Goal: Task Accomplishment & Management: Complete application form

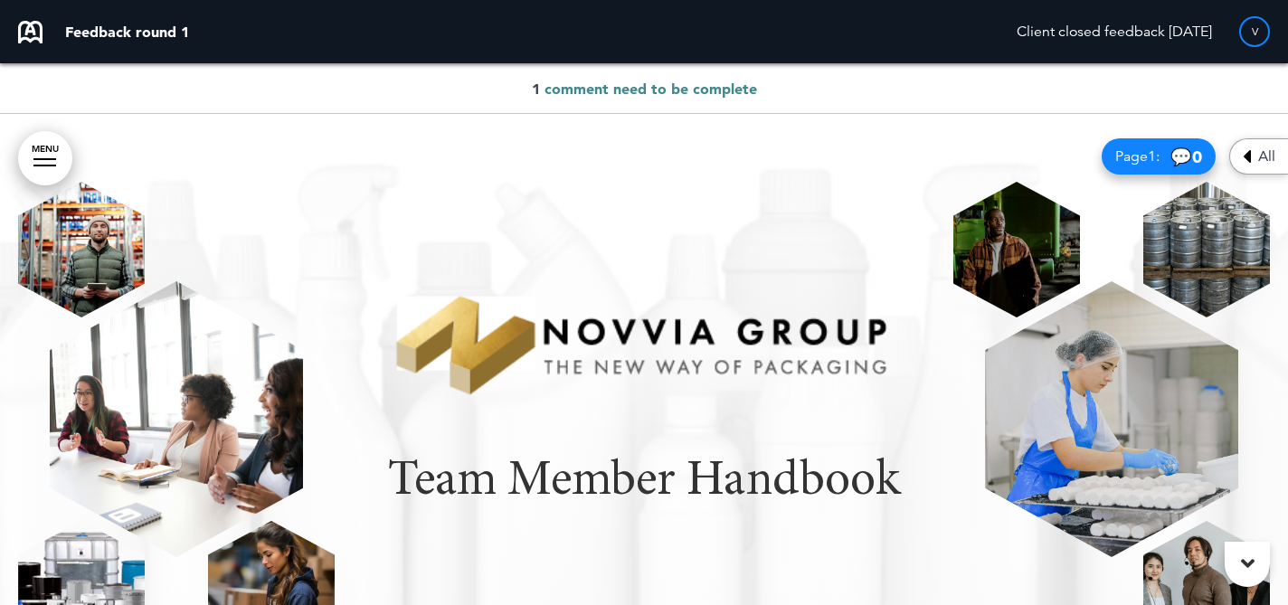
click at [721, 80] on span "comment need to be complete" at bounding box center [650, 89] width 213 height 18
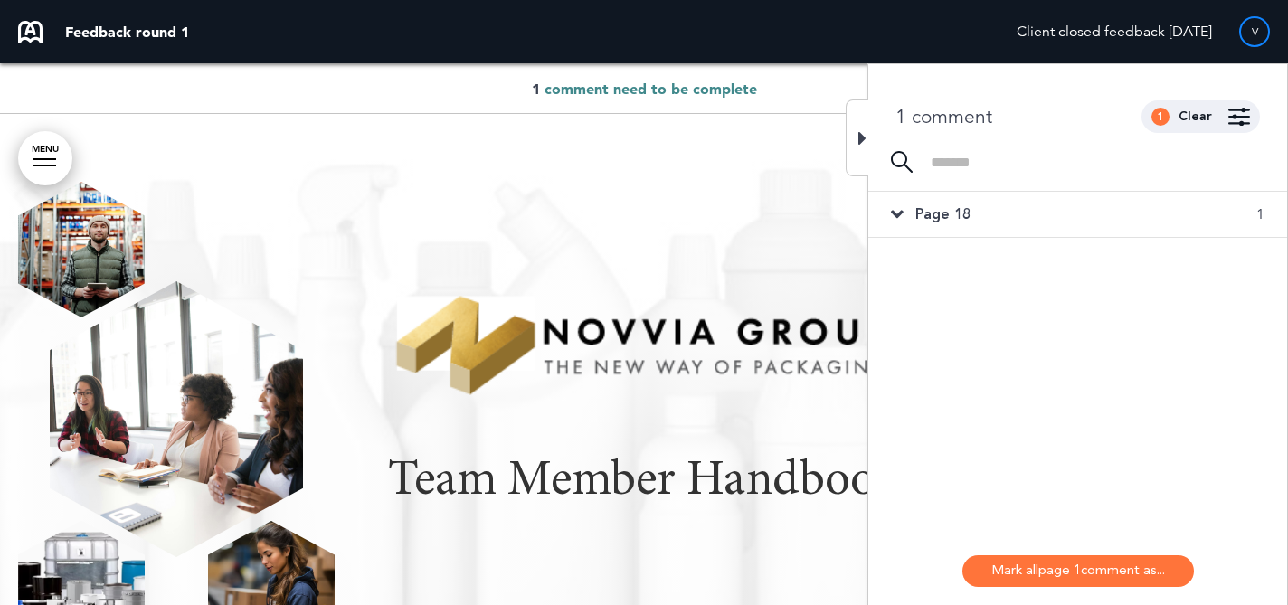
click at [1154, 199] on div "Page 18 1" at bounding box center [1077, 214] width 419 height 45
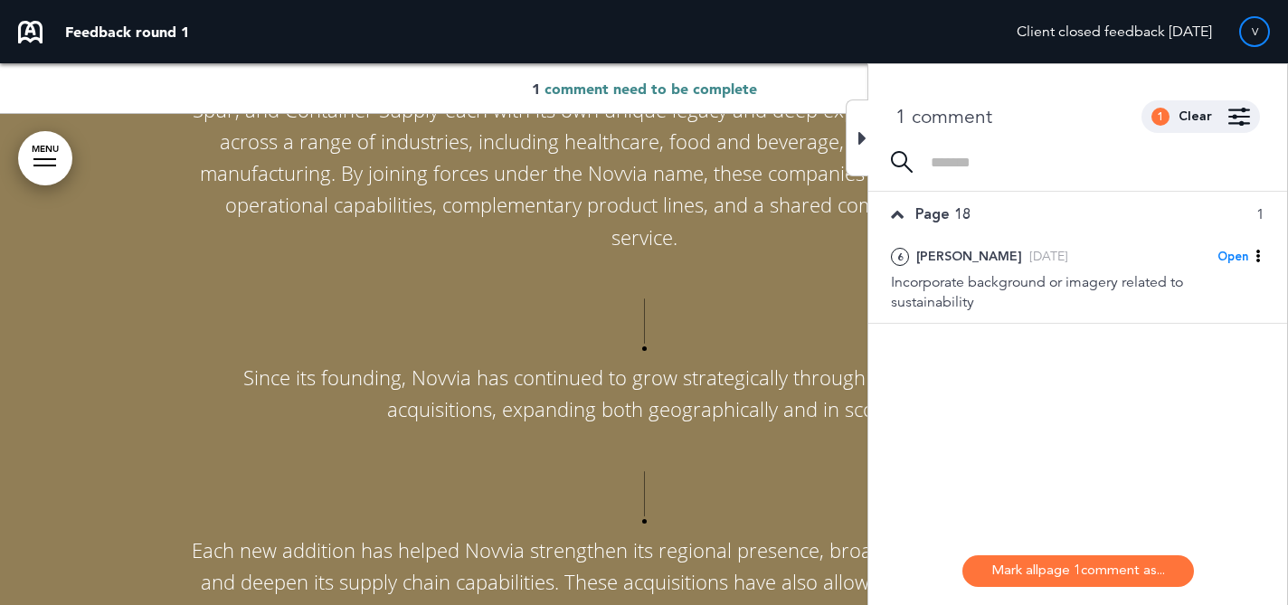
scroll to position [9349, 0]
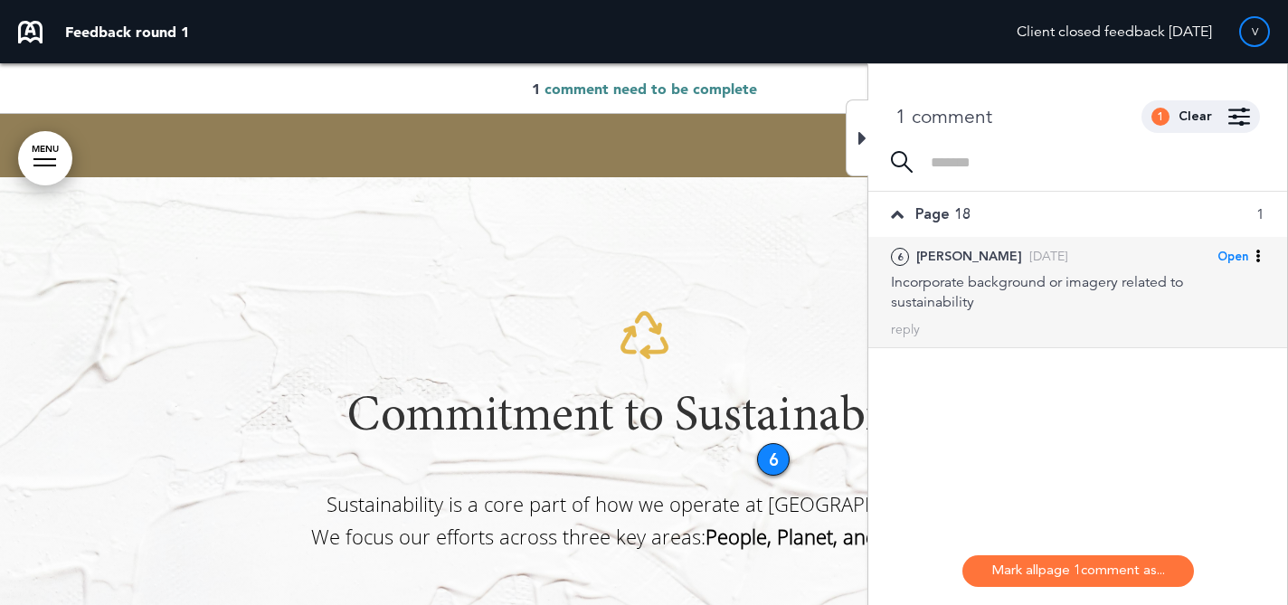
click at [1165, 291] on div "Incorporate background or imagery related to sustainability" at bounding box center [1077, 292] width 373 height 40
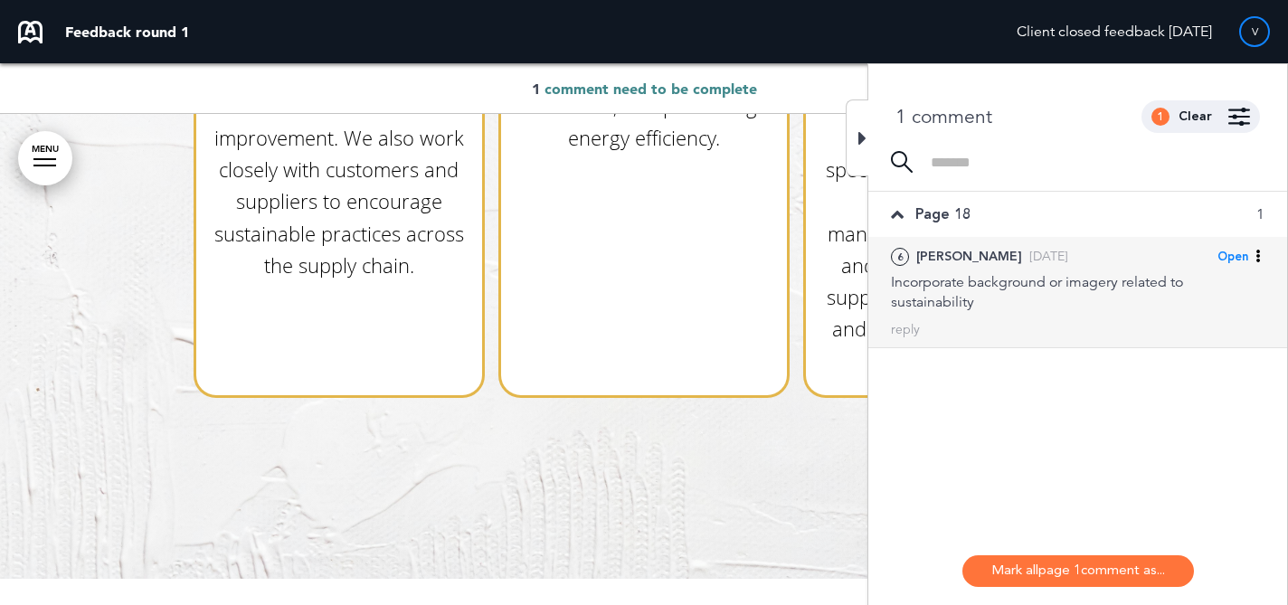
scroll to position [10415, 0]
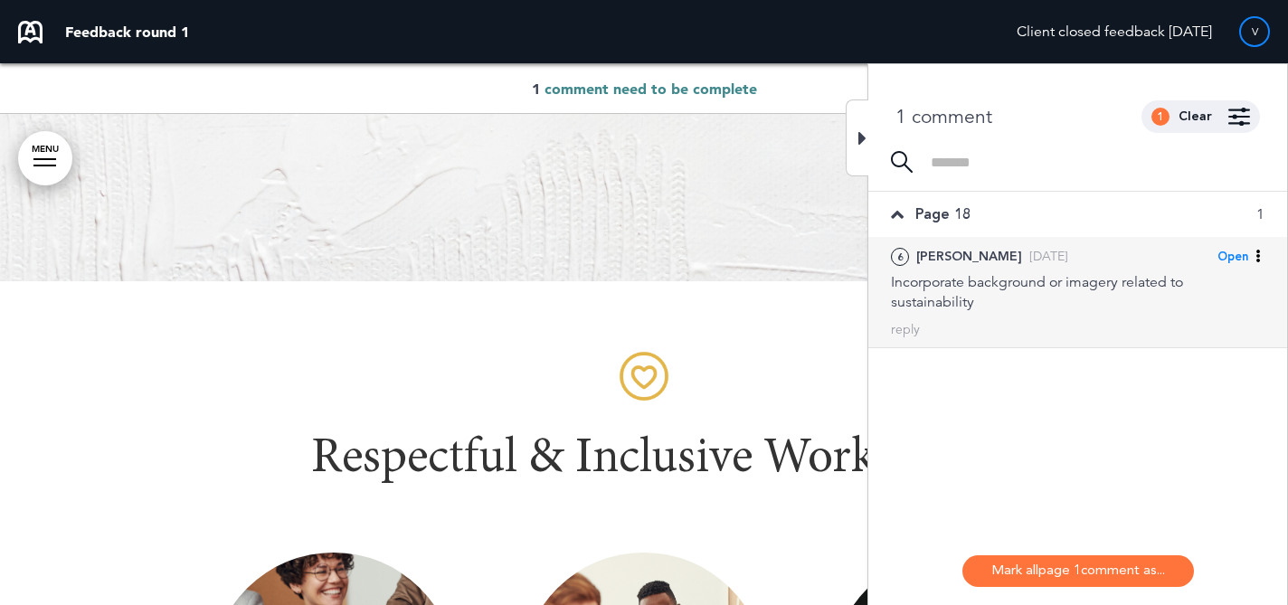
click at [1252, 251] on icon at bounding box center [1258, 256] width 13 height 13
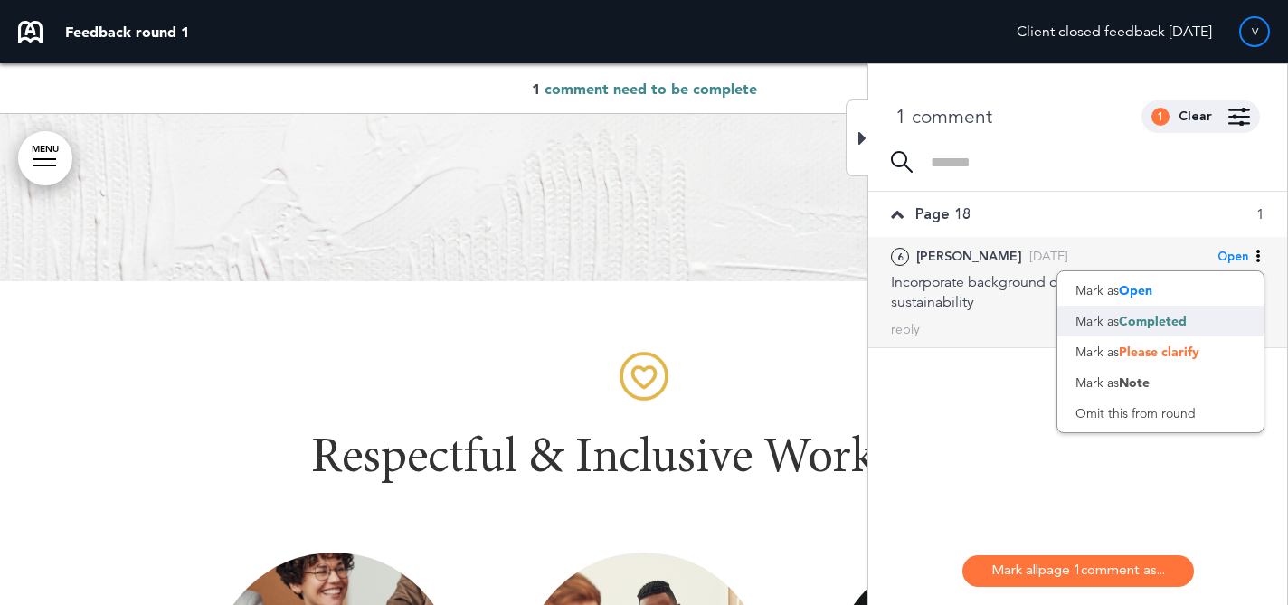
click at [1186, 328] on span "Completed" at bounding box center [1153, 321] width 68 height 16
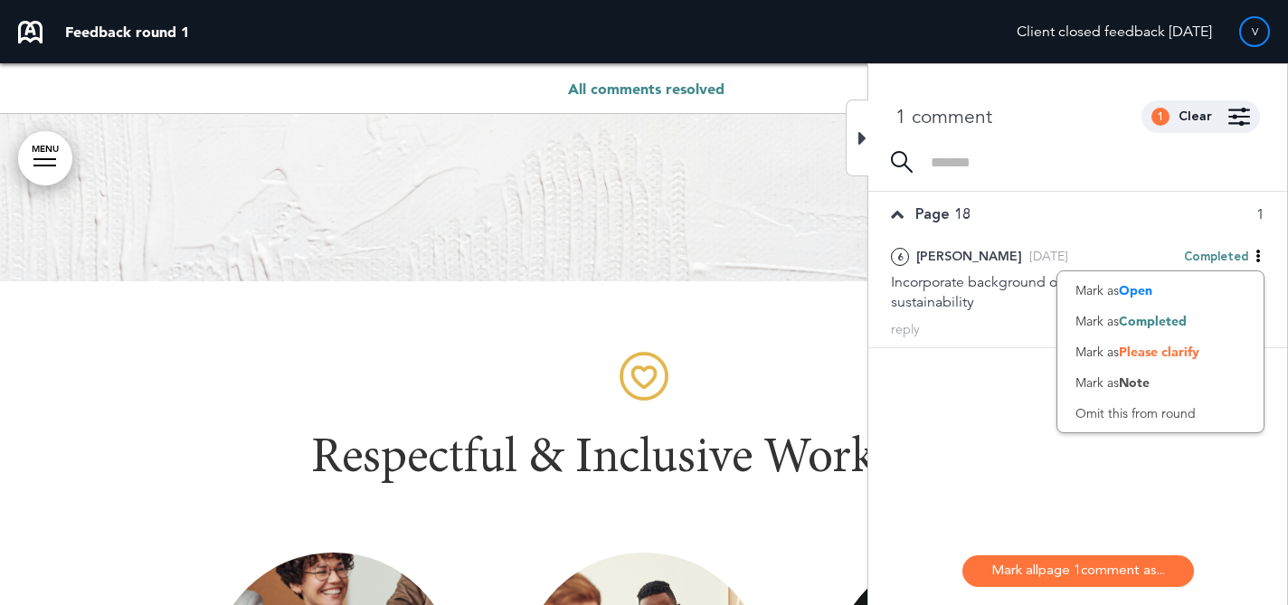
click at [1194, 128] on div "1 Clear" at bounding box center [1200, 116] width 118 height 33
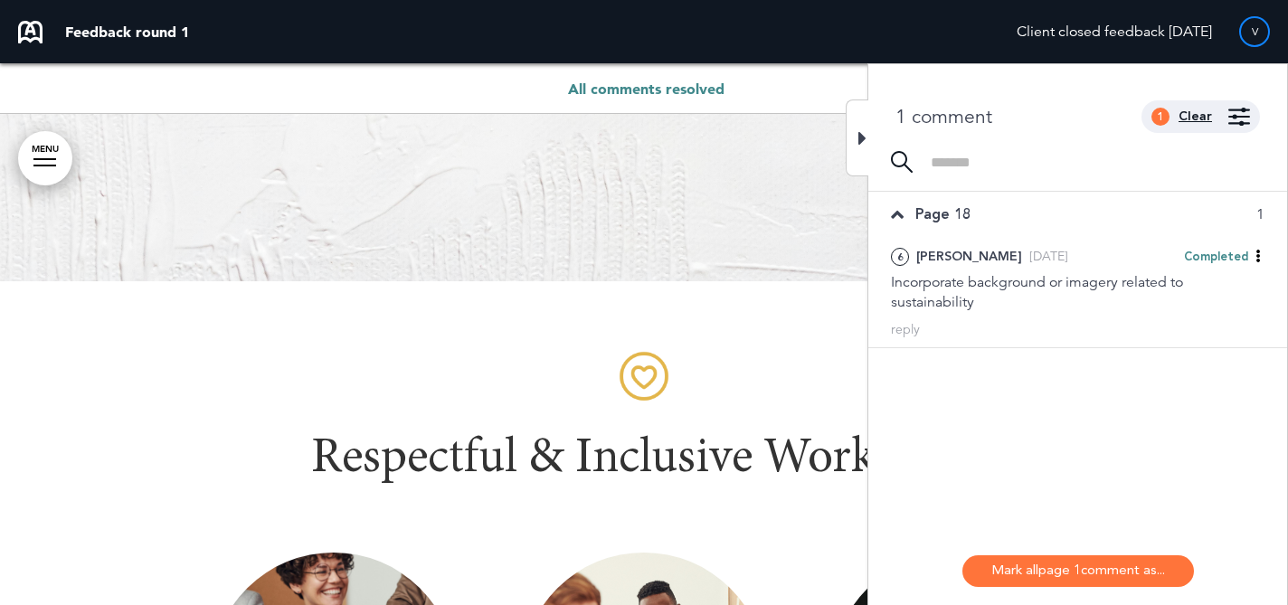
click at [1197, 115] on div "Clear" at bounding box center [1194, 116] width 33 height 13
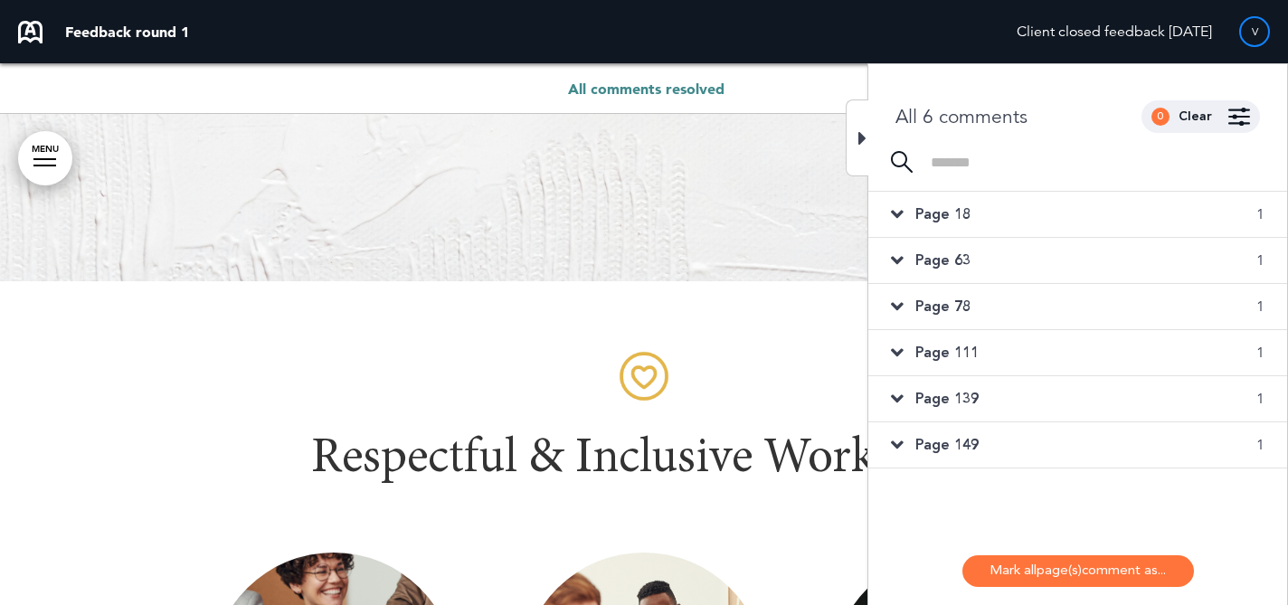
click at [1115, 221] on div "Page 18 1" at bounding box center [1077, 214] width 419 height 45
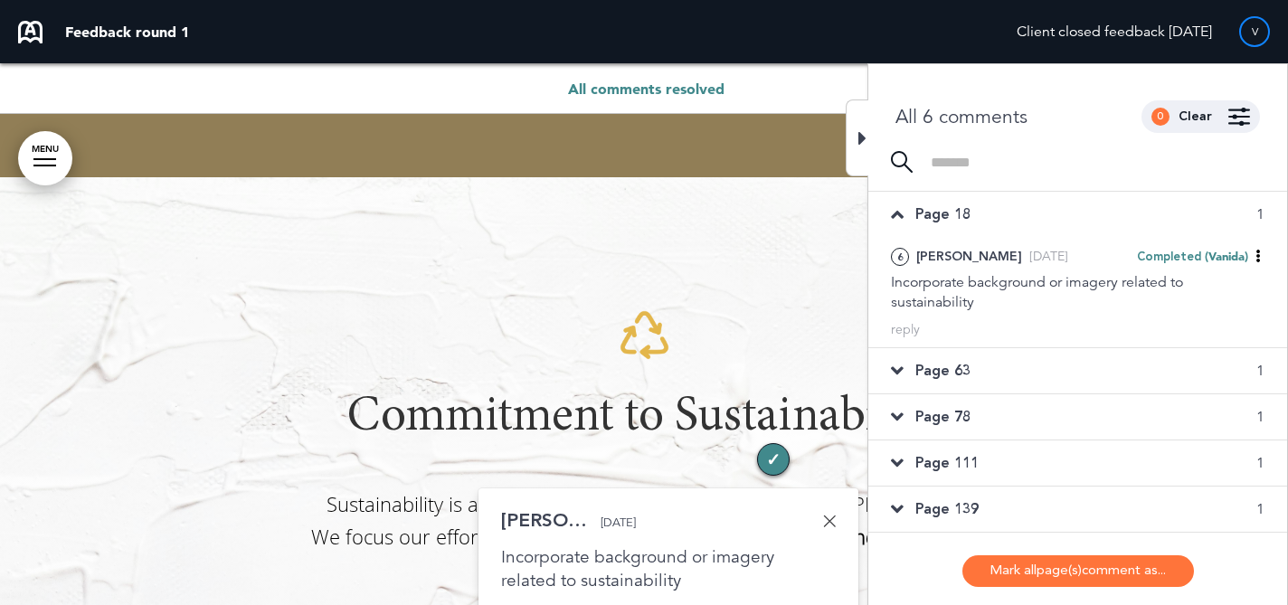
click at [1109, 414] on div "Page 78 1" at bounding box center [1077, 416] width 419 height 45
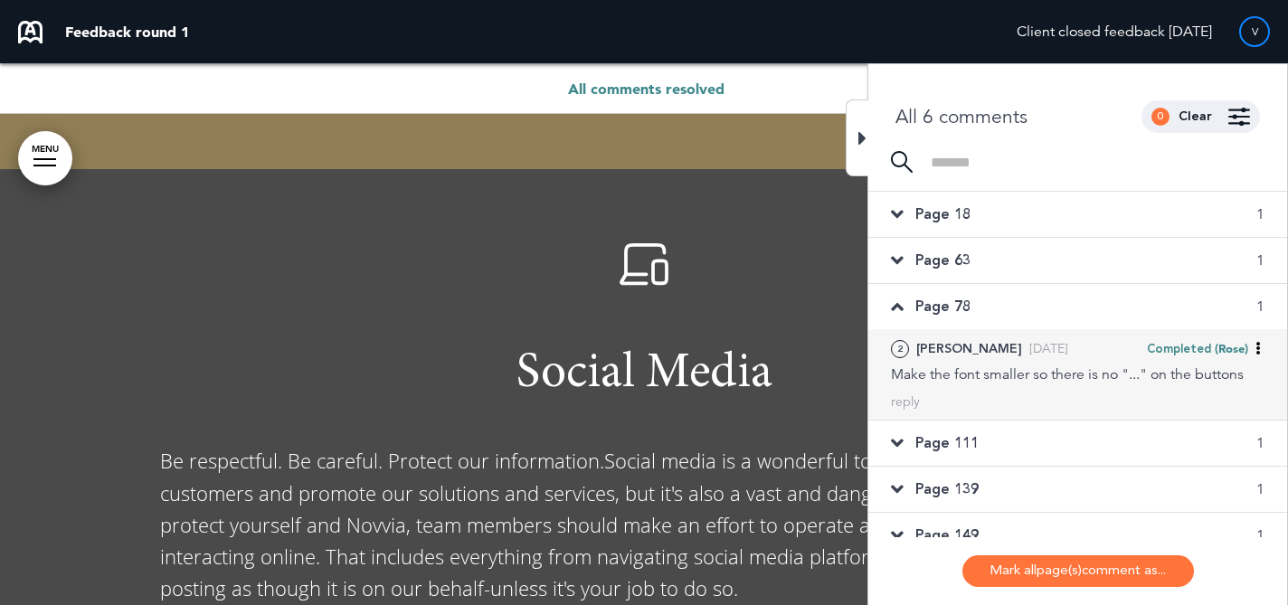
click at [1104, 398] on div "reply" at bounding box center [1077, 401] width 373 height 17
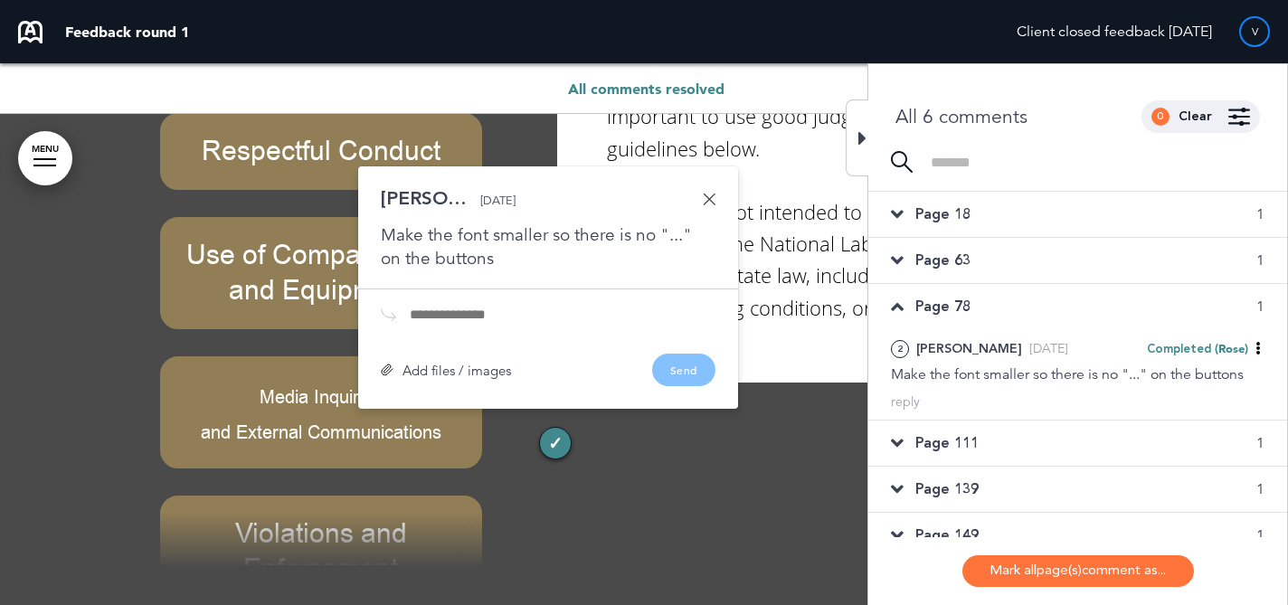
scroll to position [172, 0]
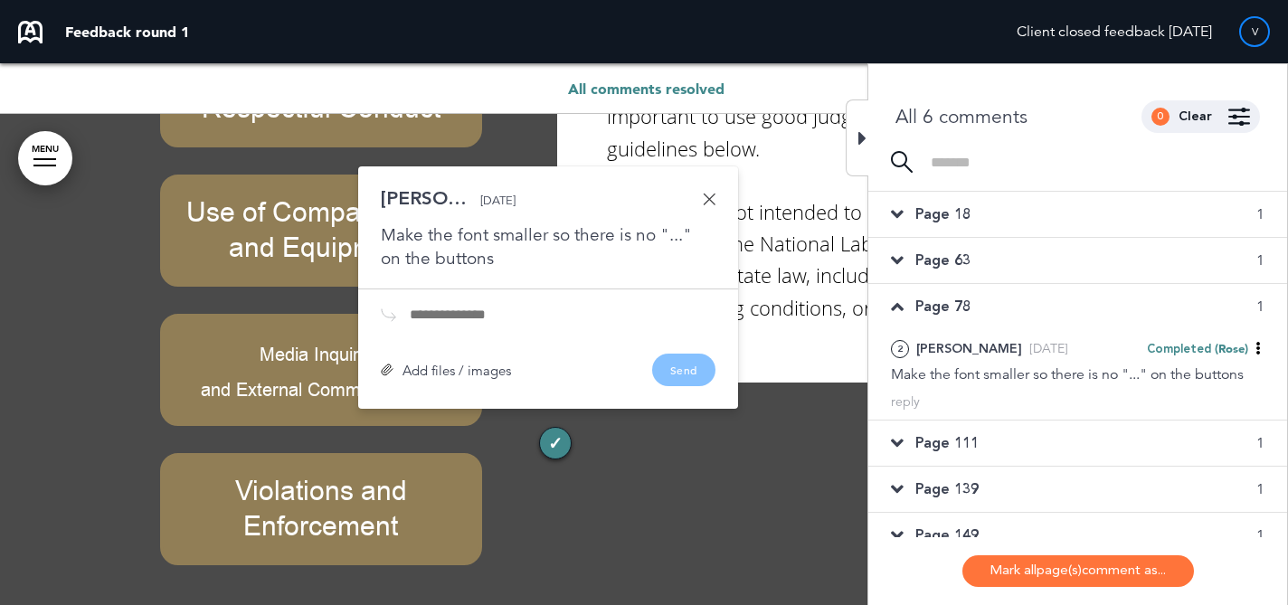
click at [1012, 424] on div "Page 111 1" at bounding box center [1077, 443] width 419 height 45
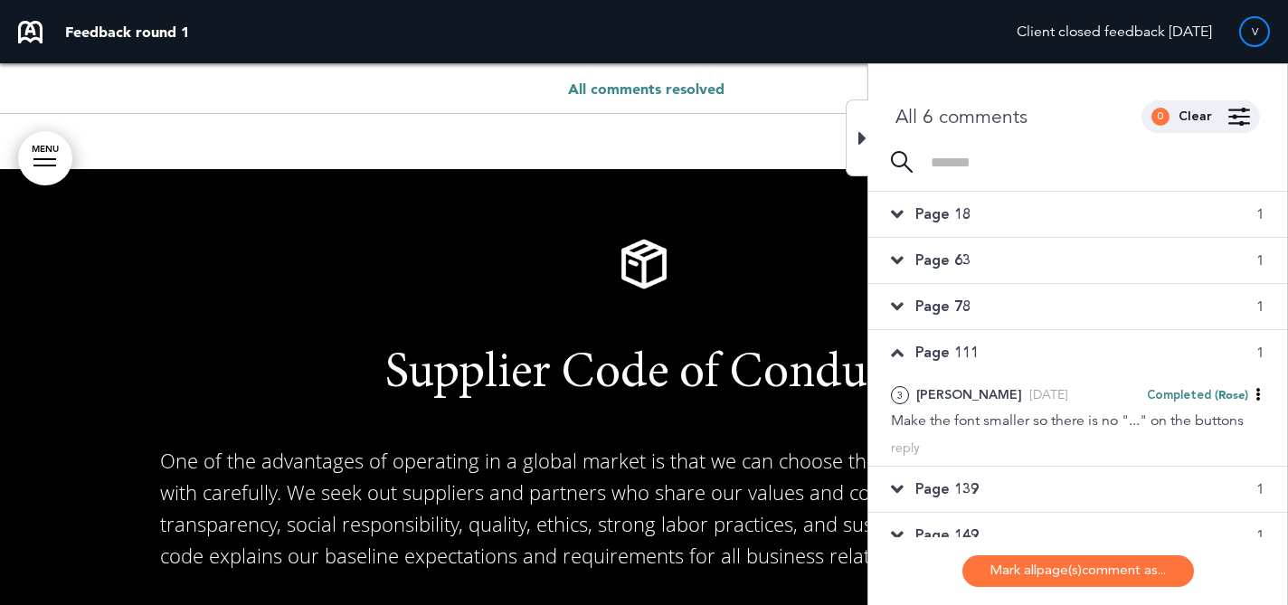
click at [1013, 478] on div "Page 139 1" at bounding box center [1077, 489] width 419 height 45
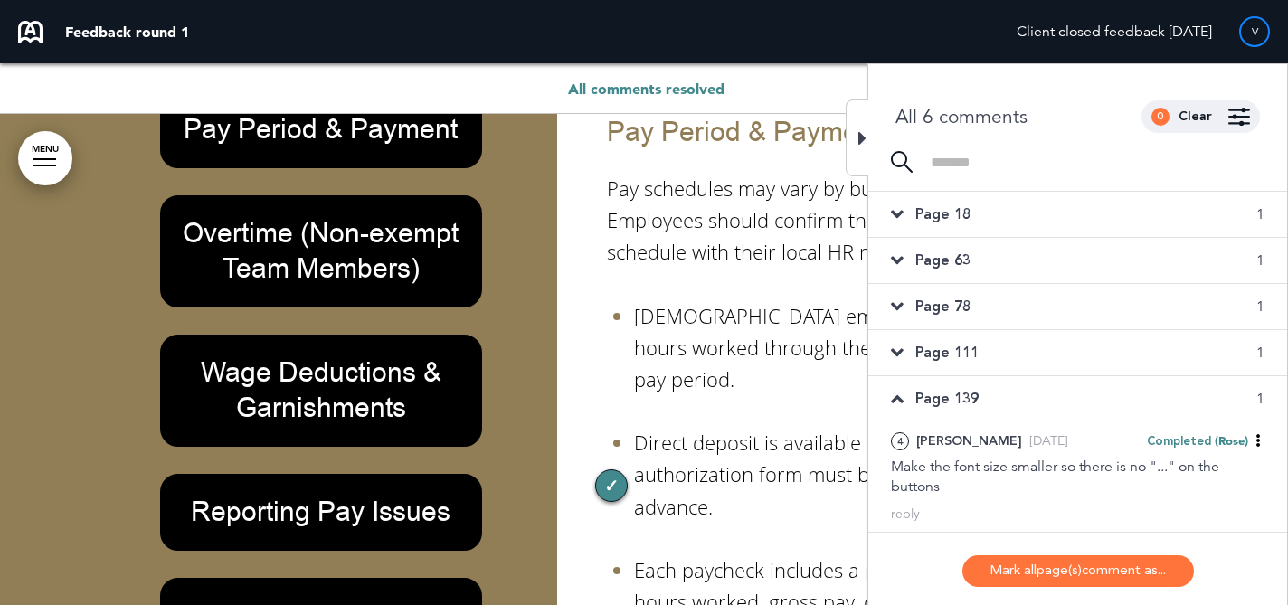
scroll to position [45635, 0]
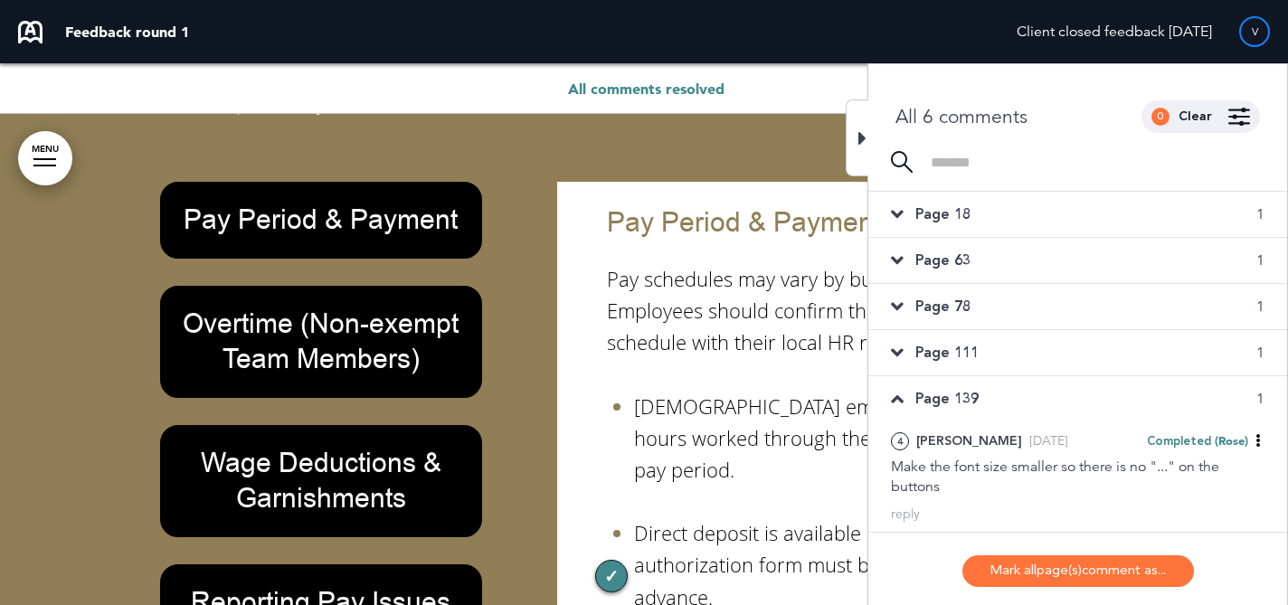
click at [1102, 221] on div "Page 18 1" at bounding box center [1077, 214] width 419 height 45
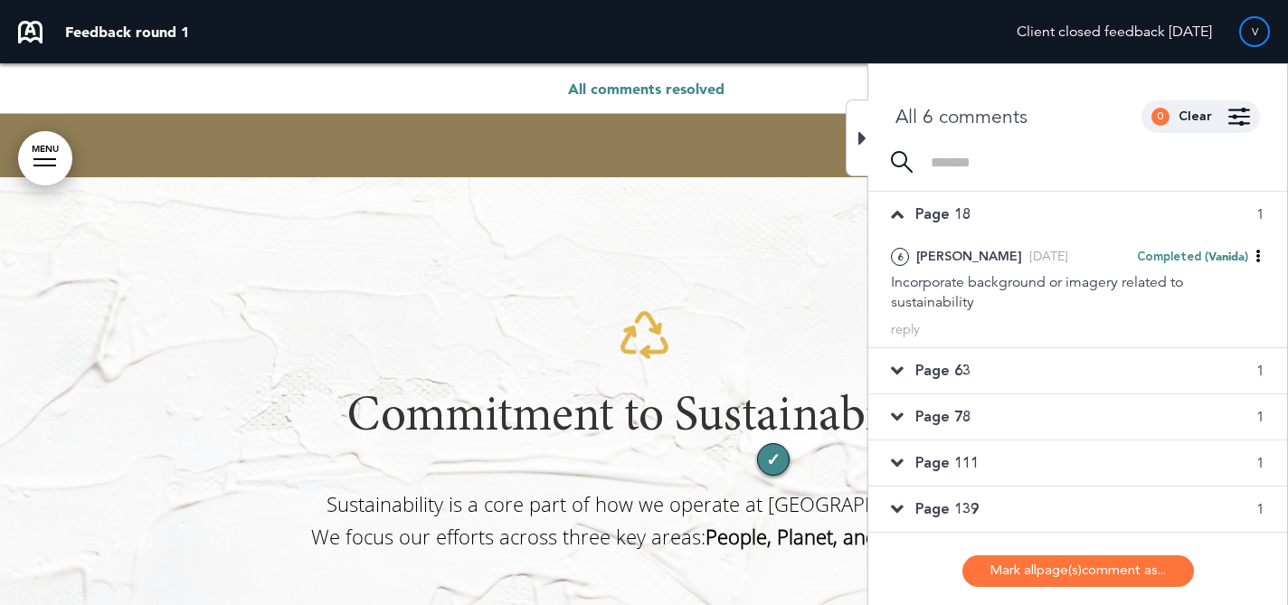
click at [1075, 359] on div "Page 63 1" at bounding box center [1077, 370] width 419 height 45
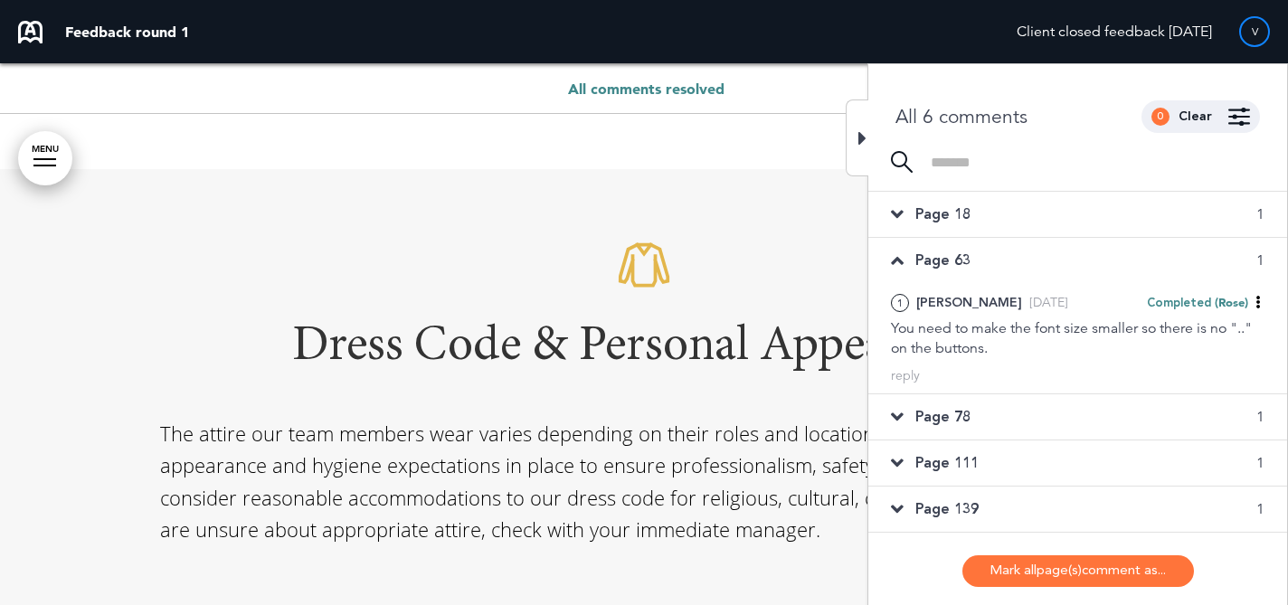
click at [1074, 418] on div "Page 78 1" at bounding box center [1077, 416] width 419 height 45
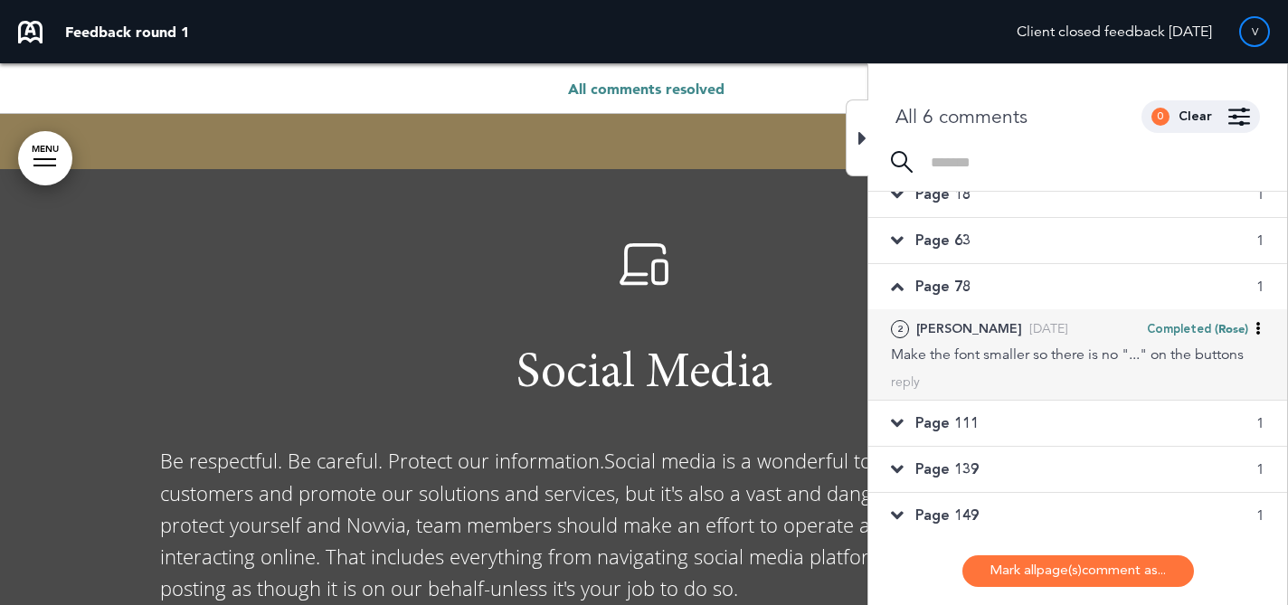
scroll to position [21, 0]
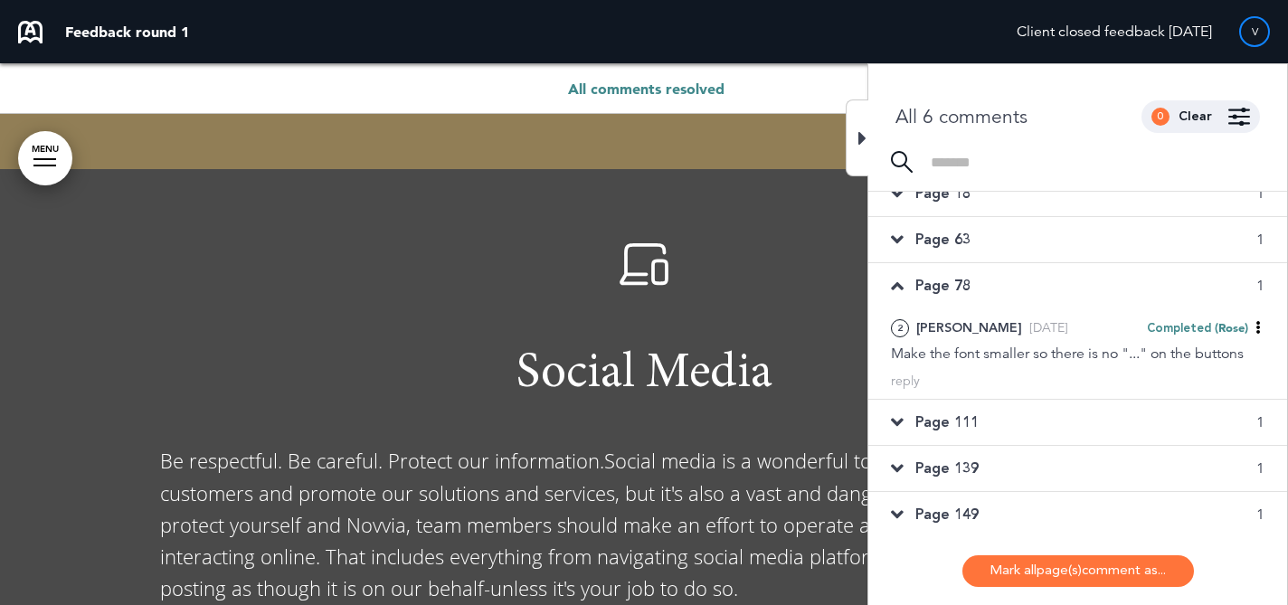
click at [1074, 410] on div "Page 111 1" at bounding box center [1077, 422] width 419 height 45
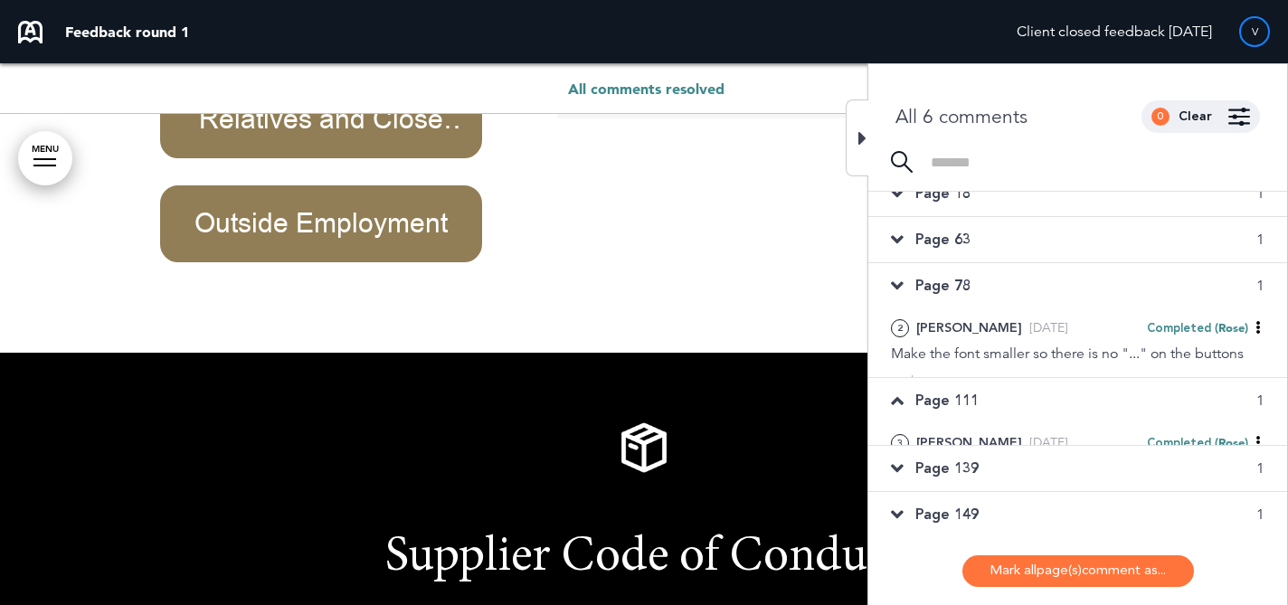
click at [1068, 494] on div "Page 149 1" at bounding box center [1077, 514] width 419 height 45
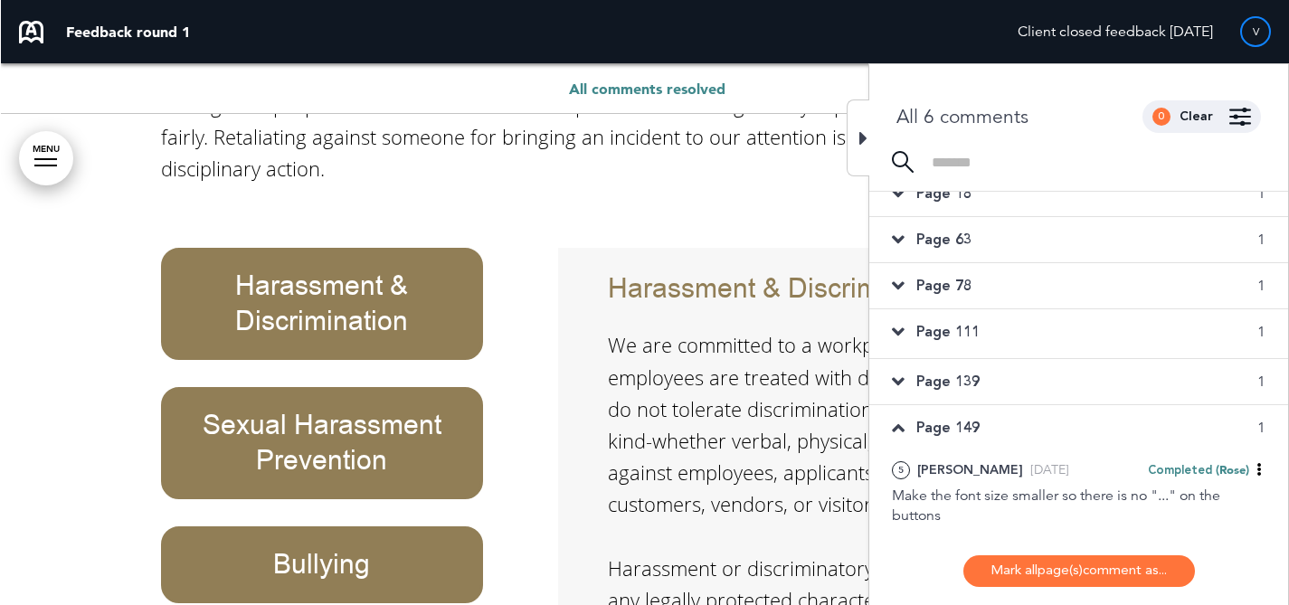
scroll to position [50899, 0]
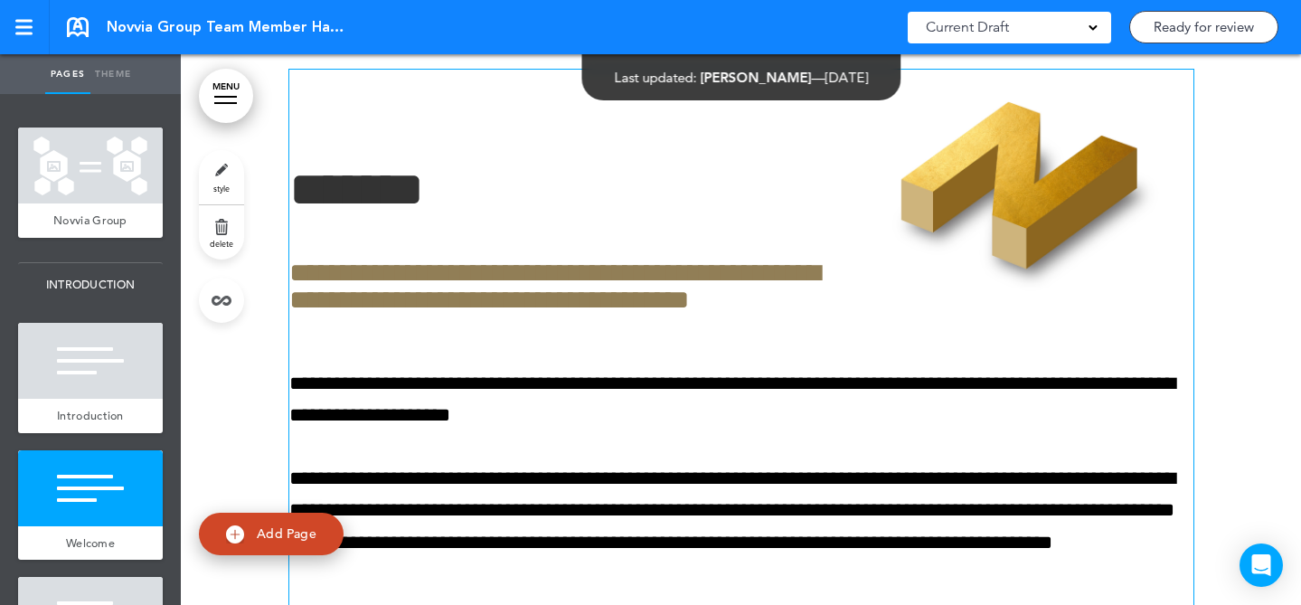
scroll to position [1158, 0]
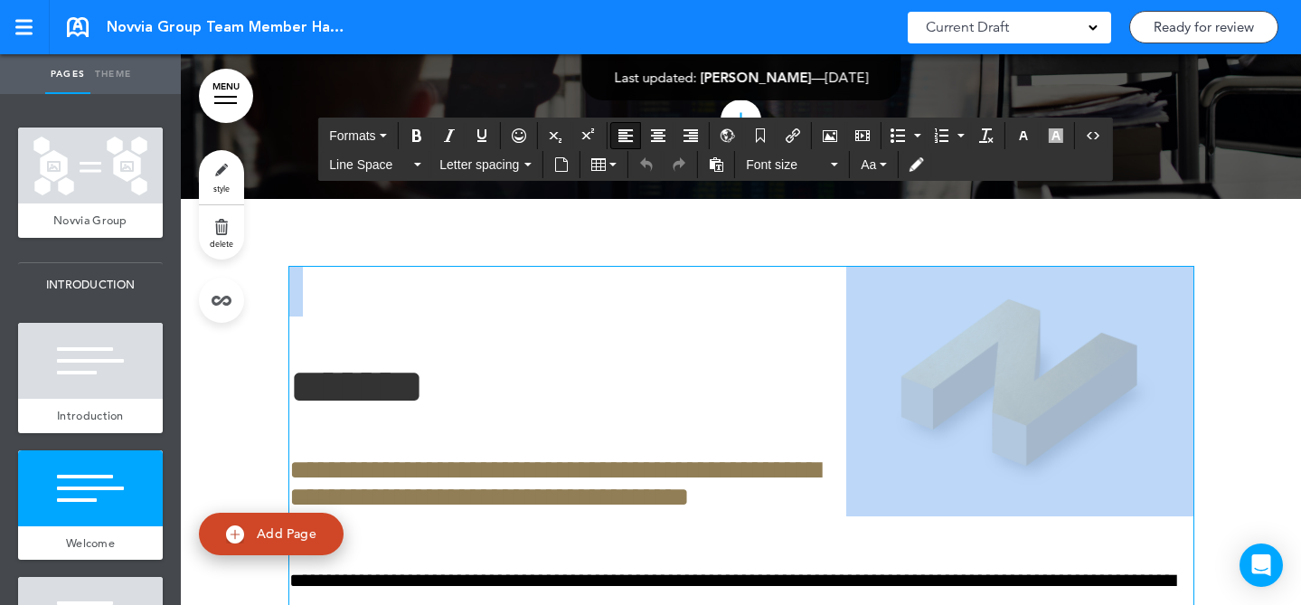
drag, startPoint x: 293, startPoint y: 368, endPoint x: 283, endPoint y: 289, distance: 79.3
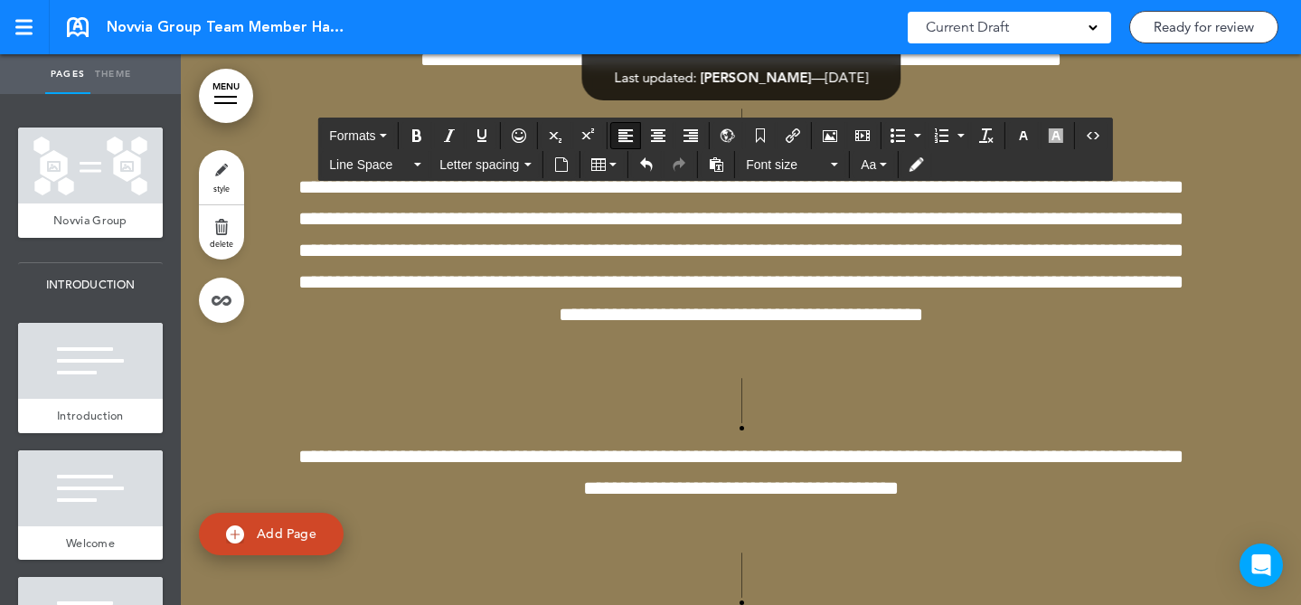
scroll to position [8054, 0]
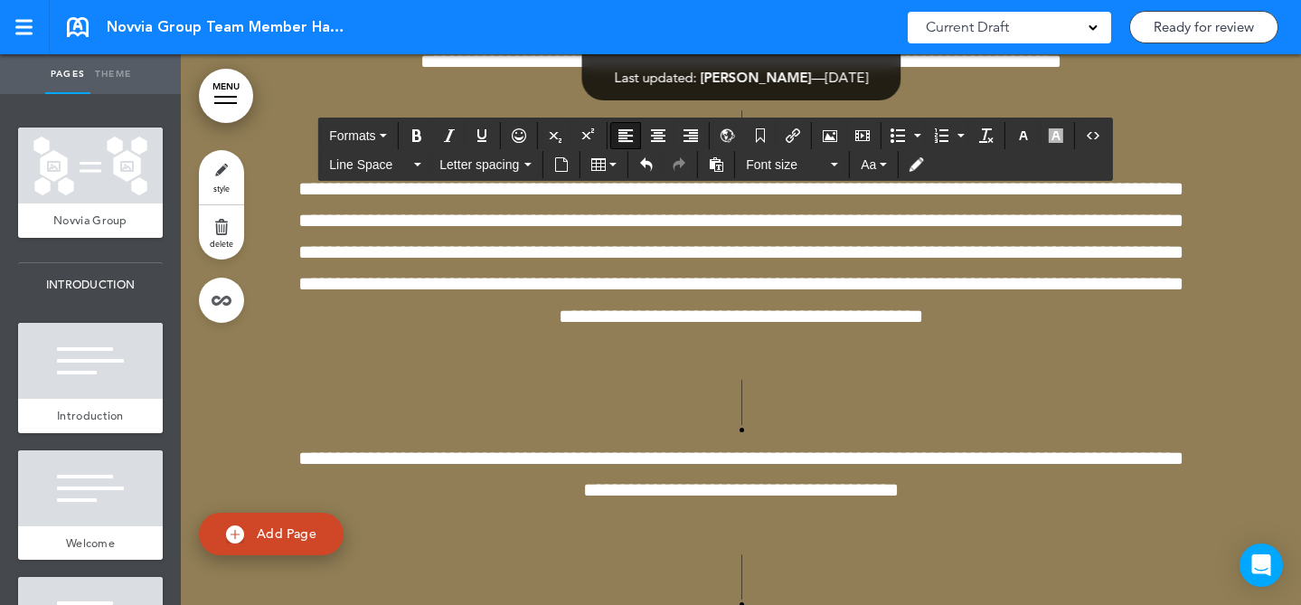
click at [220, 163] on link "style" at bounding box center [221, 177] width 45 height 54
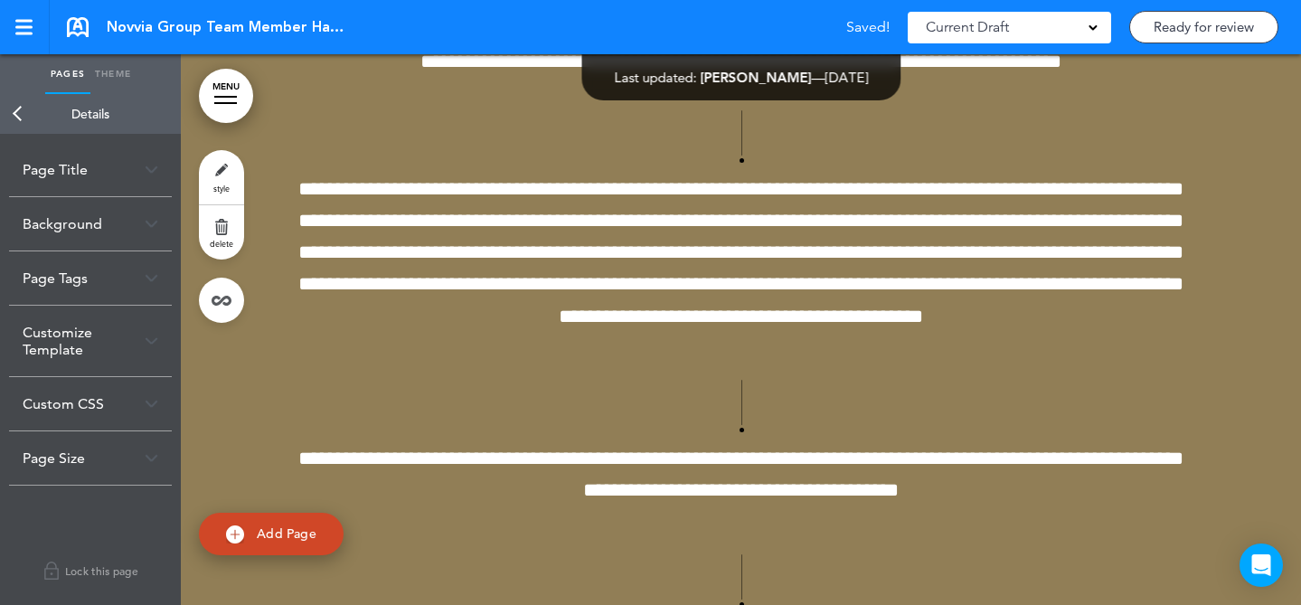
click at [100, 348] on div "Customize Template" at bounding box center [90, 341] width 163 height 71
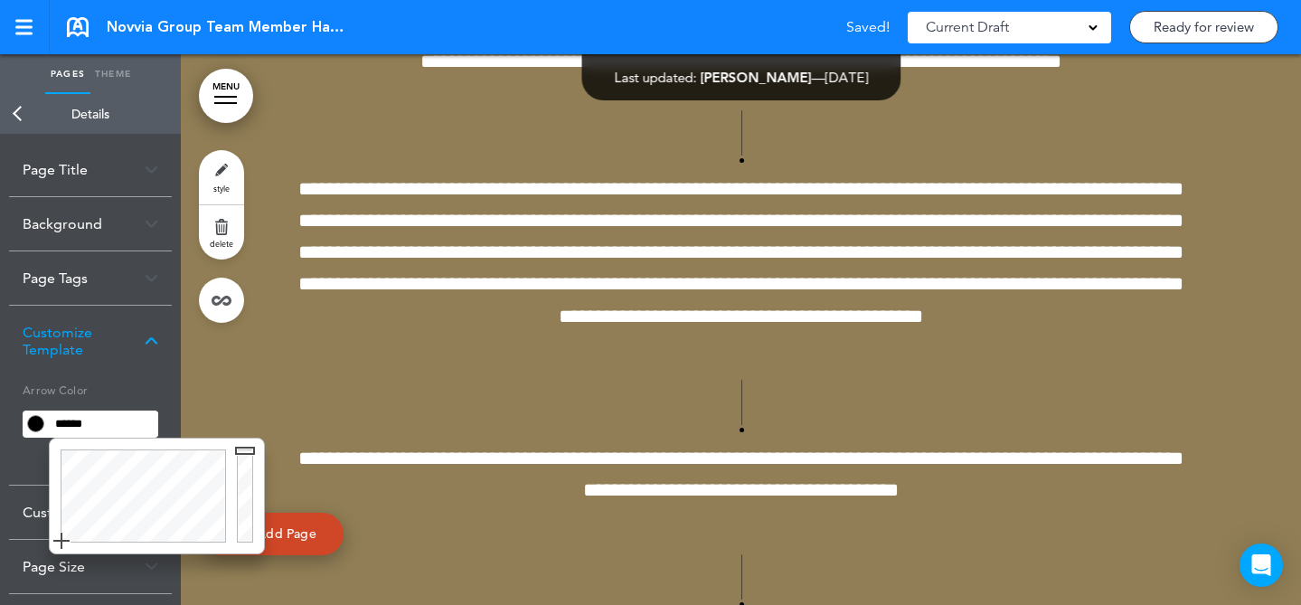
click at [108, 416] on input "******" at bounding box center [103, 423] width 109 height 25
type input "******"
drag, startPoint x: 241, startPoint y: 457, endPoint x: 254, endPoint y: 398, distance: 60.1
click at [232, 403] on body "Checking url availability This handbook Preview Settings Signatures Collaborato…" at bounding box center [650, 302] width 1301 height 605
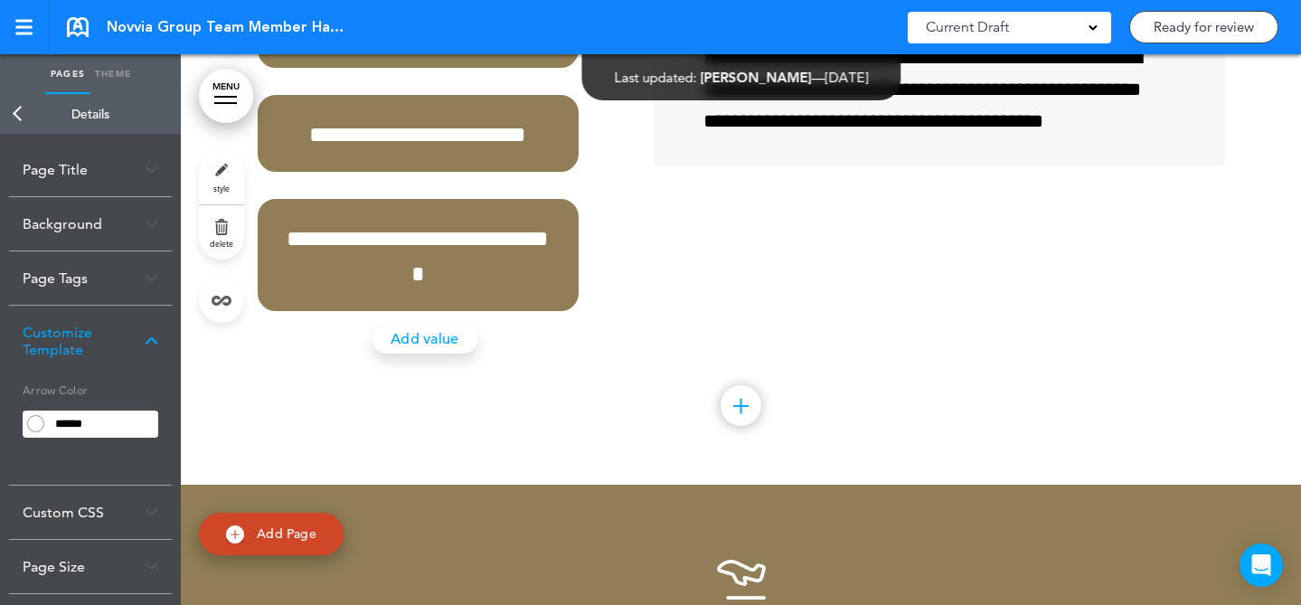
scroll to position [16137, 0]
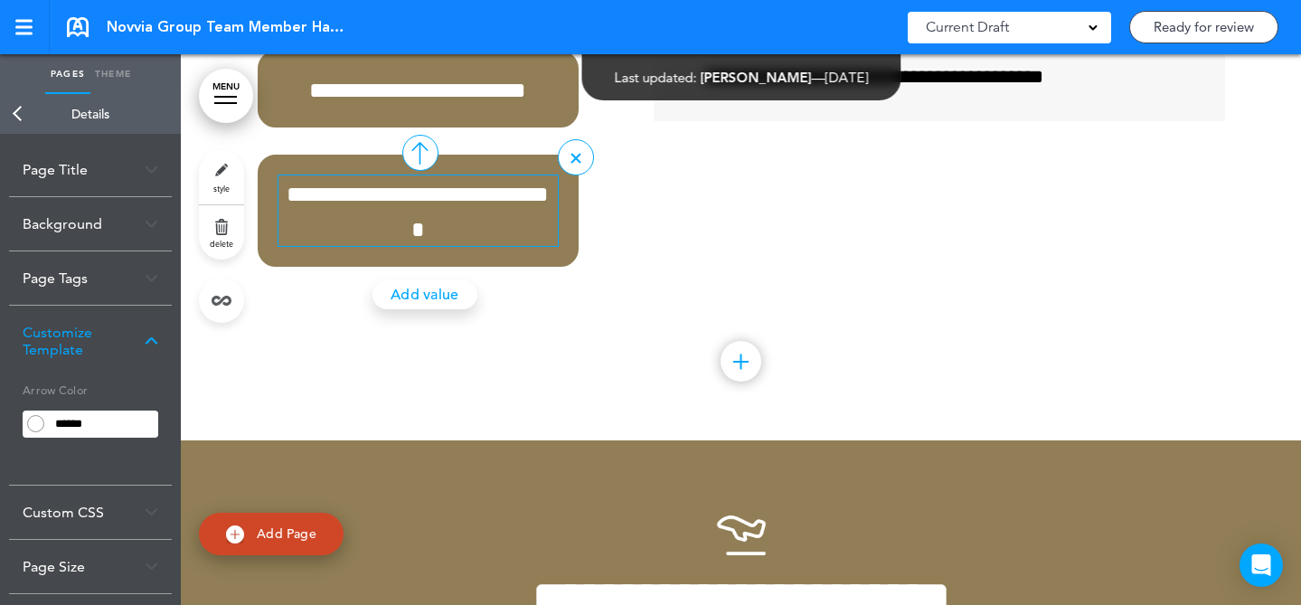
click at [458, 241] on span "**********" at bounding box center [418, 212] width 262 height 58
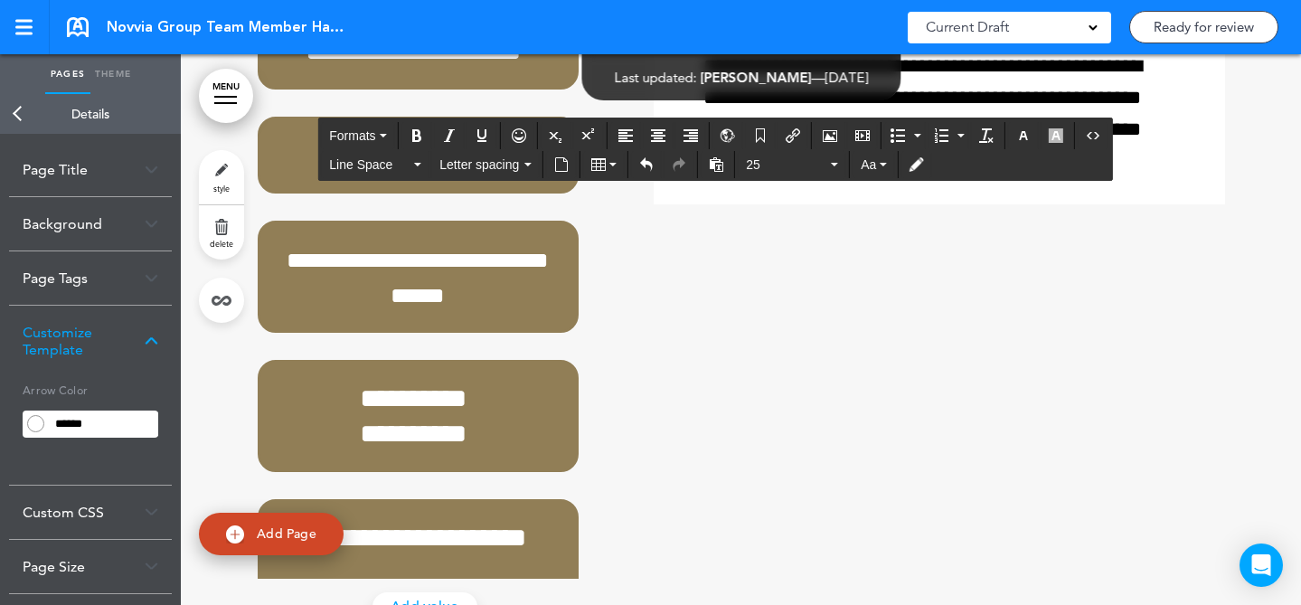
scroll to position [30892, 0]
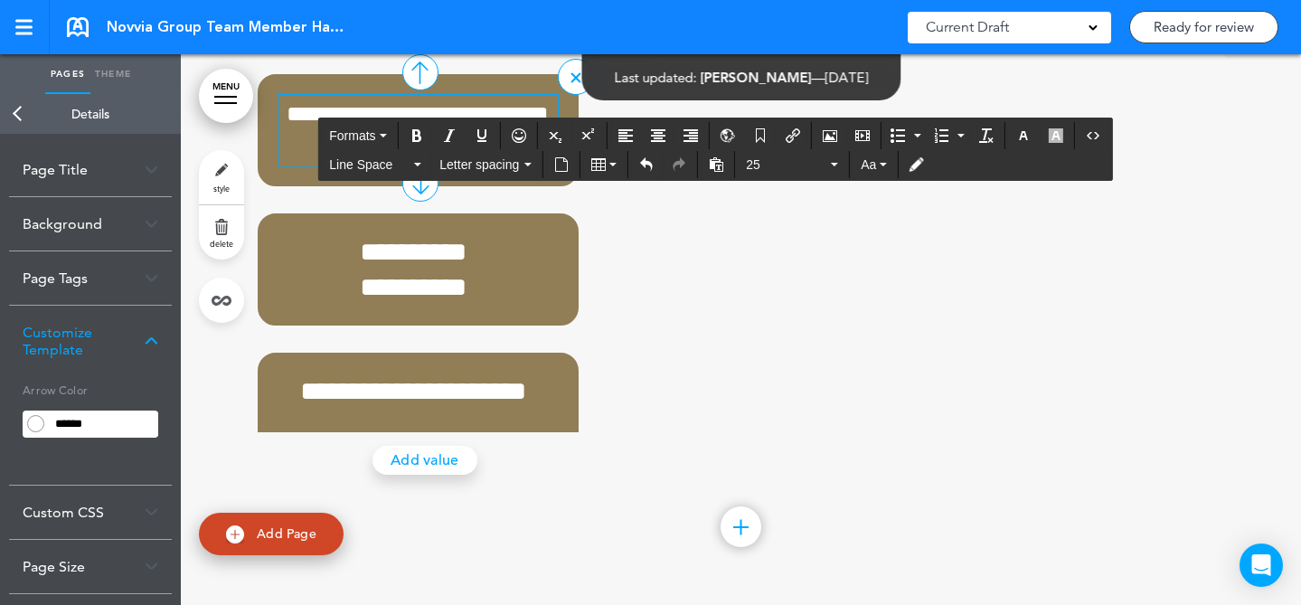
click at [484, 160] on span "**********" at bounding box center [418, 131] width 262 height 58
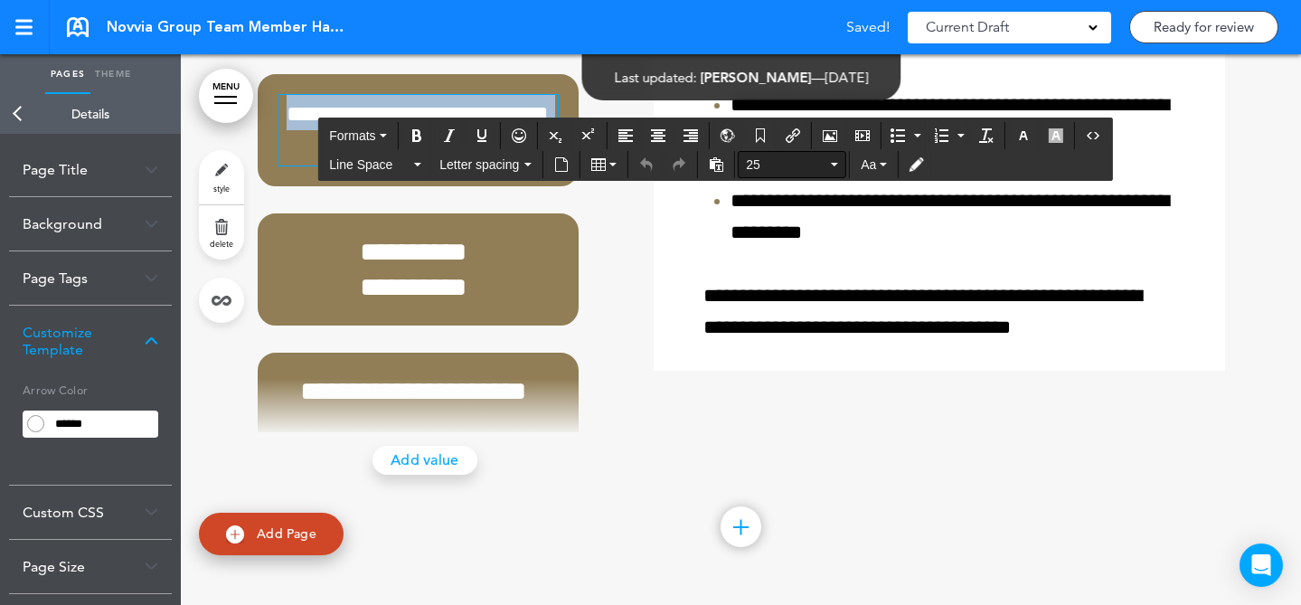
click at [802, 172] on span "25" at bounding box center [786, 165] width 81 height 18
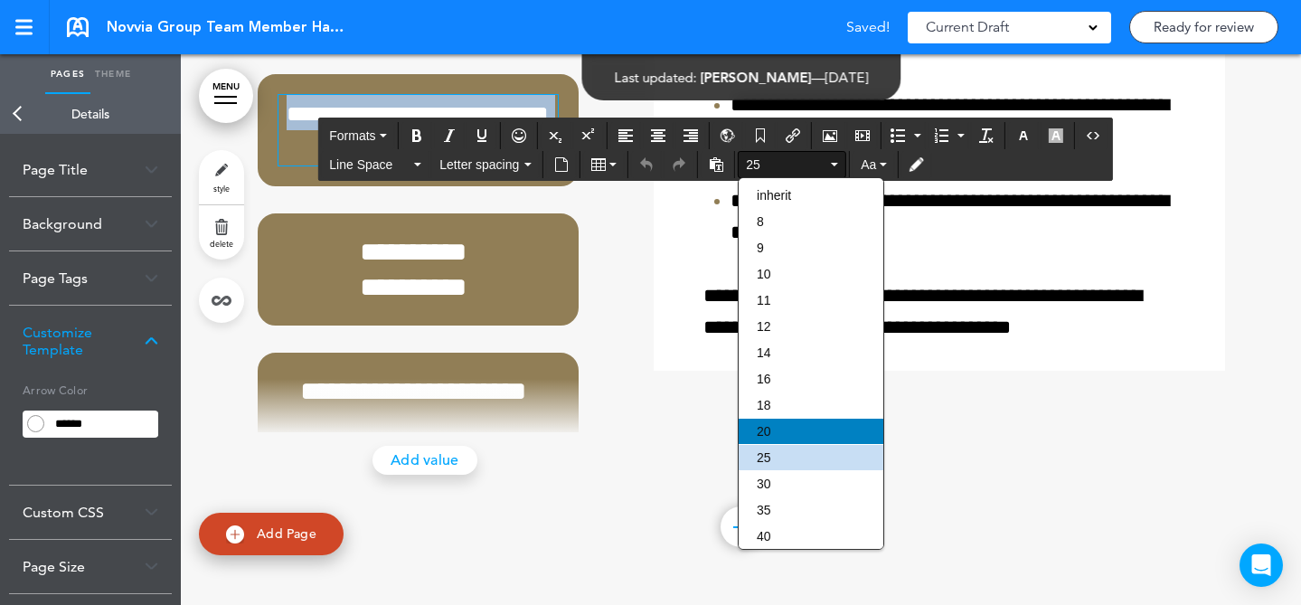
click at [804, 433] on div "20" at bounding box center [811, 431] width 145 height 25
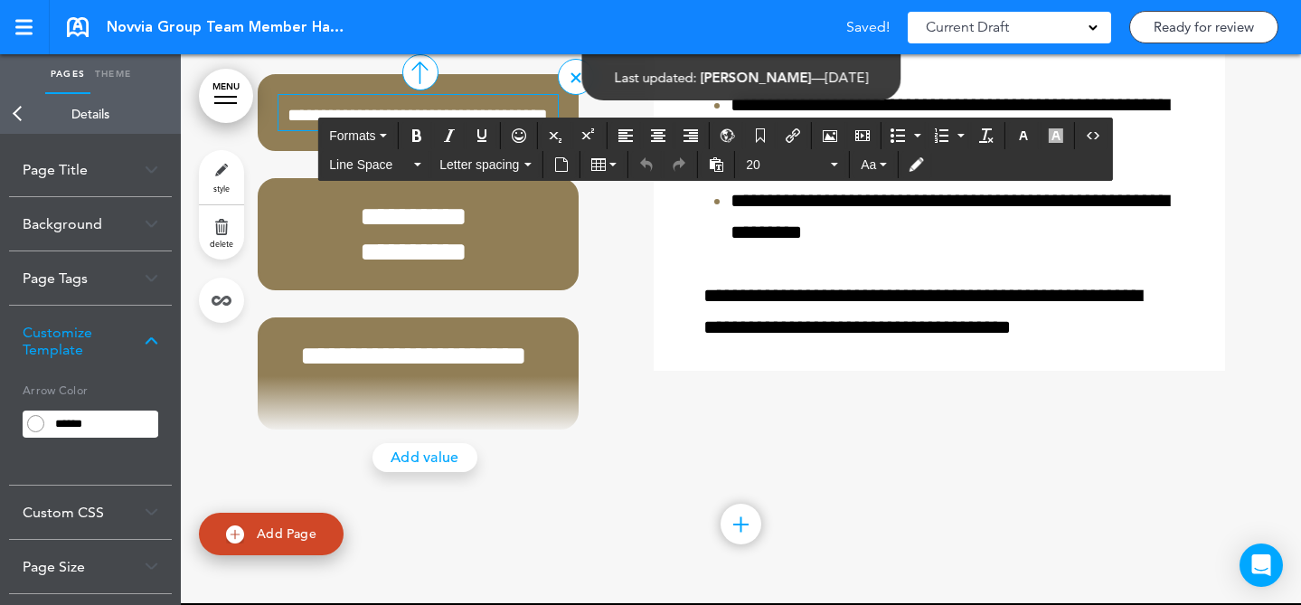
click at [424, 124] on span "**********" at bounding box center [418, 115] width 260 height 18
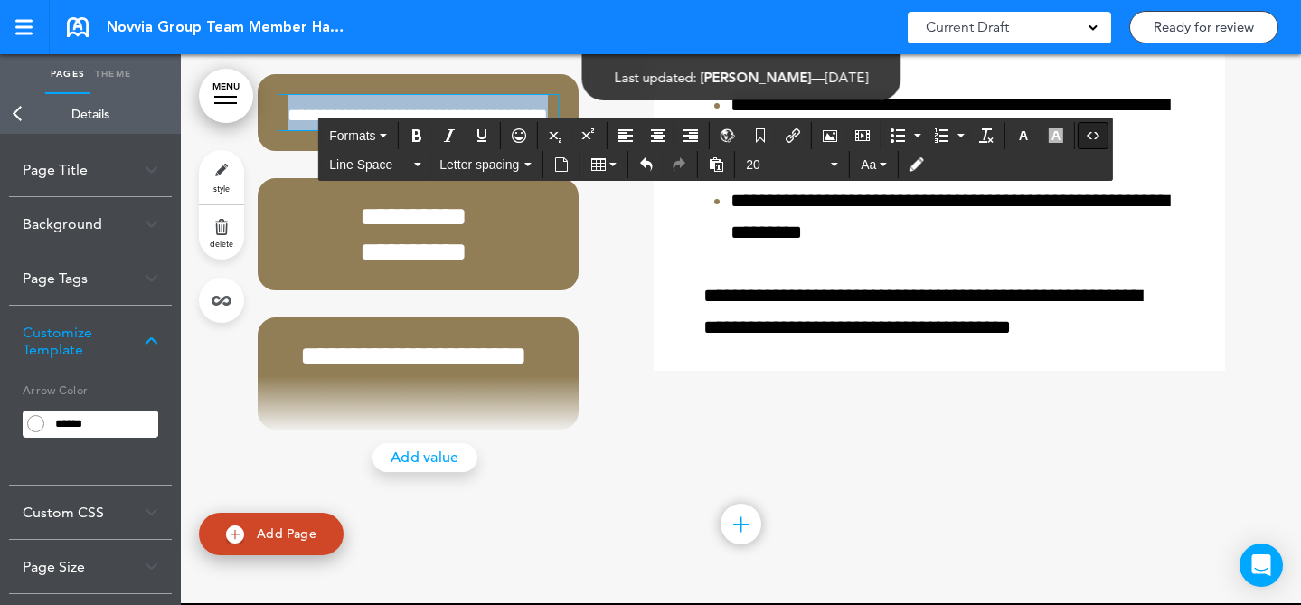
click at [1099, 136] on icon "Source code" at bounding box center [1093, 135] width 14 height 14
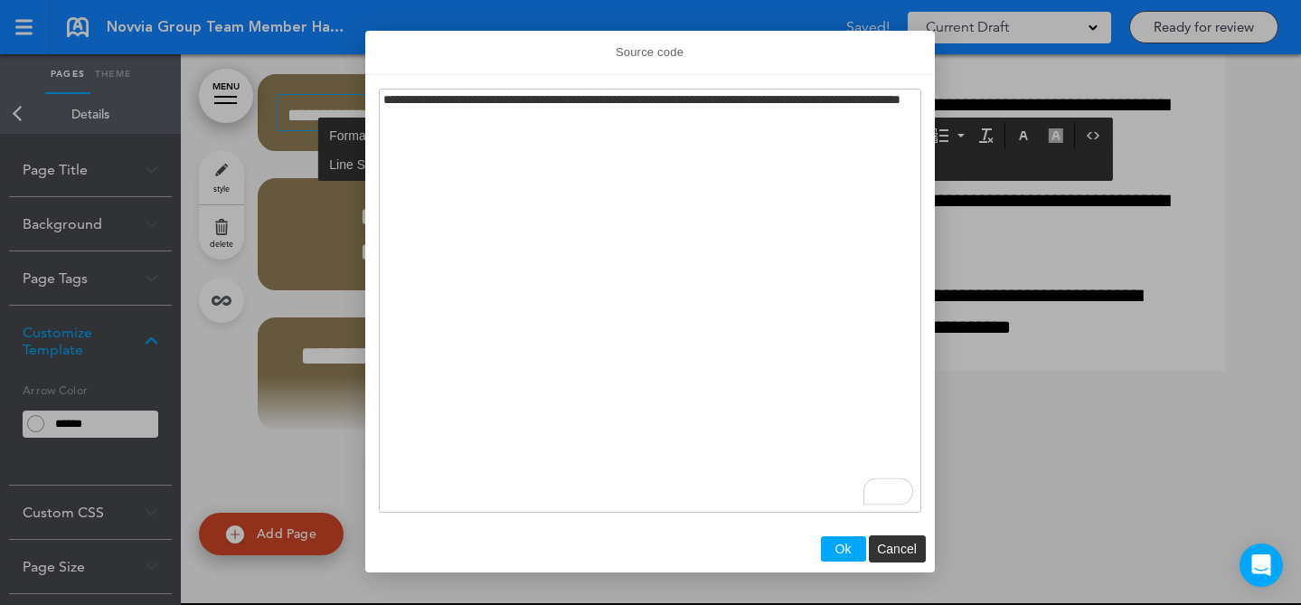
click at [717, 100] on textarea "**********" at bounding box center [650, 301] width 543 height 424
type textarea "**********"
click at [836, 552] on span "Ok" at bounding box center [844, 549] width 16 height 14
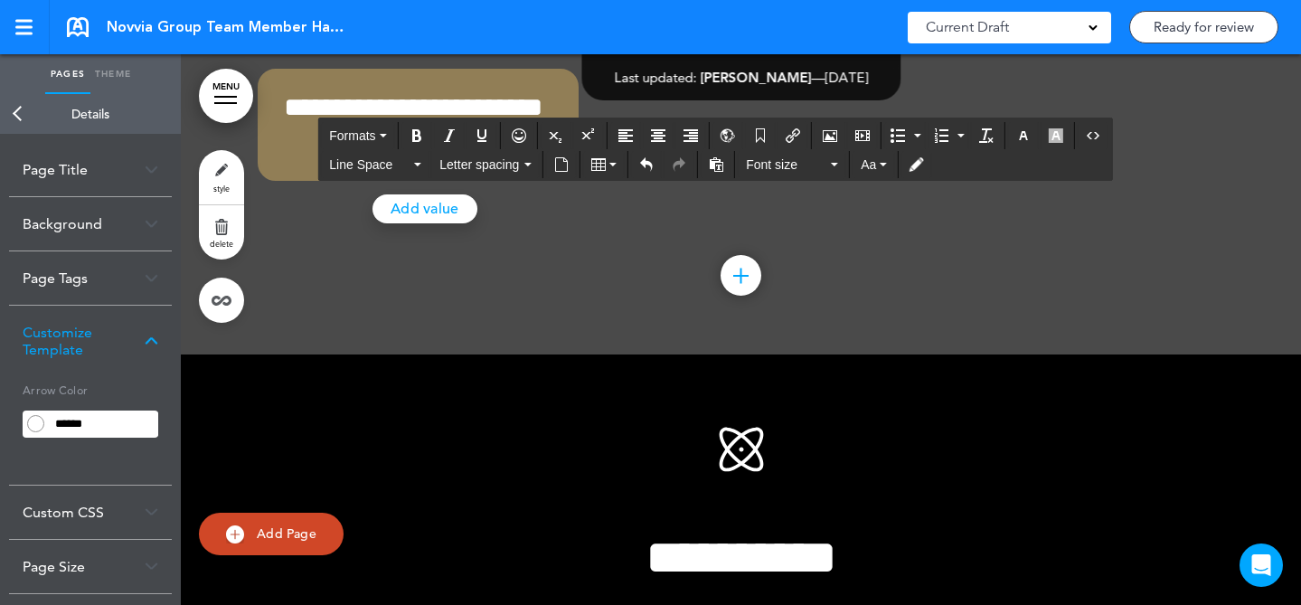
scroll to position [39795, 0]
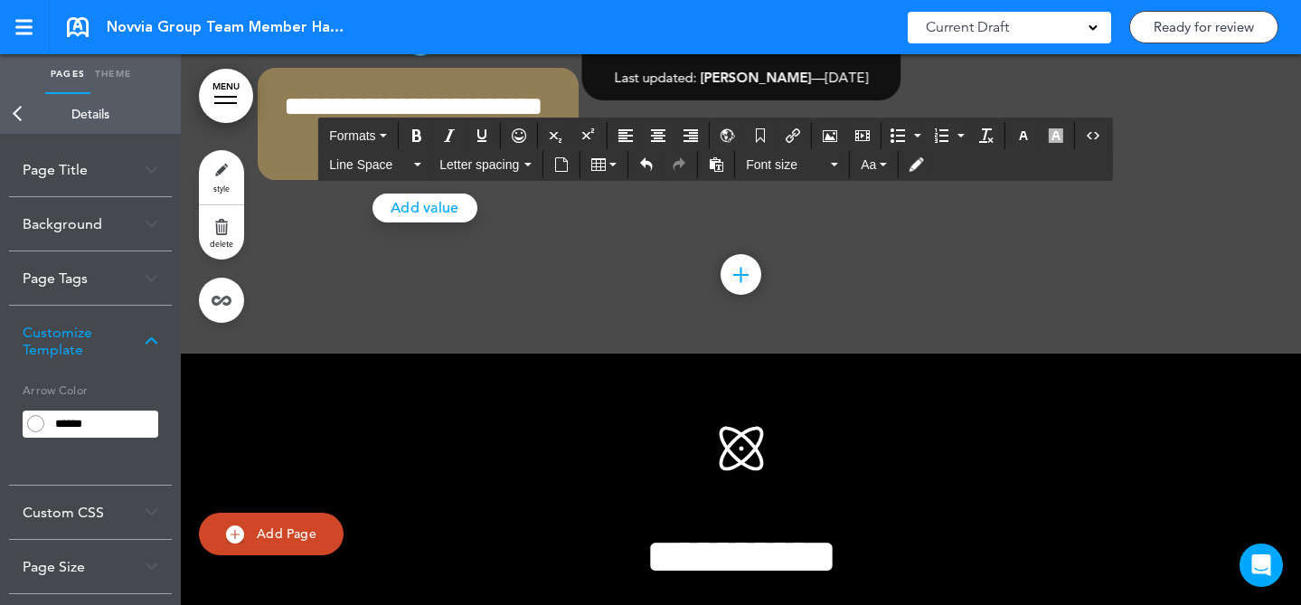
click at [1085, 137] on button "Source code" at bounding box center [1093, 135] width 29 height 25
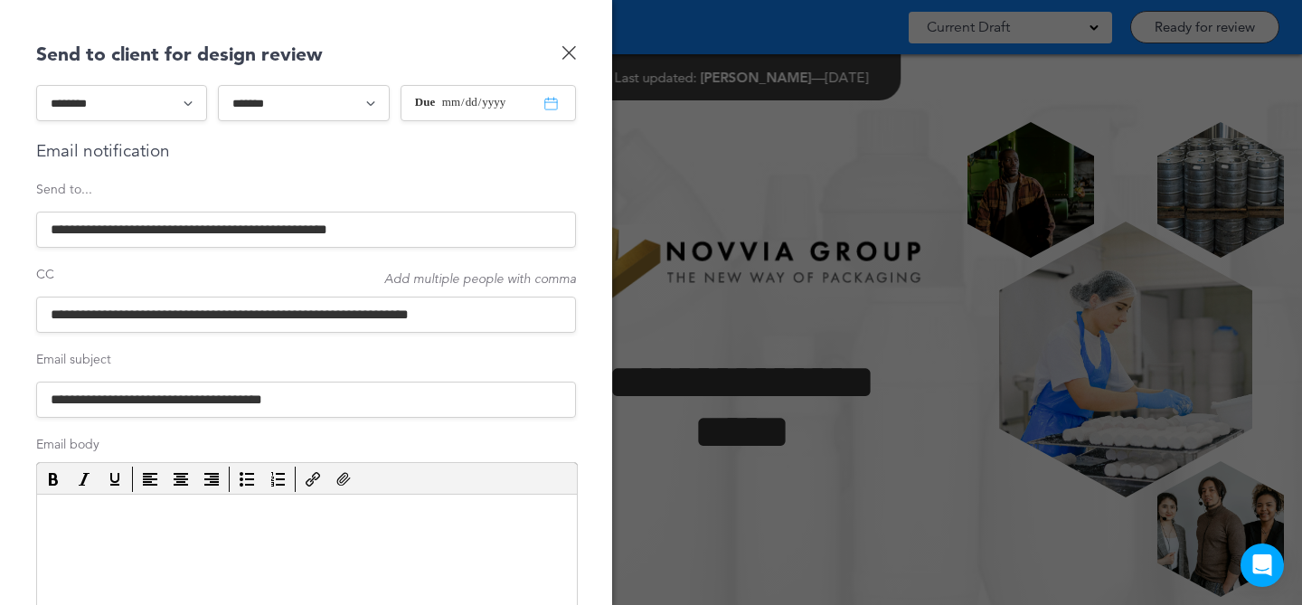
select select "*"
click at [277, 317] on input "**********" at bounding box center [306, 315] width 540 height 36
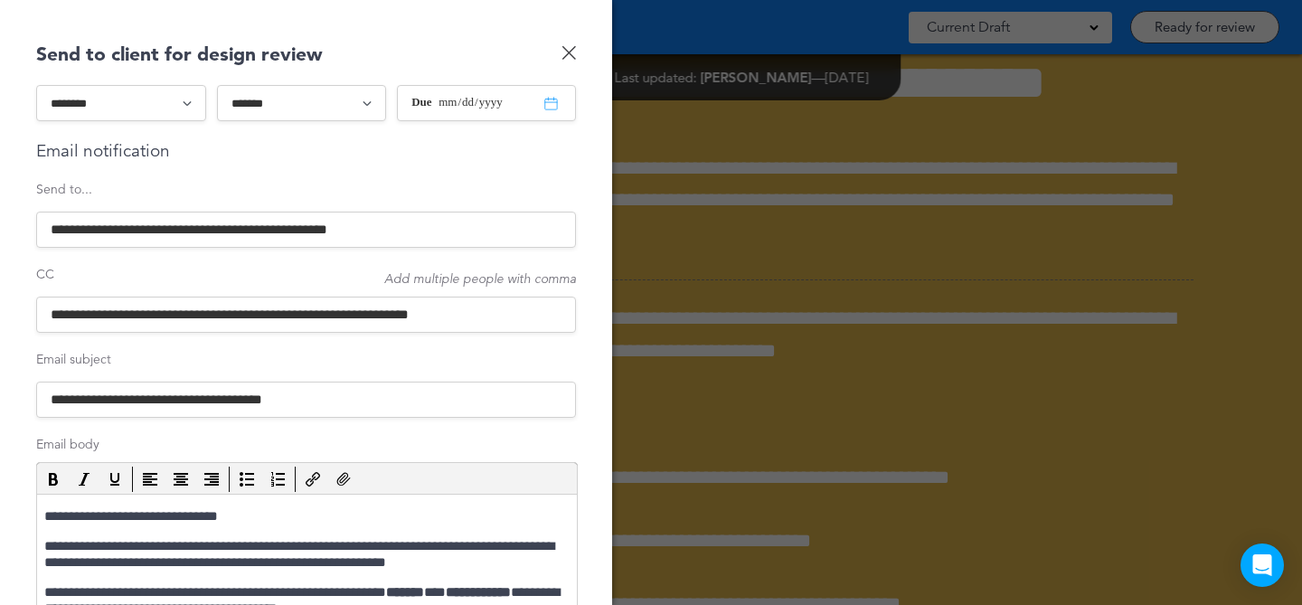
drag, startPoint x: 219, startPoint y: 315, endPoint x: 548, endPoint y: 319, distance: 329.2
click at [548, 319] on input "**********" at bounding box center [306, 315] width 540 height 36
paste input "**********"
type input "**********"
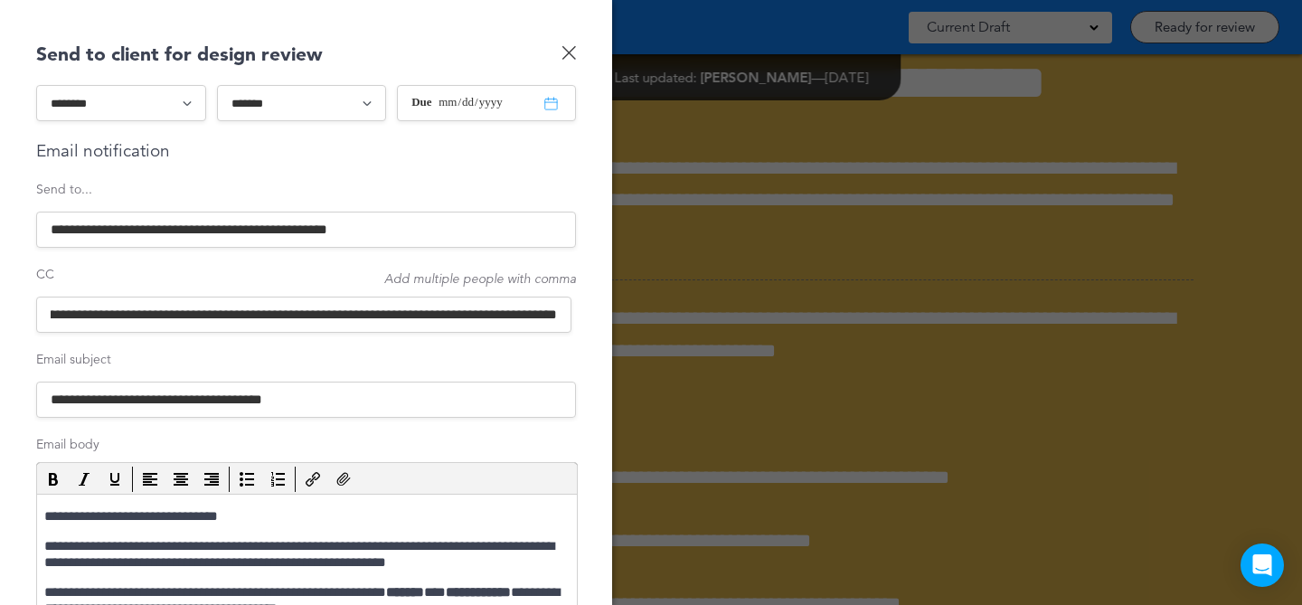
scroll to position [0, 0]
click at [308, 231] on input "**********" at bounding box center [306, 230] width 540 height 36
paste input
type input "**********"
drag, startPoint x: 175, startPoint y: 318, endPoint x: 5, endPoint y: 285, distance: 173.3
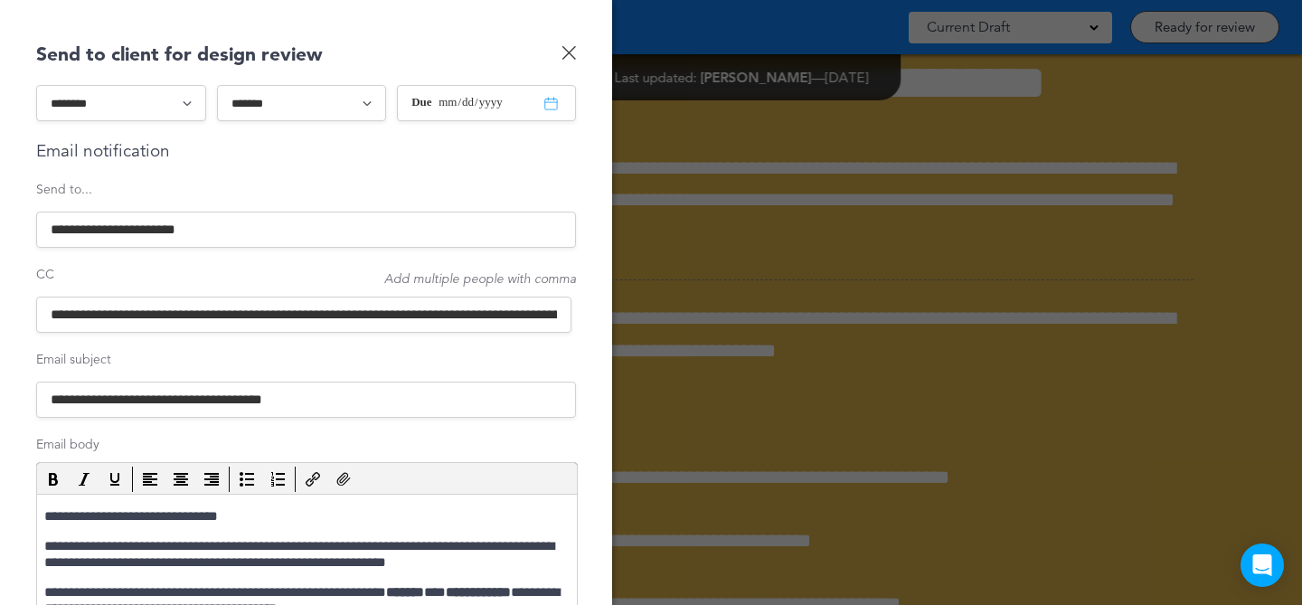
click at [5, 285] on div "**********" at bounding box center [306, 302] width 612 height 605
click at [241, 309] on input "**********" at bounding box center [303, 315] width 535 height 36
drag, startPoint x: 220, startPoint y: 314, endPoint x: 443, endPoint y: 318, distance: 223.4
click at [443, 318] on input "**********" at bounding box center [303, 315] width 535 height 36
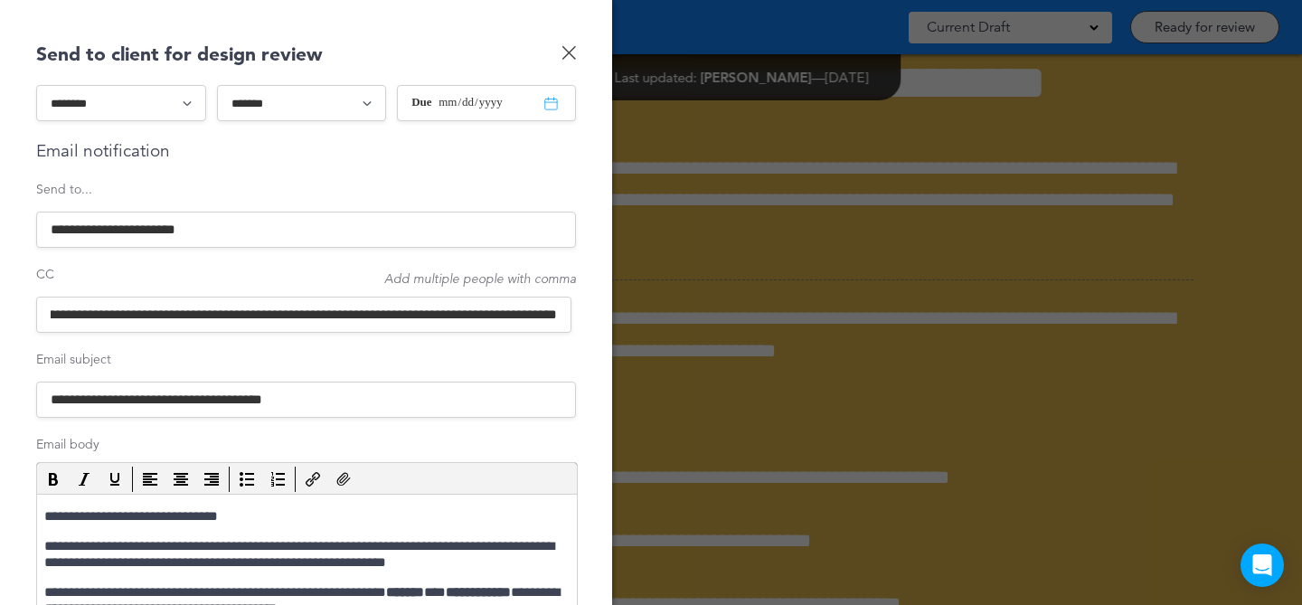
scroll to position [0, 887]
drag, startPoint x: 226, startPoint y: 315, endPoint x: 569, endPoint y: 310, distance: 342.8
click at [569, 310] on input "**********" at bounding box center [303, 315] width 535 height 36
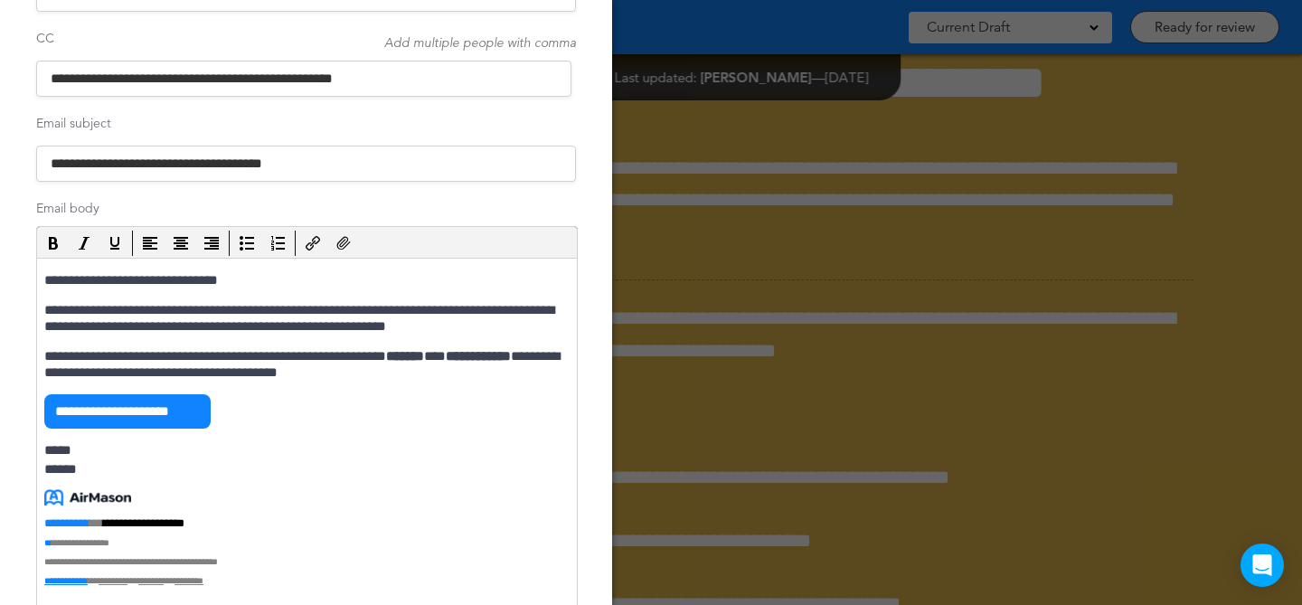
scroll to position [244, 0]
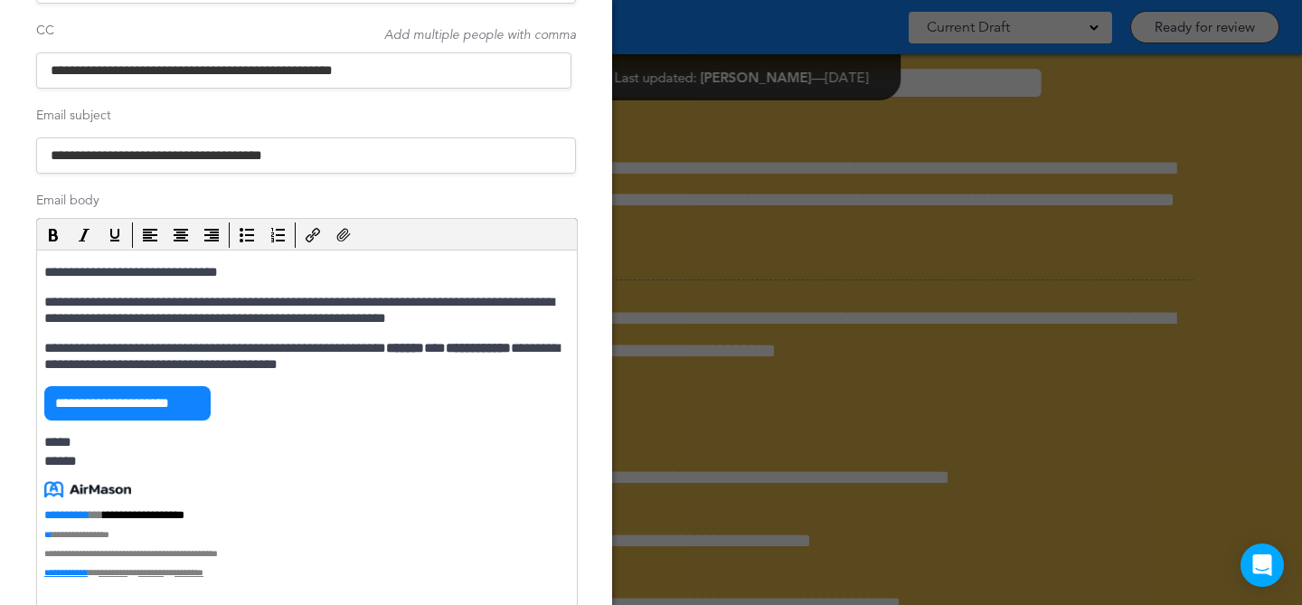
type input "**********"
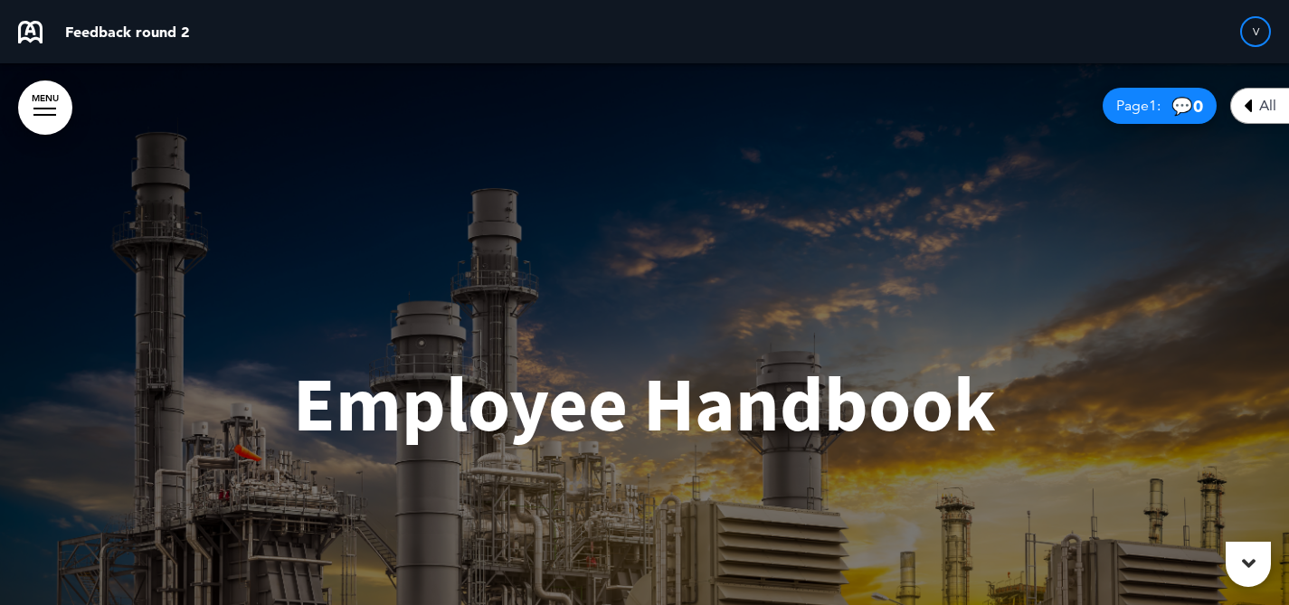
click at [1252, 111] on div "All" at bounding box center [1259, 106] width 59 height 36
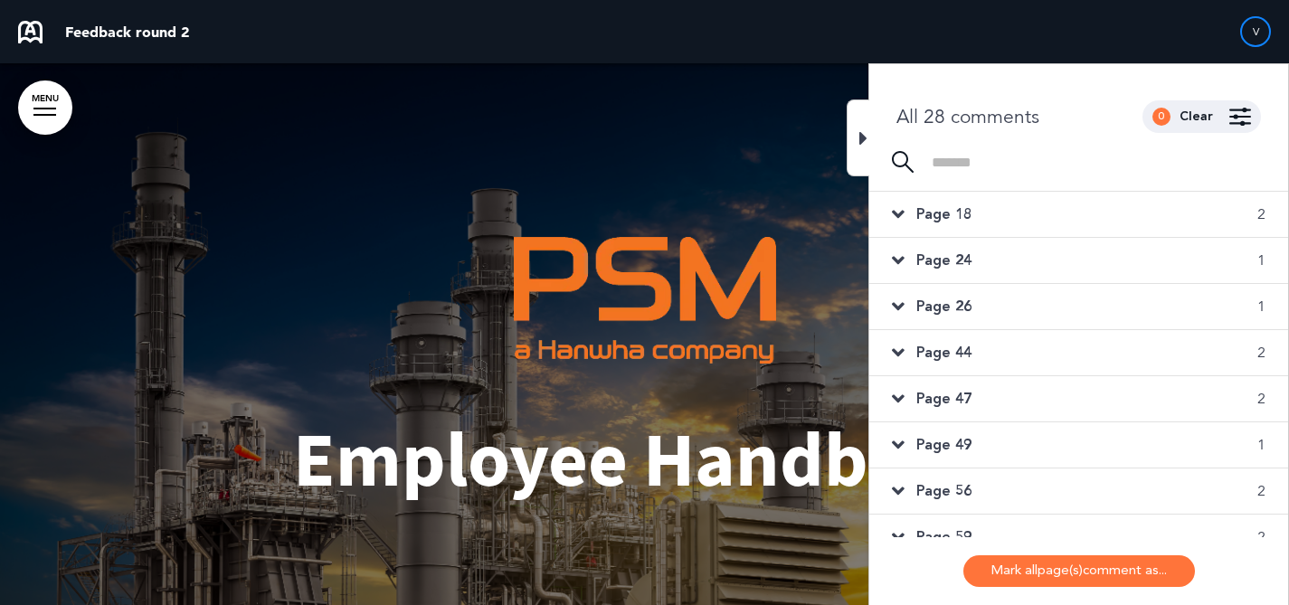
click at [1132, 215] on div "Page 18 2" at bounding box center [1078, 214] width 419 height 45
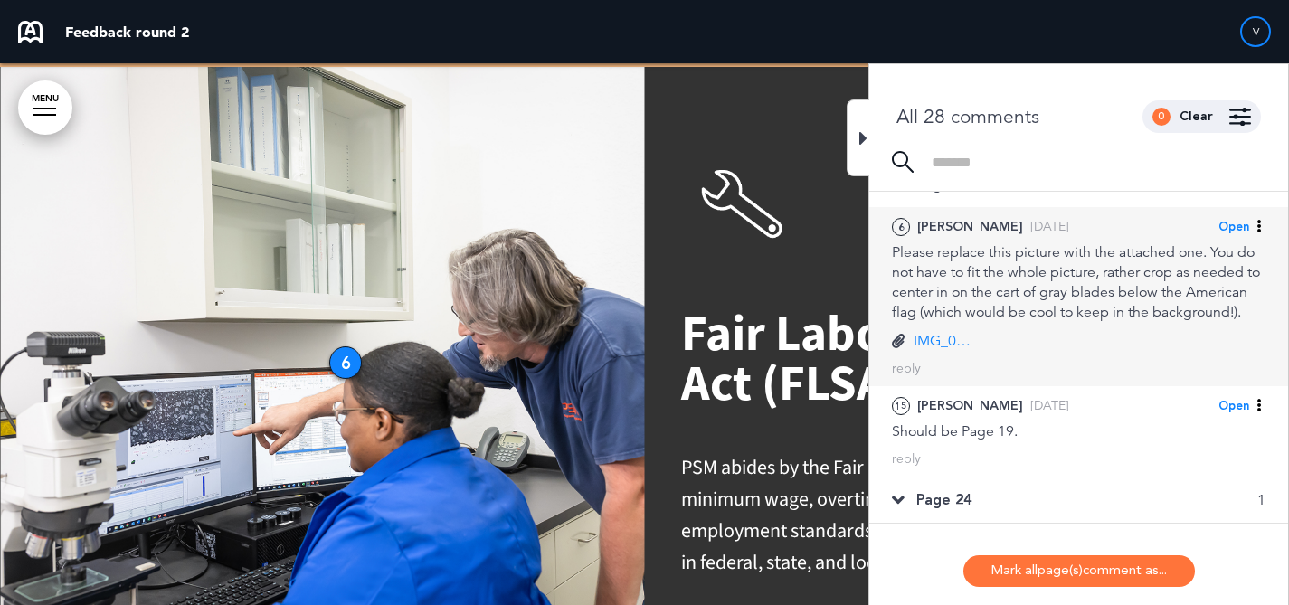
scroll to position [14101, 0]
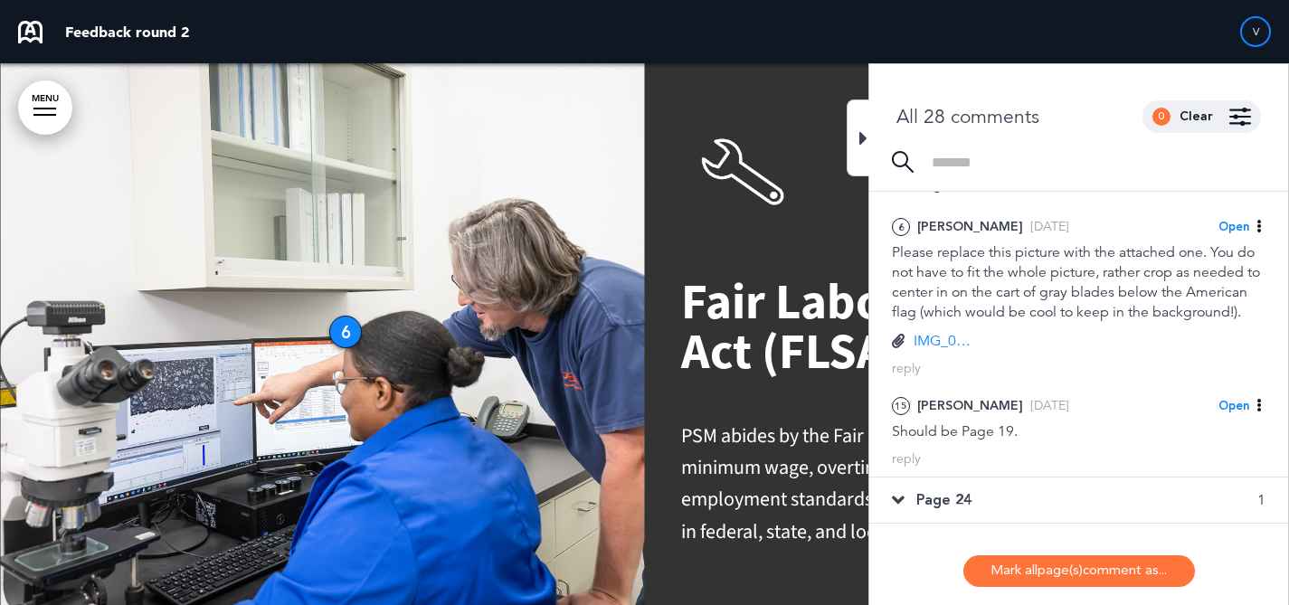
click at [1022, 508] on div "Page 24 1" at bounding box center [1078, 499] width 419 height 45
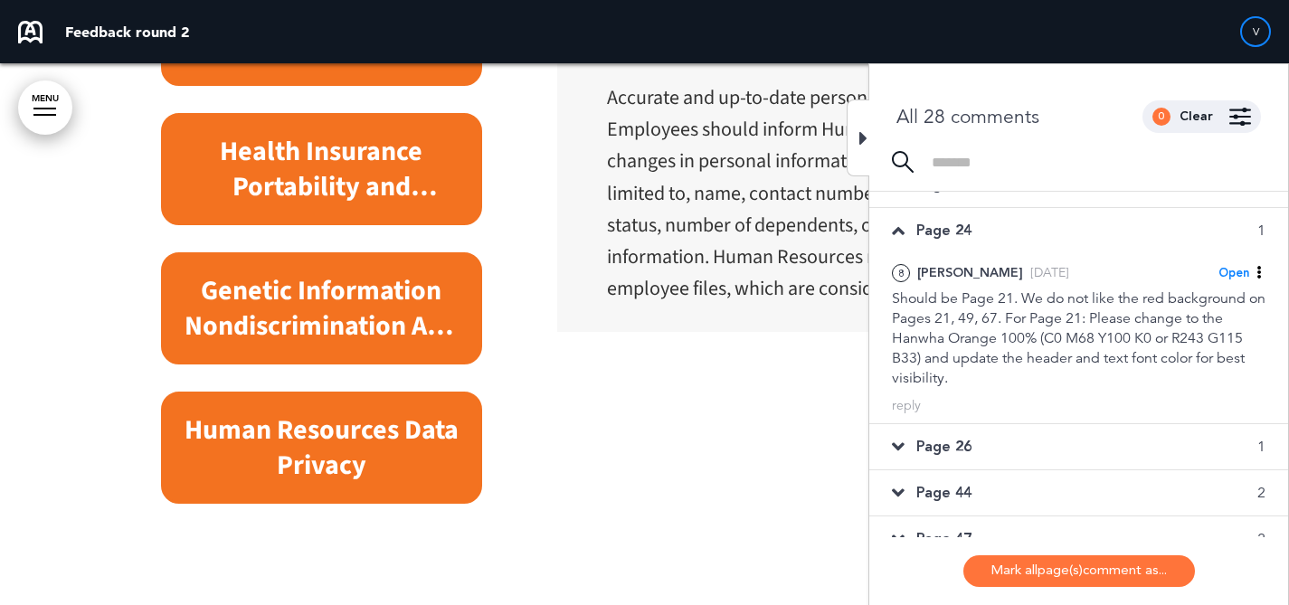
click at [1031, 457] on div "Page 26 1" at bounding box center [1078, 446] width 419 height 45
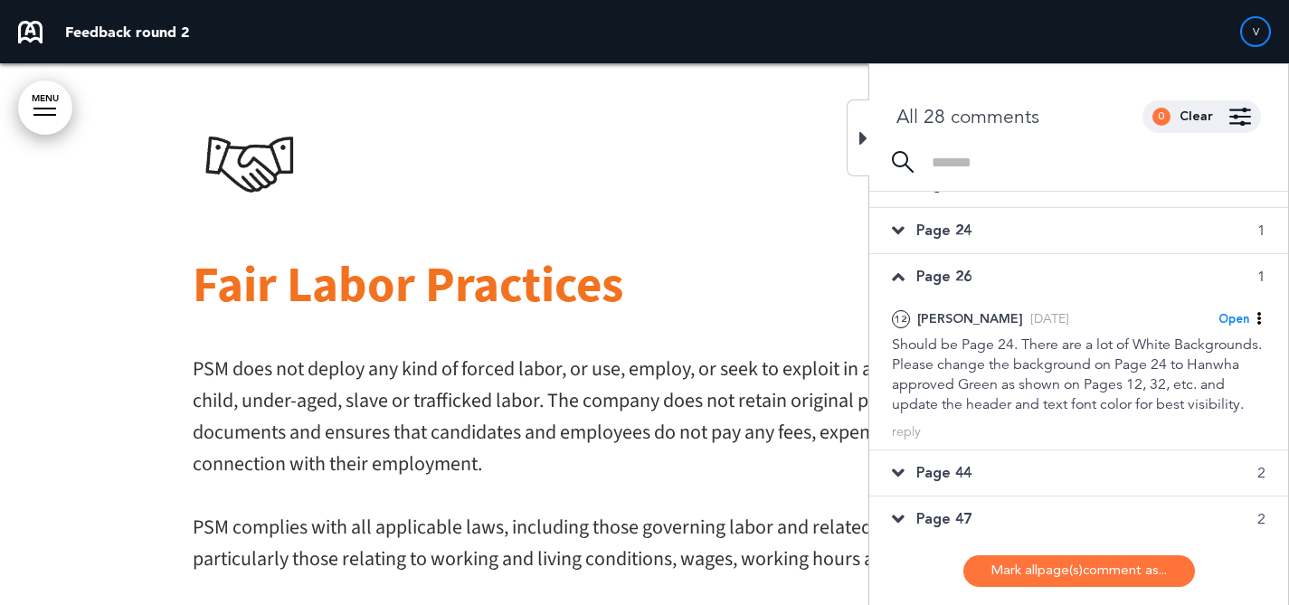
click at [1015, 493] on div "Page 44 2" at bounding box center [1078, 472] width 419 height 45
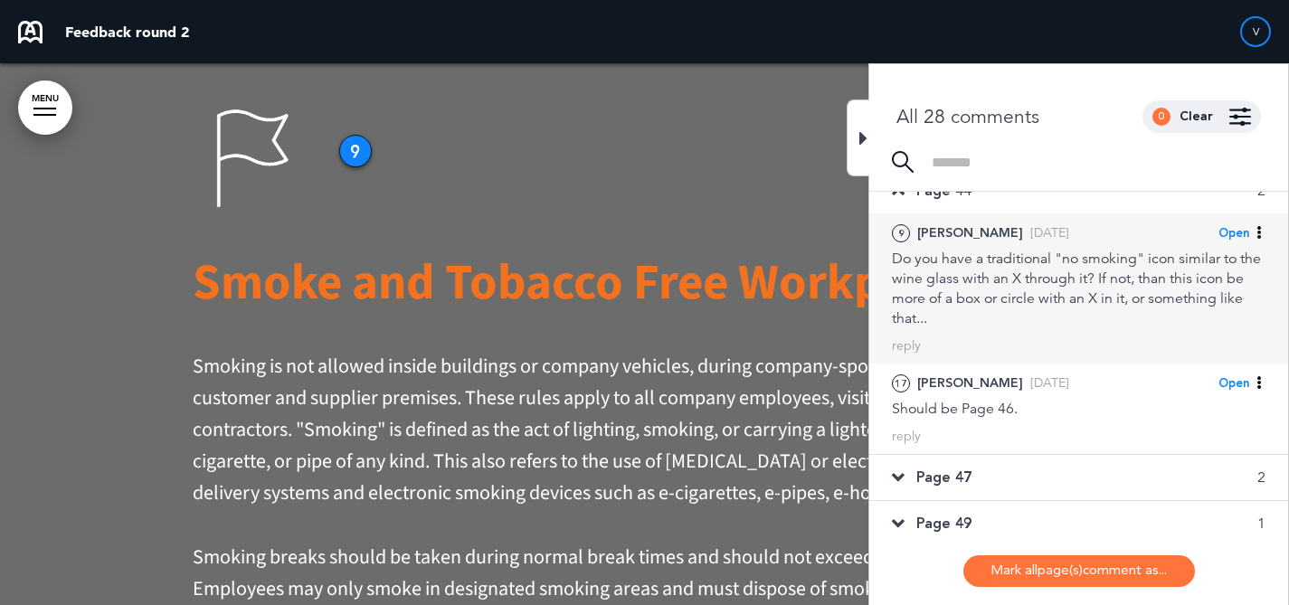
scroll to position [173, 0]
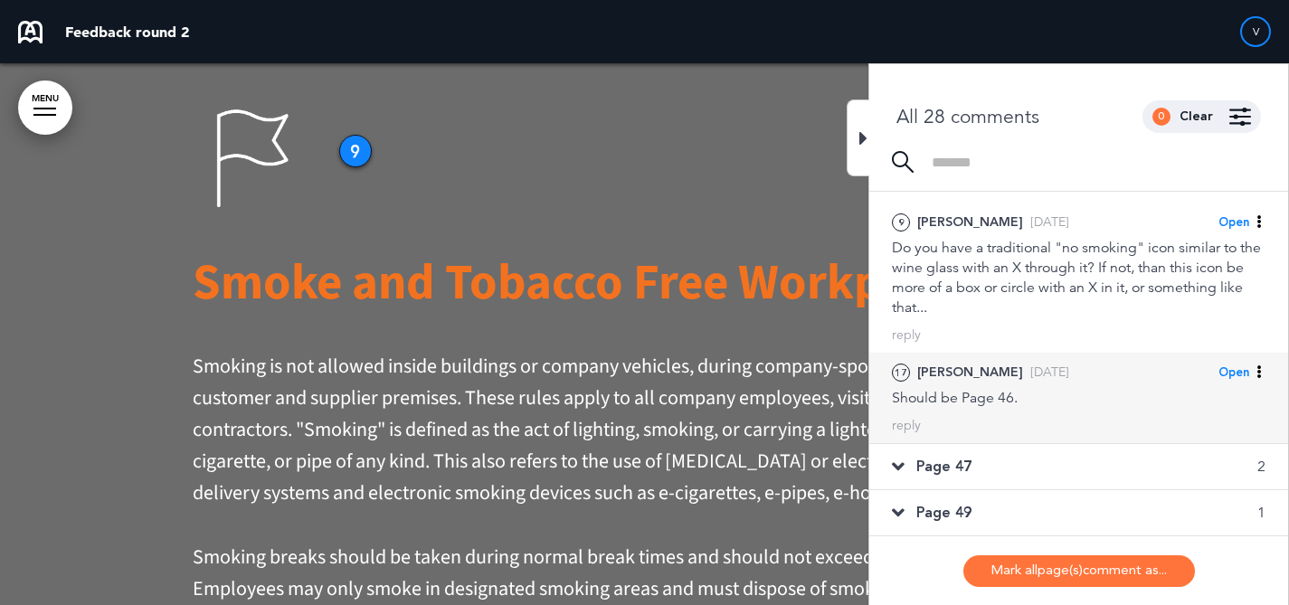
click at [1038, 404] on div "Should be Page 46." at bounding box center [1078, 398] width 373 height 20
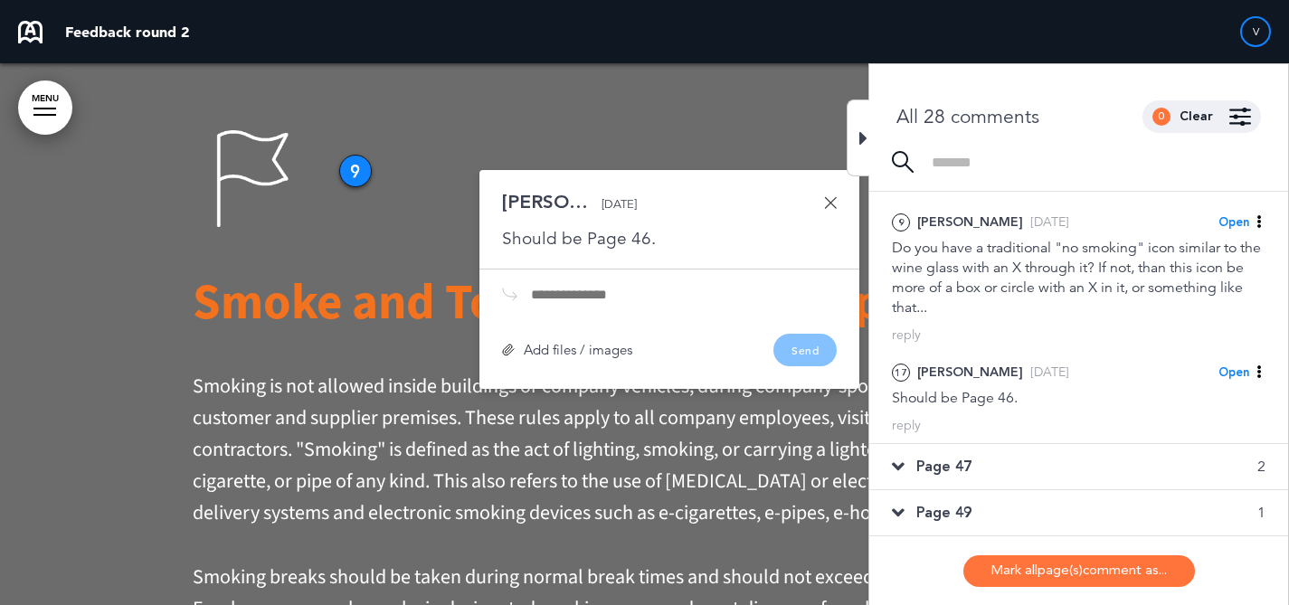
click at [1031, 471] on div "Page 47 2" at bounding box center [1078, 466] width 419 height 45
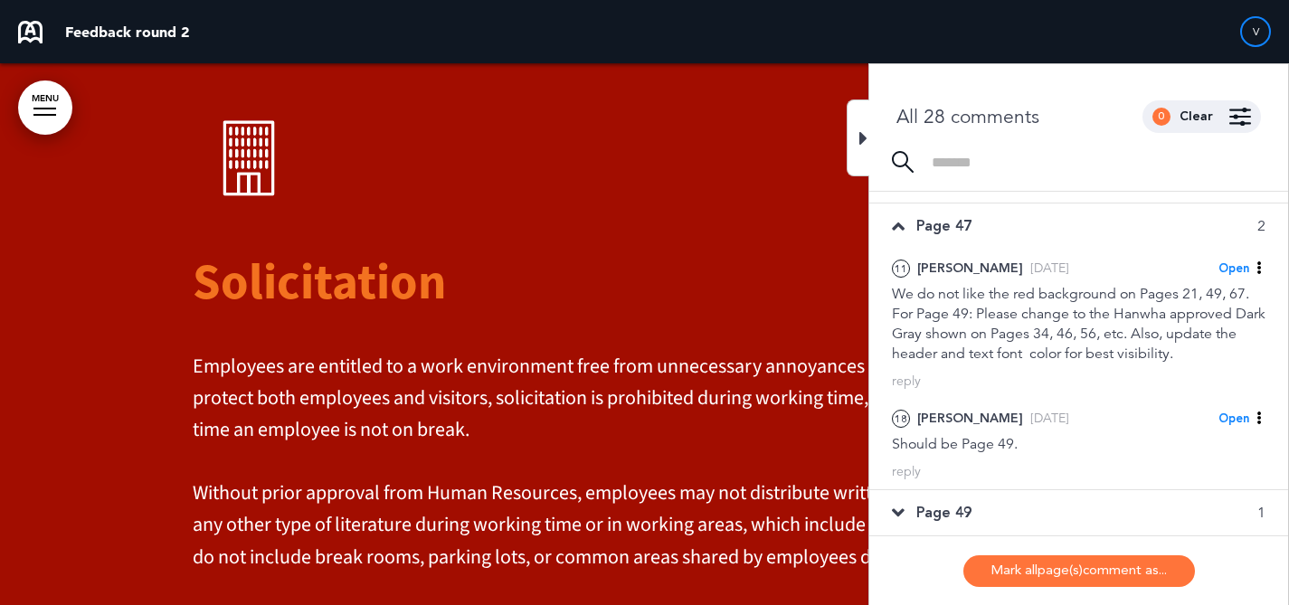
click at [1004, 506] on div "Page 49 1" at bounding box center [1078, 512] width 419 height 45
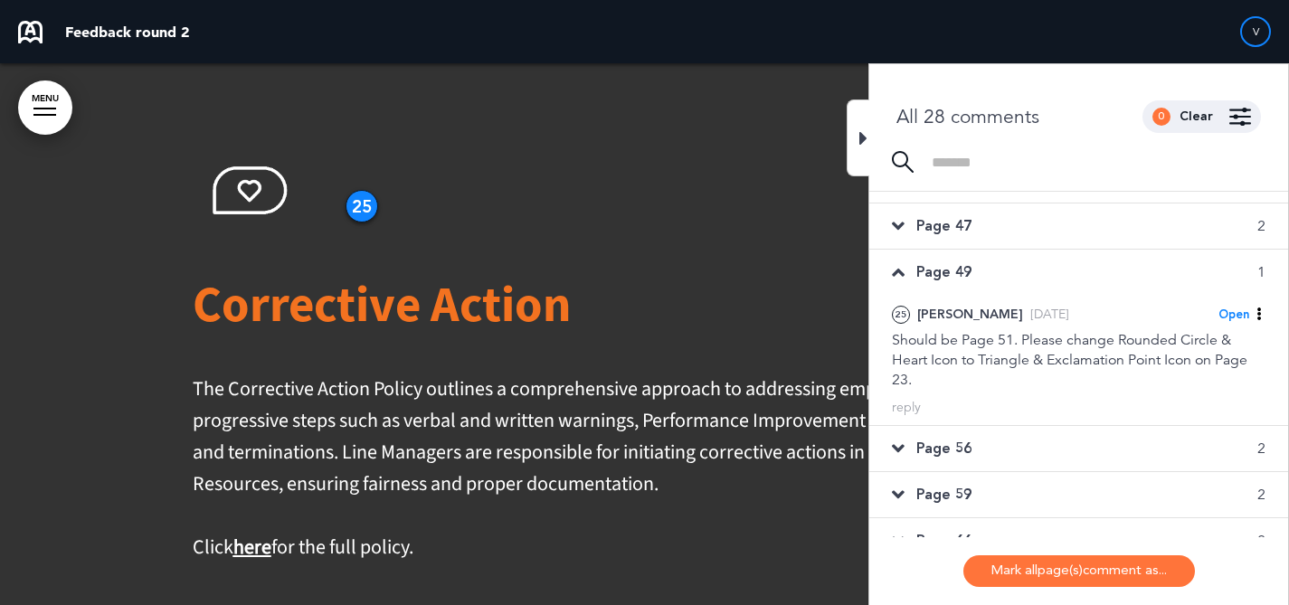
click at [1018, 449] on div "Page 56 2" at bounding box center [1078, 448] width 419 height 45
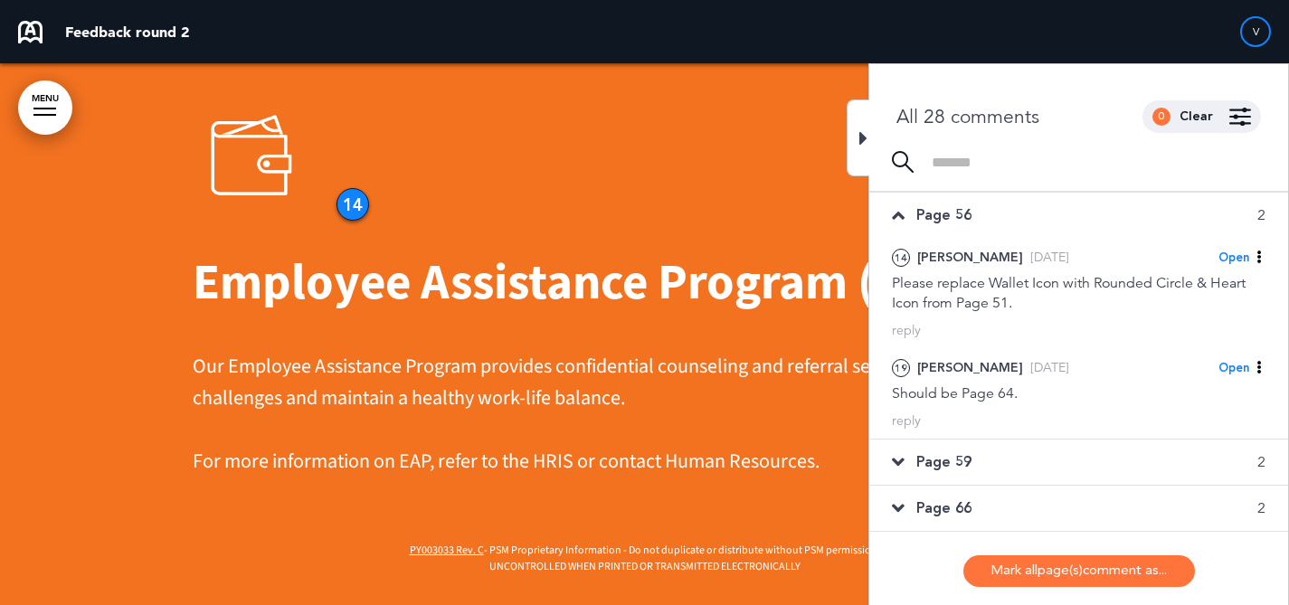
scroll to position [293, 0]
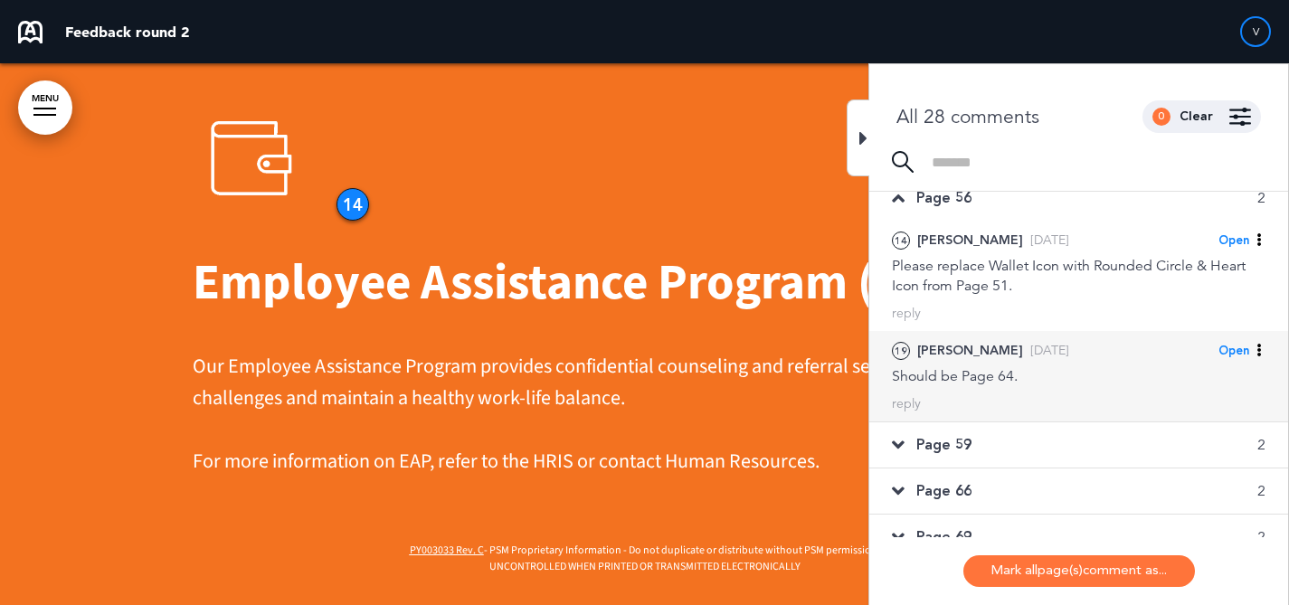
click at [1017, 418] on div "19 Tara B. Sun, Sep 14 Open Mark as Open Mark as Completed Mark as Please clari…" at bounding box center [1078, 376] width 419 height 90
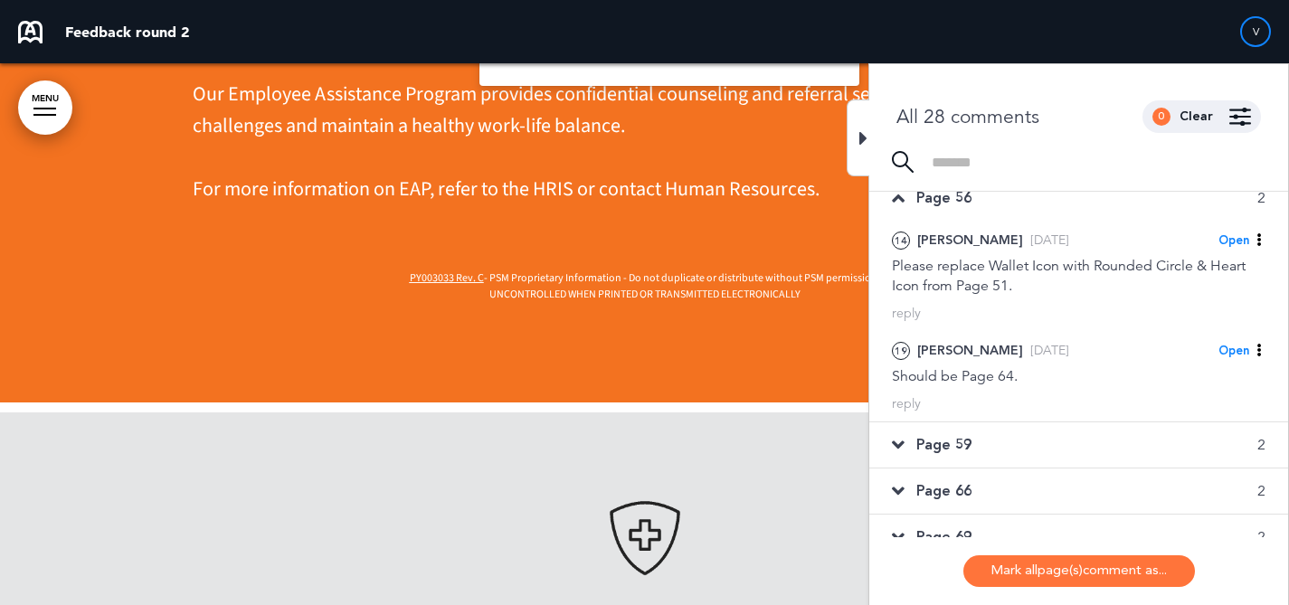
scroll to position [56677, 0]
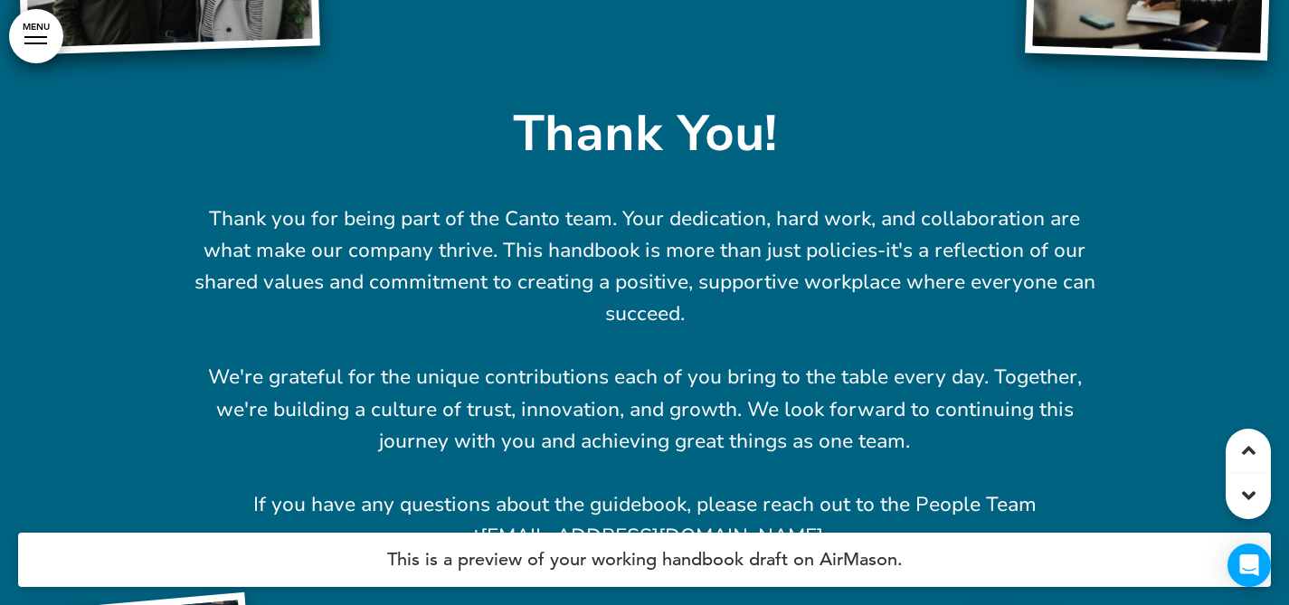
scroll to position [60325, 0]
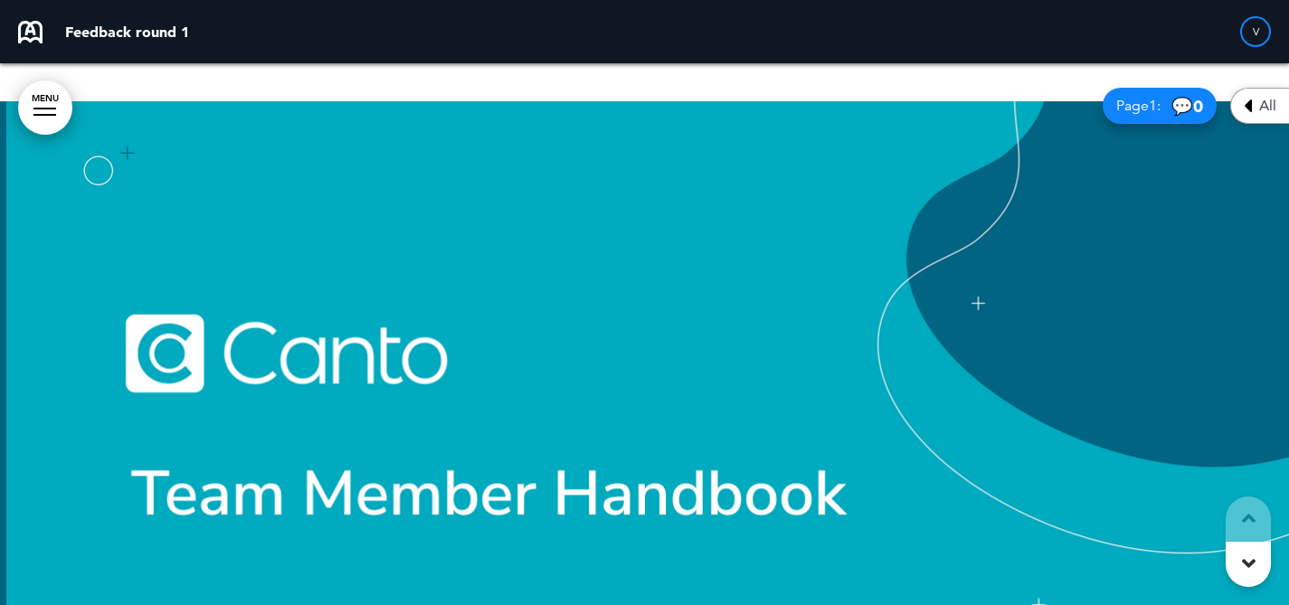
click at [1238, 118] on div "All" at bounding box center [1259, 106] width 59 height 36
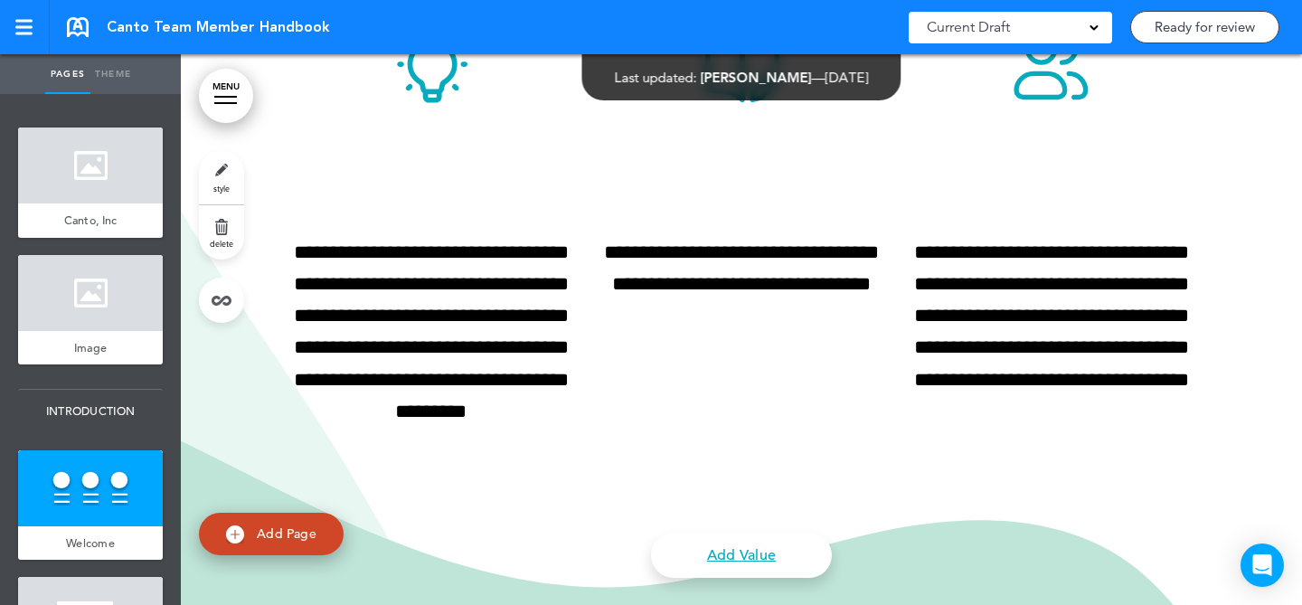
scroll to position [1937, 0]
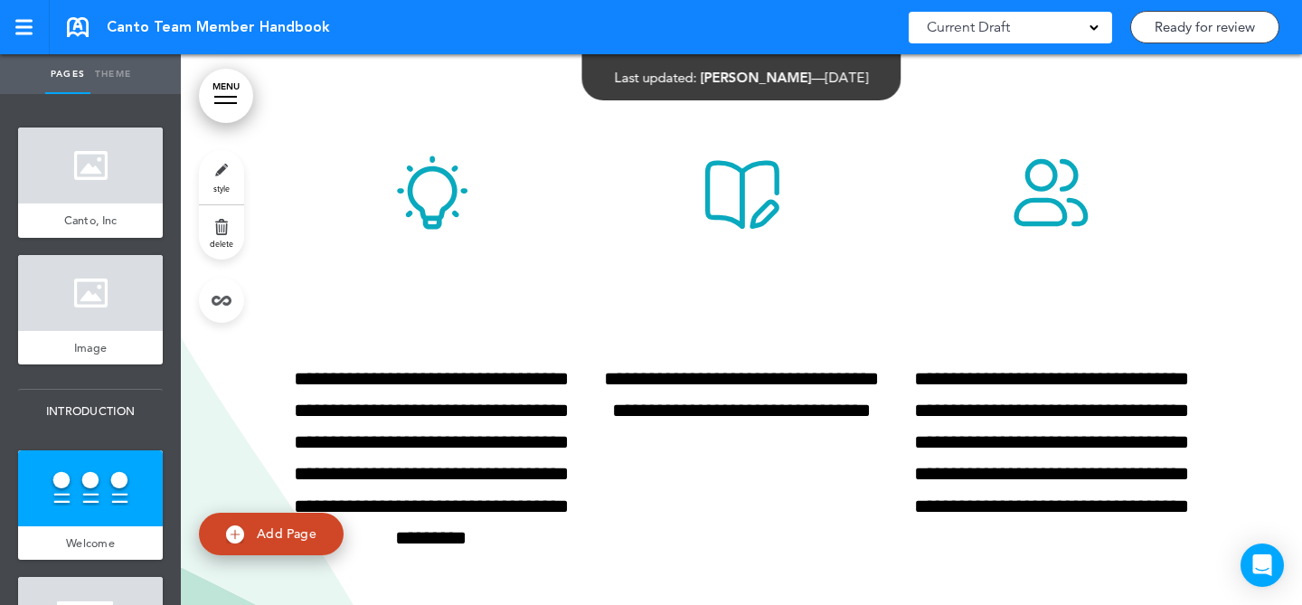
click at [225, 178] on link "style" at bounding box center [221, 177] width 45 height 54
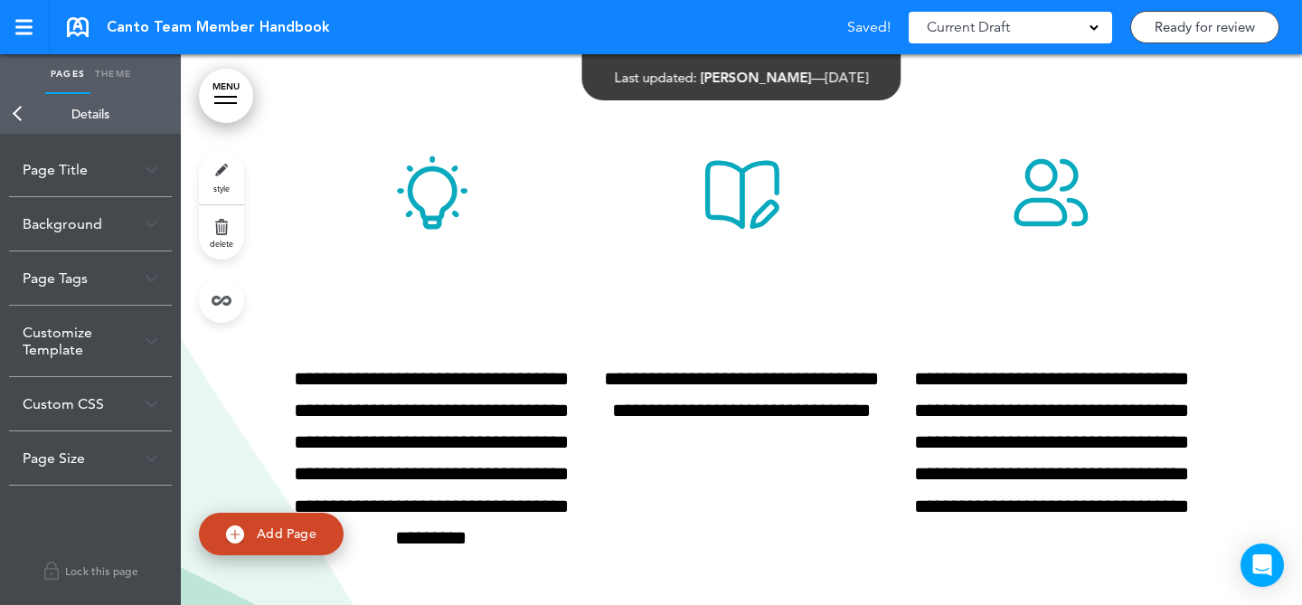
click at [143, 224] on div "Background" at bounding box center [90, 223] width 163 height 53
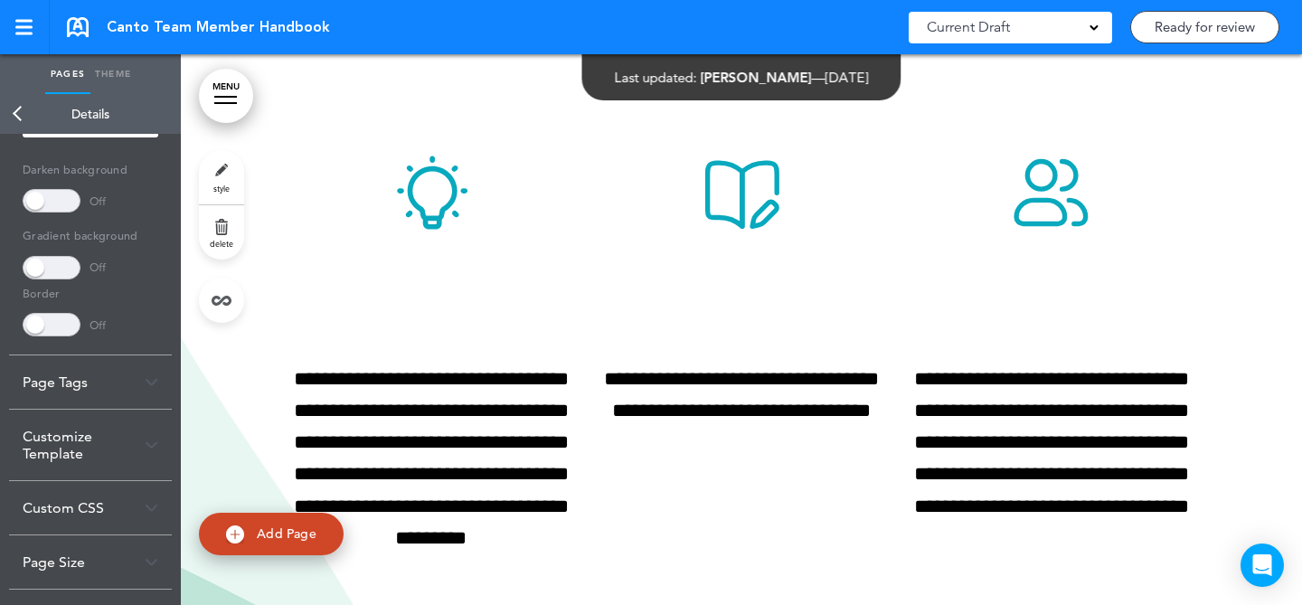
scroll to position [0, 0]
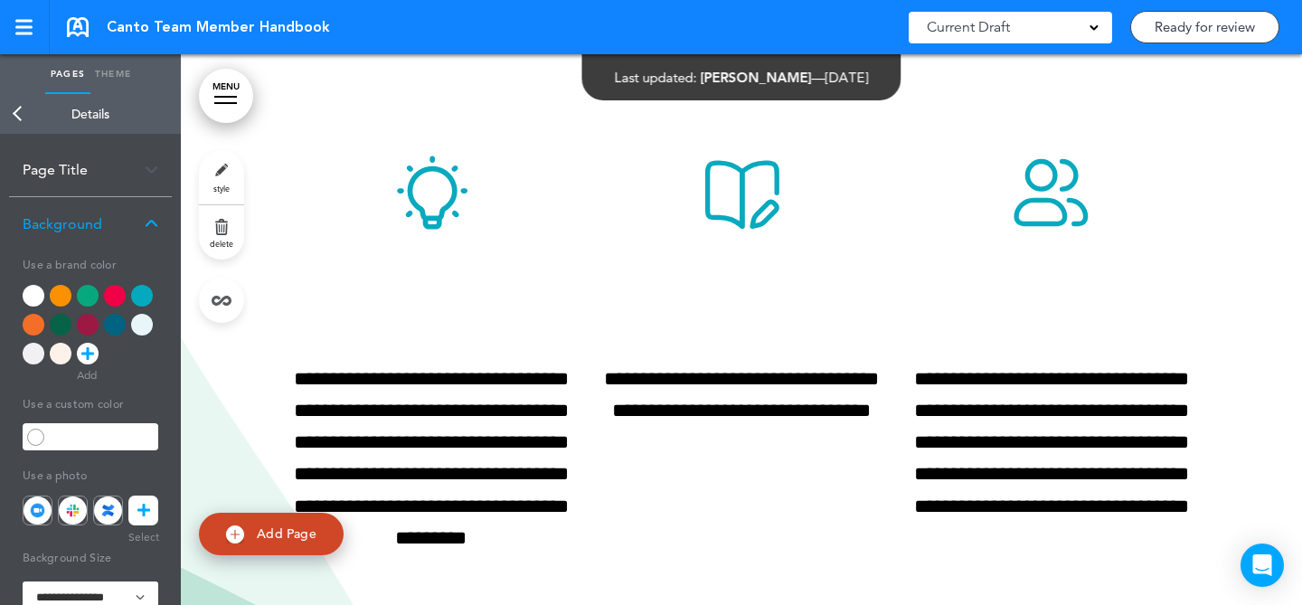
click at [41, 350] on div at bounding box center [34, 354] width 22 height 22
type input "******"
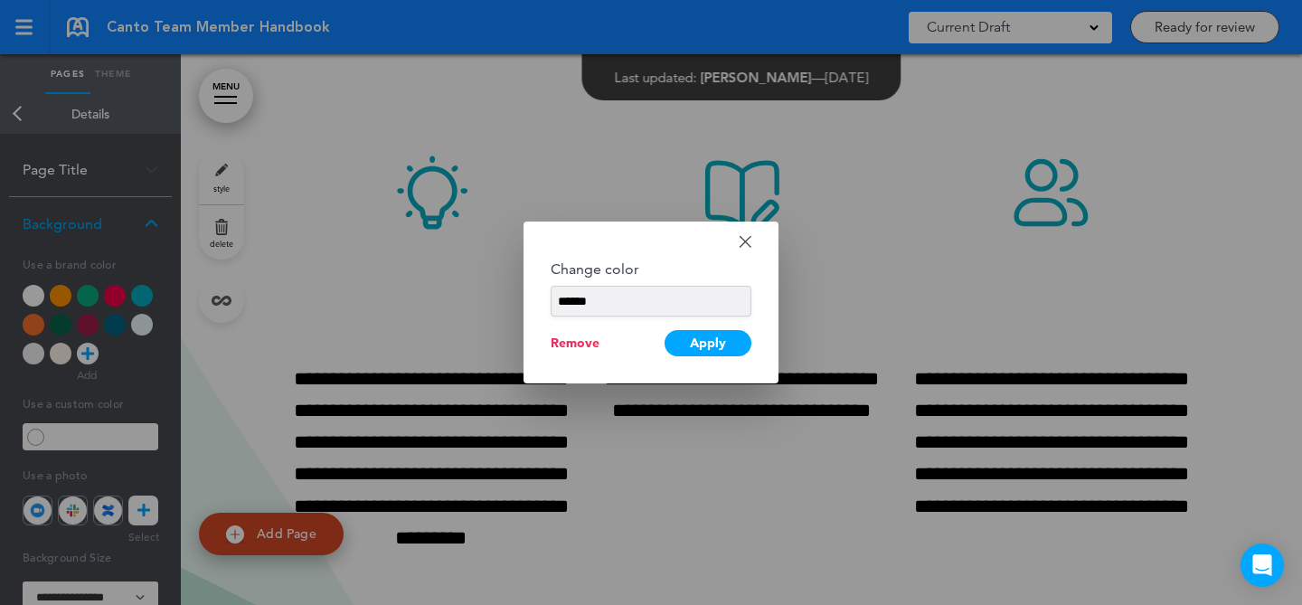
click at [370, 297] on div at bounding box center [651, 302] width 1302 height 605
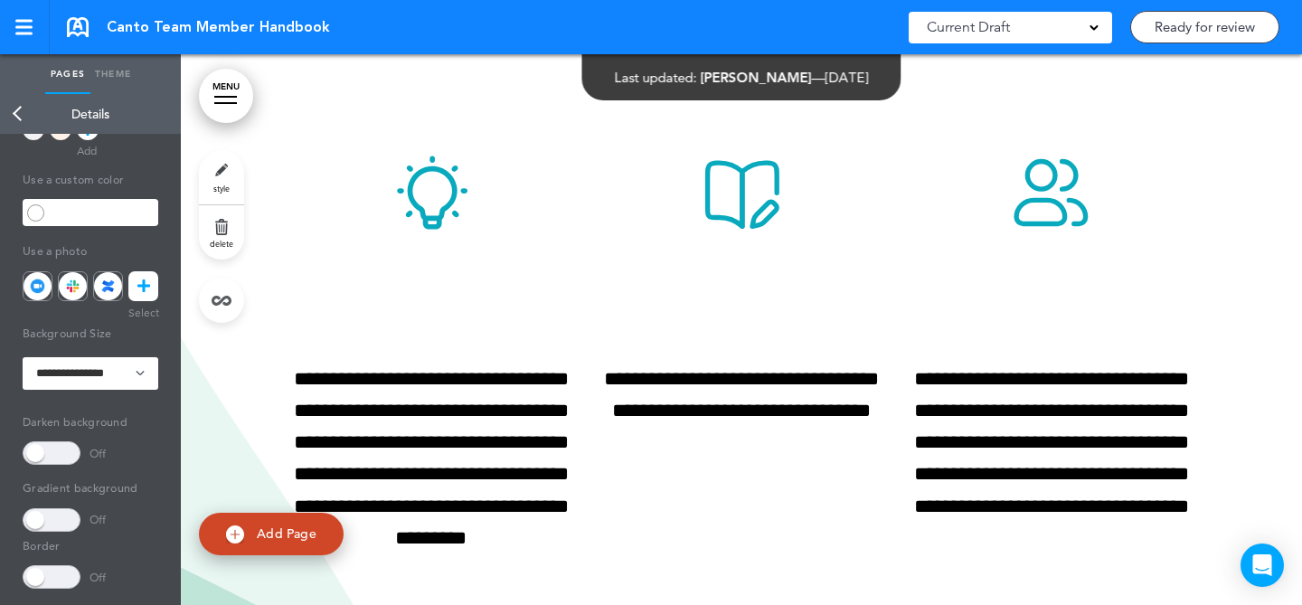
scroll to position [250, 0]
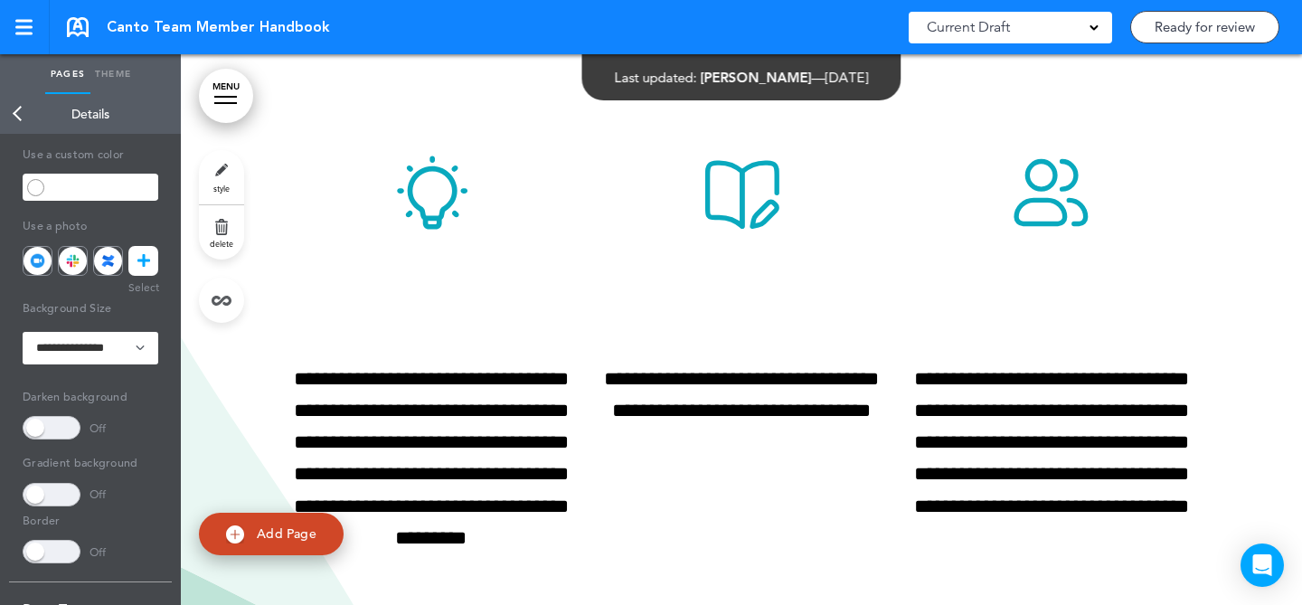
click at [52, 485] on span at bounding box center [52, 495] width 58 height 24
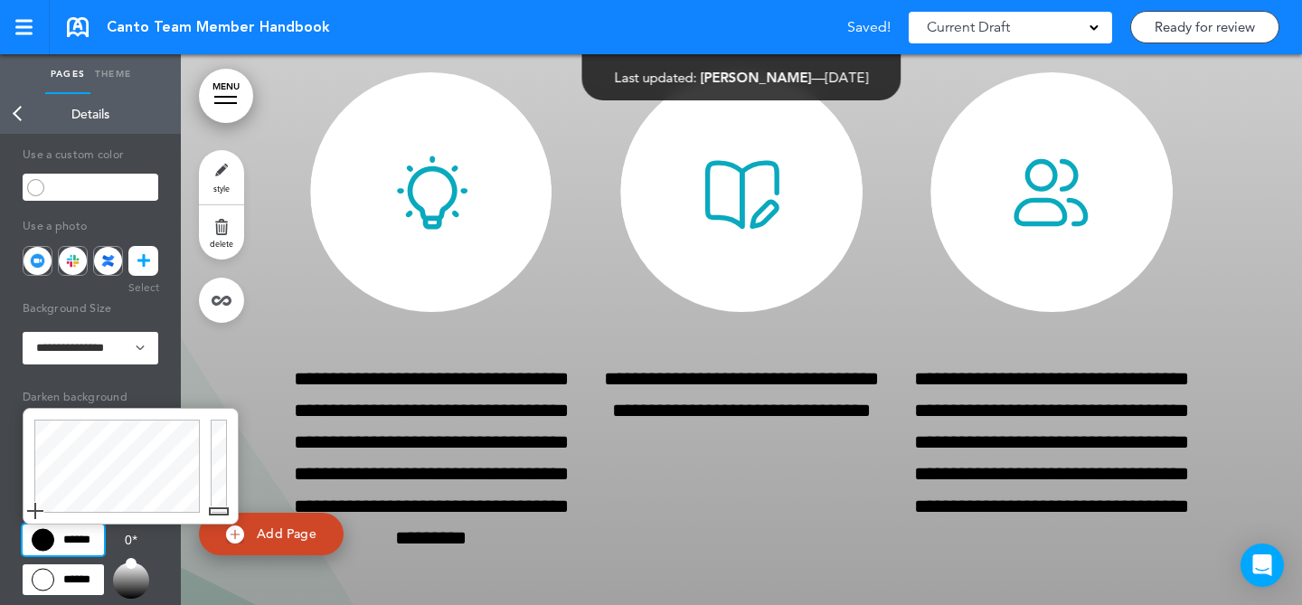
click at [83, 543] on input "******" at bounding box center [63, 539] width 81 height 31
type input "******"
click at [217, 421] on div at bounding box center [221, 466] width 33 height 115
click at [84, 582] on input "******" at bounding box center [63, 579] width 81 height 31
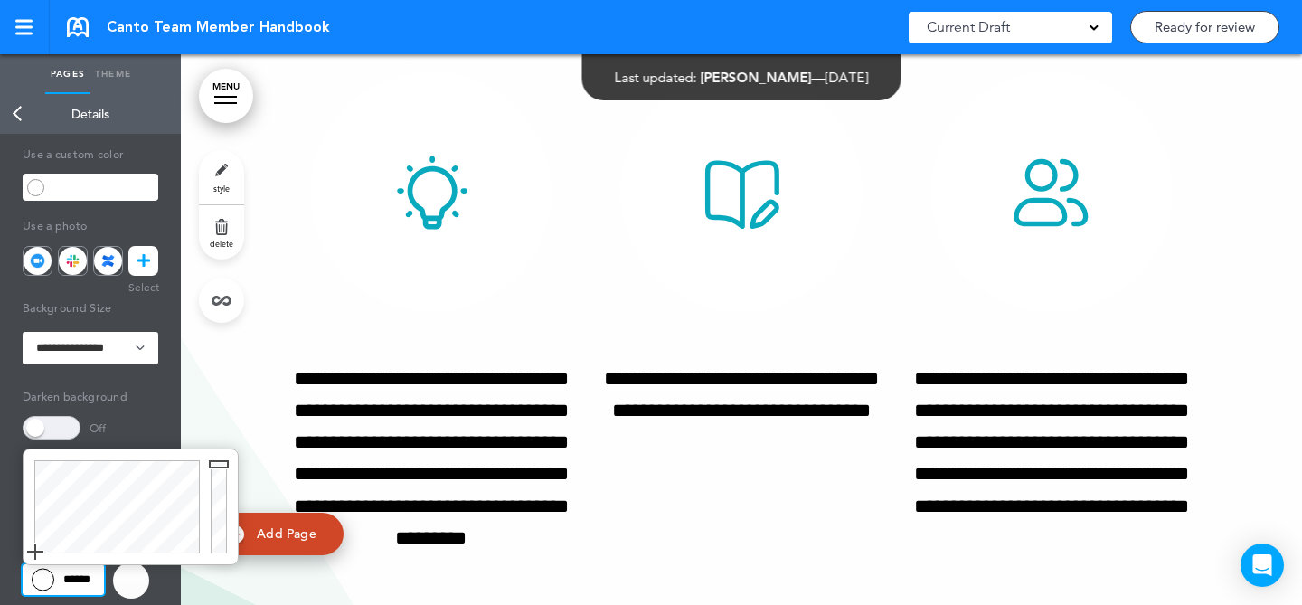
click at [217, 464] on div at bounding box center [221, 506] width 33 height 115
click at [217, 465] on div at bounding box center [221, 506] width 33 height 115
click at [216, 467] on div at bounding box center [221, 506] width 33 height 115
click at [216, 470] on div at bounding box center [221, 506] width 33 height 115
click at [216, 475] on div at bounding box center [221, 506] width 33 height 115
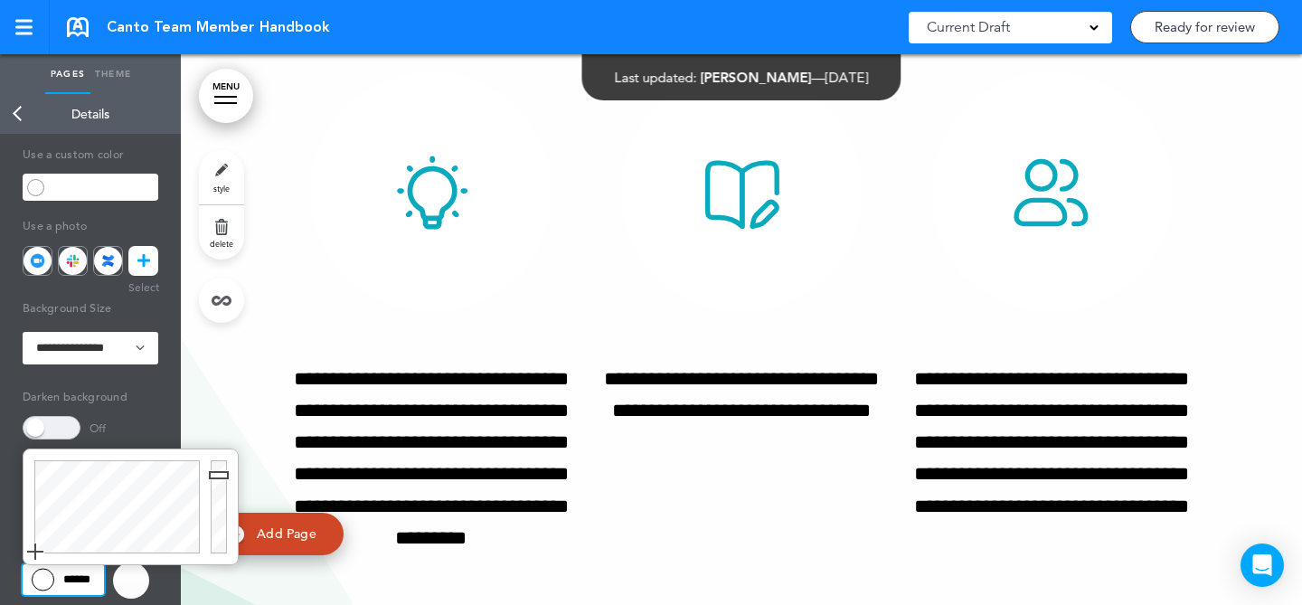
click at [221, 479] on div at bounding box center [221, 506] width 33 height 115
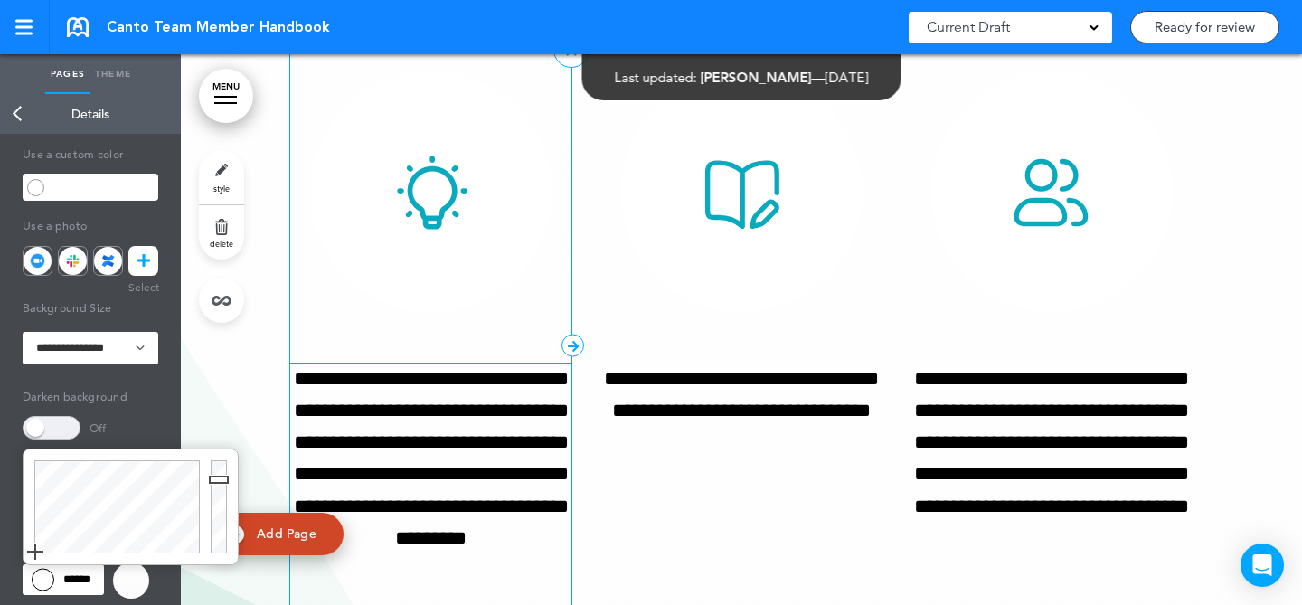
click at [551, 418] on p "**********" at bounding box center [430, 491] width 281 height 255
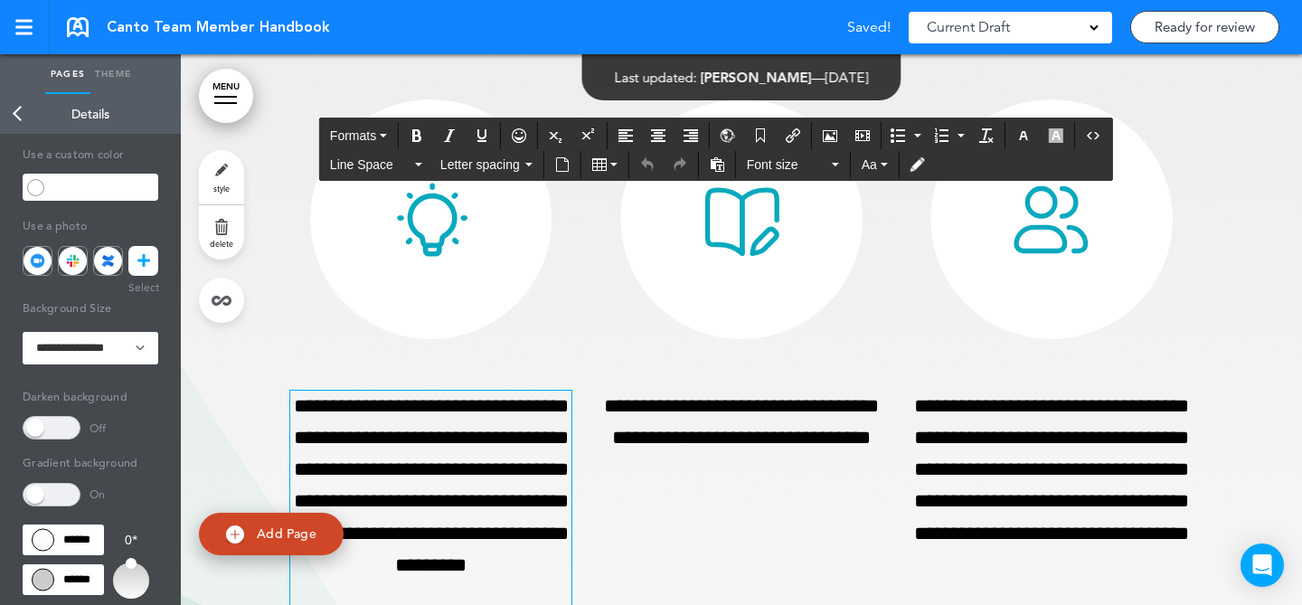
scroll to position [1909, 0]
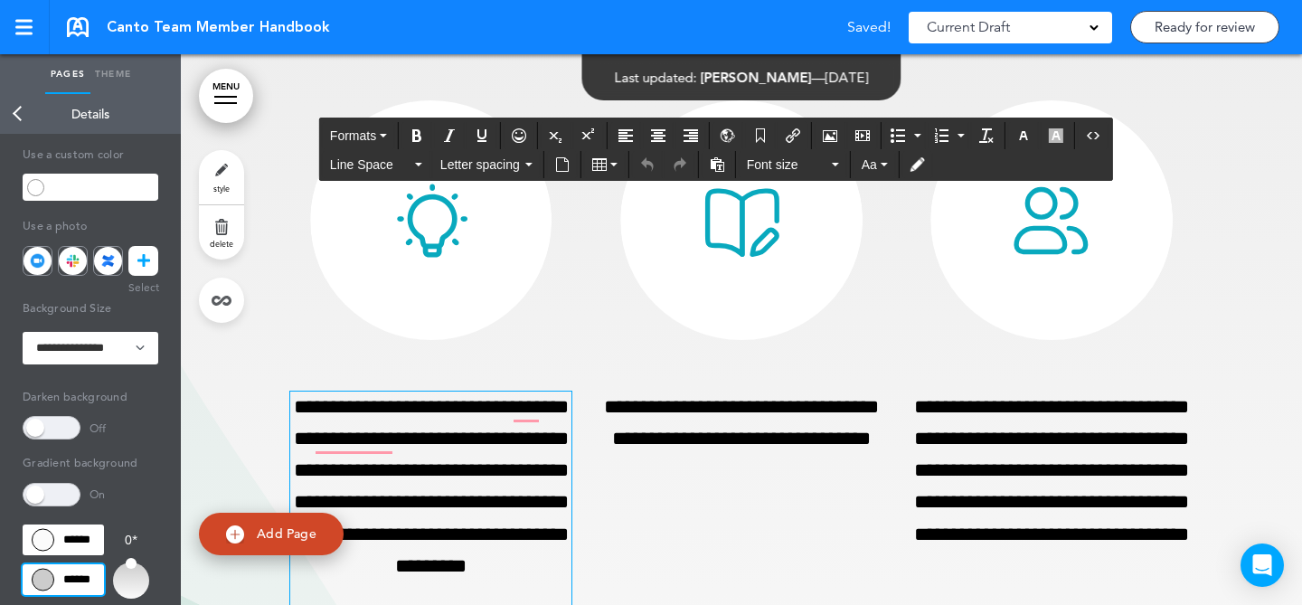
click at [83, 574] on input "******" at bounding box center [63, 579] width 81 height 31
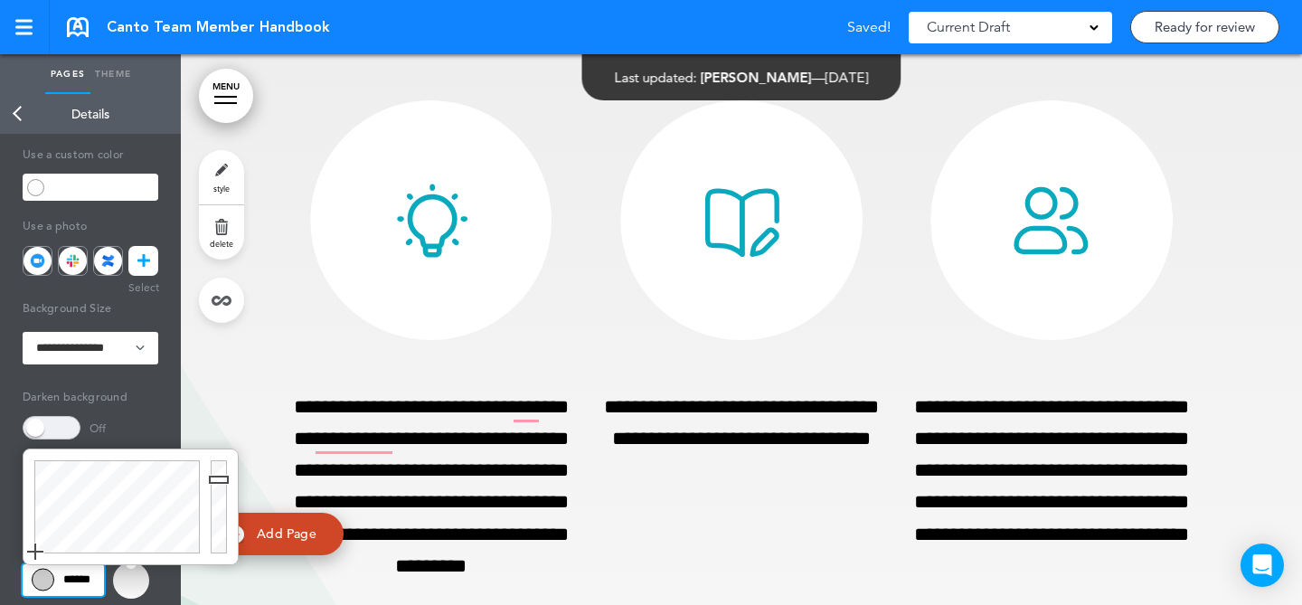
type input "******"
click at [216, 464] on div at bounding box center [221, 506] width 33 height 115
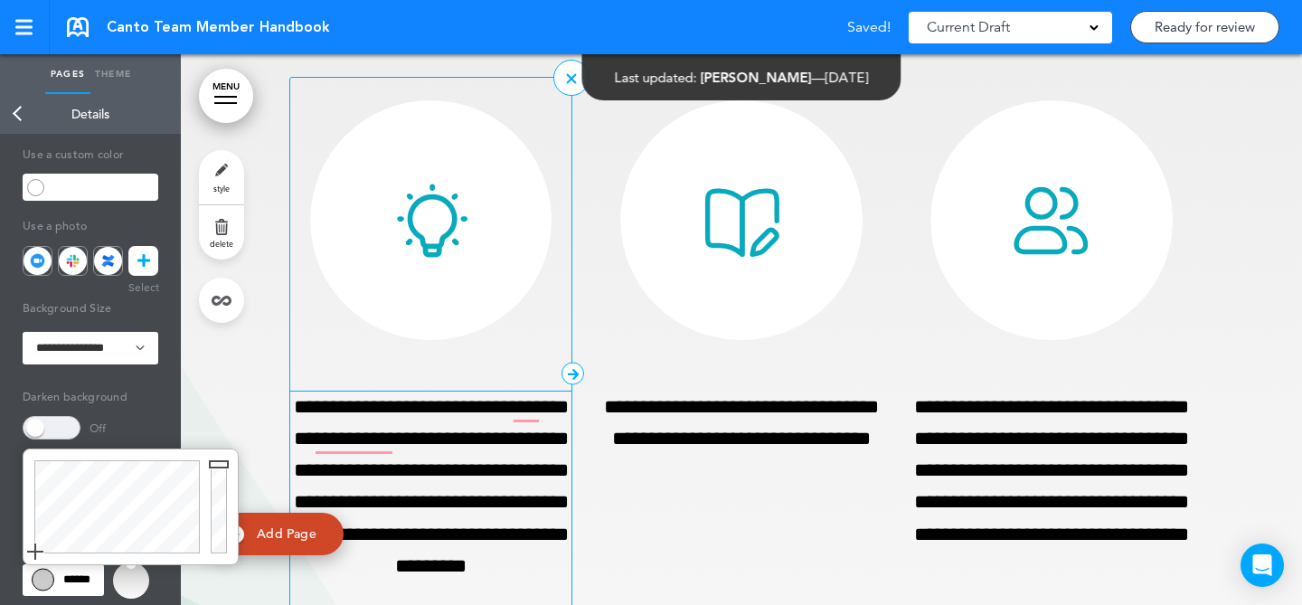
click at [430, 447] on p "**********" at bounding box center [430, 519] width 281 height 255
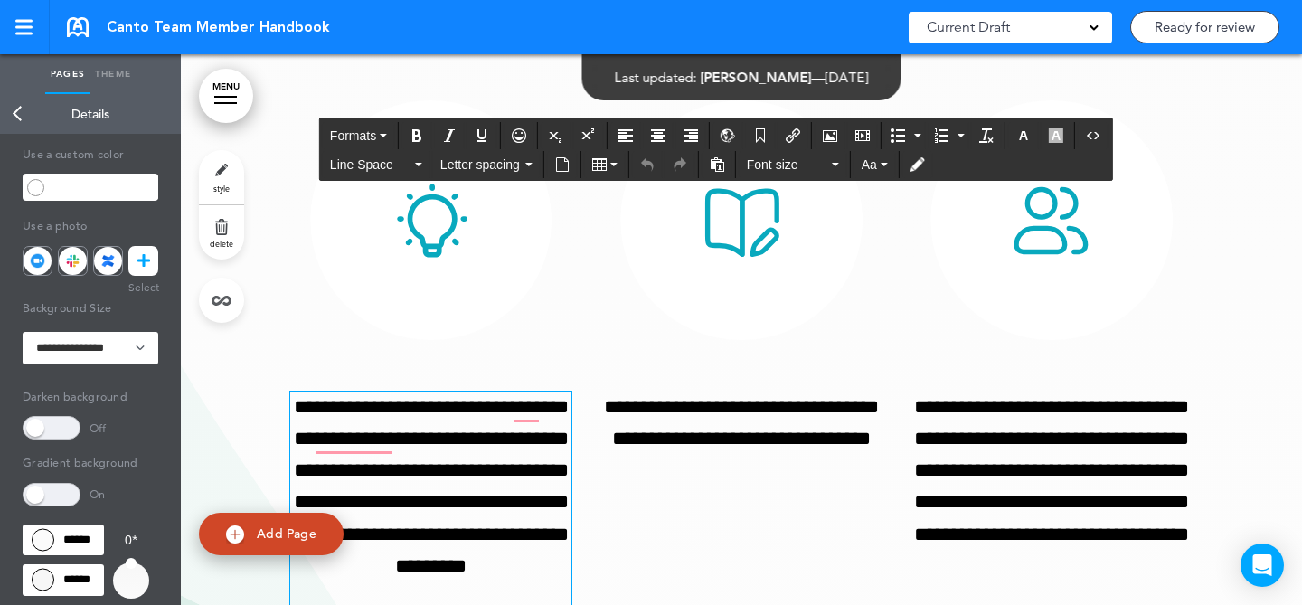
click at [1220, 325] on div at bounding box center [741, 259] width 1121 height 1625
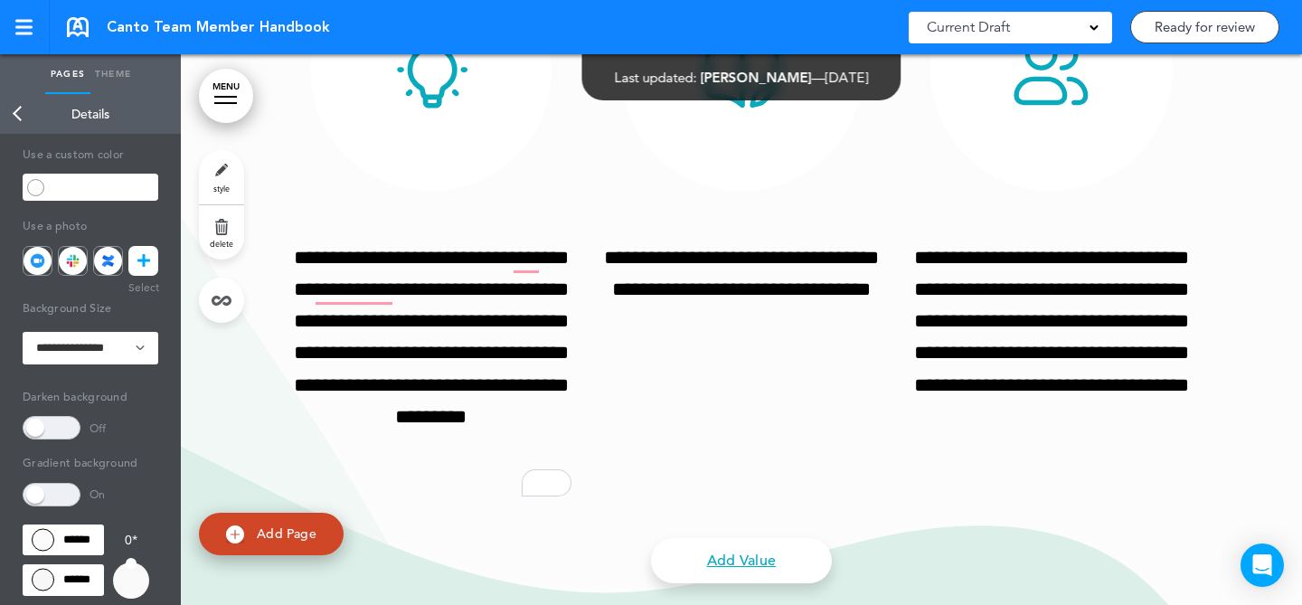
scroll to position [2200, 0]
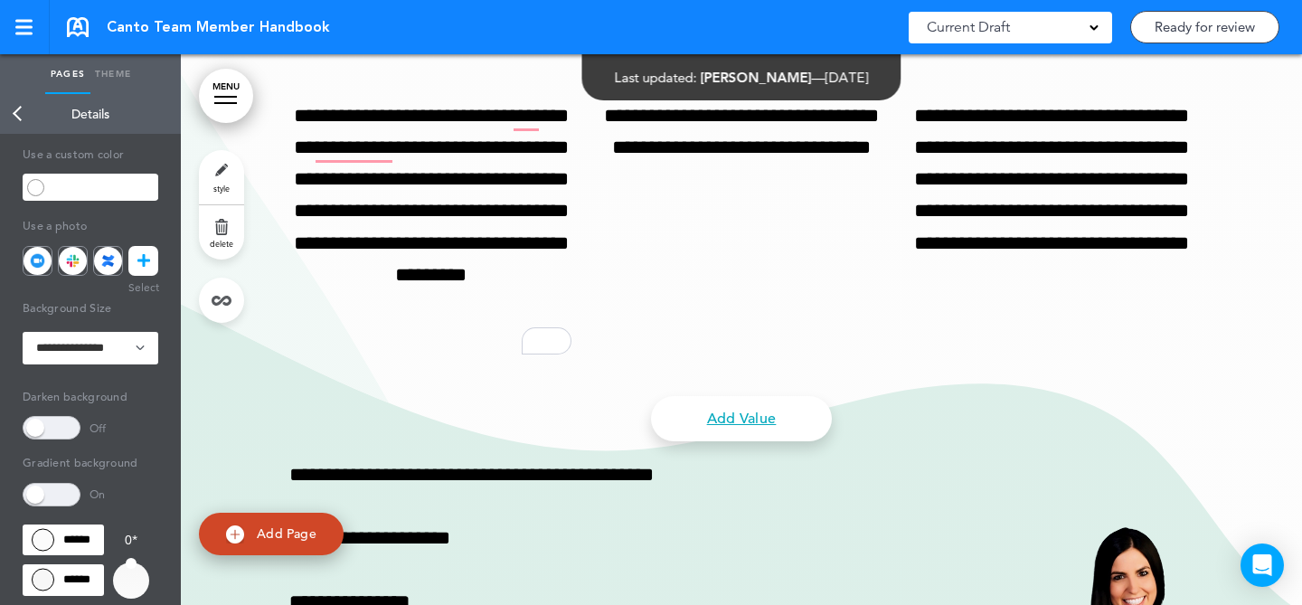
click at [85, 556] on div "****** ******" at bounding box center [63, 561] width 81 height 74
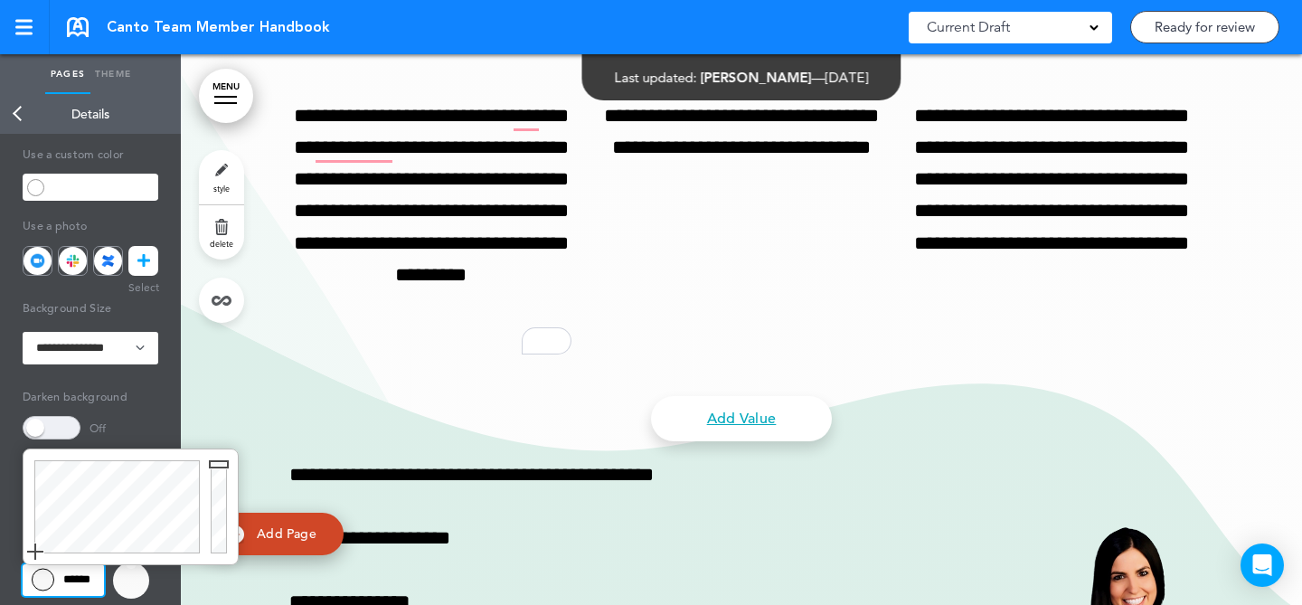
click at [86, 587] on input "******" at bounding box center [63, 580] width 81 height 33
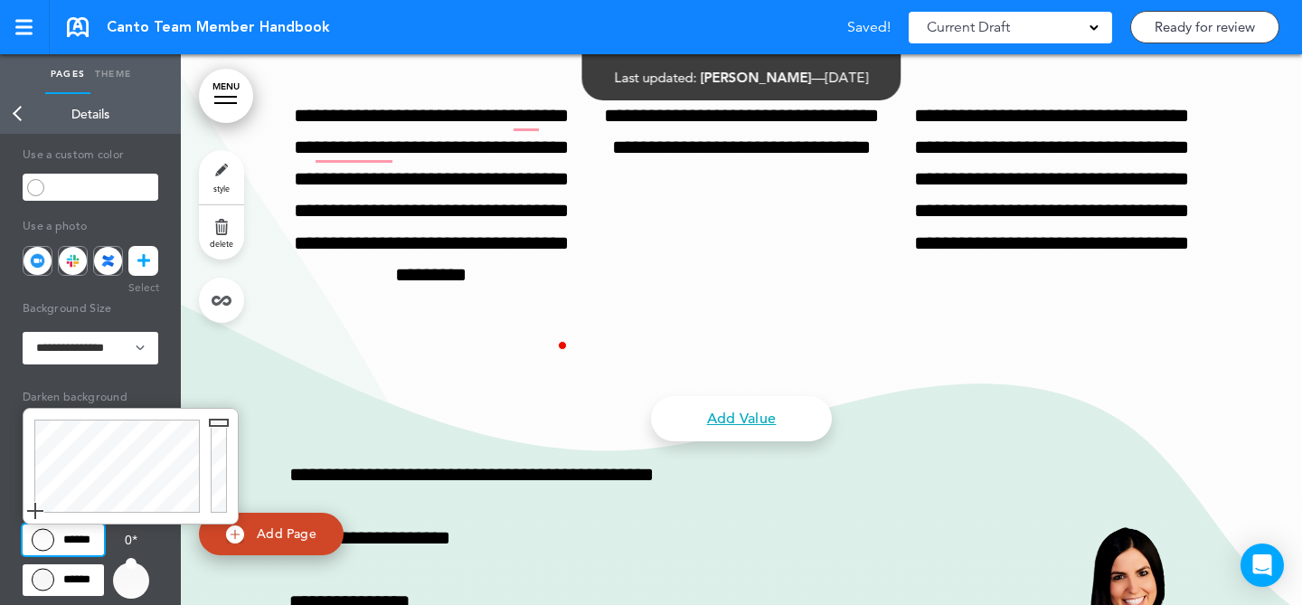
click at [72, 545] on input "******" at bounding box center [63, 539] width 81 height 31
paste input
type input "******"
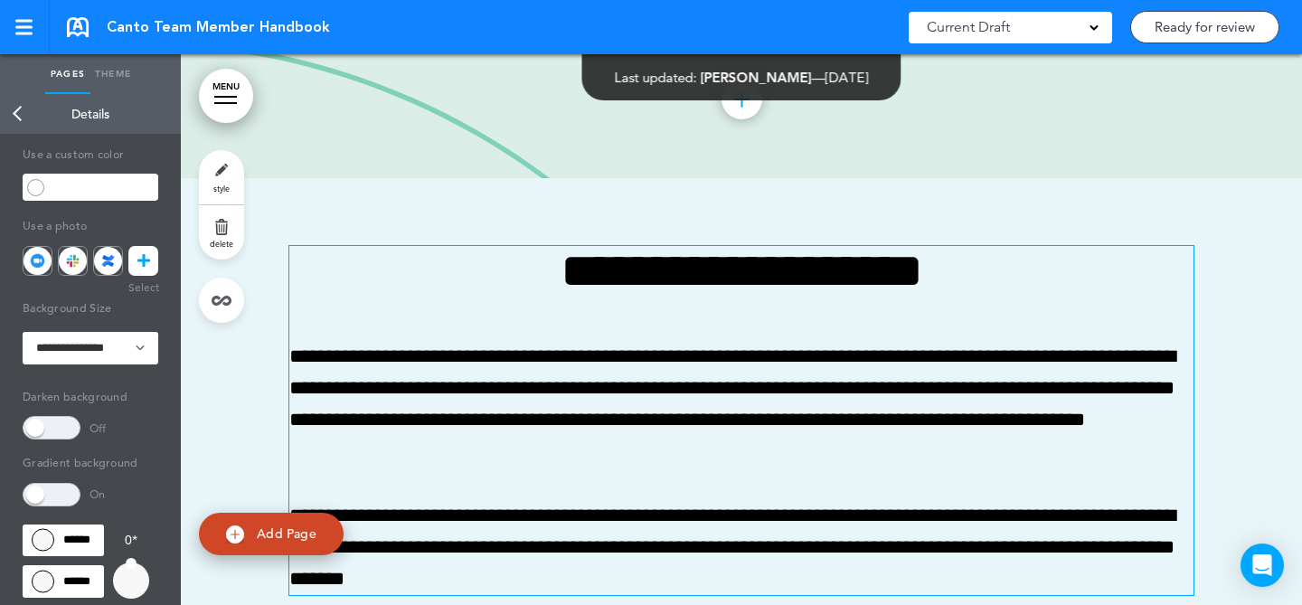
scroll to position [2780, 0]
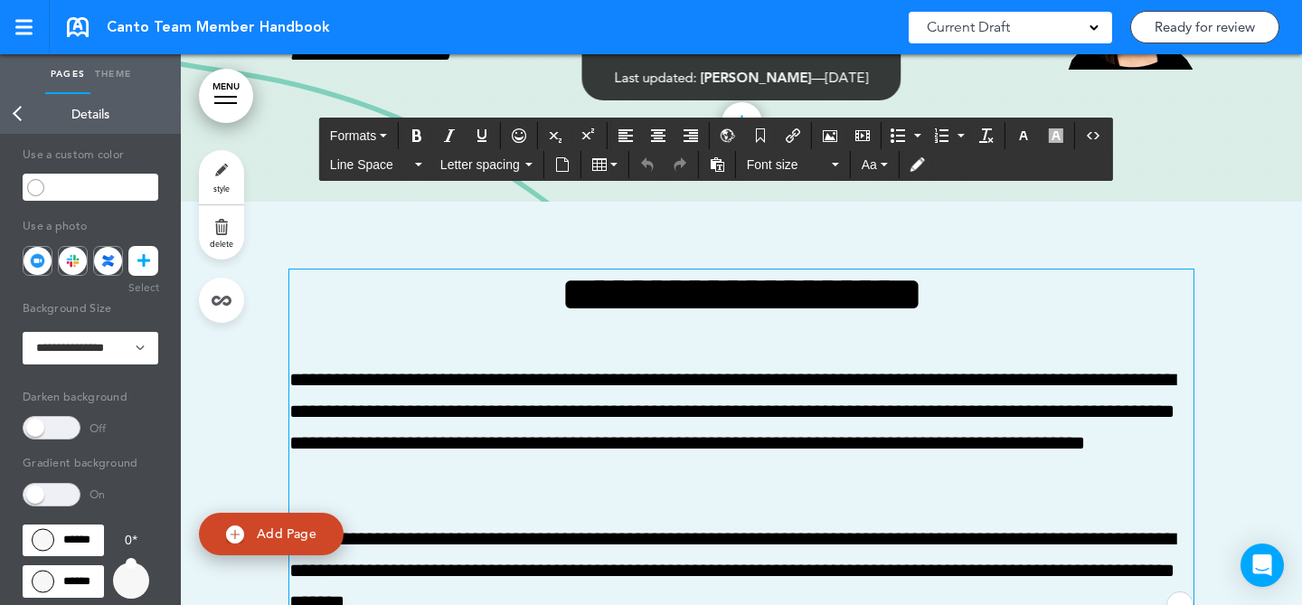
click at [465, 305] on h1 "**********" at bounding box center [741, 294] width 904 height 50
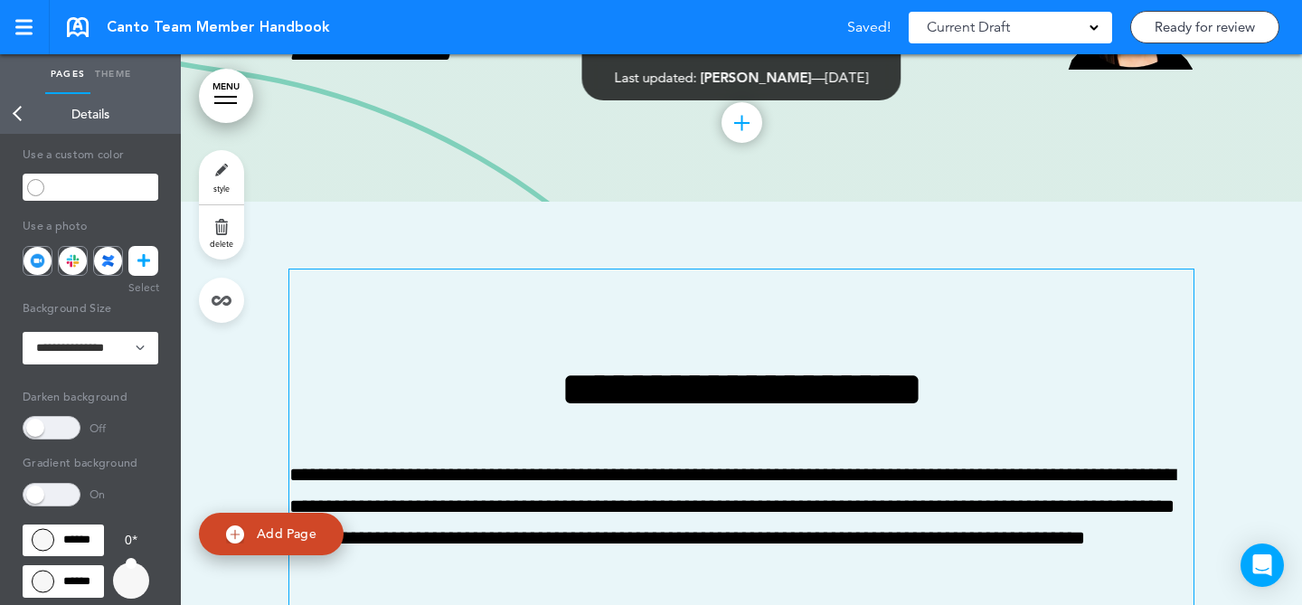
click at [771, 282] on h1 "To enrich screen reader interactions, please activate Accessibility in Grammarl…" at bounding box center [741, 294] width 904 height 50
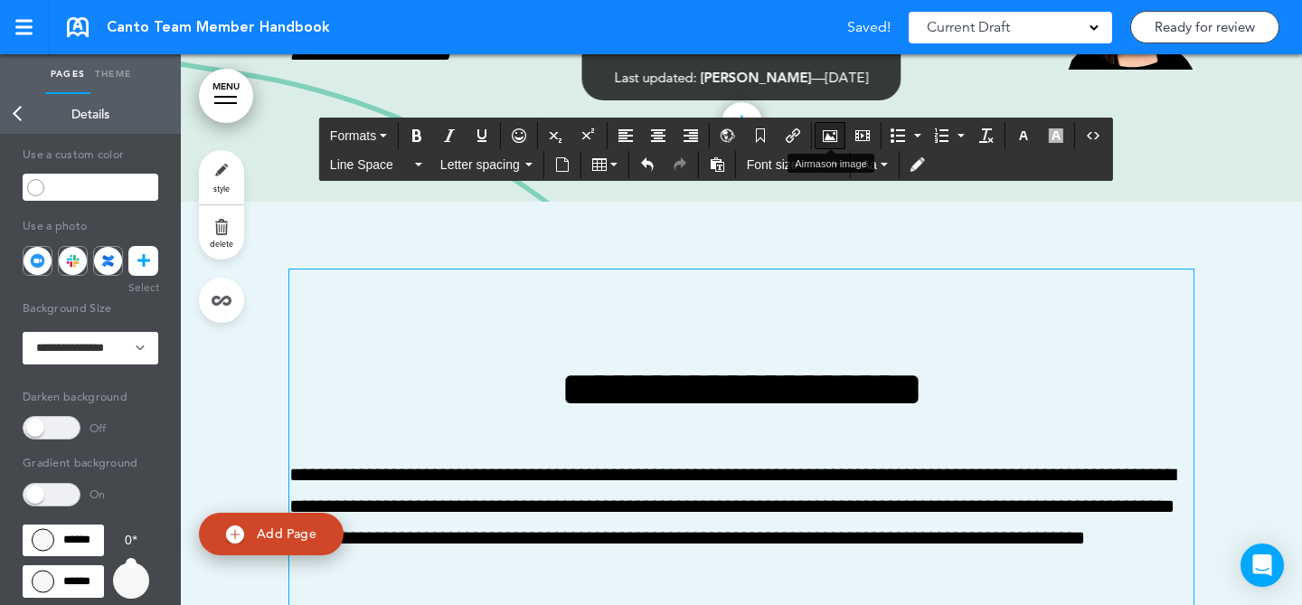
click at [820, 142] on button "Airmason image" at bounding box center [830, 135] width 29 height 25
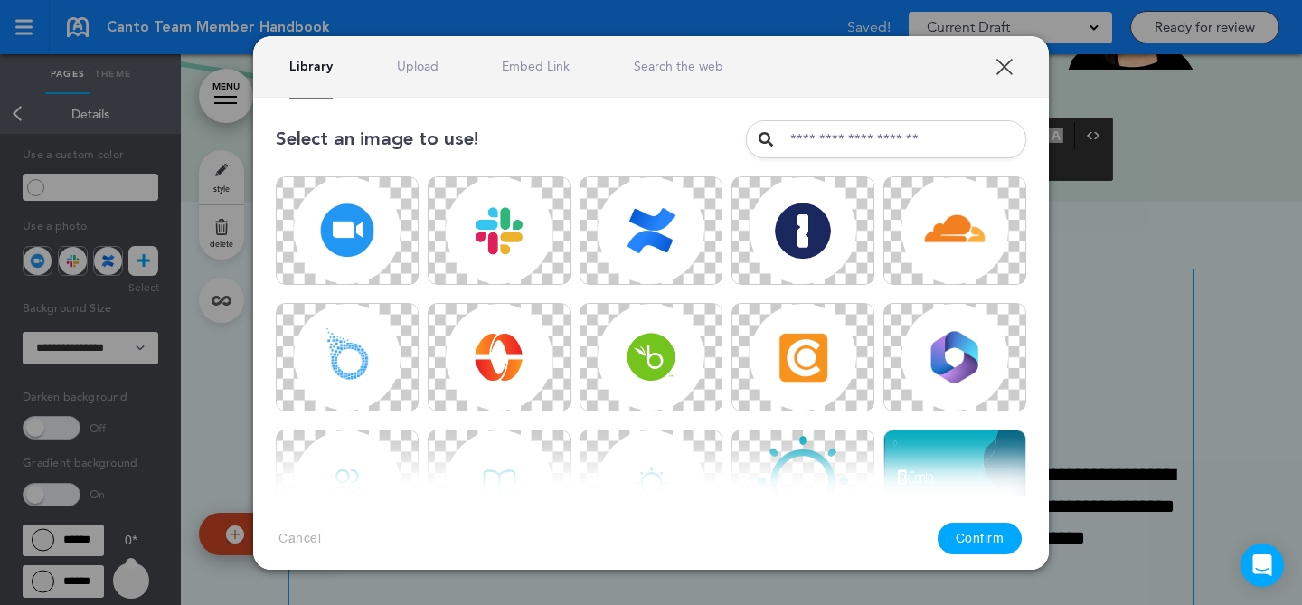
click at [426, 76] on div "Library Upload Embed Link Search the web" at bounding box center [651, 66] width 796 height 61
click at [422, 72] on link "Upload" at bounding box center [418, 66] width 42 height 17
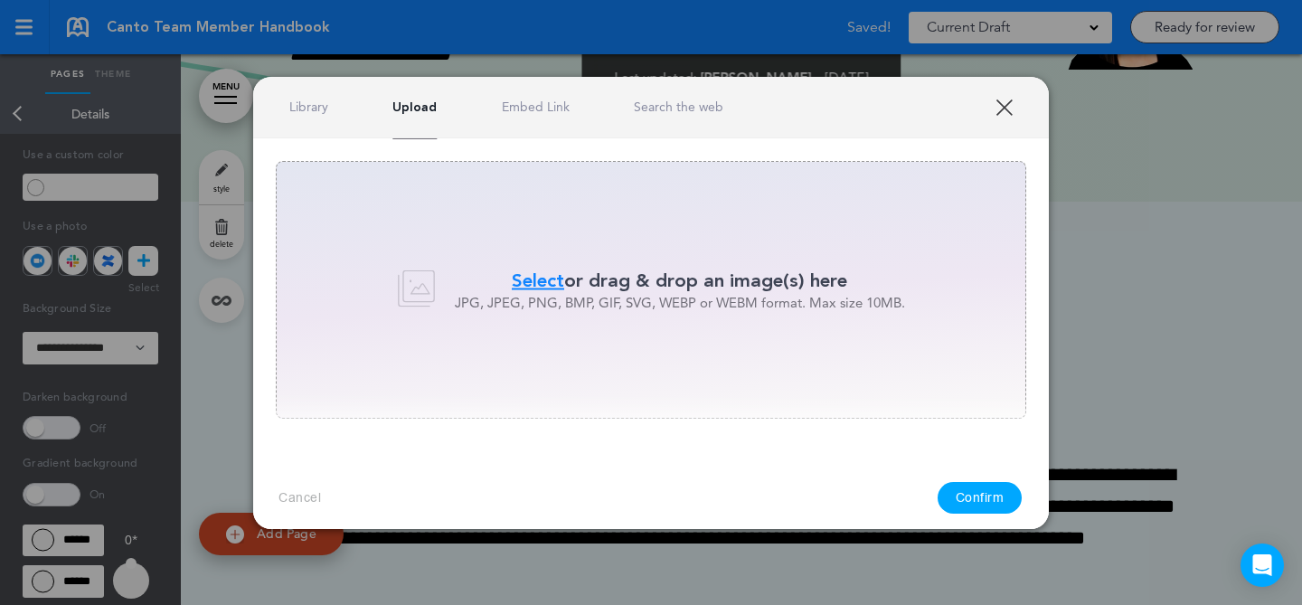
click at [559, 284] on span "Select" at bounding box center [538, 281] width 52 height 26
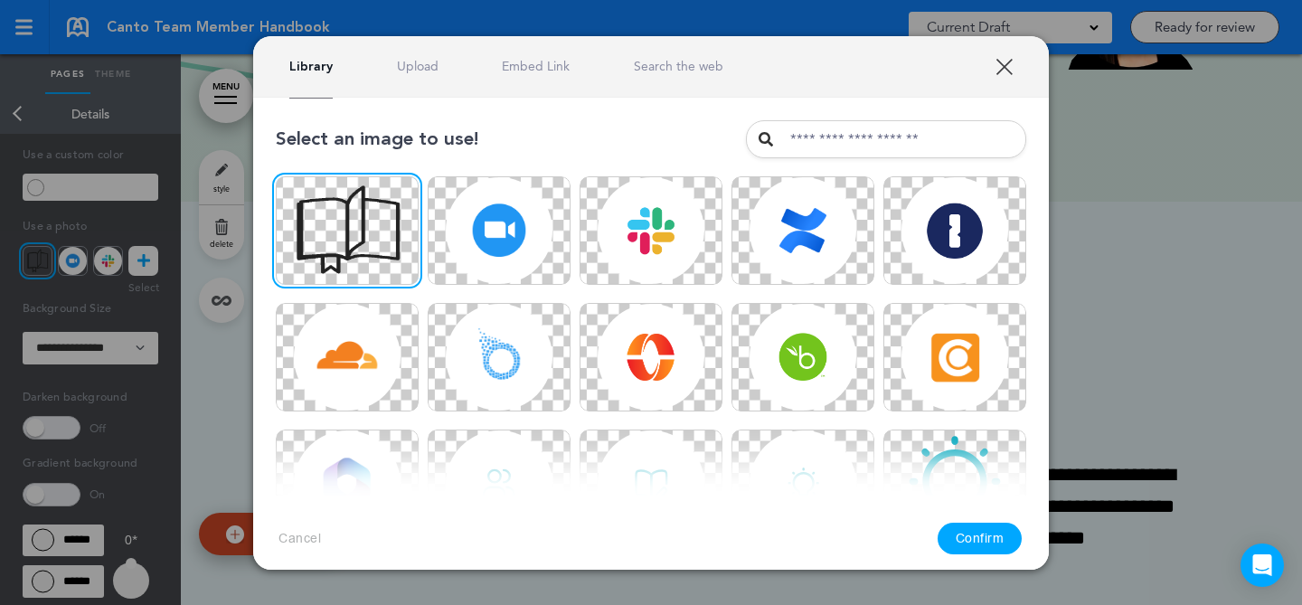
click at [971, 542] on button "Confirm" at bounding box center [980, 539] width 85 height 32
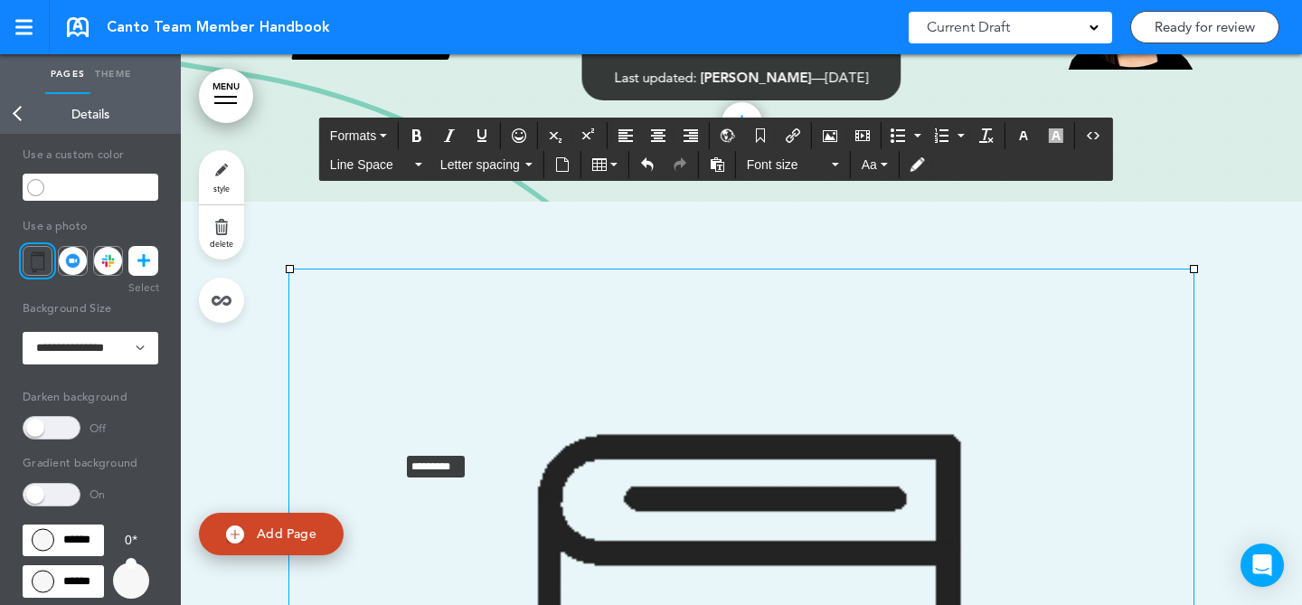
drag, startPoint x: 1186, startPoint y: 266, endPoint x: 391, endPoint y: 448, distance: 816.3
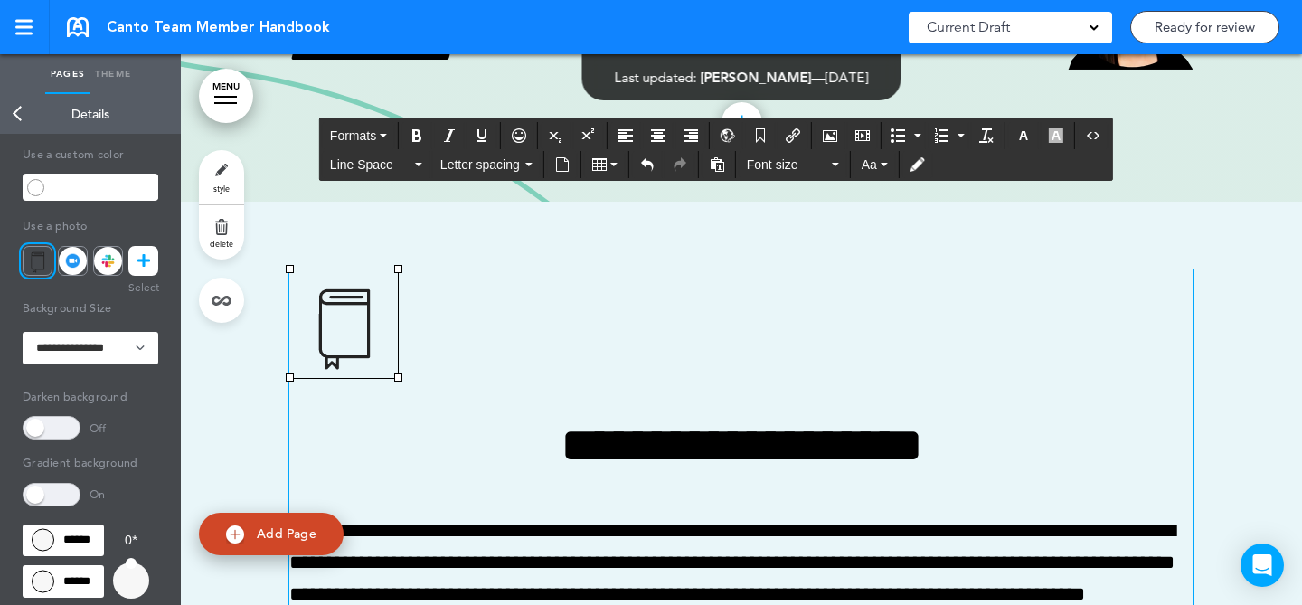
click at [944, 355] on p "To enrich screen reader interactions, please activate Accessibility in Grammarl…" at bounding box center [741, 328] width 904 height 119
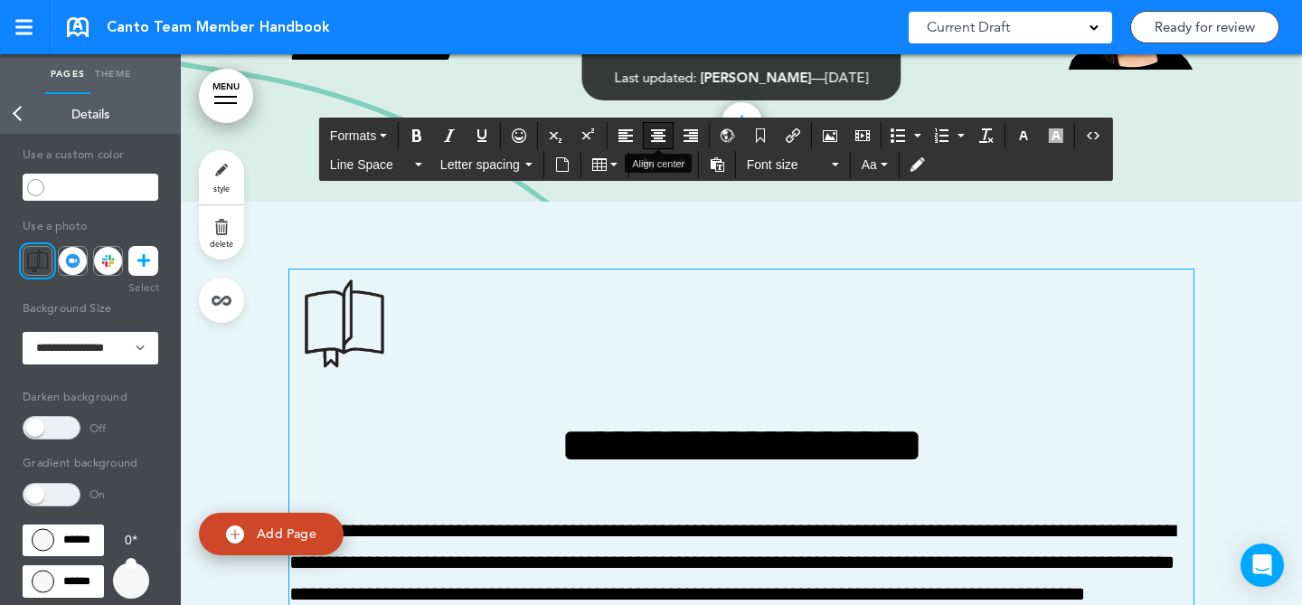
click at [666, 137] on icon "Align center" at bounding box center [658, 135] width 14 height 14
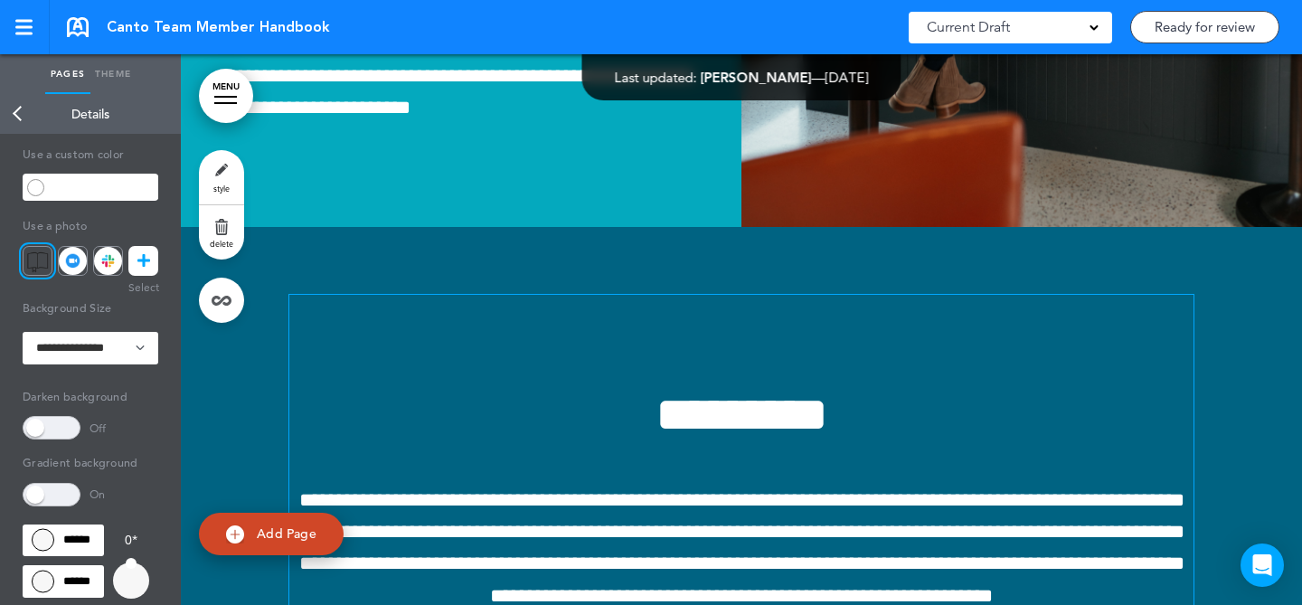
scroll to position [4950, 0]
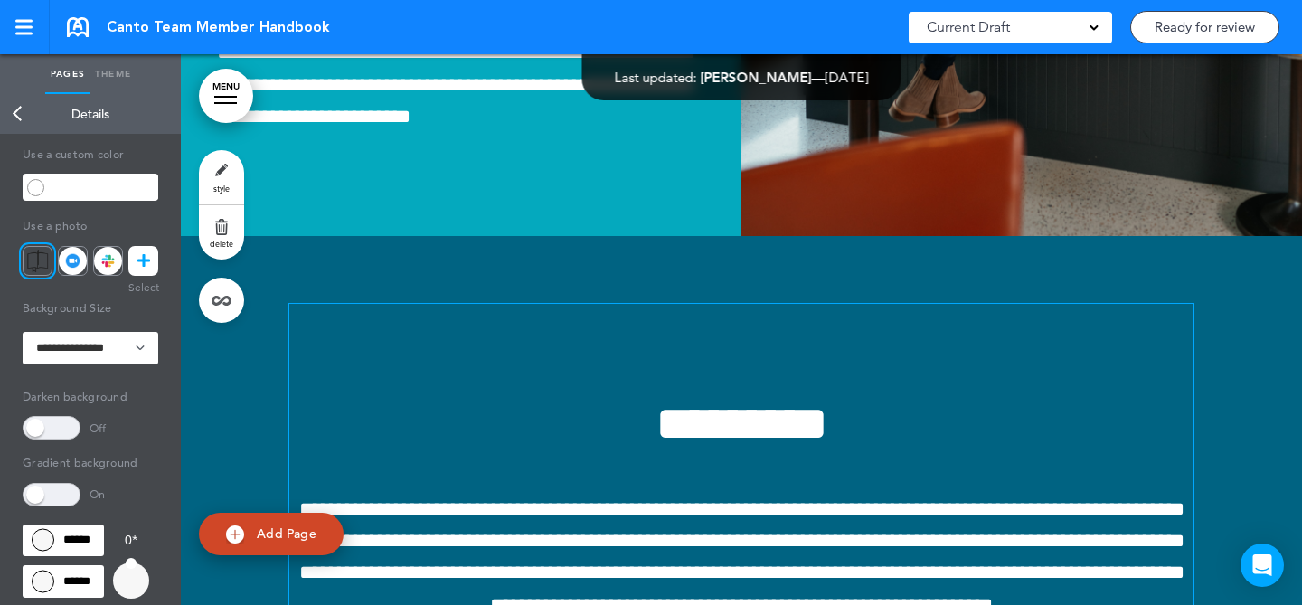
click at [707, 343] on h1 at bounding box center [741, 329] width 904 height 50
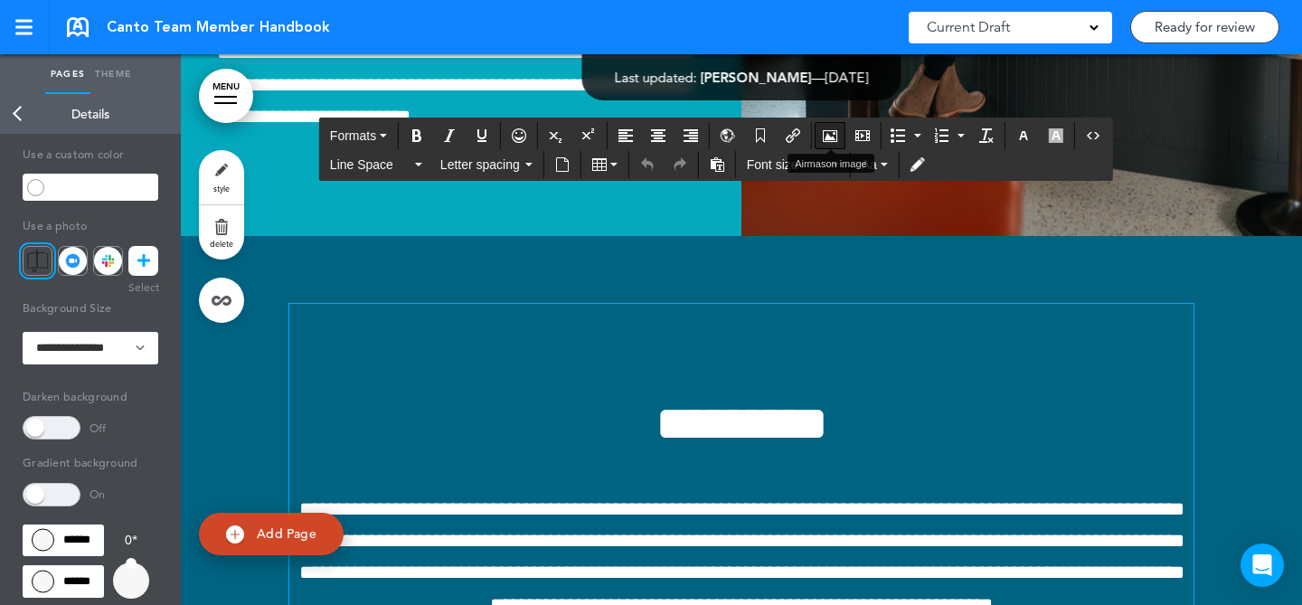
click at [836, 137] on icon "Airmason image" at bounding box center [830, 135] width 14 height 14
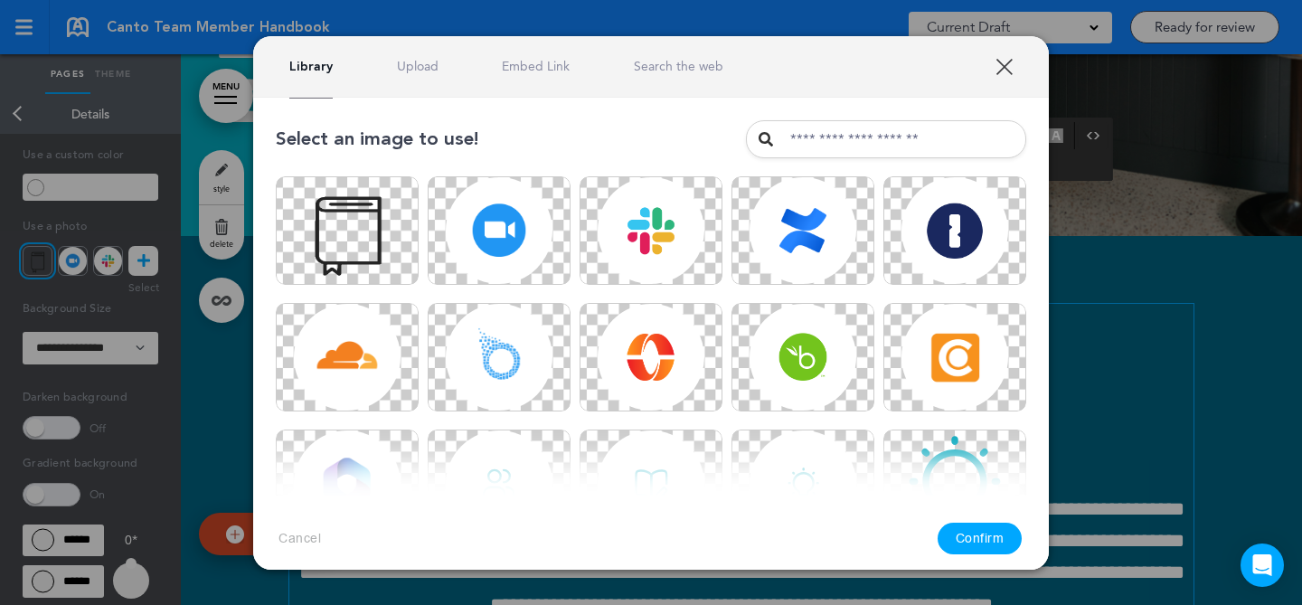
click at [425, 61] on link "Upload" at bounding box center [418, 66] width 42 height 17
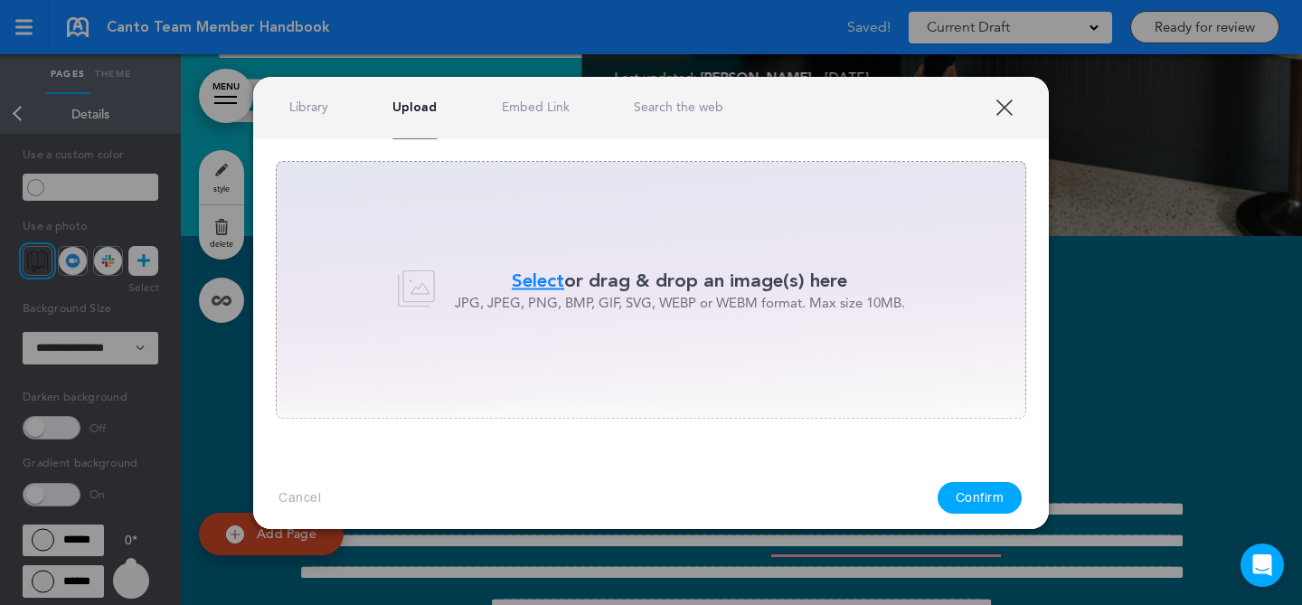
click at [536, 287] on span "Select" at bounding box center [538, 281] width 52 height 26
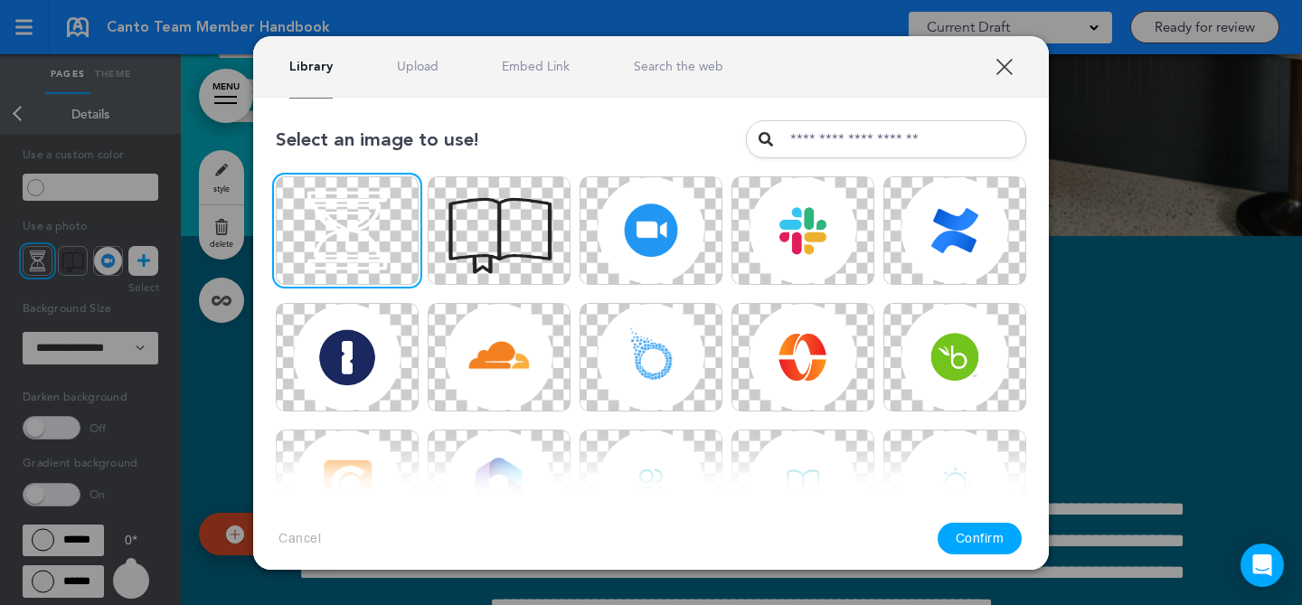
click at [973, 534] on button "Confirm" at bounding box center [980, 539] width 85 height 32
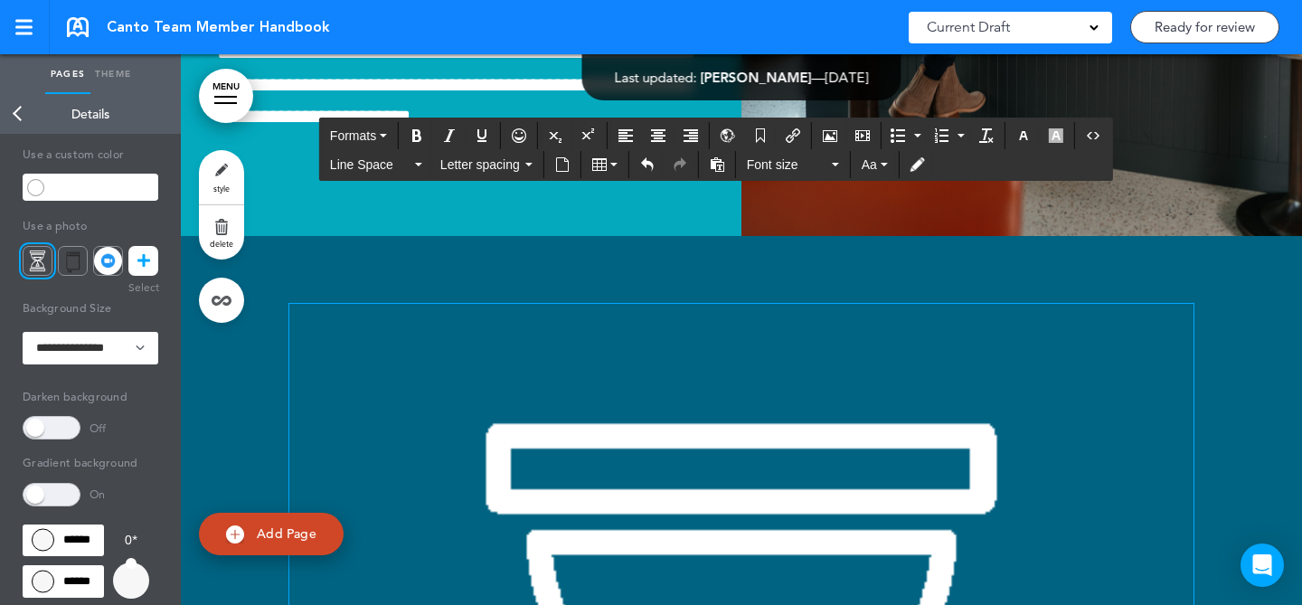
drag, startPoint x: 1185, startPoint y: 306, endPoint x: 413, endPoint y: 457, distance: 786.0
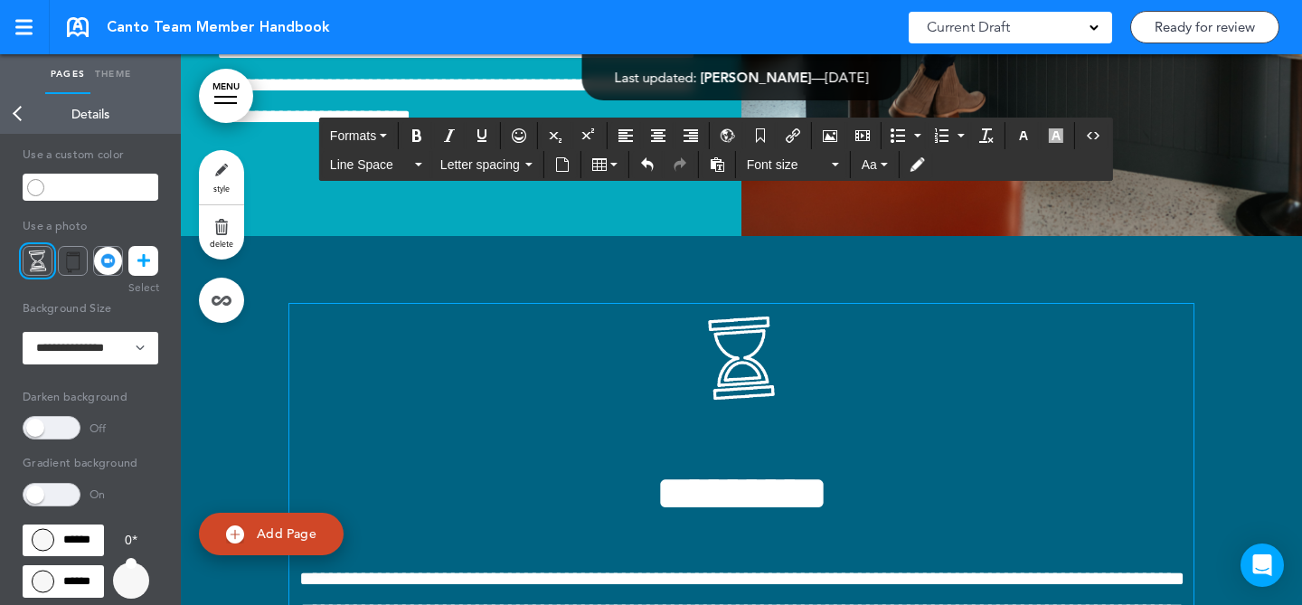
click at [844, 329] on h1 "To enrich screen reader interactions, please activate Accessibility in Grammarl…" at bounding box center [741, 363] width 904 height 119
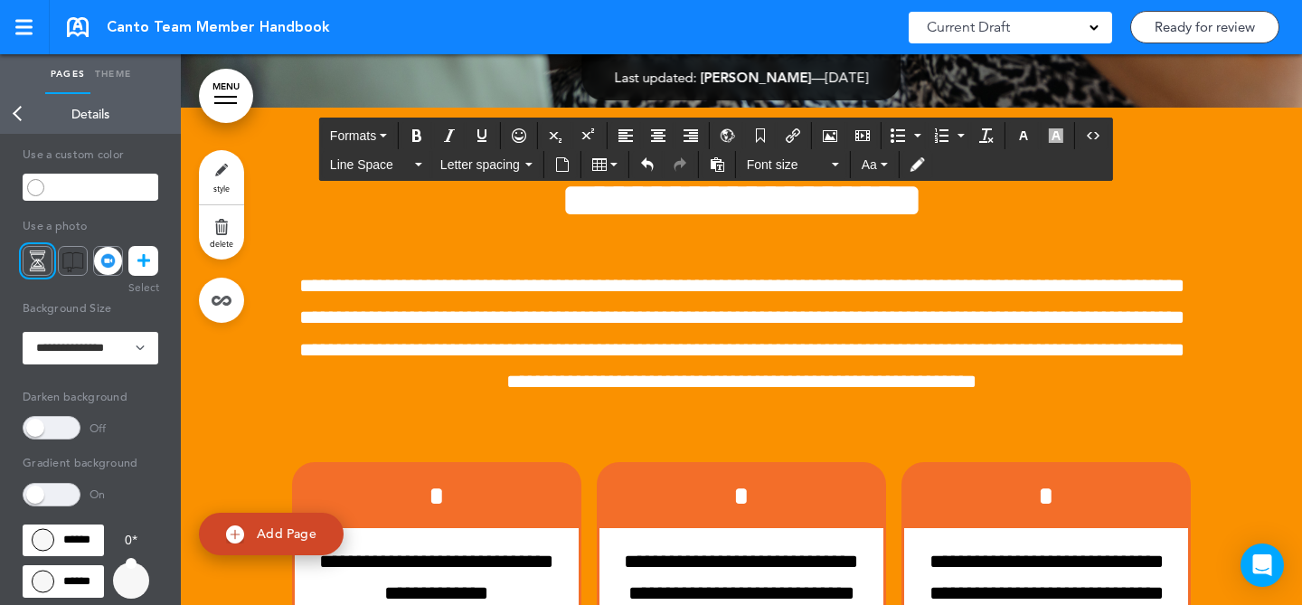
drag, startPoint x: 492, startPoint y: 566, endPoint x: 538, endPoint y: 534, distance: 56.5
click at [561, 225] on span "**********" at bounding box center [742, 200] width 363 height 50
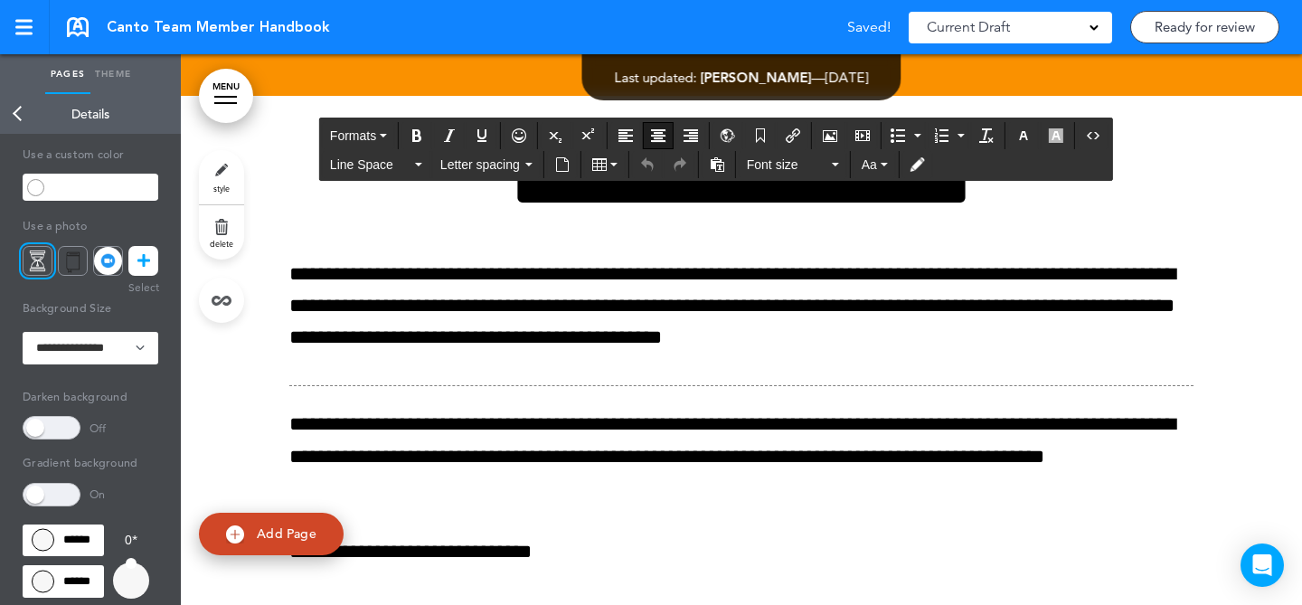
scroll to position [9686, 0]
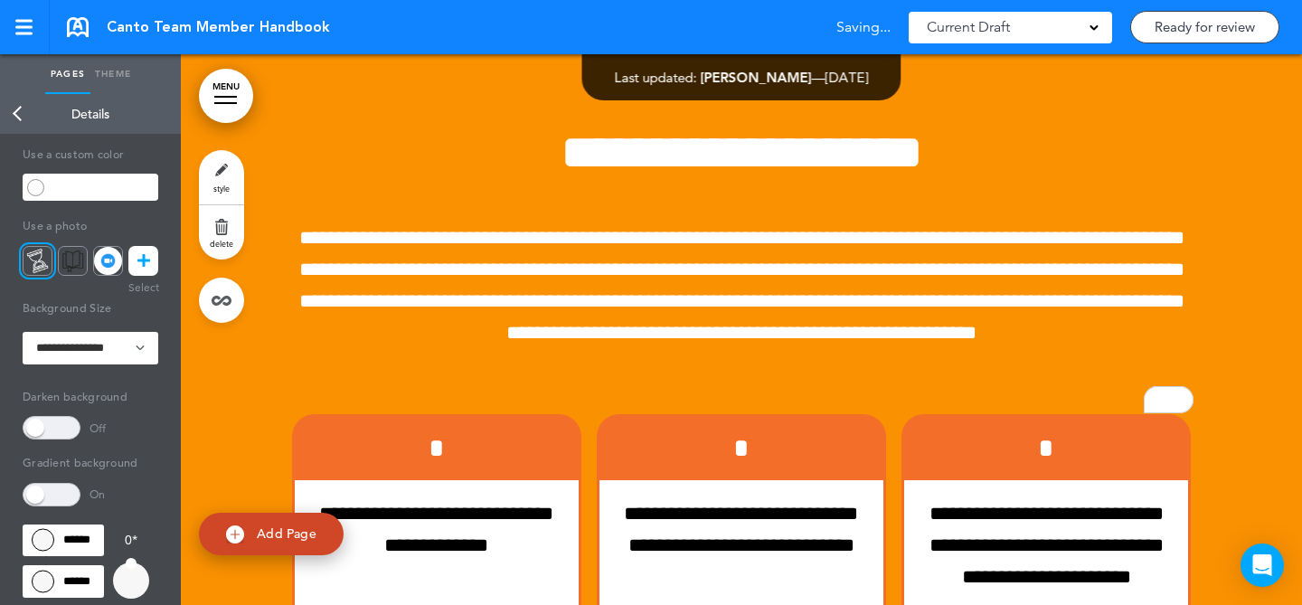
click at [794, 316] on div "**********" at bounding box center [741, 480] width 904 height 1031
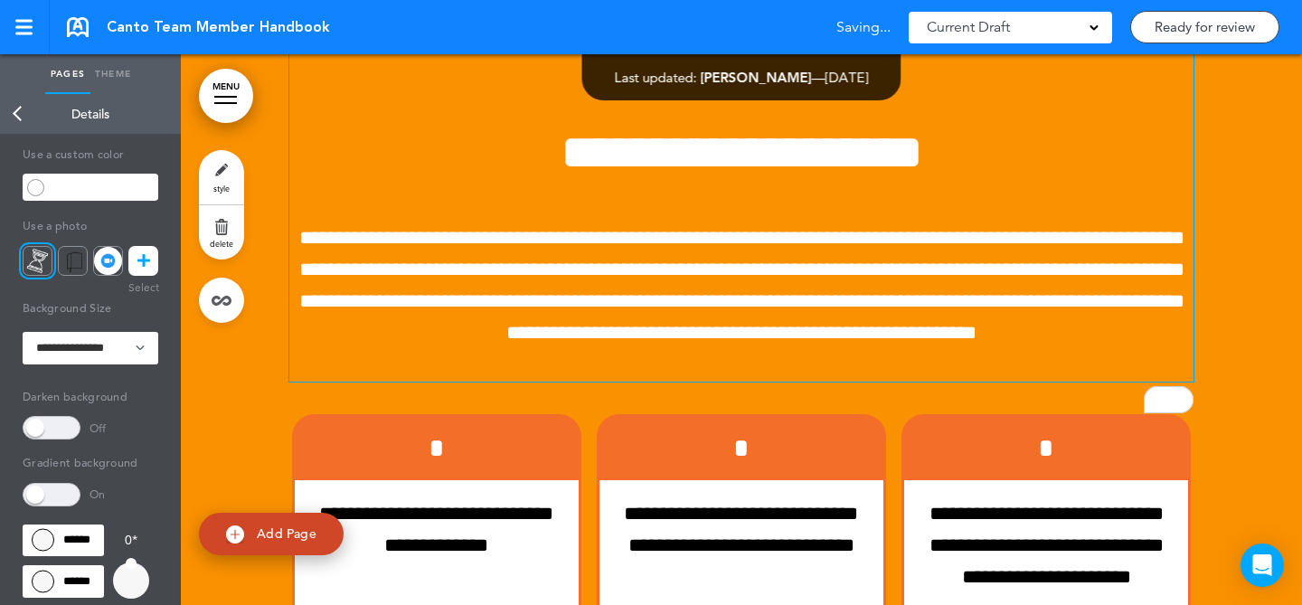
click at [779, 82] on h1 "To enrich screen reader interactions, please activate Accessibility in Grammarl…" at bounding box center [741, 58] width 904 height 50
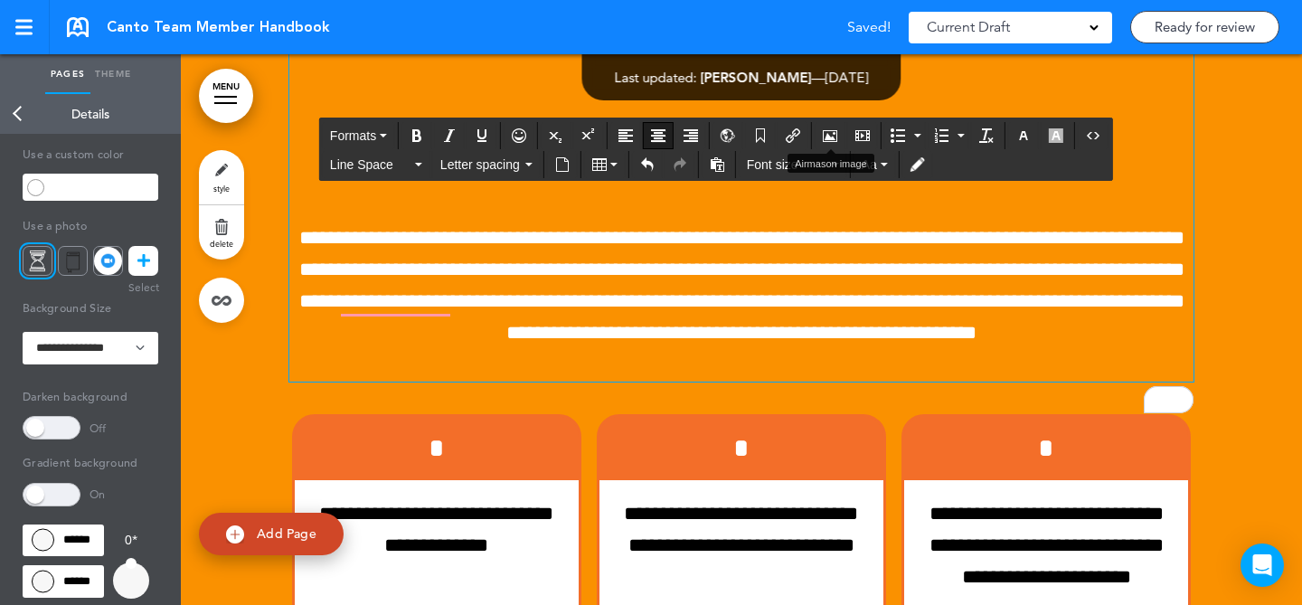
click at [837, 132] on icon "Airmason image" at bounding box center [830, 135] width 14 height 14
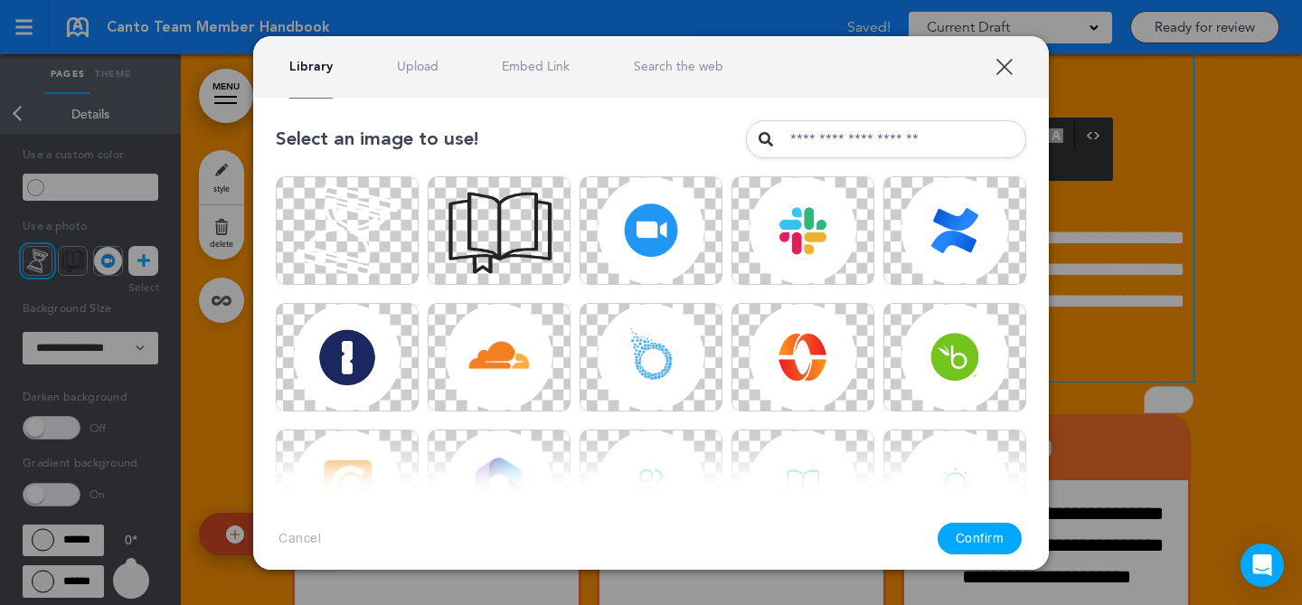
click at [423, 64] on link "Upload" at bounding box center [418, 66] width 42 height 17
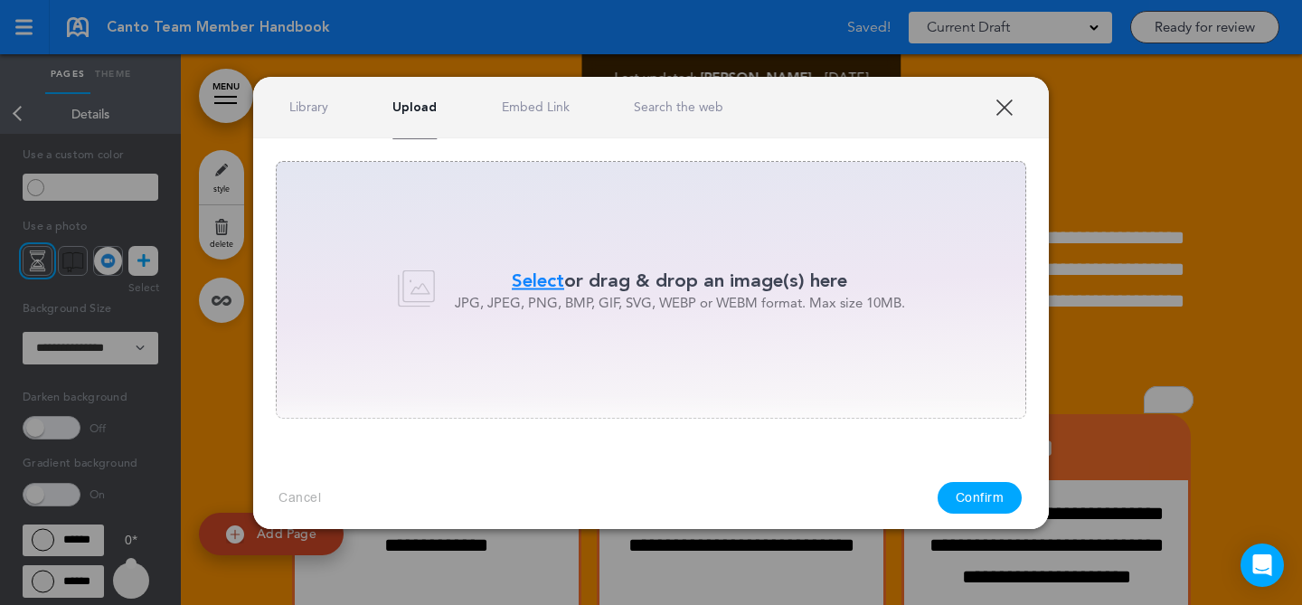
click at [543, 249] on div "Select or drag & drop an image(s) here JPG, JPEG, PNG, BMP, GIF, SVG, WEBP or W…" at bounding box center [651, 290] width 751 height 258
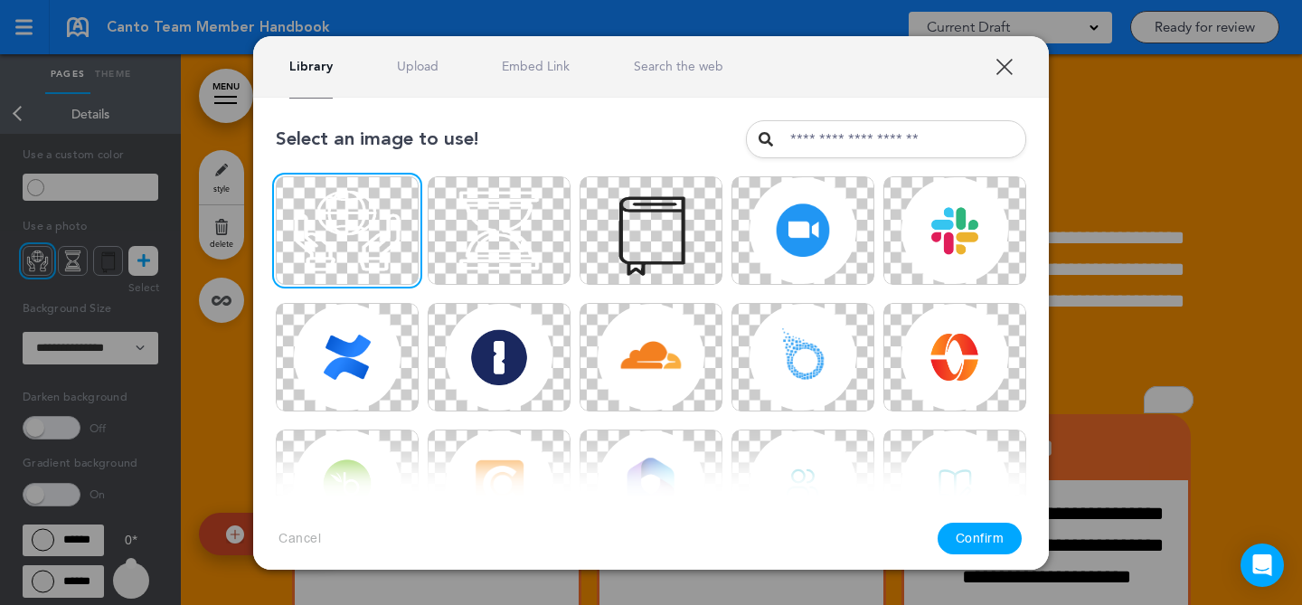
click at [971, 533] on button "Confirm" at bounding box center [980, 539] width 85 height 32
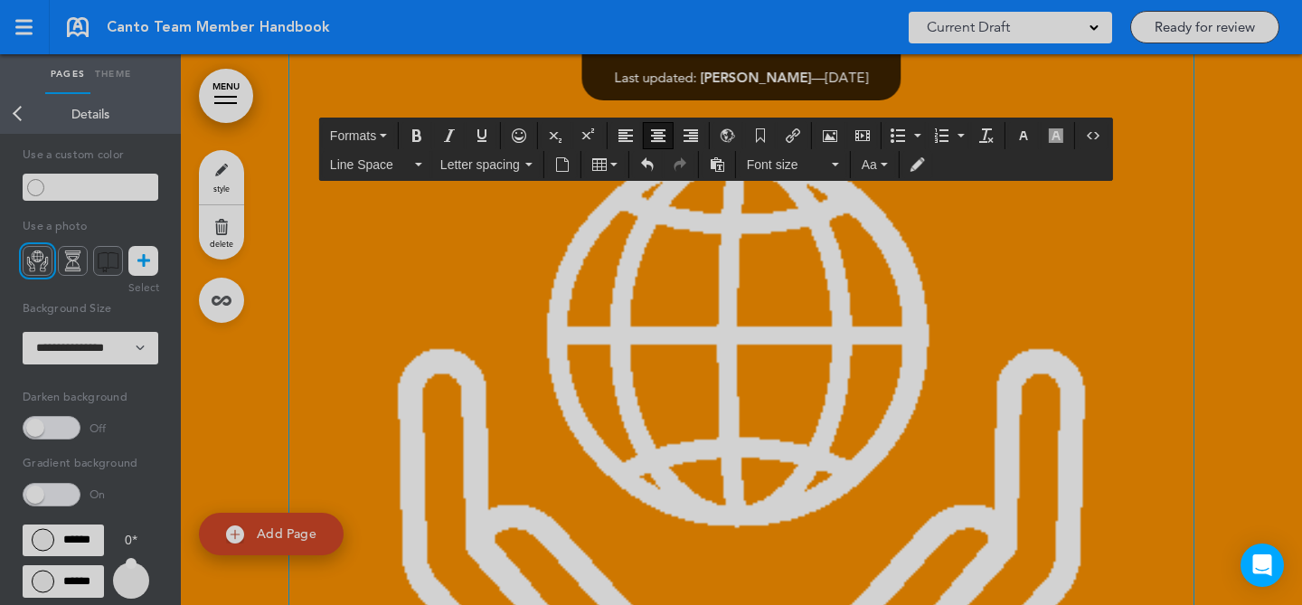
click at [1066, 428] on img "To enrich screen reader interactions, please activate Accessibility in Grammarl…" at bounding box center [741, 485] width 904 height 904
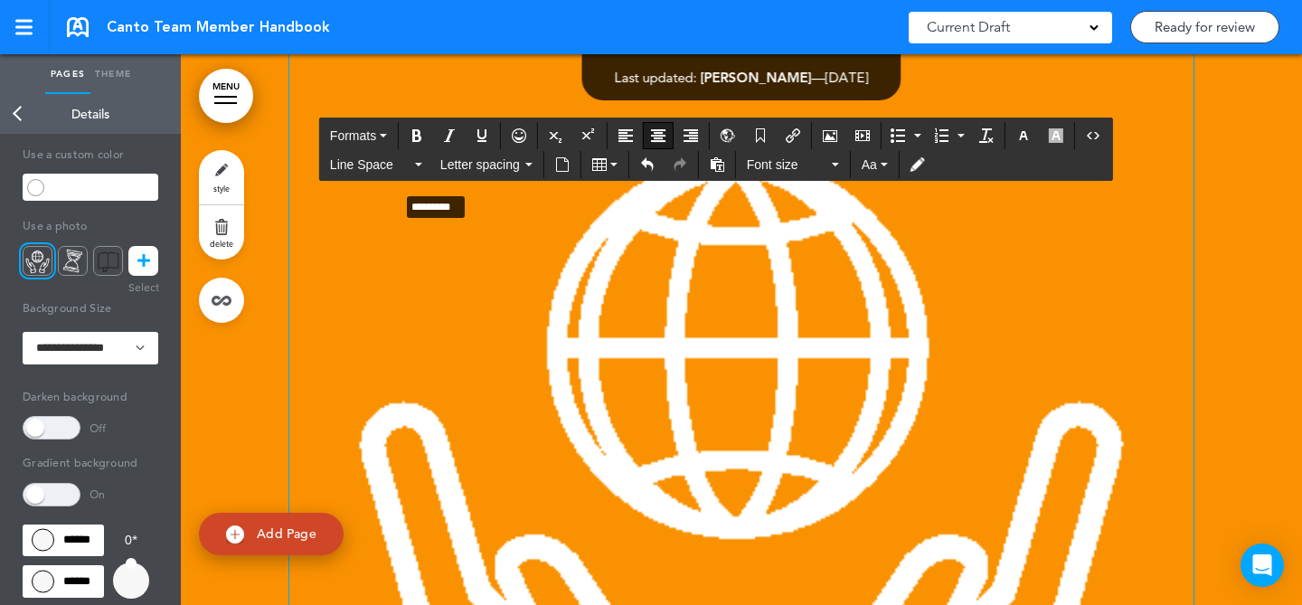
drag, startPoint x: 1185, startPoint y: 325, endPoint x: 415, endPoint y: 473, distance: 783.7
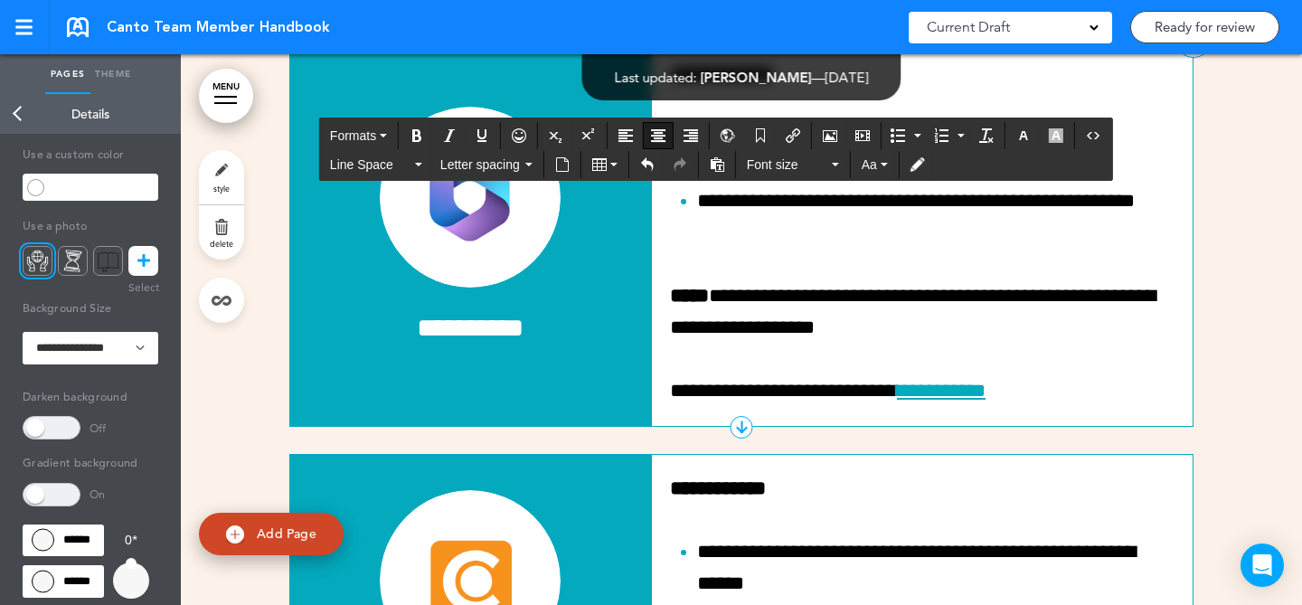
scroll to position [11583, 0]
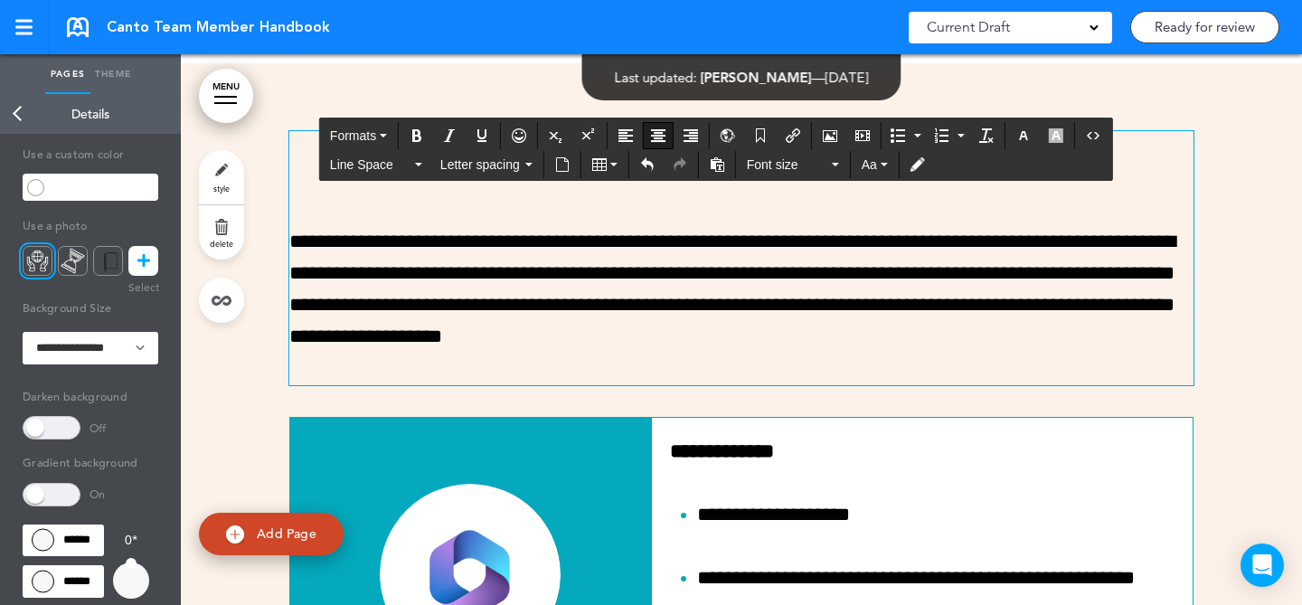
click at [507, 181] on h1 "**********" at bounding box center [741, 156] width 904 height 50
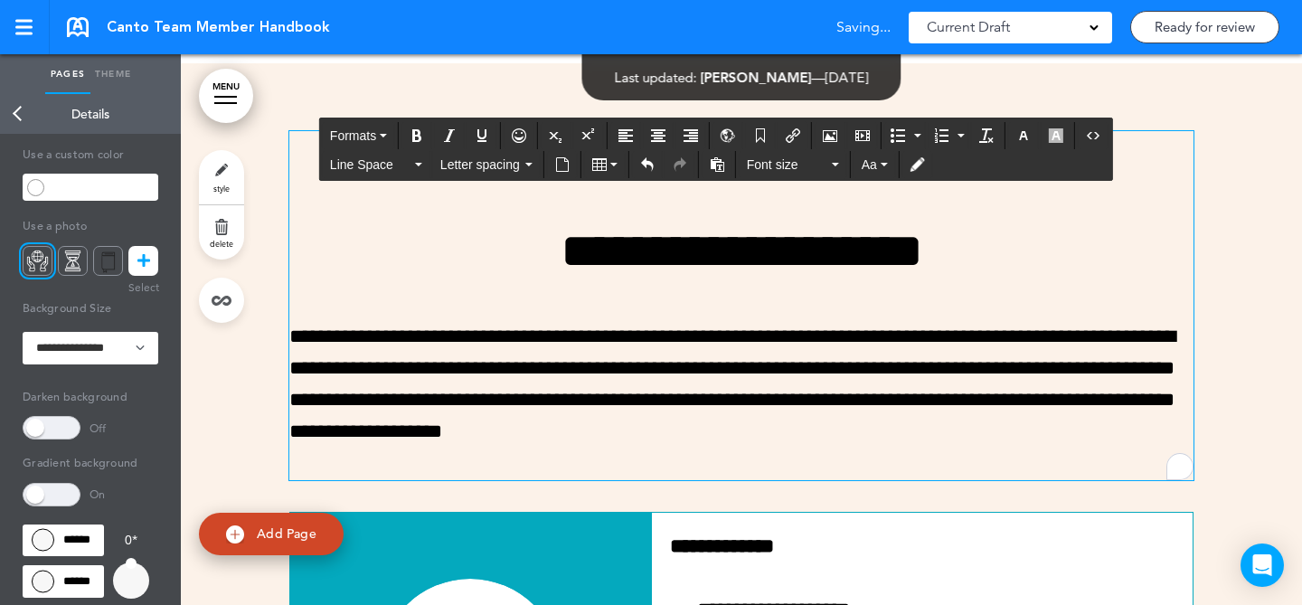
click at [764, 181] on h1 "To enrich screen reader interactions, please activate Accessibility in Grammarl…" at bounding box center [741, 156] width 904 height 50
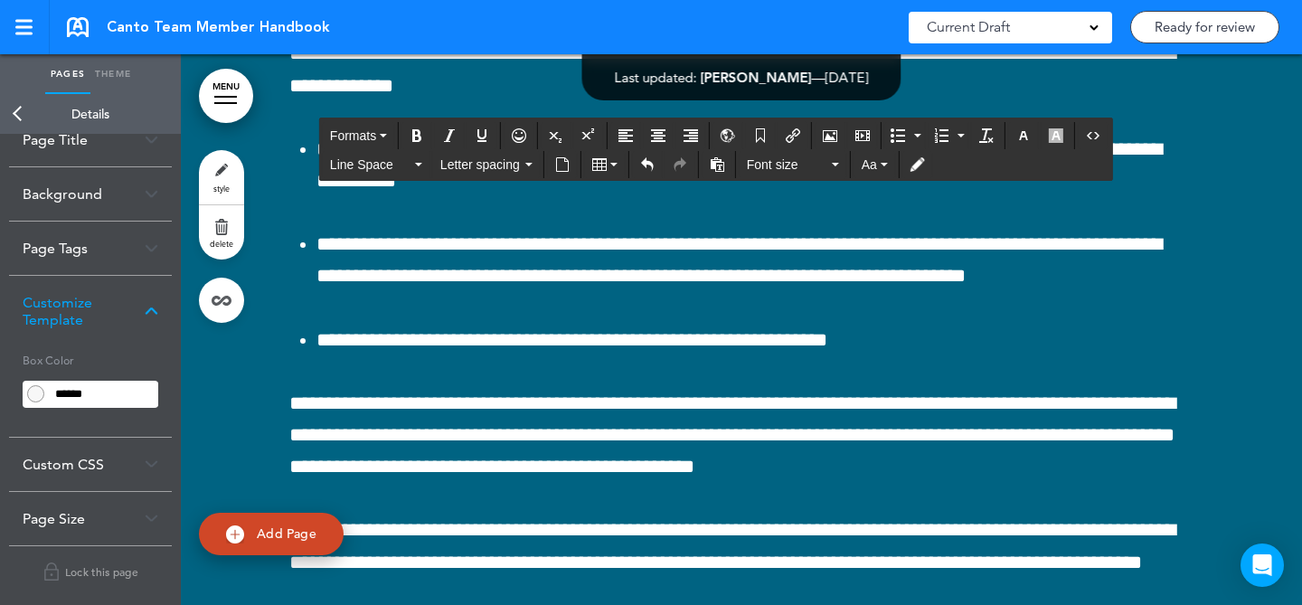
scroll to position [36017, 0]
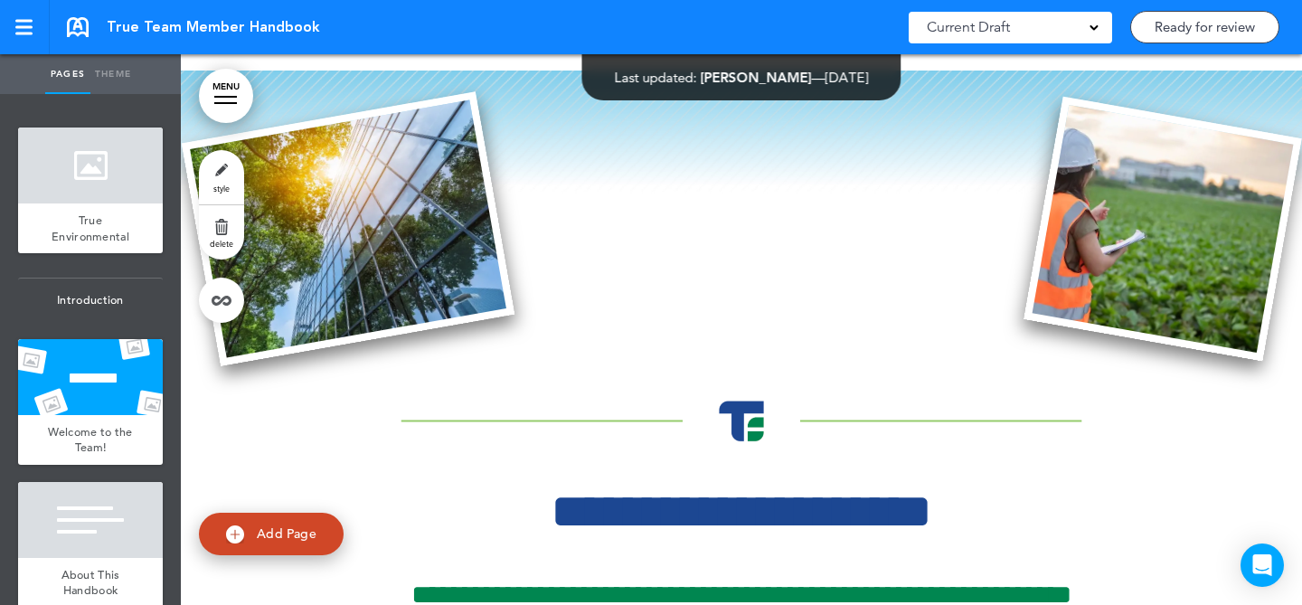
scroll to position [579, 0]
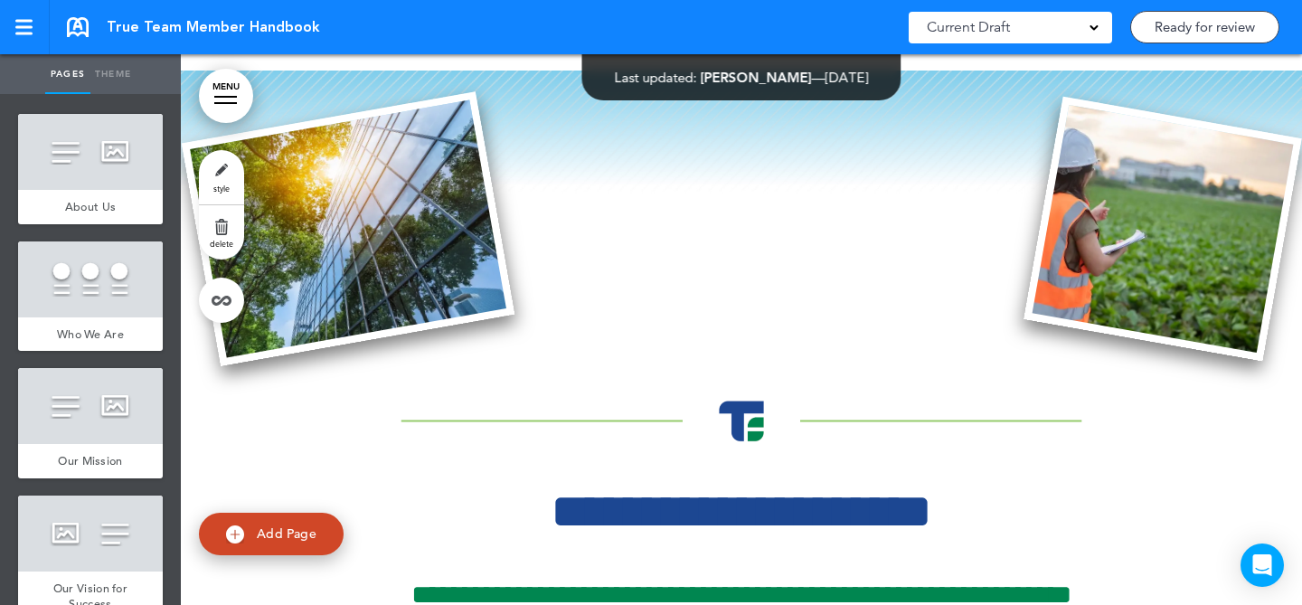
click at [14, 320] on ul "add page True Environmental add page Introduction add page Welcome to the Team!…" at bounding box center [90, 349] width 181 height 511
click at [95, 298] on div at bounding box center [90, 279] width 145 height 76
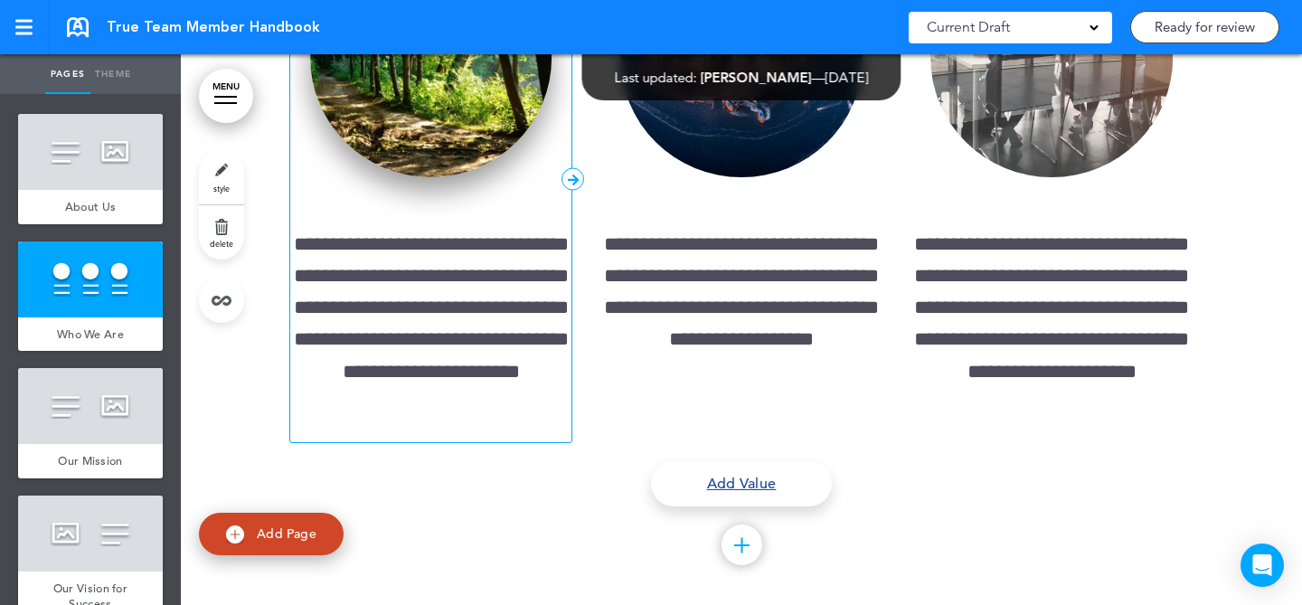
scroll to position [4301, 0]
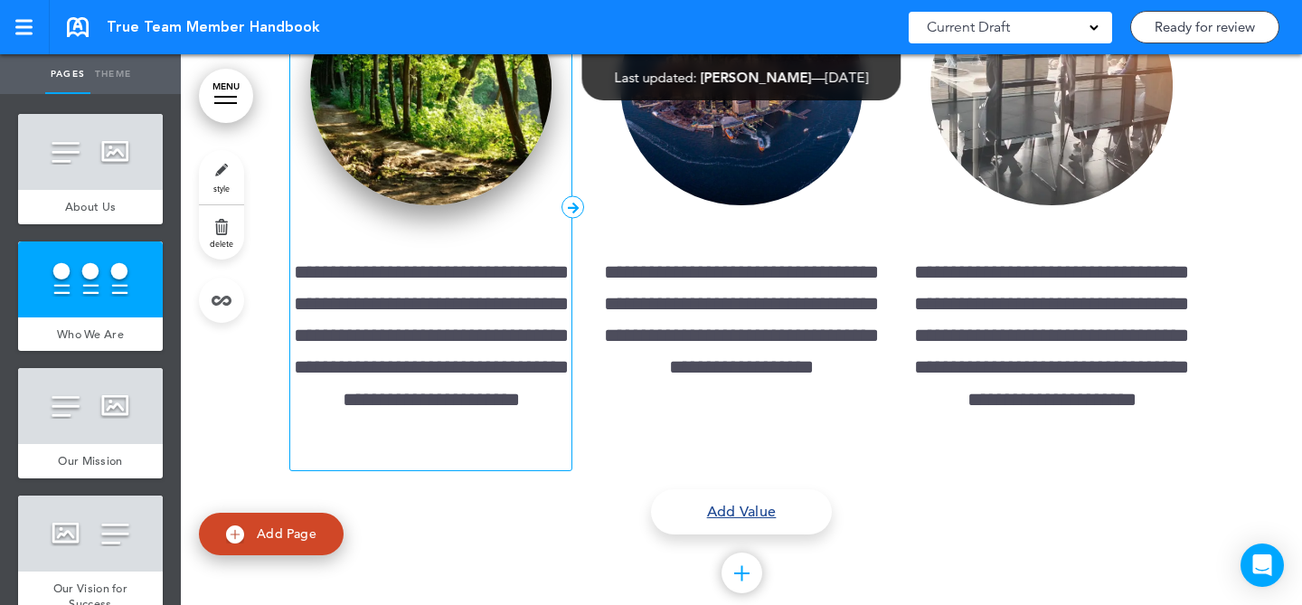
click at [383, 205] on img at bounding box center [431, 86] width 242 height 240
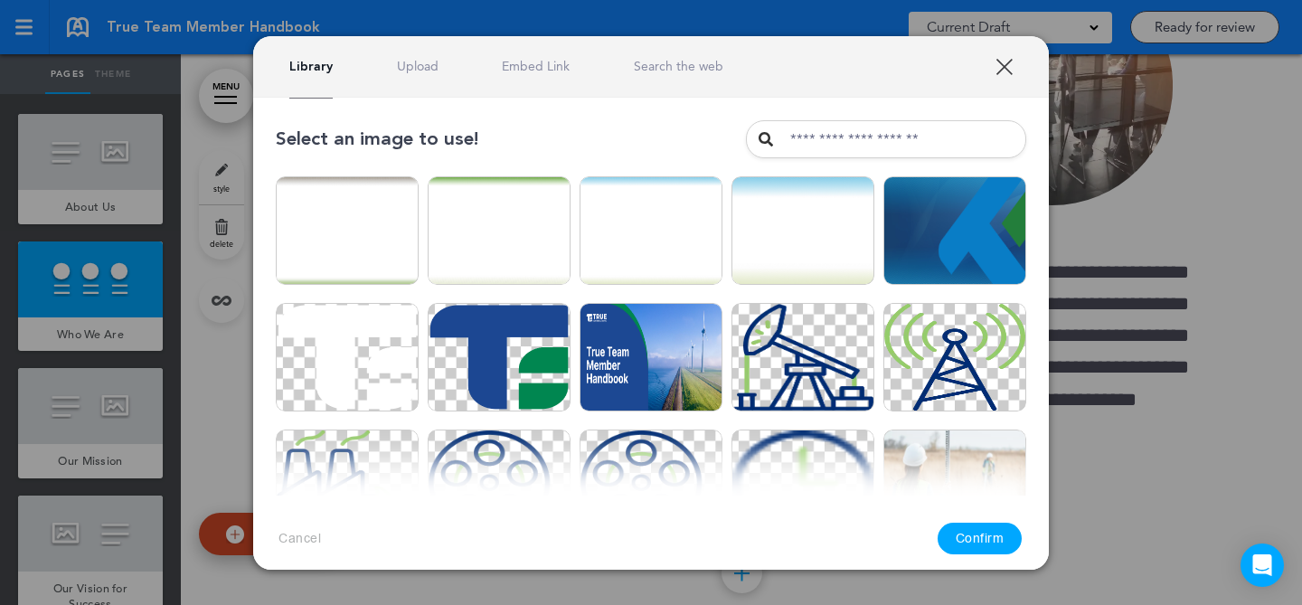
click at [429, 76] on div "Library Upload Embed Link Search the web" at bounding box center [651, 66] width 796 height 61
click at [425, 66] on link "Upload" at bounding box center [418, 66] width 42 height 17
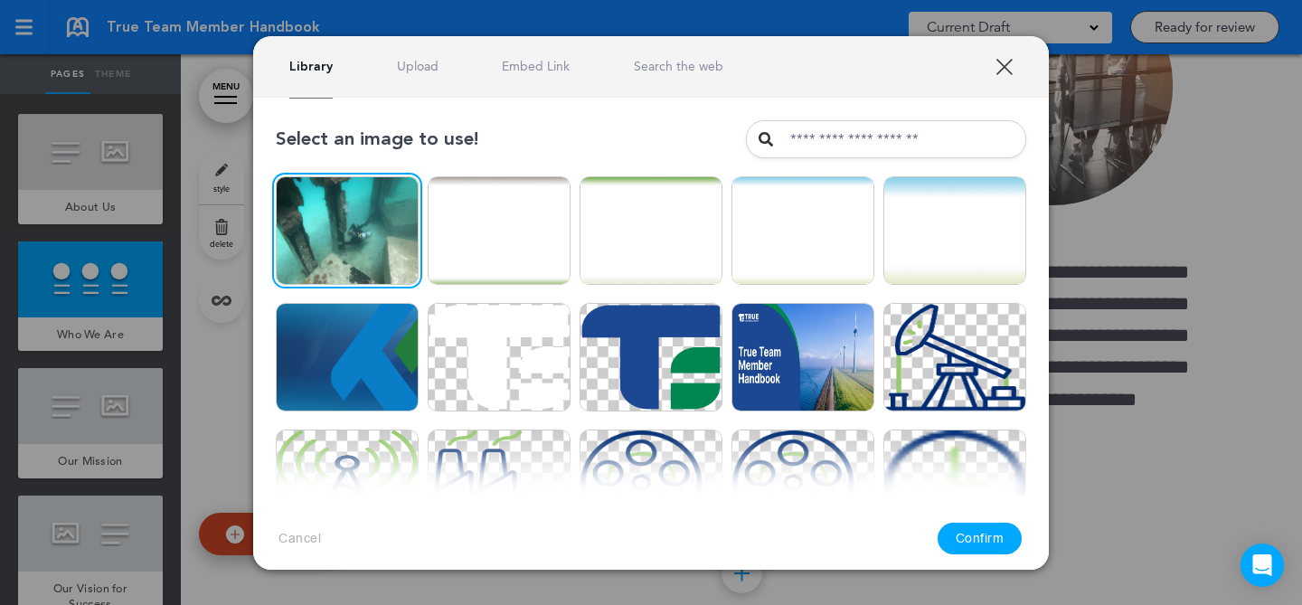
click at [426, 64] on link "Upload" at bounding box center [418, 66] width 42 height 17
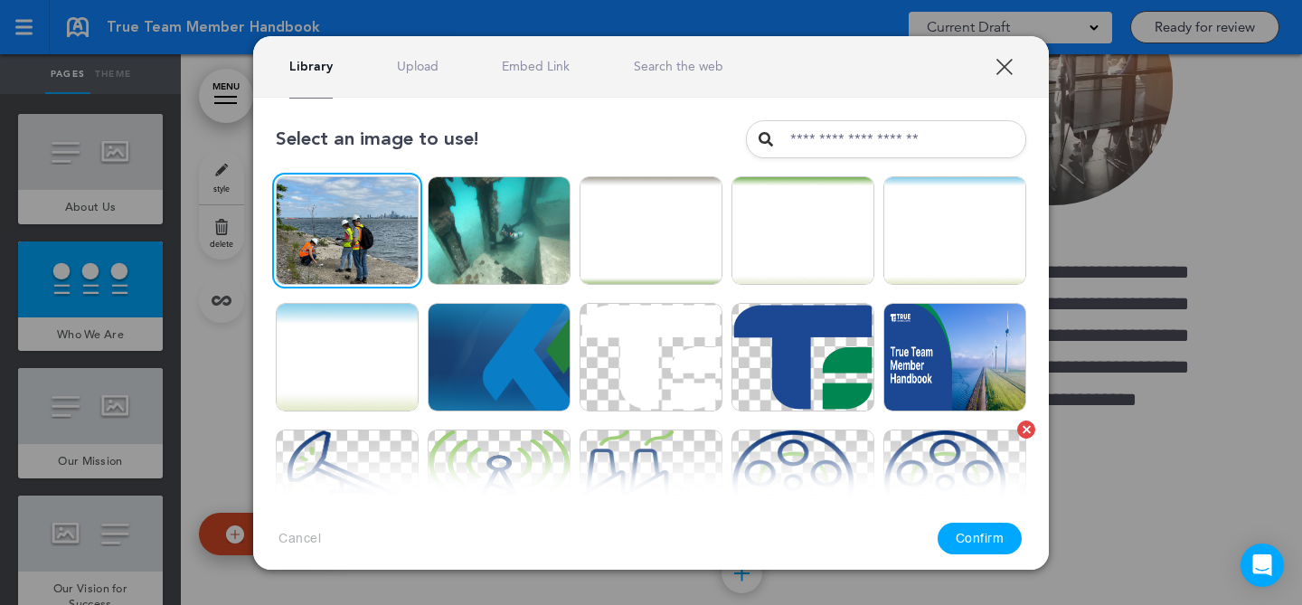
drag, startPoint x: 974, startPoint y: 537, endPoint x: 910, endPoint y: 439, distance: 117.6
click at [974, 537] on button "Confirm" at bounding box center [980, 539] width 85 height 32
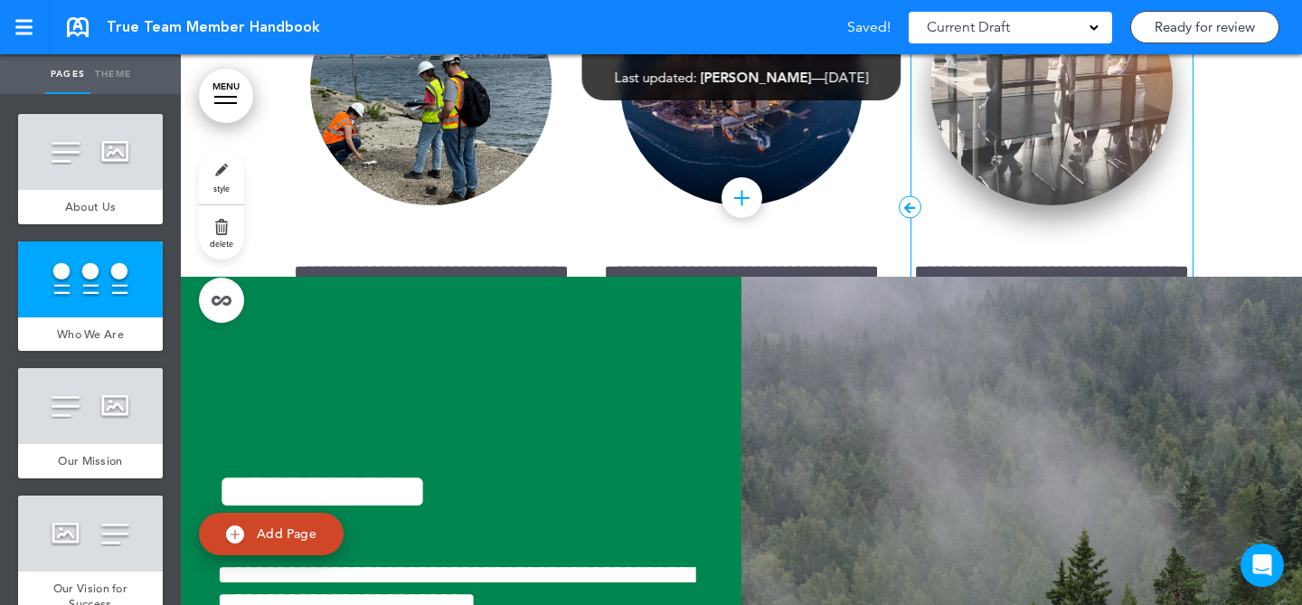
click at [1017, 205] on img at bounding box center [1052, 86] width 242 height 240
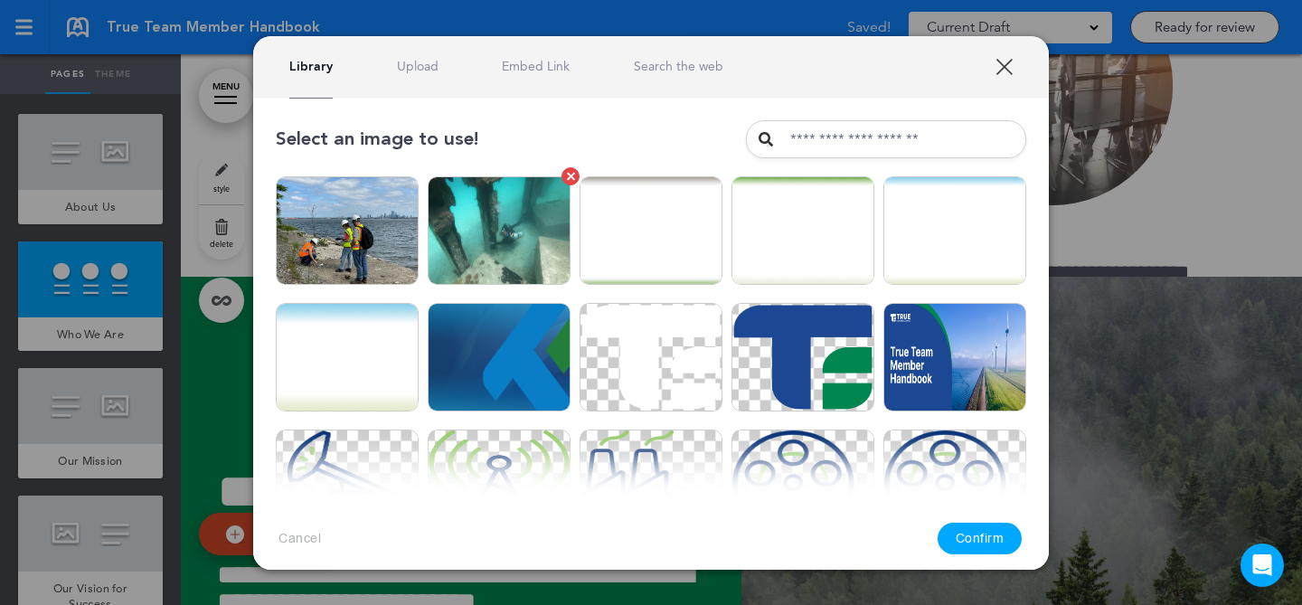
click at [474, 251] on img at bounding box center [499, 230] width 143 height 109
click at [963, 528] on button "Confirm" at bounding box center [980, 539] width 85 height 32
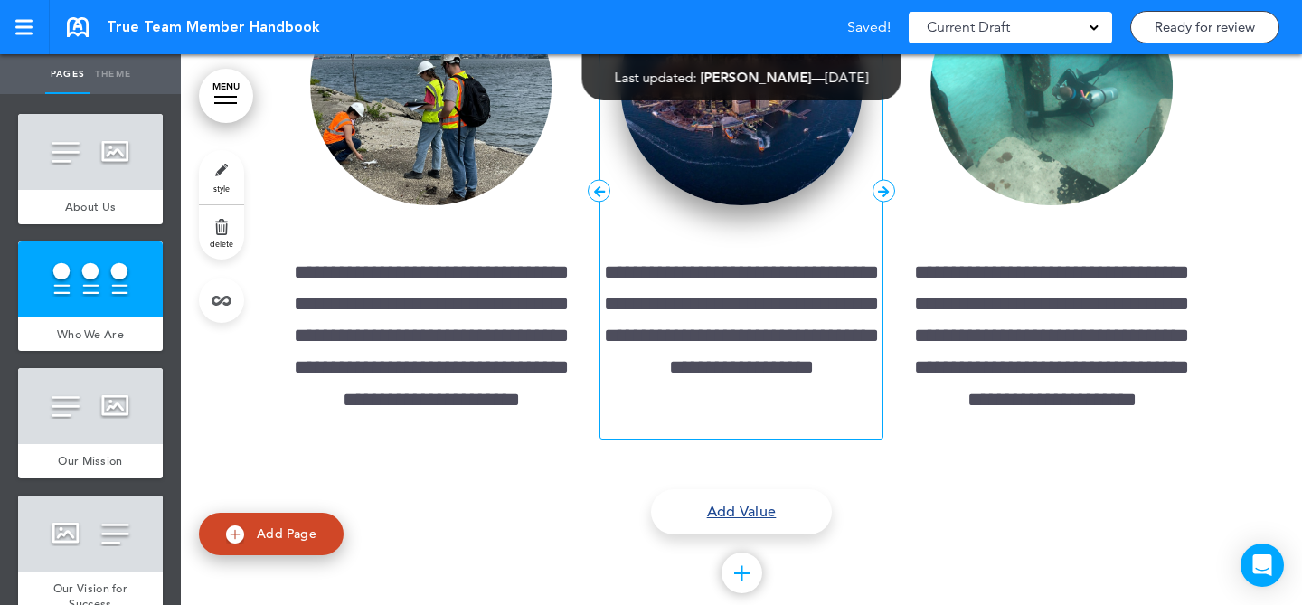
click at [764, 205] on img at bounding box center [741, 86] width 242 height 240
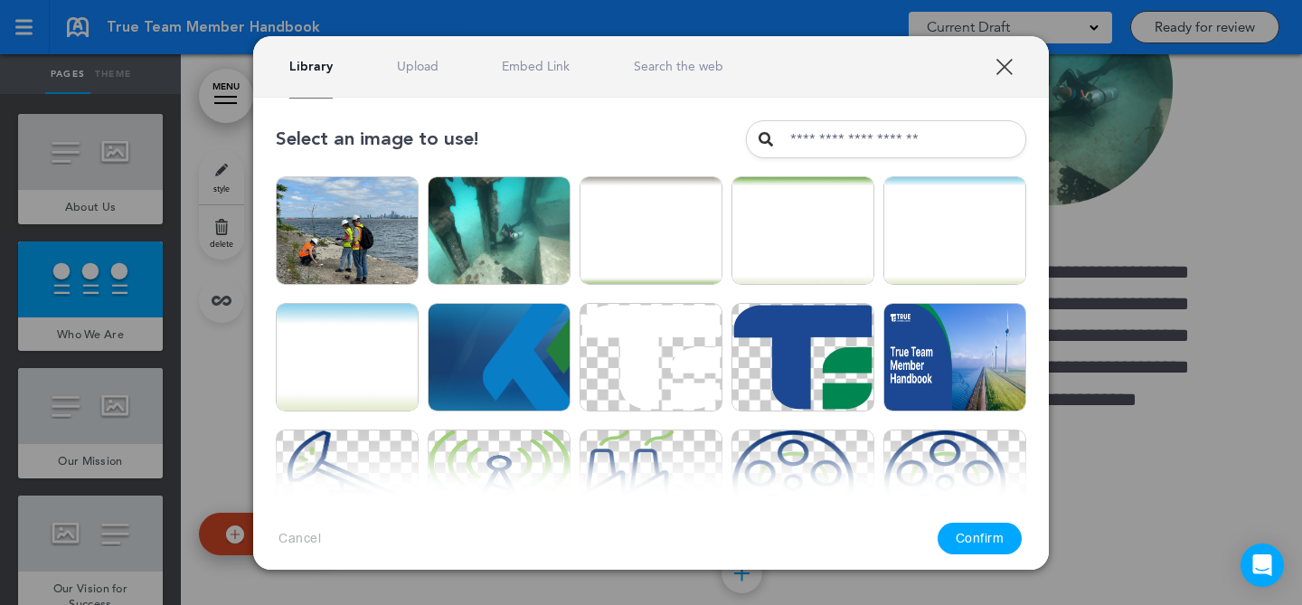
click at [430, 71] on link "Upload" at bounding box center [418, 66] width 42 height 17
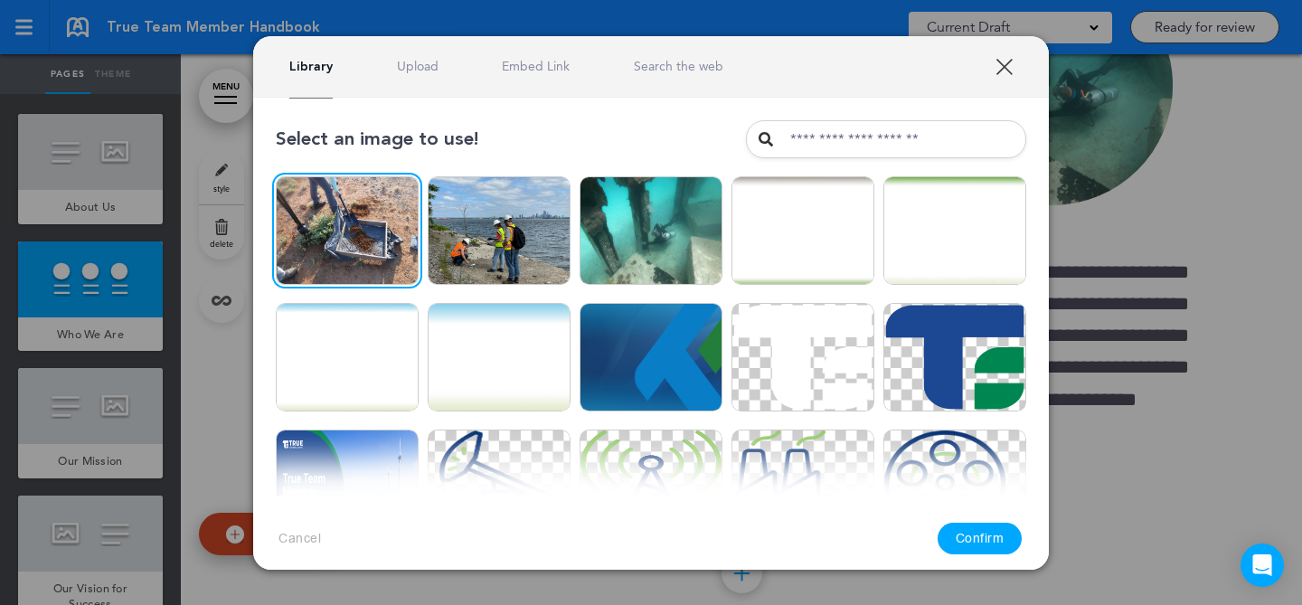
click at [982, 537] on button "Confirm" at bounding box center [980, 539] width 85 height 32
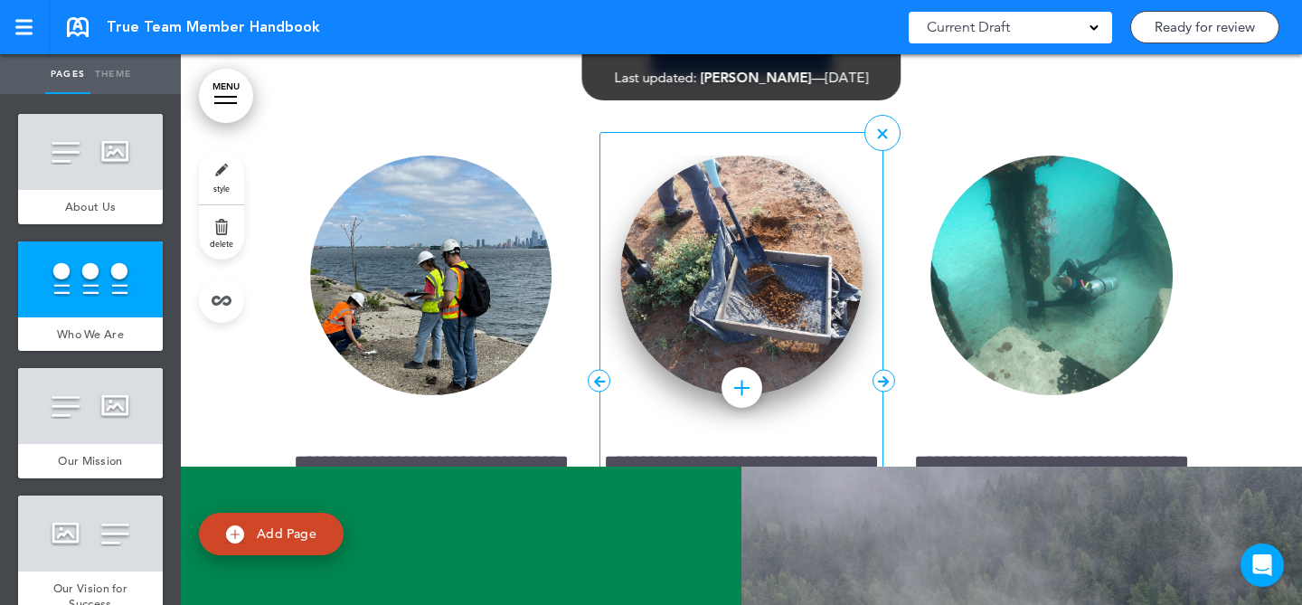
scroll to position [4115, 0]
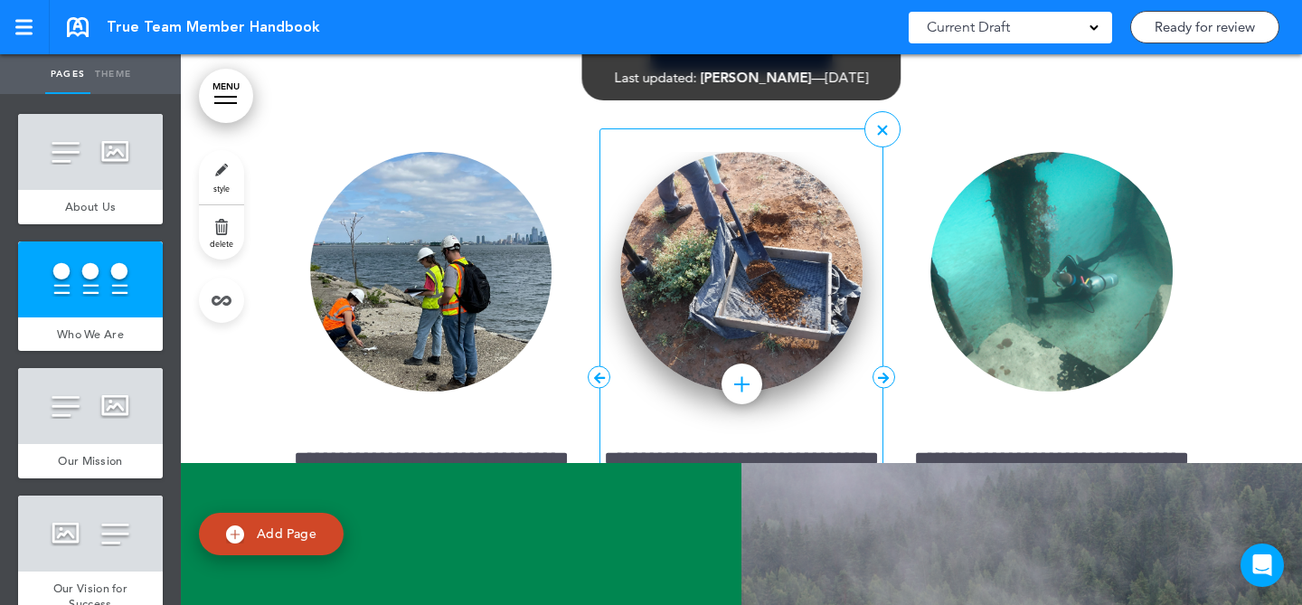
click at [702, 374] on img at bounding box center [741, 272] width 242 height 240
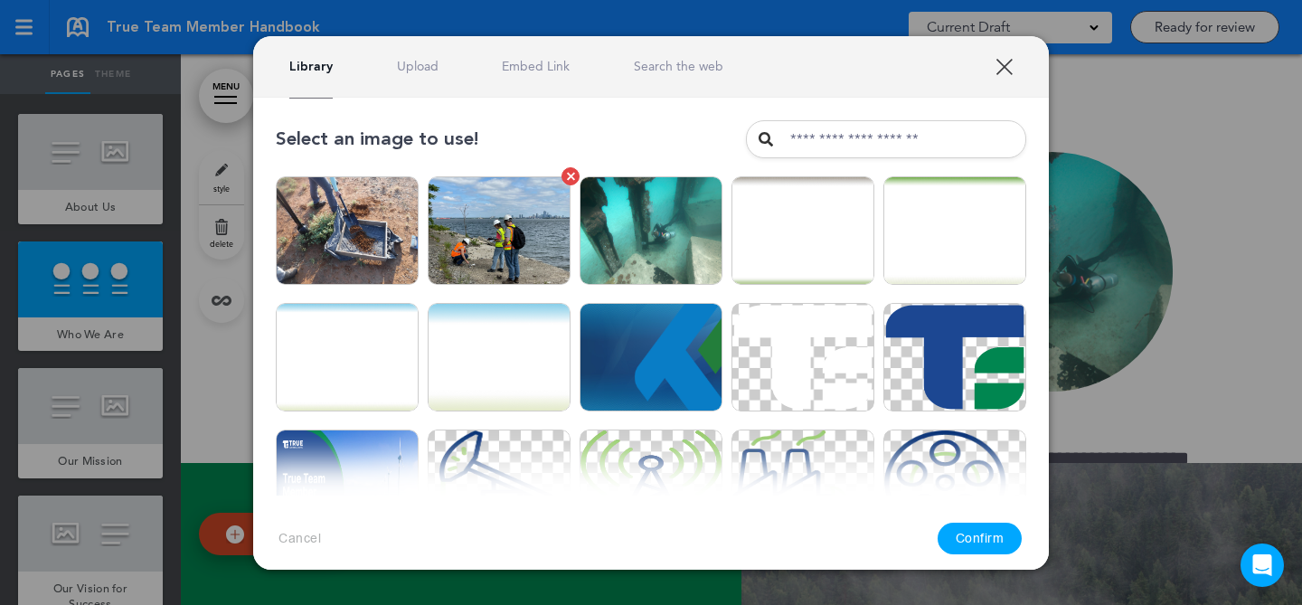
click at [486, 242] on img at bounding box center [499, 230] width 143 height 109
click at [972, 541] on button "Confirm" at bounding box center [980, 539] width 85 height 32
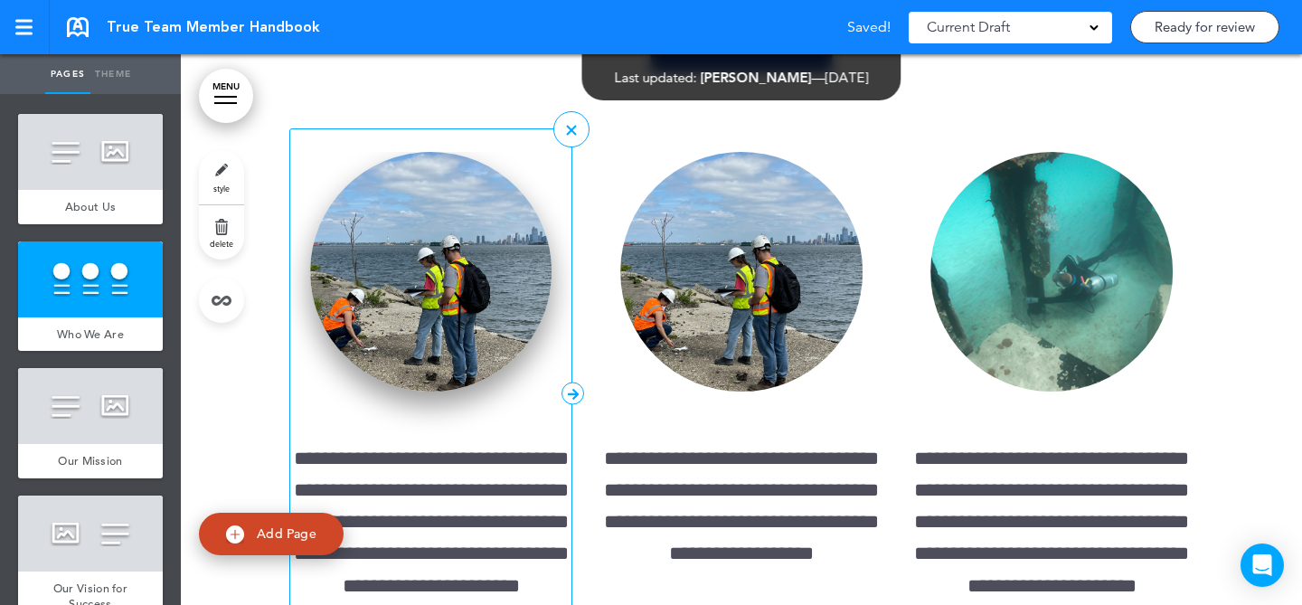
click at [486, 377] on img at bounding box center [431, 272] width 242 height 240
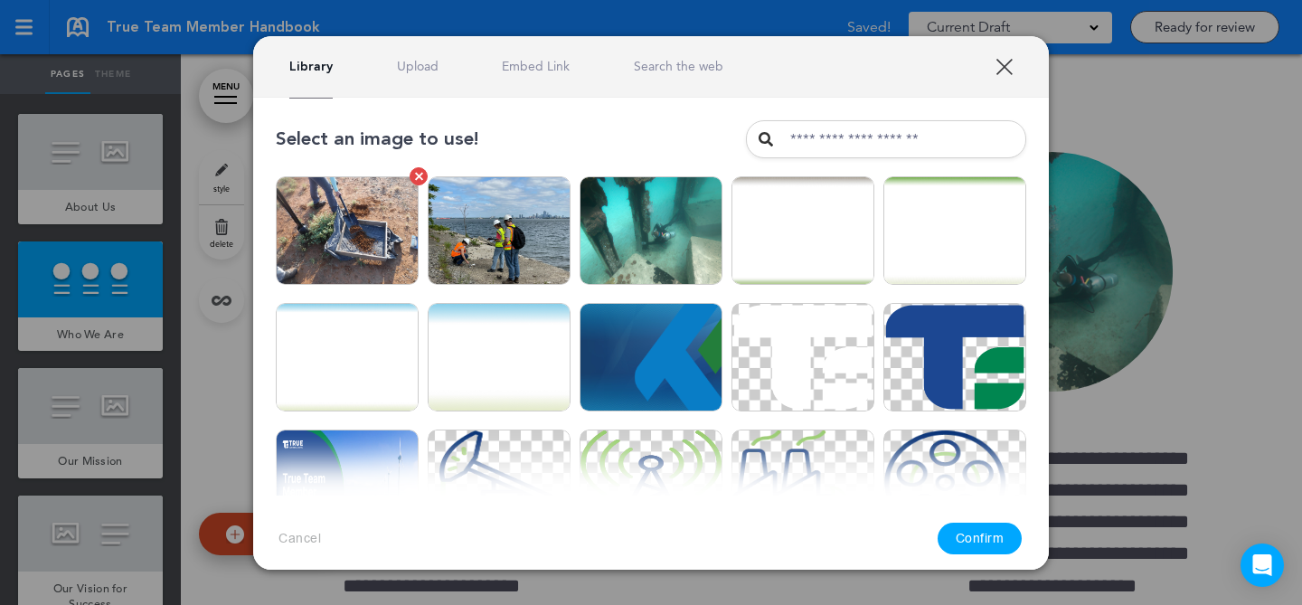
click at [339, 243] on img at bounding box center [347, 230] width 143 height 109
click at [972, 536] on button "Confirm" at bounding box center [980, 539] width 85 height 32
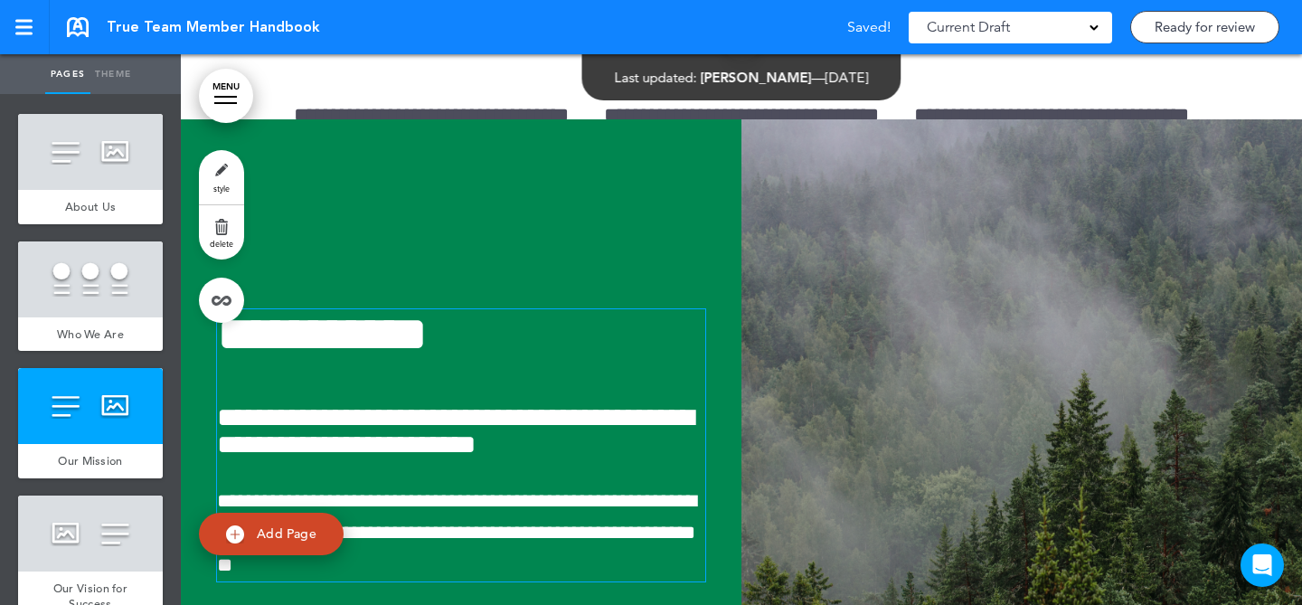
click at [535, 517] on div "**********" at bounding box center [461, 445] width 488 height 272
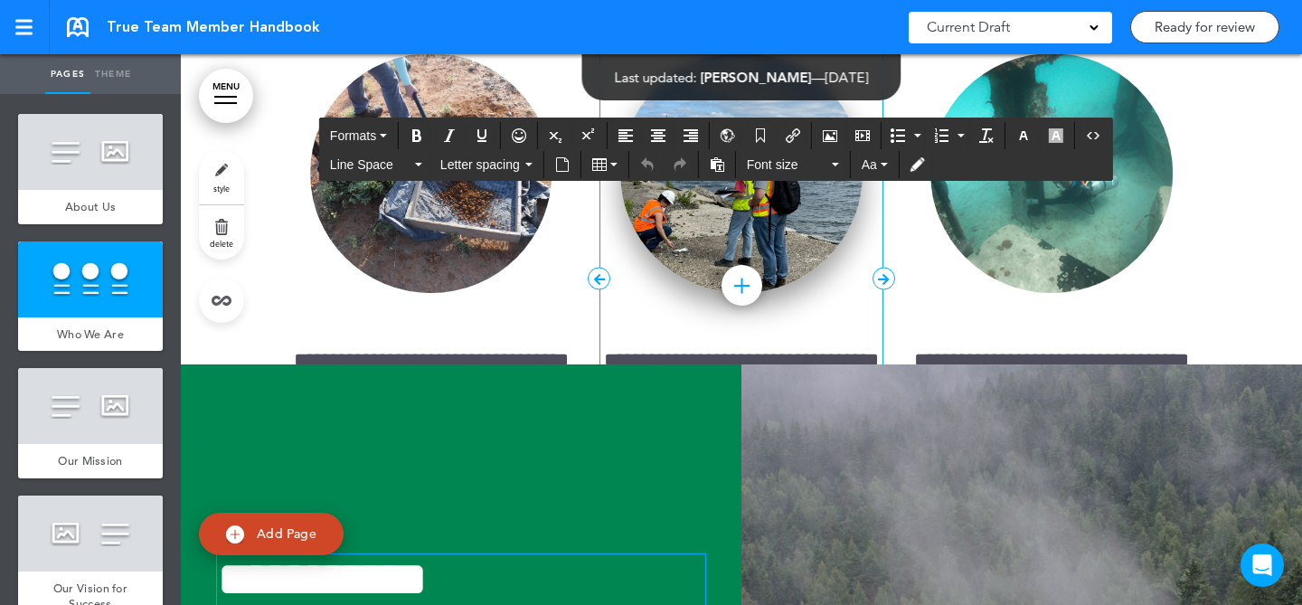
scroll to position [4215, 0]
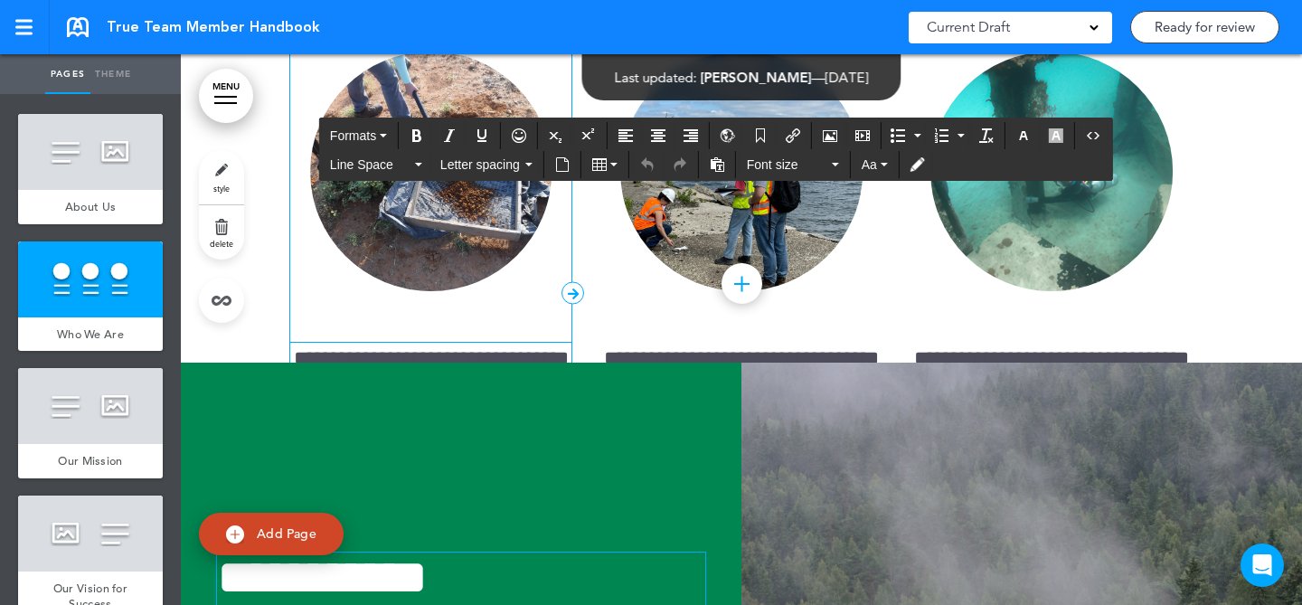
click at [490, 510] on p "**********" at bounding box center [430, 438] width 281 height 191
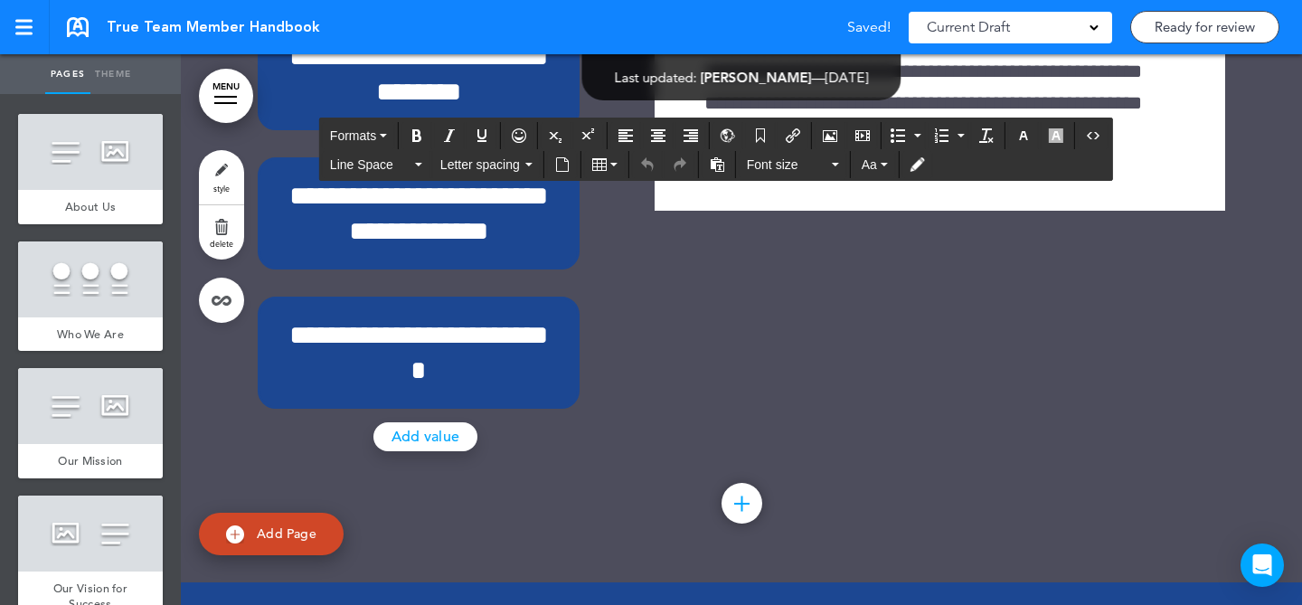
scroll to position [68738, 0]
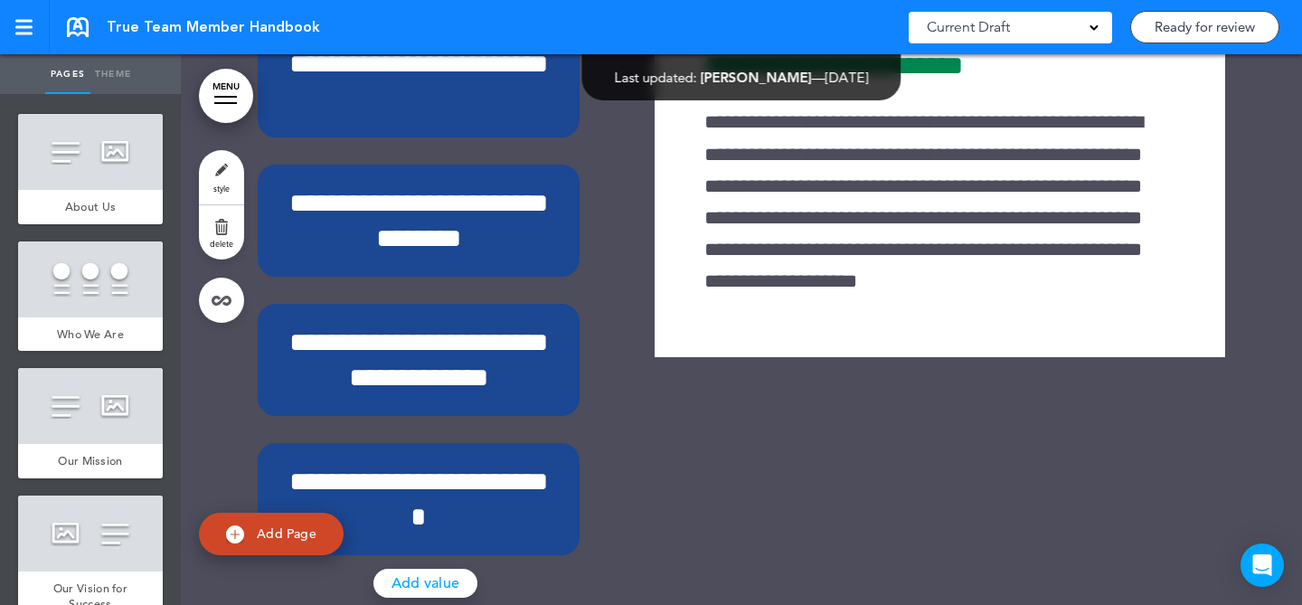
click at [205, 170] on link "style" at bounding box center [221, 177] width 45 height 54
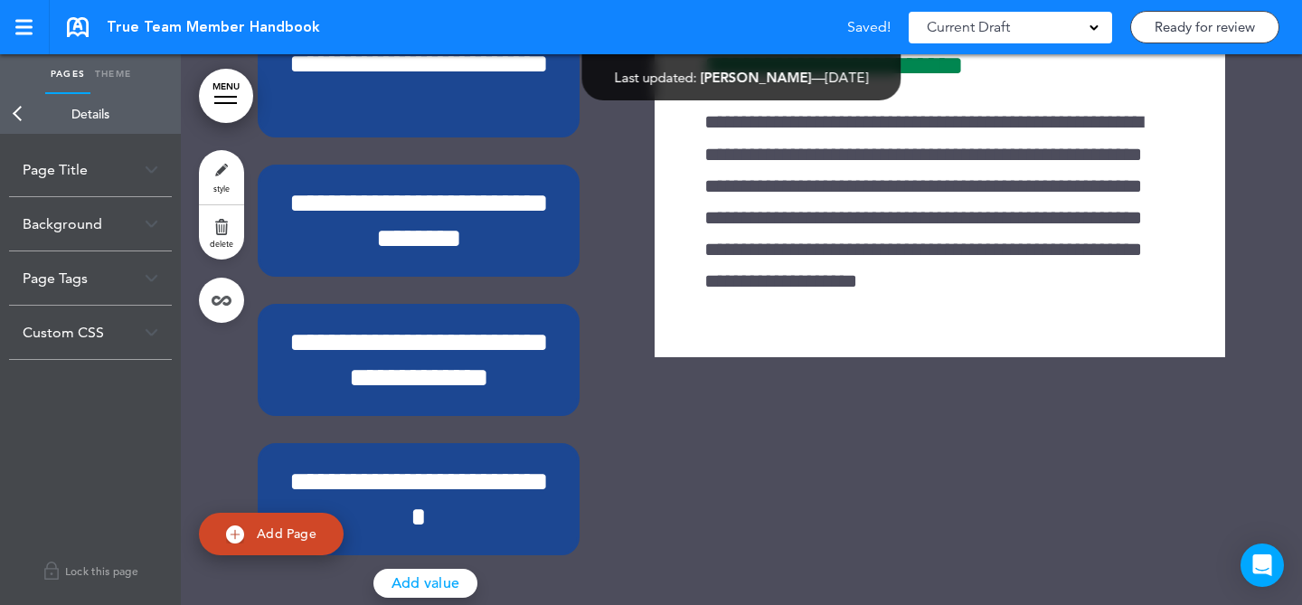
click at [121, 231] on div "Background" at bounding box center [90, 223] width 163 height 53
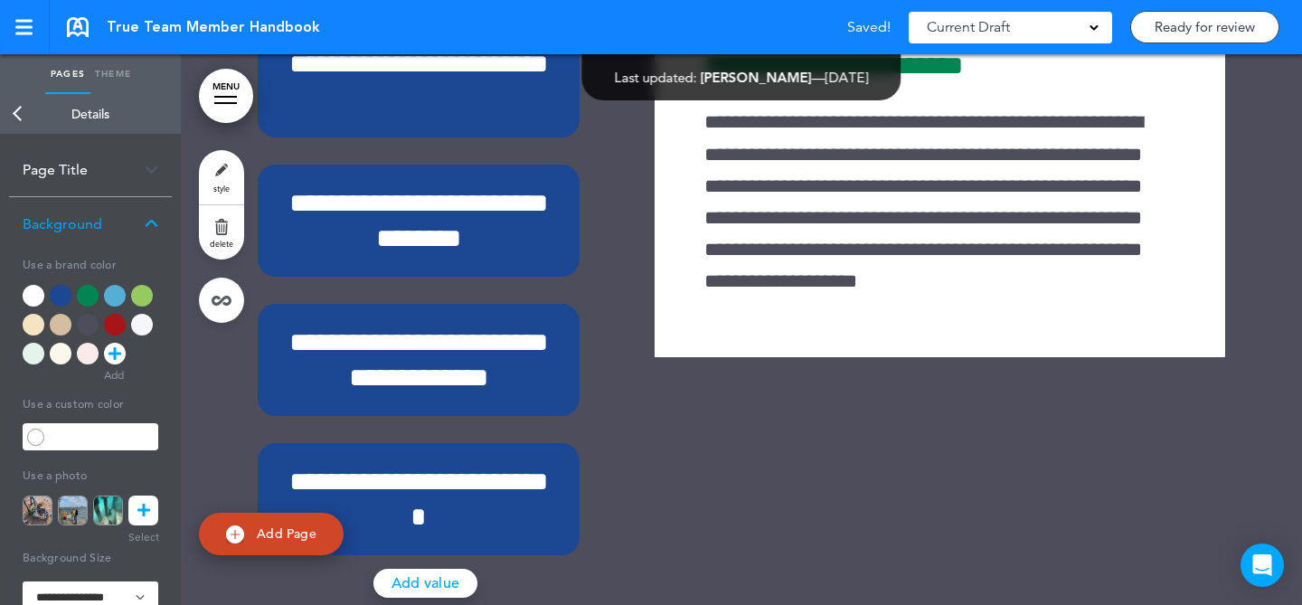
click at [148, 499] on icon at bounding box center [143, 511] width 13 height 30
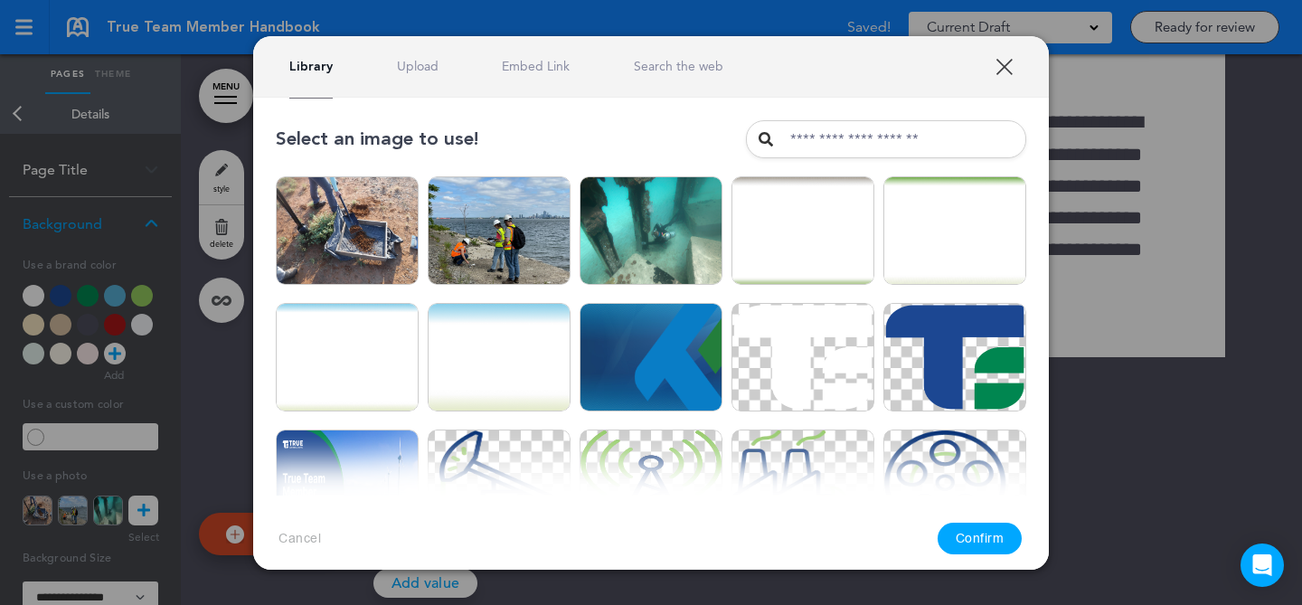
click at [410, 63] on link "Upload" at bounding box center [418, 66] width 42 height 17
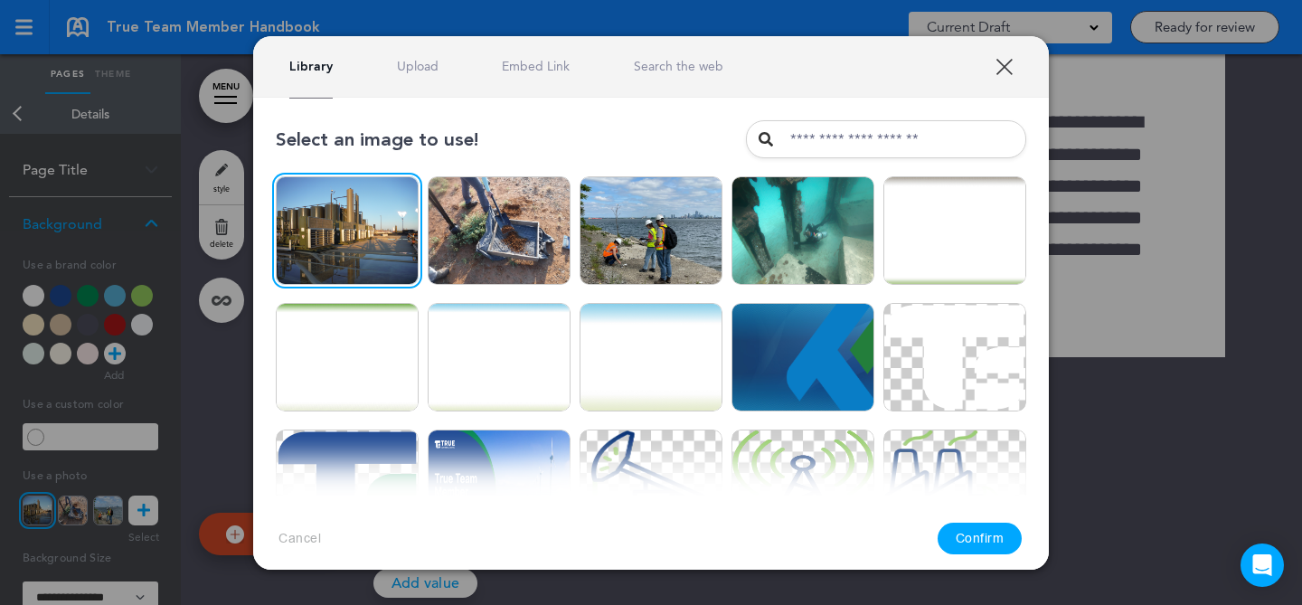
click at [986, 537] on button "Confirm" at bounding box center [980, 539] width 85 height 32
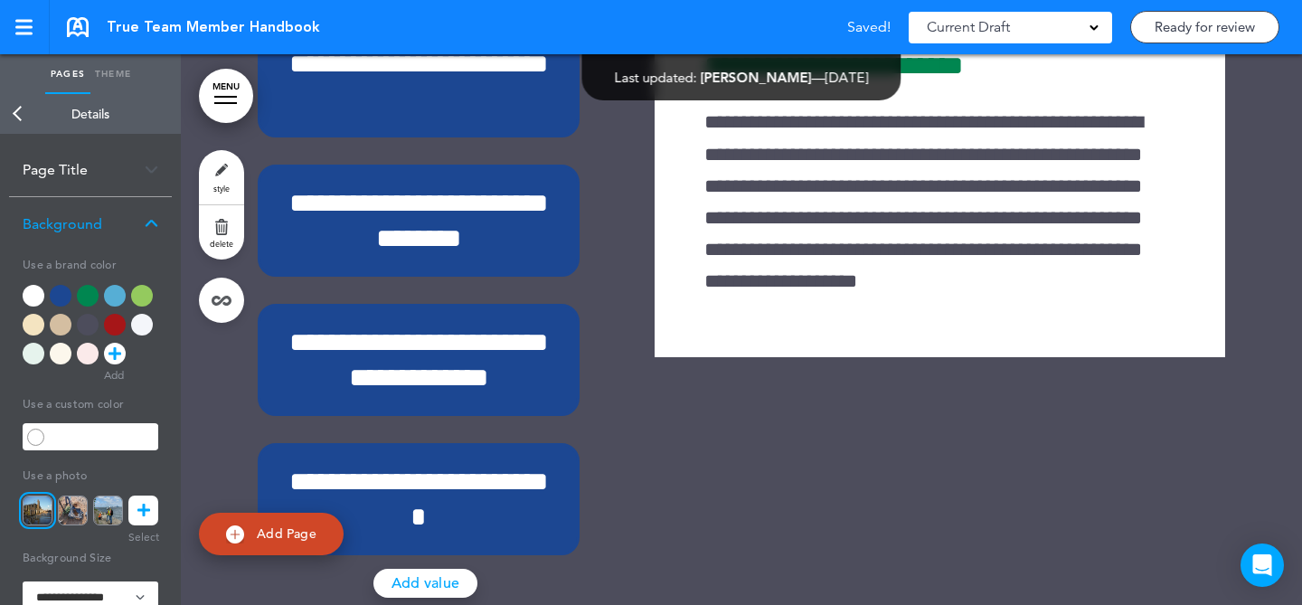
click at [129, 510] on link at bounding box center [143, 511] width 30 height 30
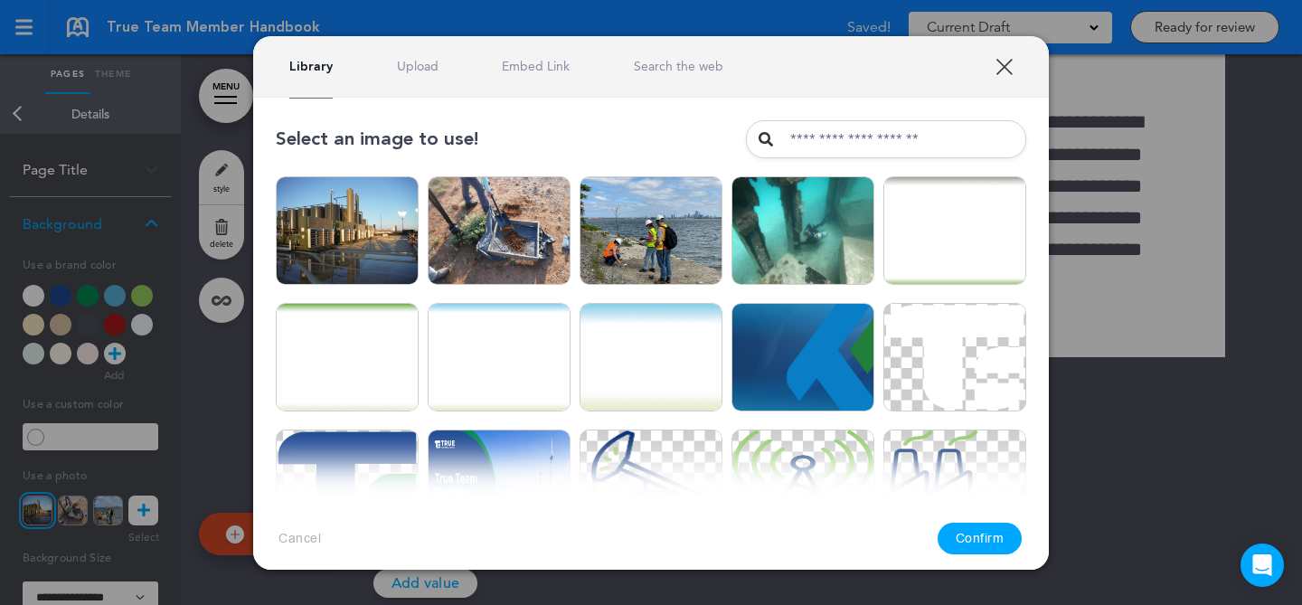
click at [420, 52] on div "Library Upload Embed Link Search the web" at bounding box center [651, 66] width 796 height 61
click at [417, 70] on link "Upload" at bounding box center [418, 66] width 42 height 17
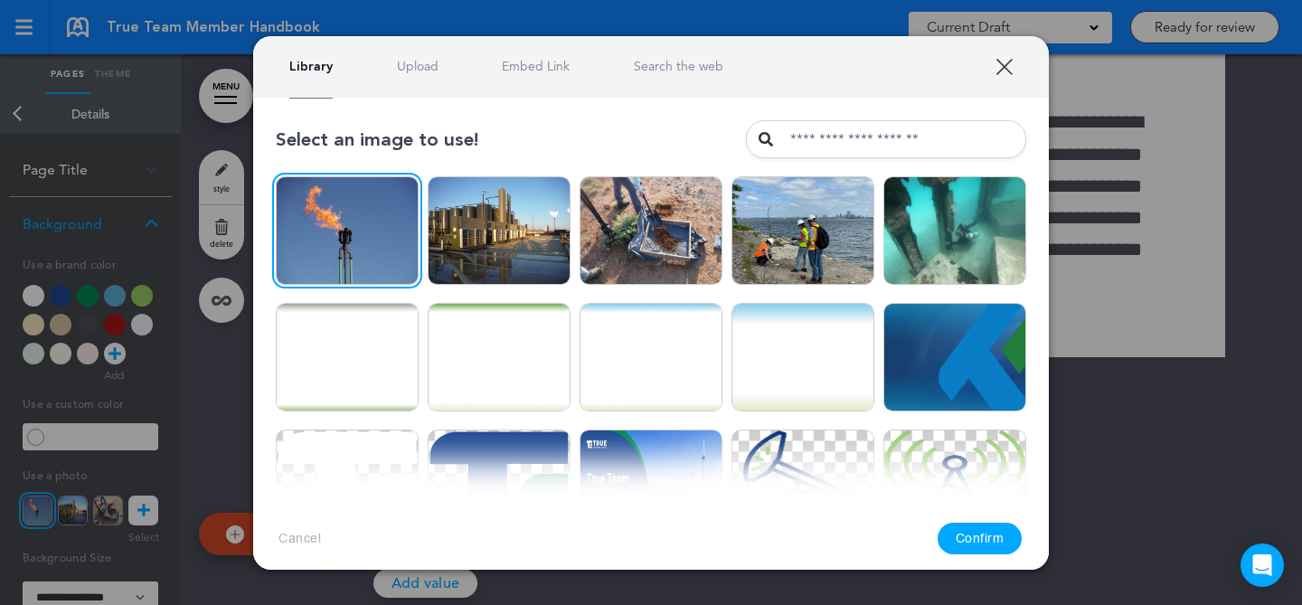
click at [982, 541] on button "Confirm" at bounding box center [980, 539] width 85 height 32
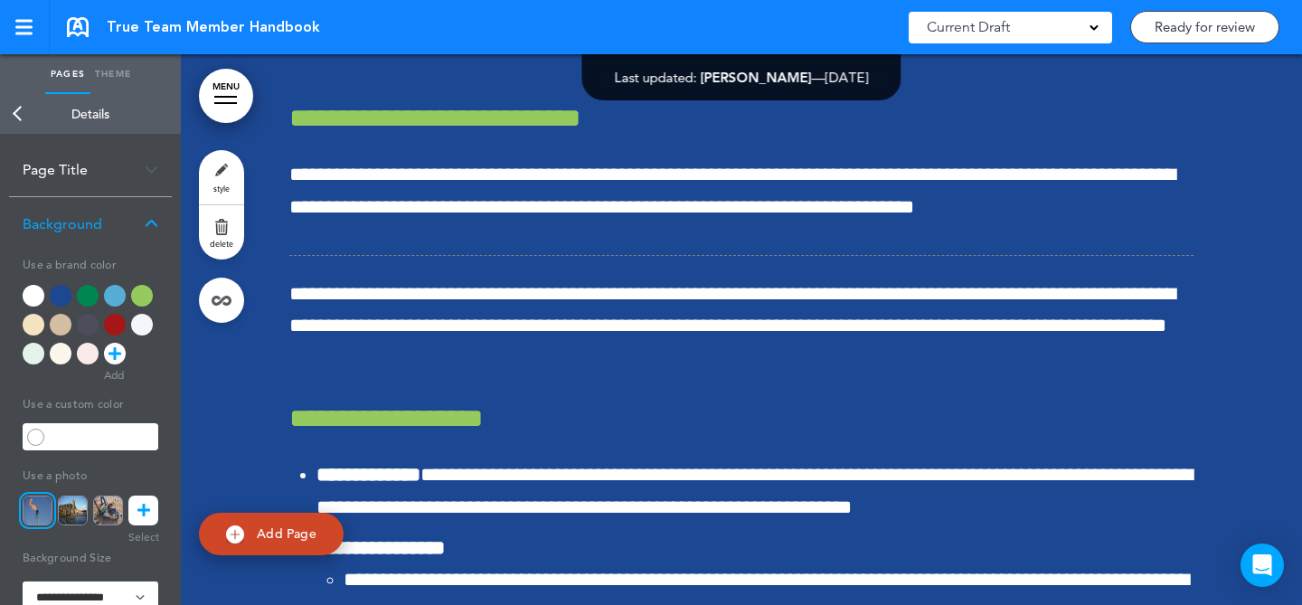
scroll to position [69525, 0]
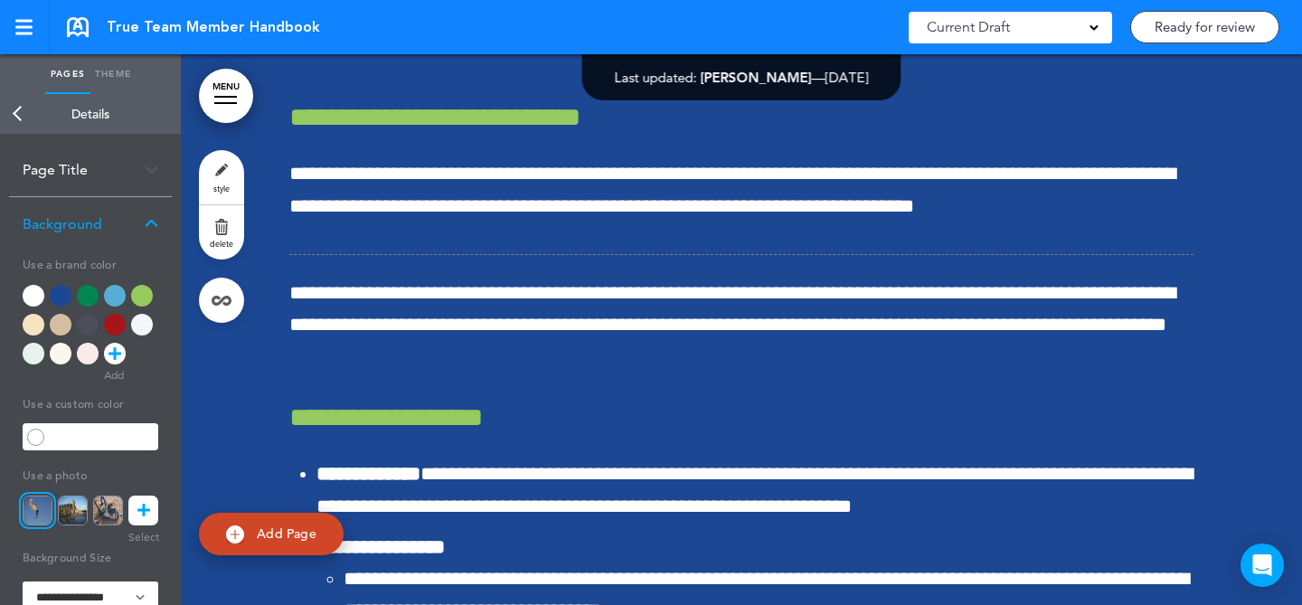
click at [245, 95] on link "MENU" at bounding box center [226, 96] width 54 height 54
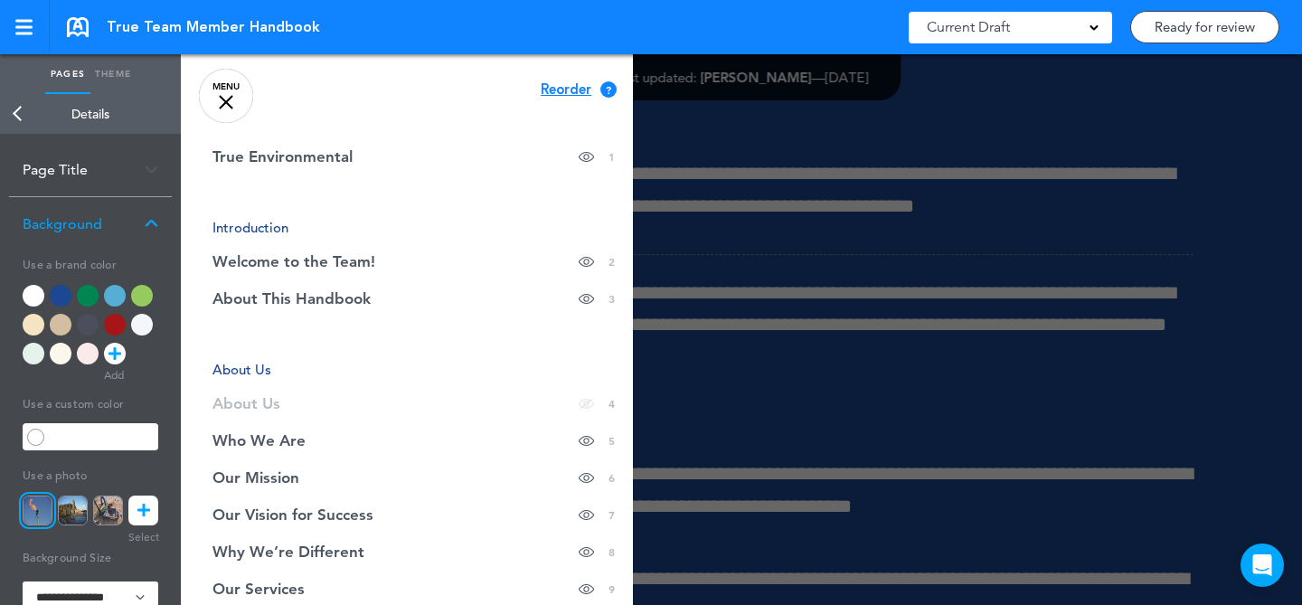
scroll to position [7, 0]
click at [1032, 256] on div at bounding box center [832, 302] width 1302 height 605
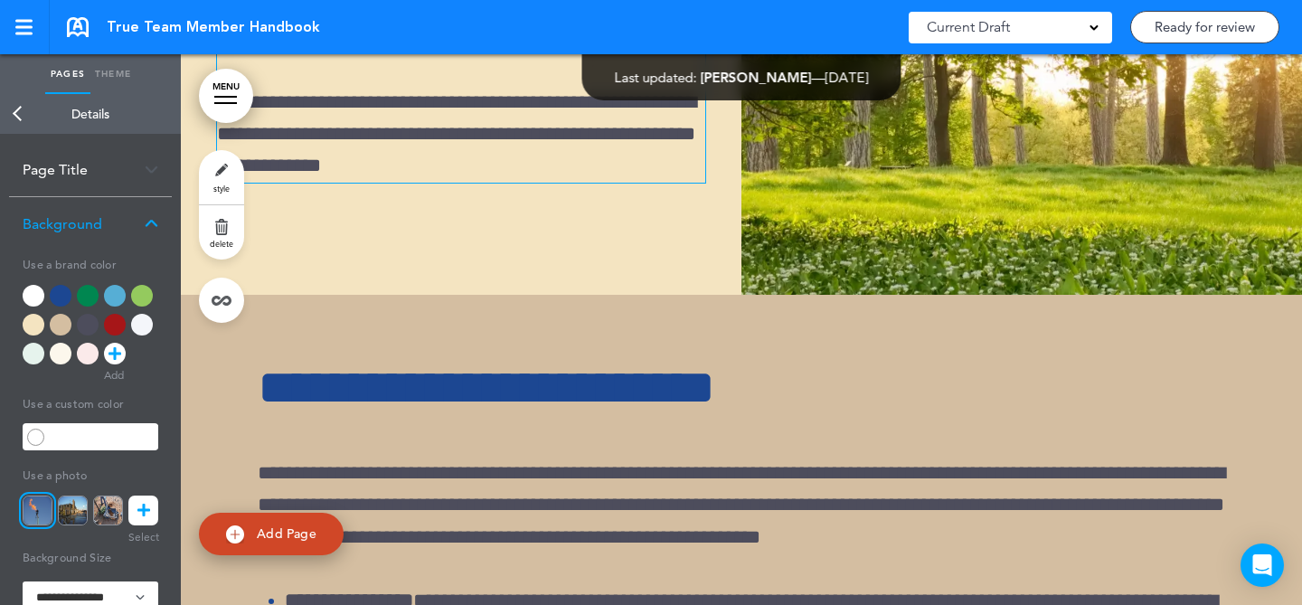
scroll to position [18823, 0]
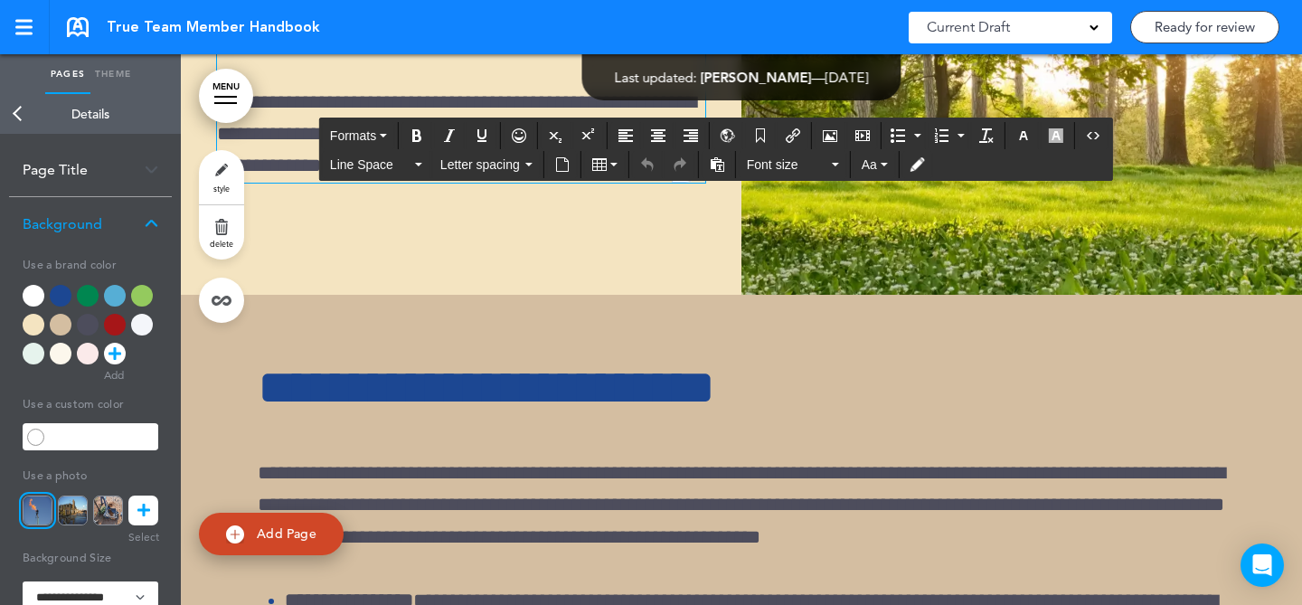
drag, startPoint x: 438, startPoint y: 332, endPoint x: 187, endPoint y: 229, distance: 270.9
copy h1 "**********"
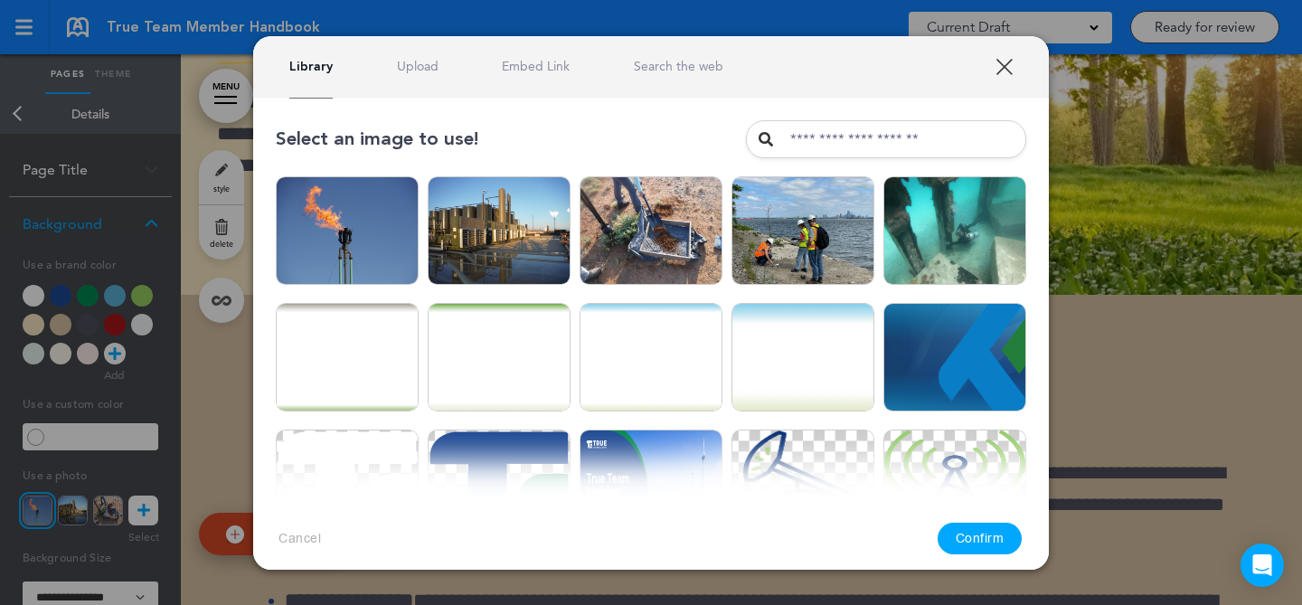
click at [423, 73] on link "Upload" at bounding box center [418, 66] width 42 height 17
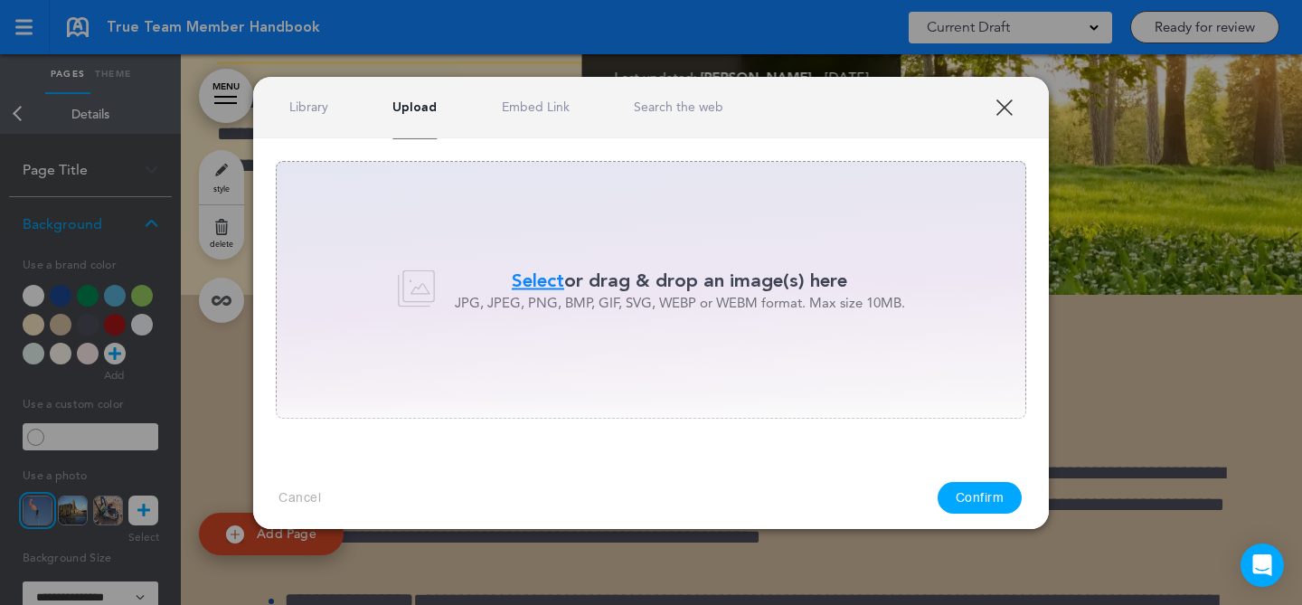
click at [329, 103] on div "Library Upload Embed Link Search the web" at bounding box center [506, 107] width 434 height 17
click at [318, 107] on link "Library" at bounding box center [308, 107] width 39 height 17
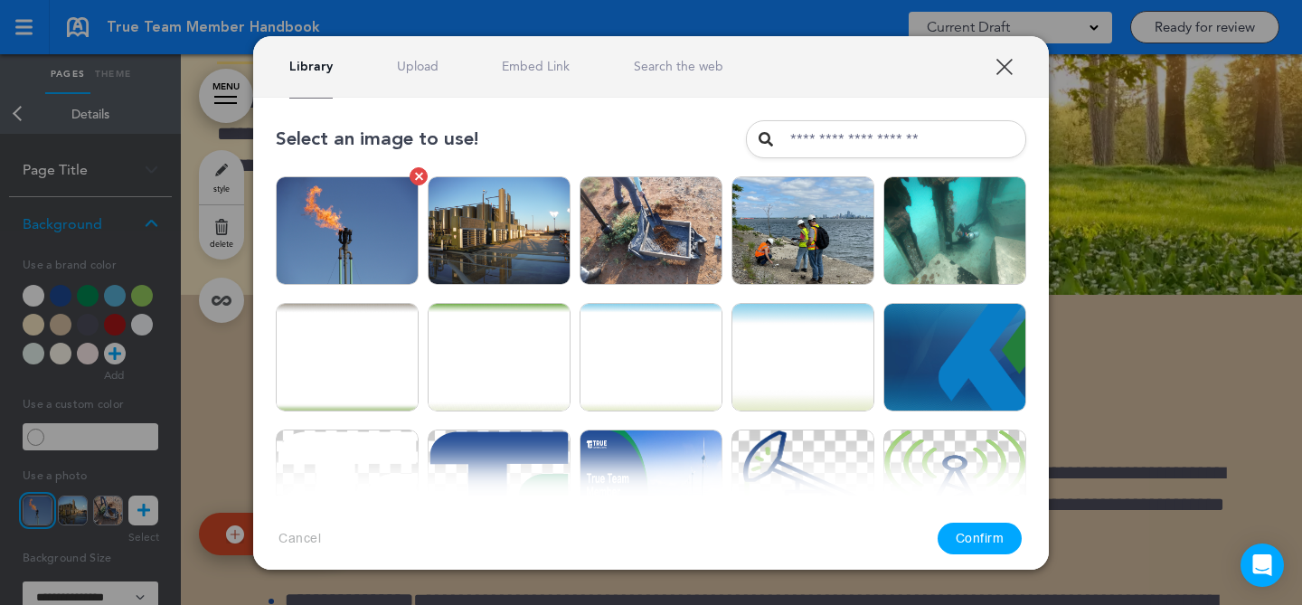
click at [388, 279] on img at bounding box center [347, 230] width 143 height 109
click at [428, 63] on link "Upload" at bounding box center [418, 66] width 42 height 17
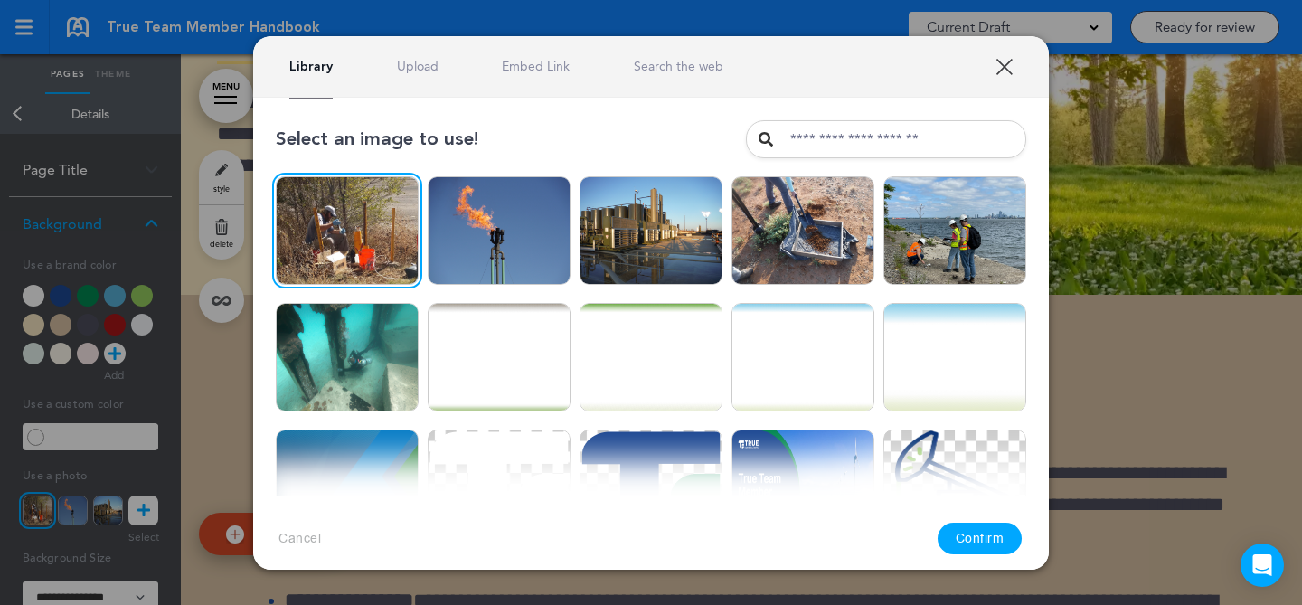
click at [987, 542] on button "Confirm" at bounding box center [980, 539] width 85 height 32
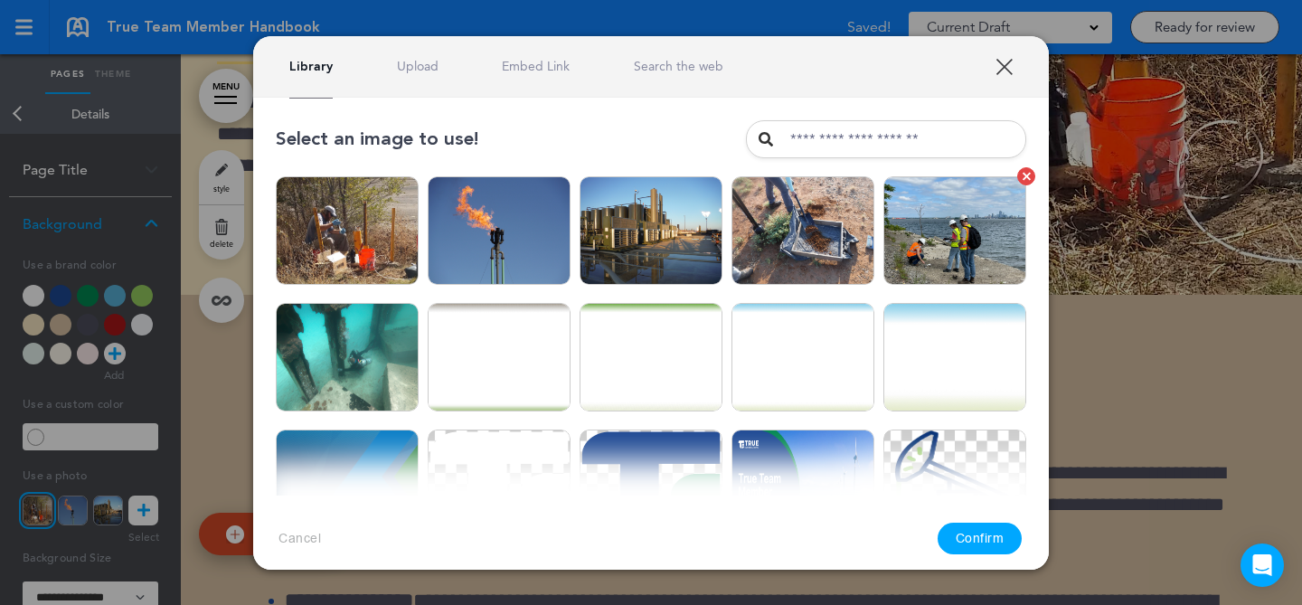
click at [931, 246] on img at bounding box center [955, 230] width 143 height 109
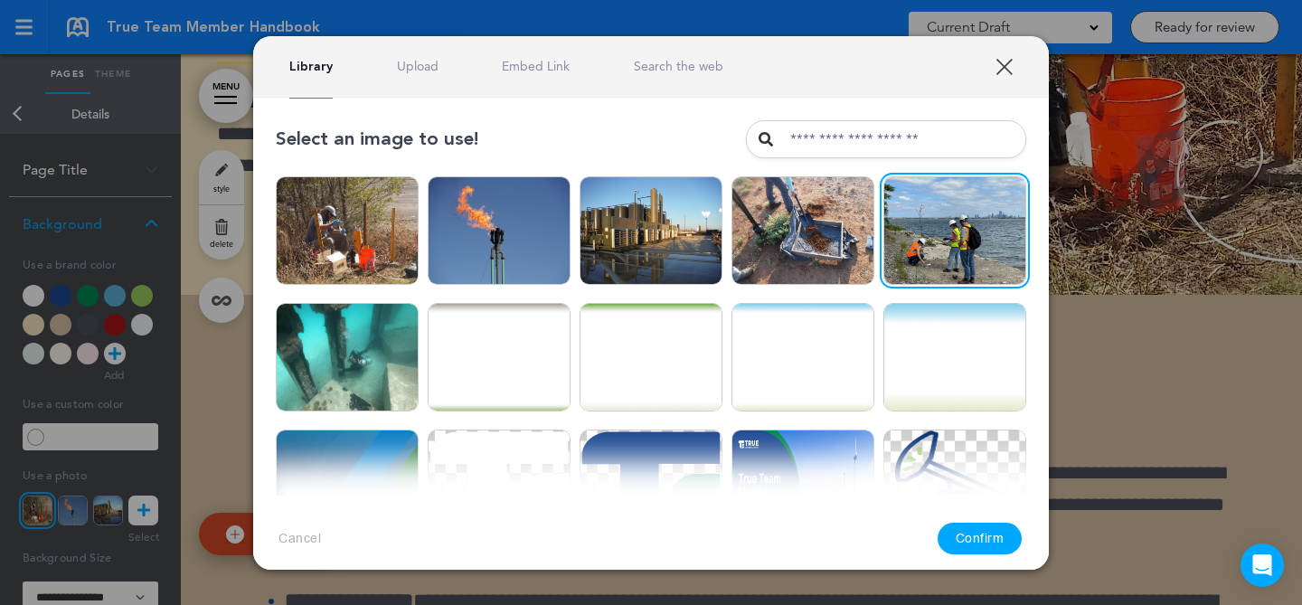
click at [964, 543] on button "Confirm" at bounding box center [980, 539] width 85 height 32
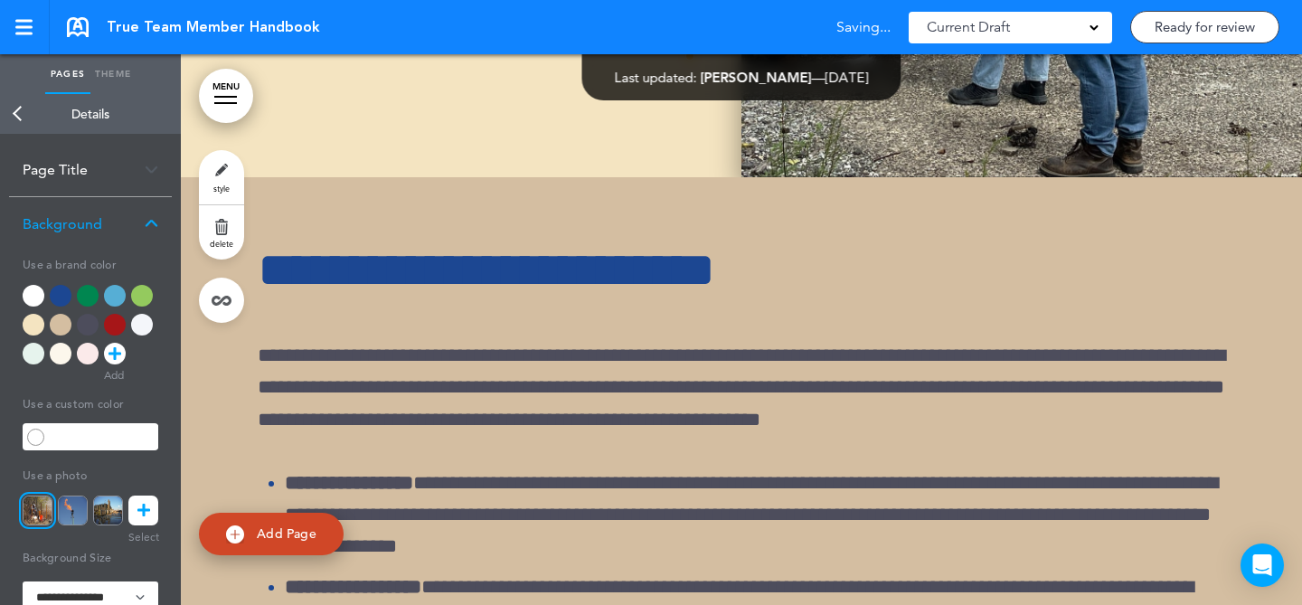
scroll to position [19021, 0]
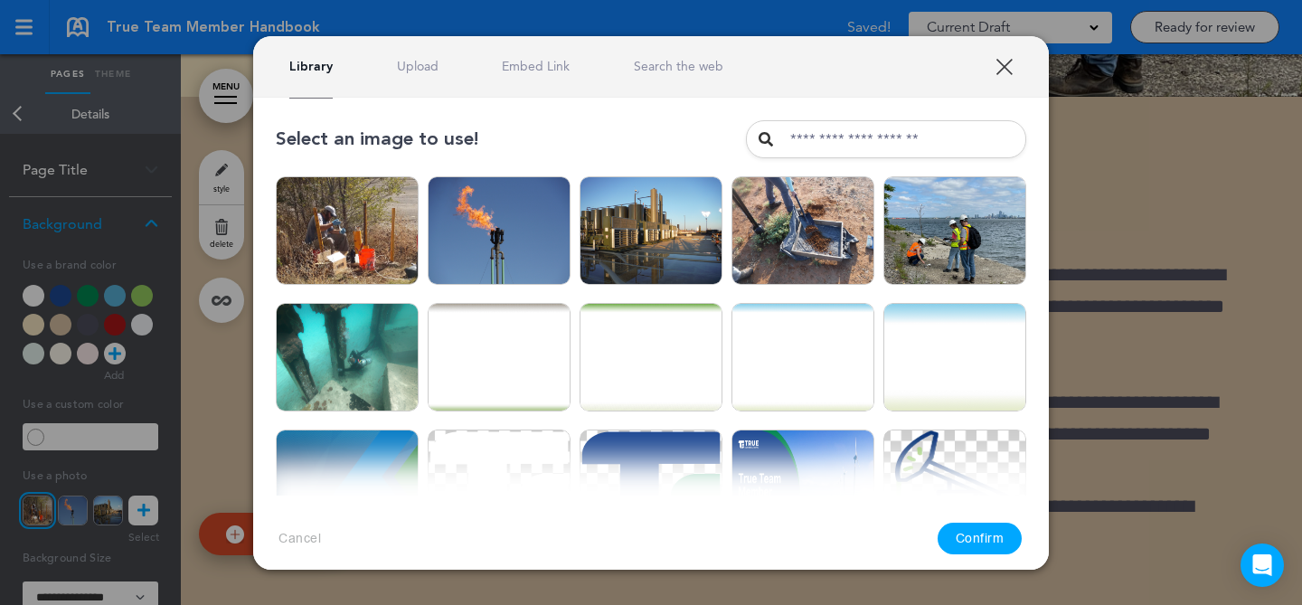
click at [422, 50] on div "Library Upload Embed Link Search the web" at bounding box center [651, 66] width 796 height 61
click at [420, 58] on link "Upload" at bounding box center [418, 66] width 42 height 17
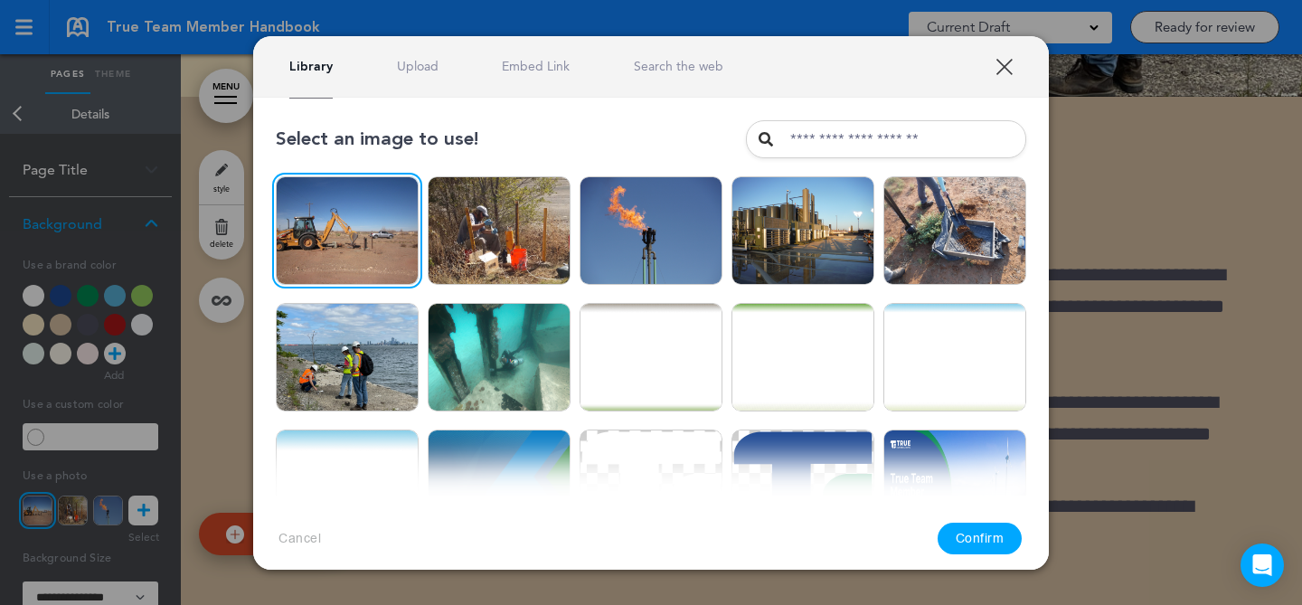
click at [982, 517] on div "Cancel Confirm" at bounding box center [651, 539] width 796 height 86
click at [988, 538] on button "Confirm" at bounding box center [980, 539] width 85 height 32
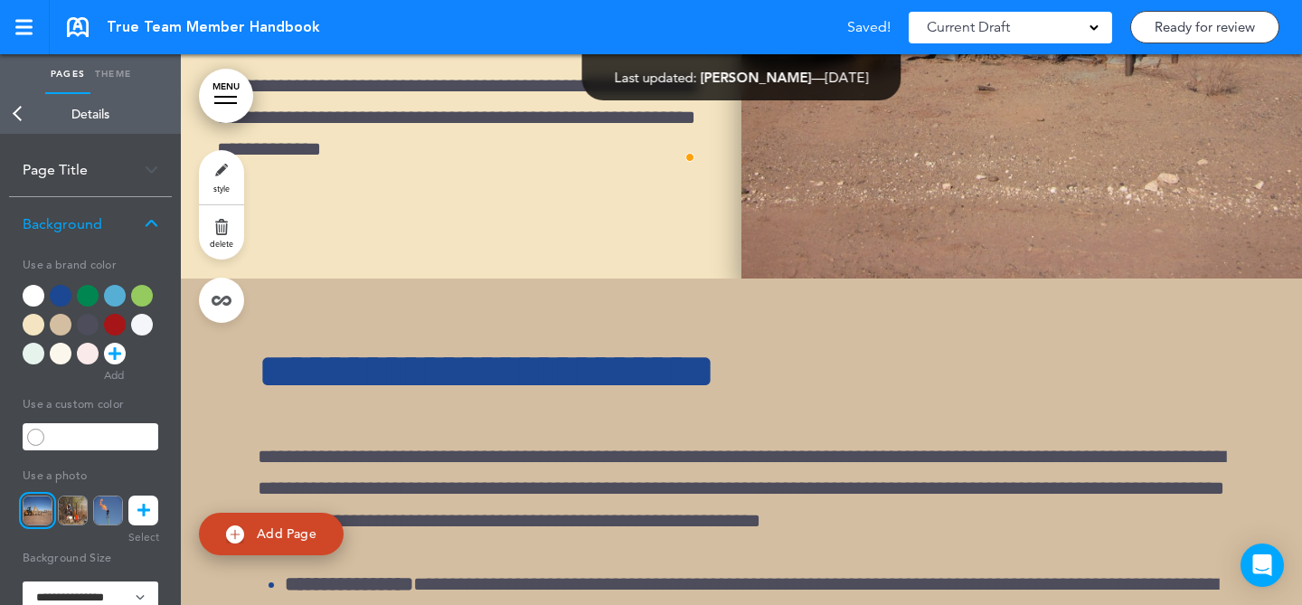
scroll to position [18839, 0]
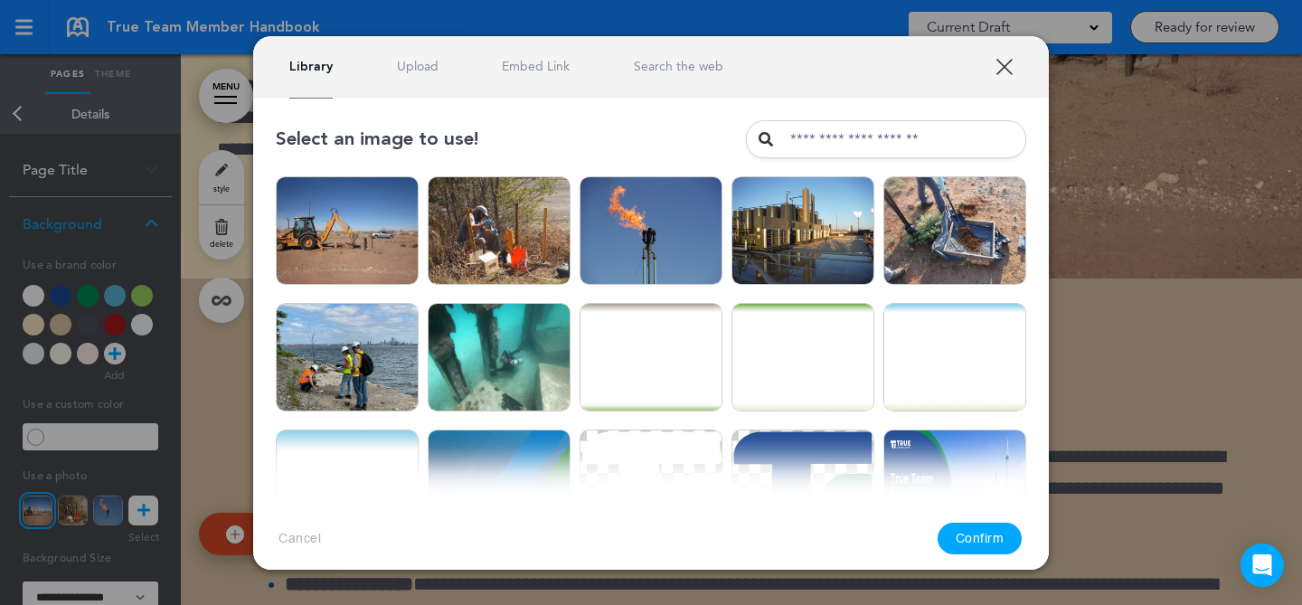
click at [409, 59] on link "Upload" at bounding box center [418, 66] width 42 height 17
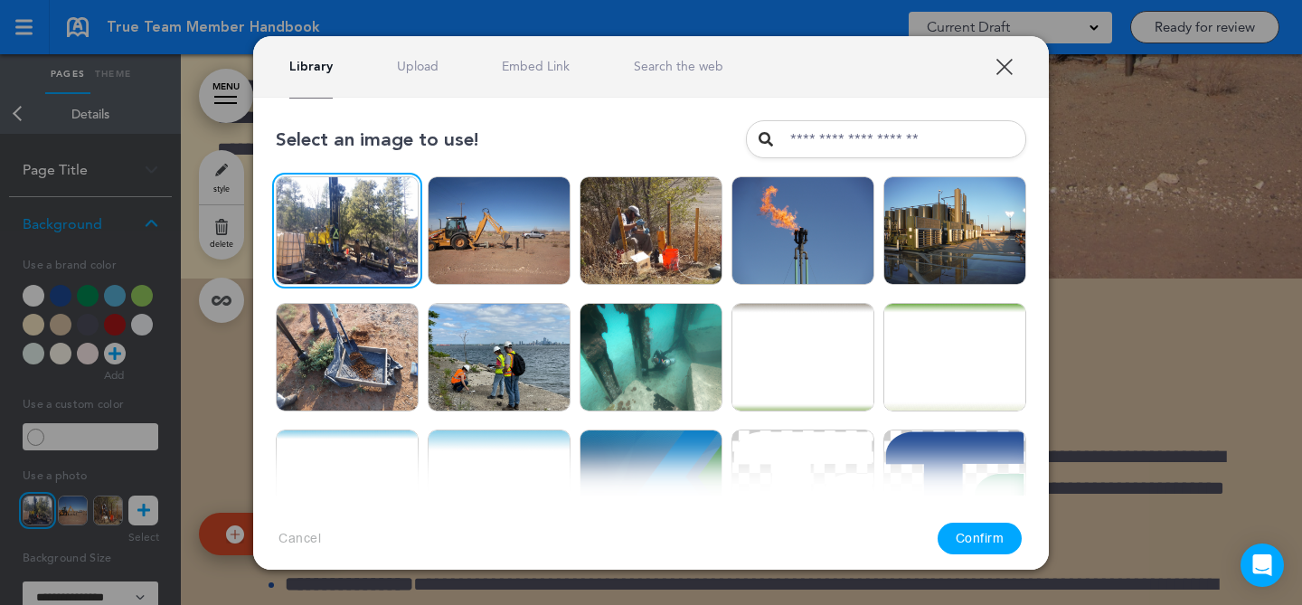
click at [969, 531] on button "Confirm" at bounding box center [980, 539] width 85 height 32
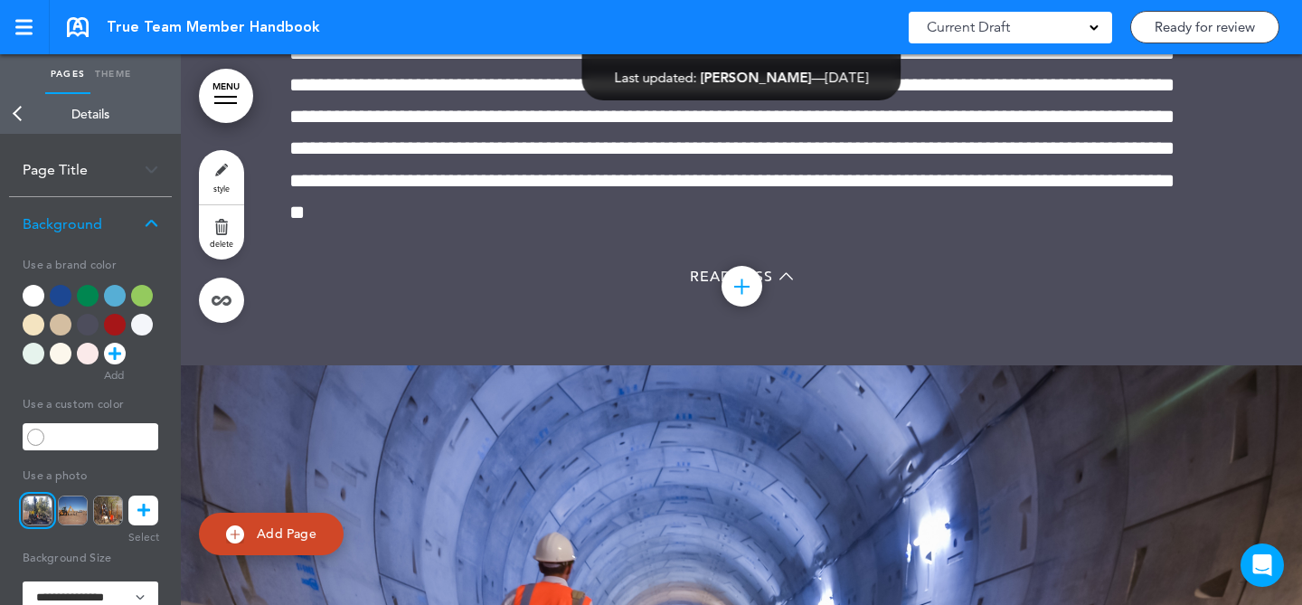
scroll to position [14341, 0]
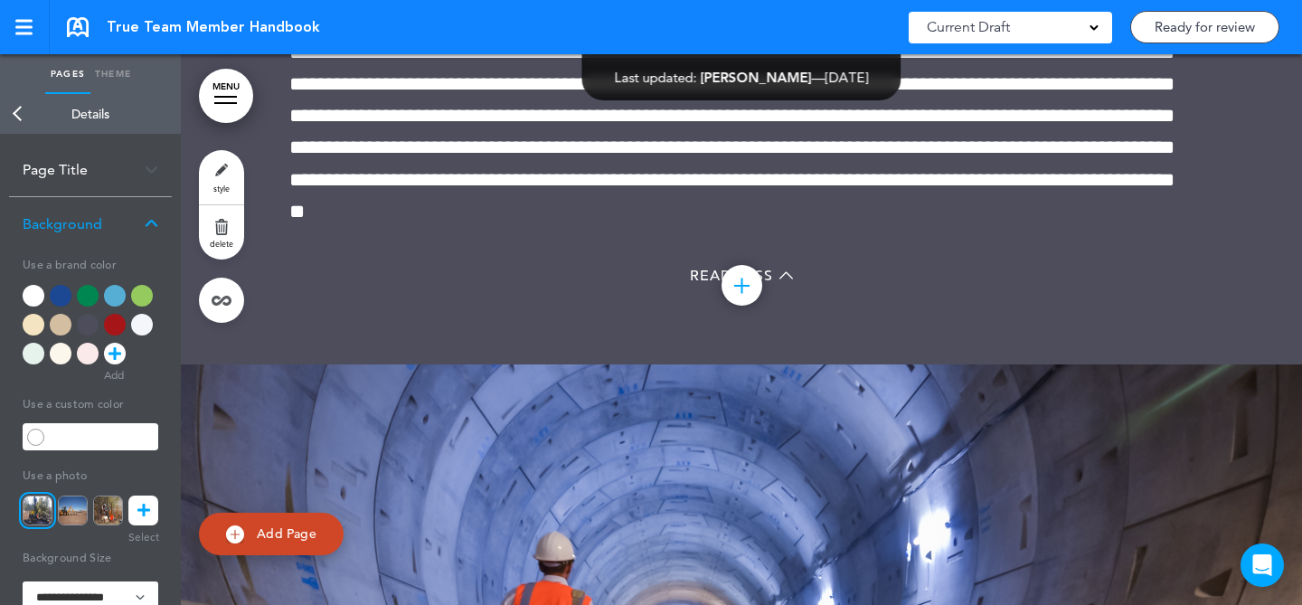
click at [232, 103] on div at bounding box center [225, 103] width 23 height 2
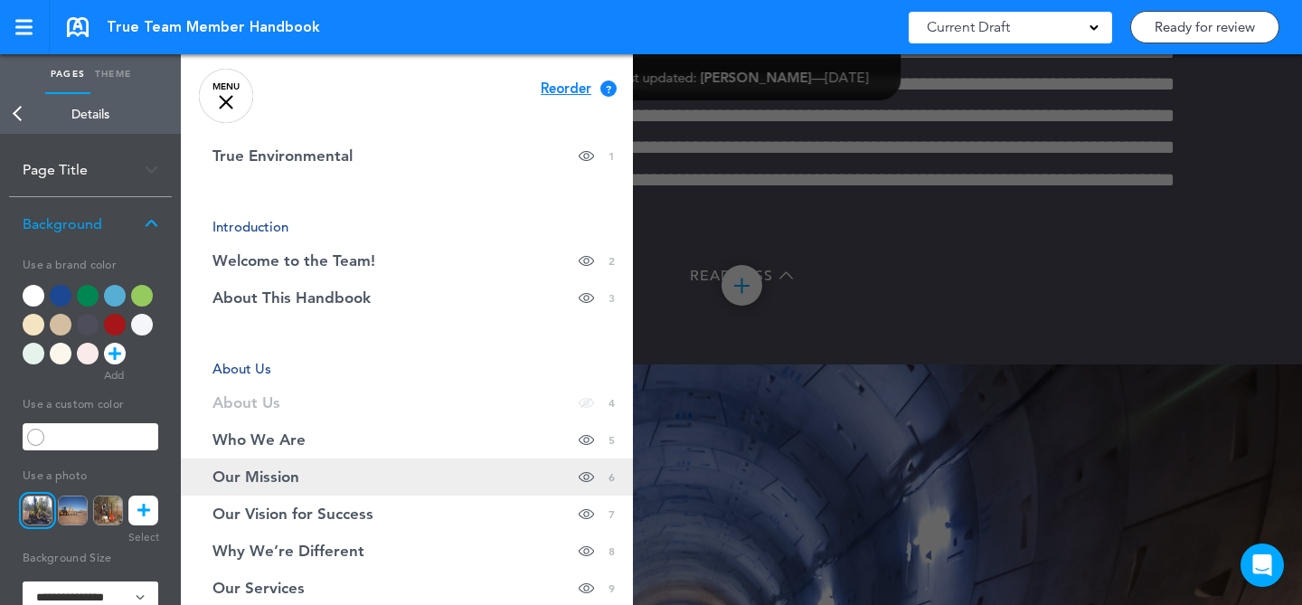
click at [423, 482] on link "Our Mission Hide page in table of contents 6" at bounding box center [407, 476] width 452 height 37
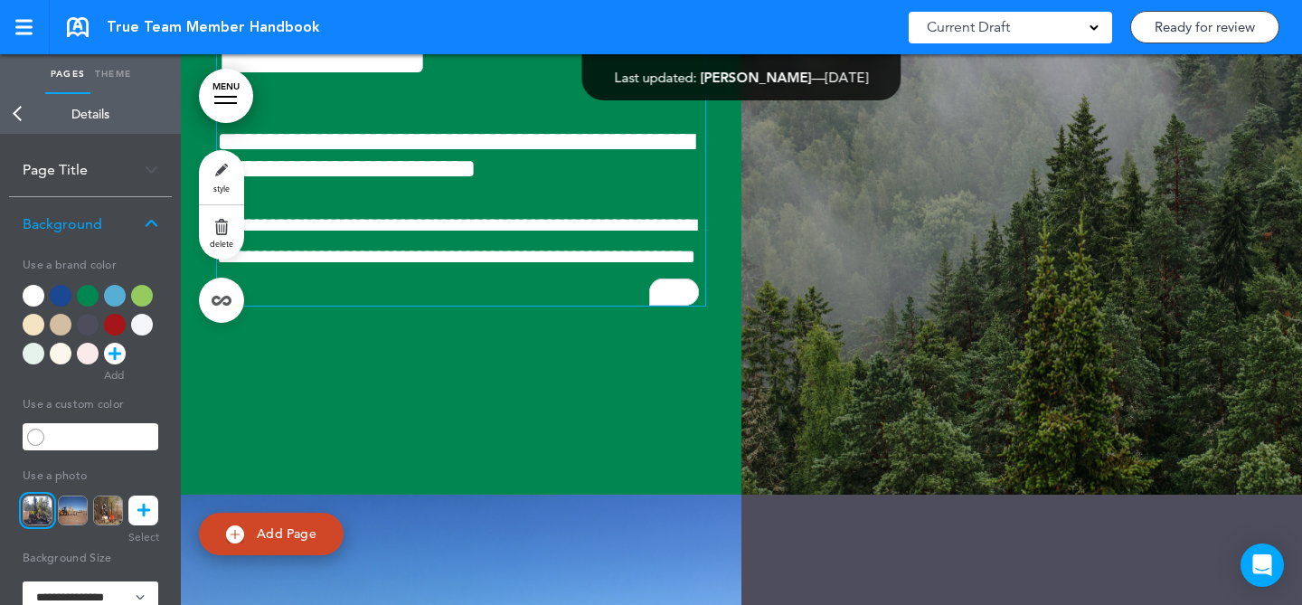
scroll to position [4678, 0]
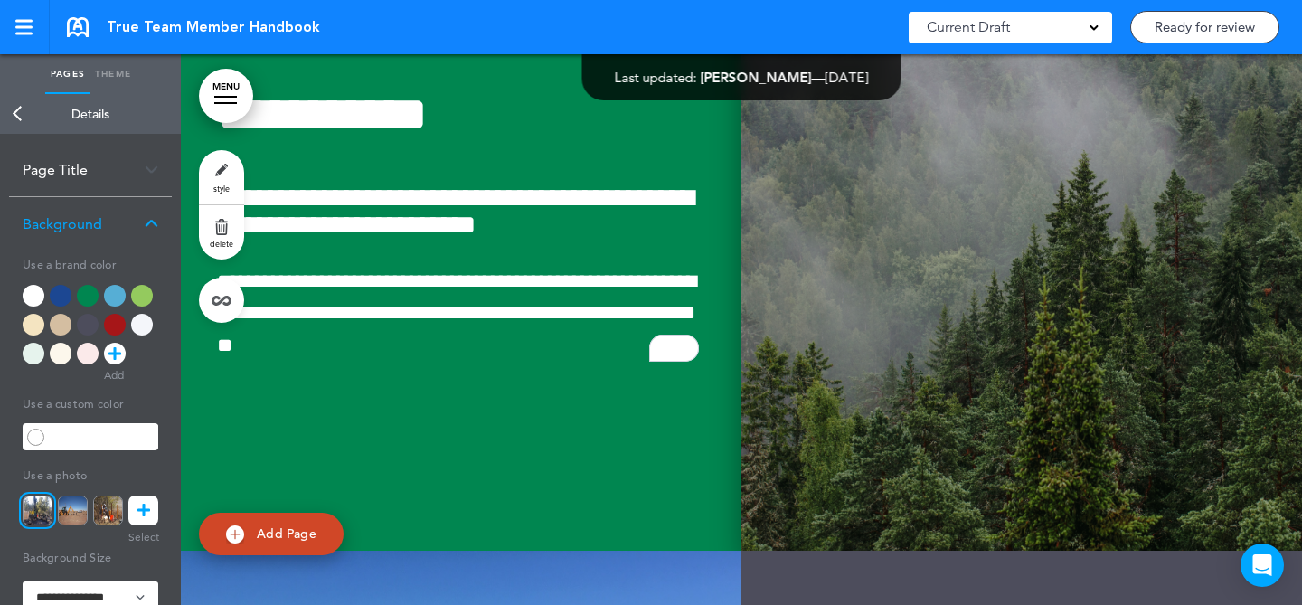
click at [847, 337] on img at bounding box center [1022, 225] width 561 height 651
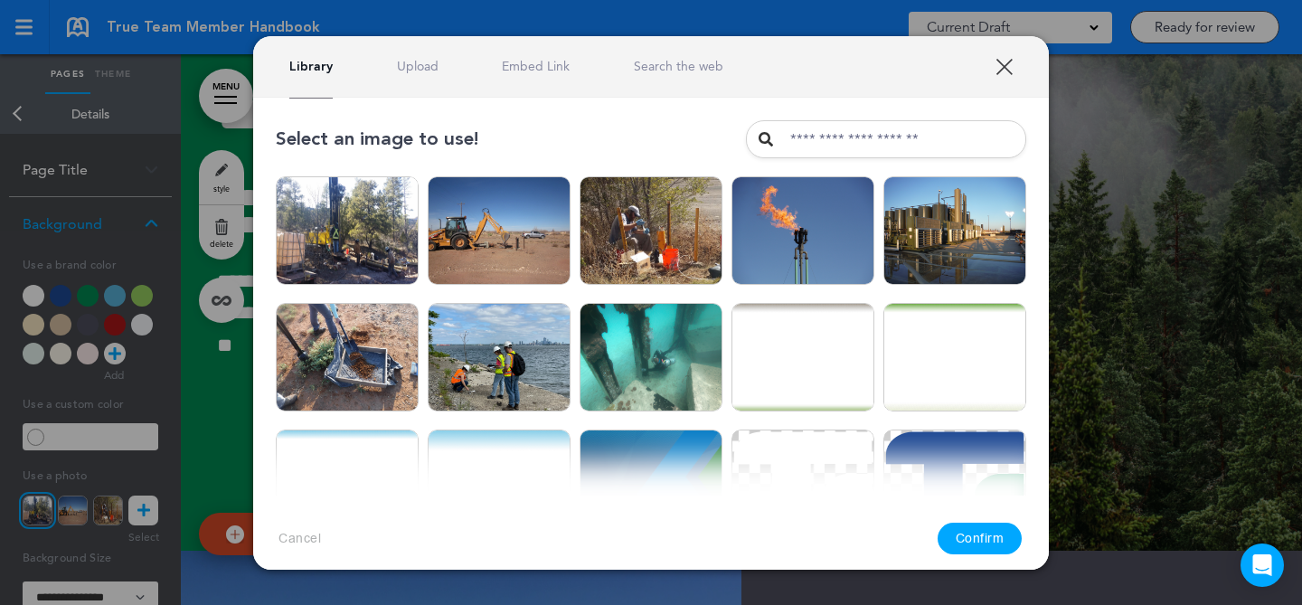
click at [426, 71] on link "Upload" at bounding box center [418, 66] width 42 height 17
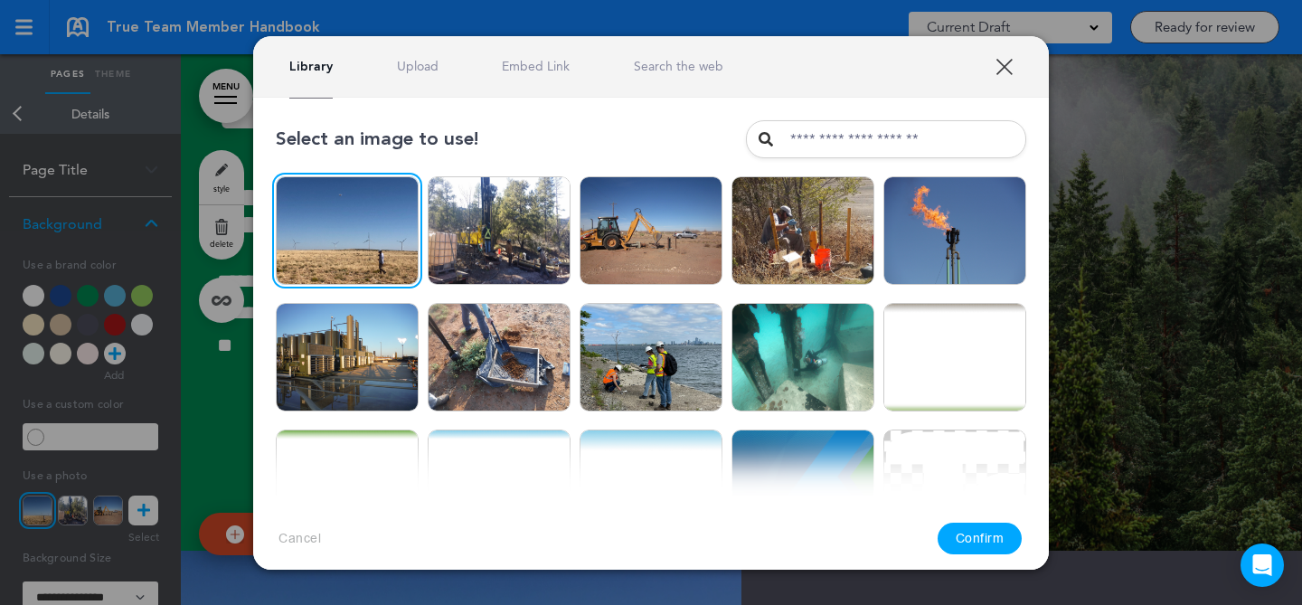
click at [987, 527] on button "Confirm" at bounding box center [980, 539] width 85 height 32
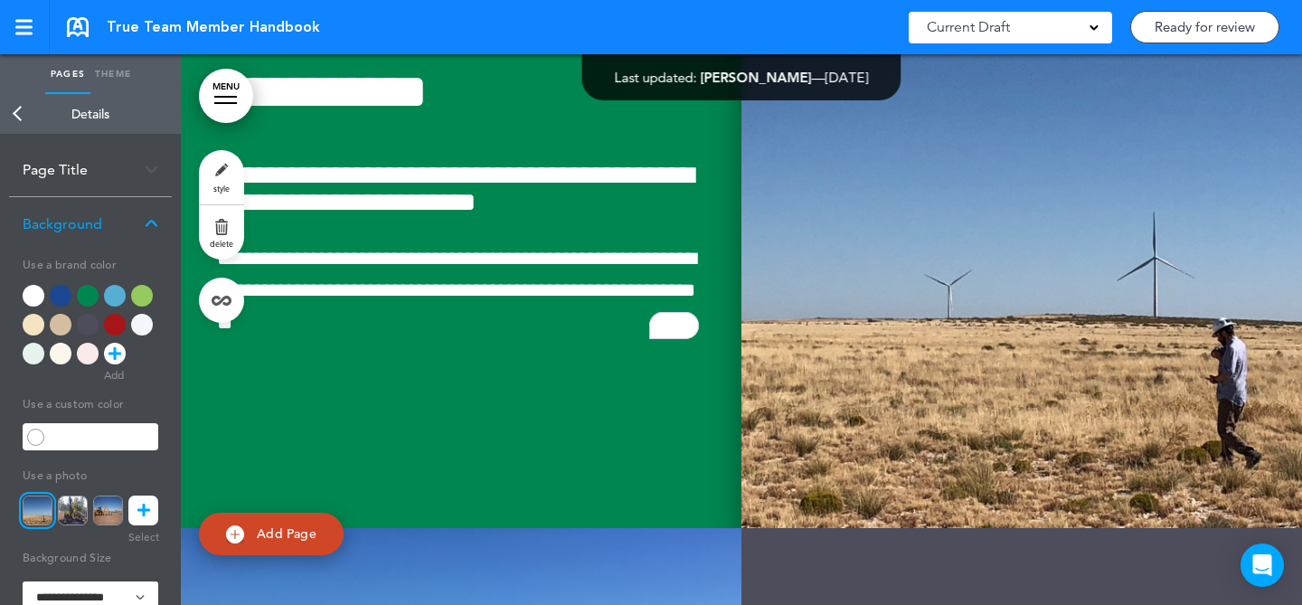
scroll to position [4710, 0]
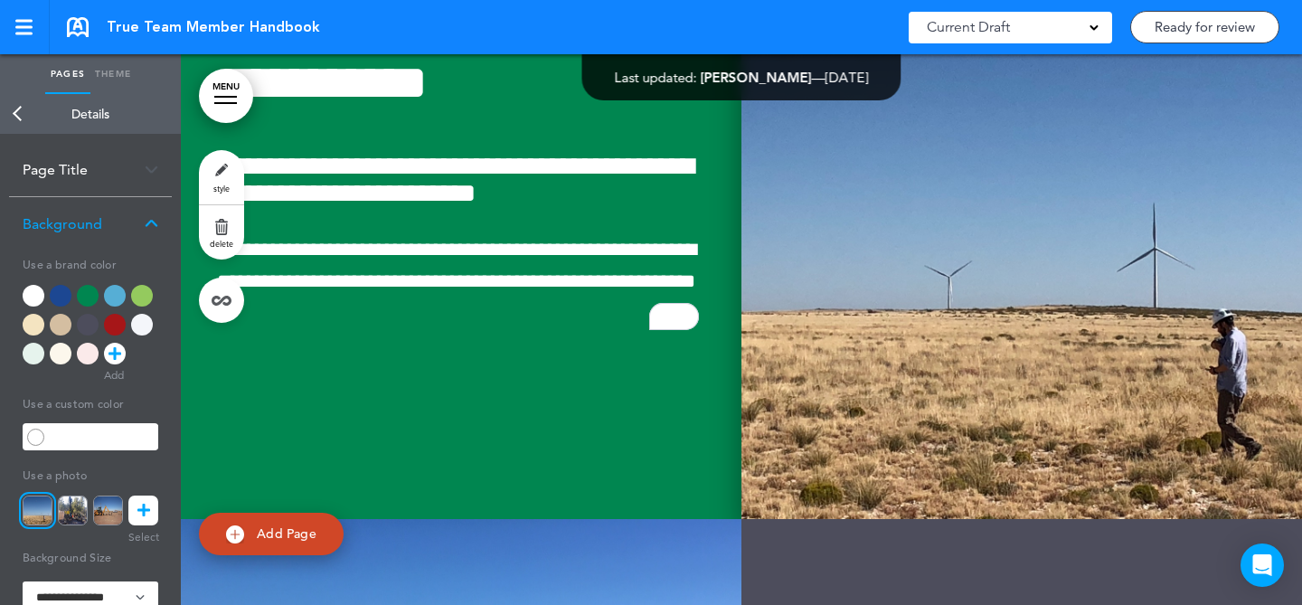
click at [1002, 359] on img at bounding box center [1022, 193] width 561 height 651
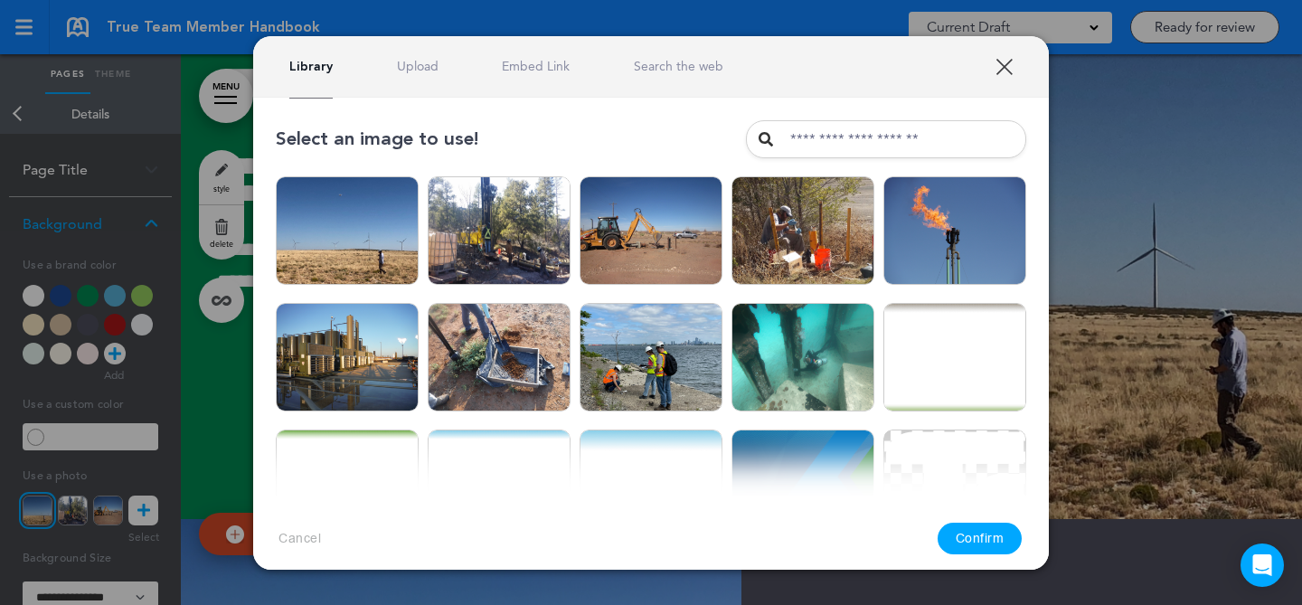
click at [426, 65] on link "Upload" at bounding box center [418, 66] width 42 height 17
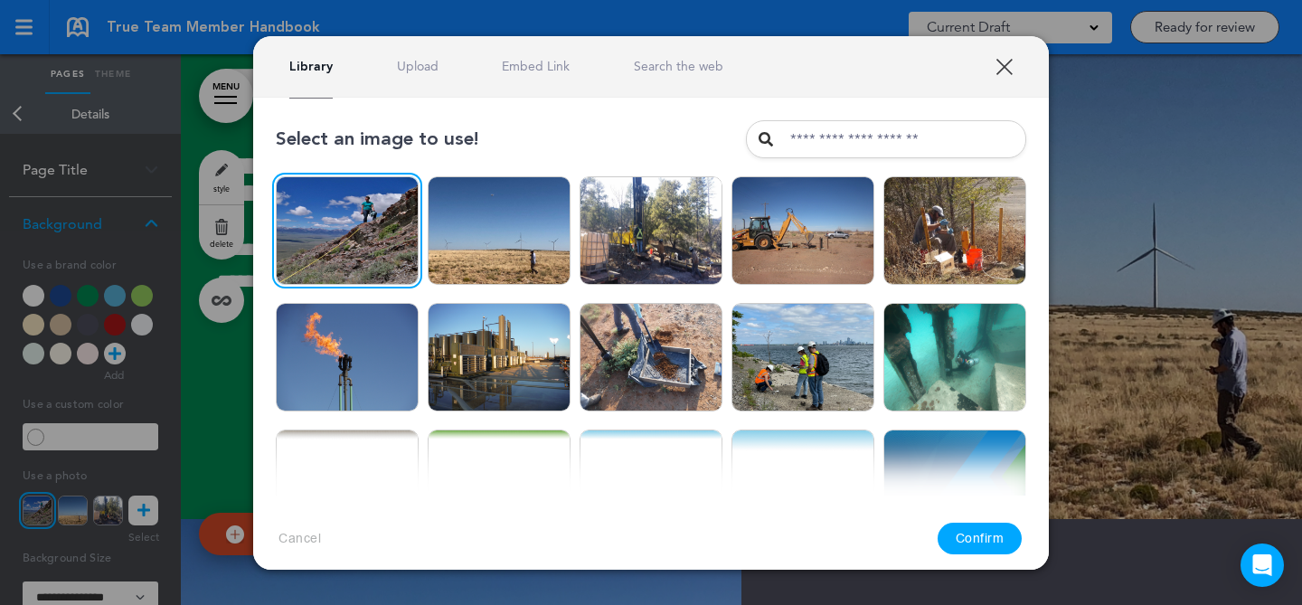
click at [994, 534] on button "Confirm" at bounding box center [980, 539] width 85 height 32
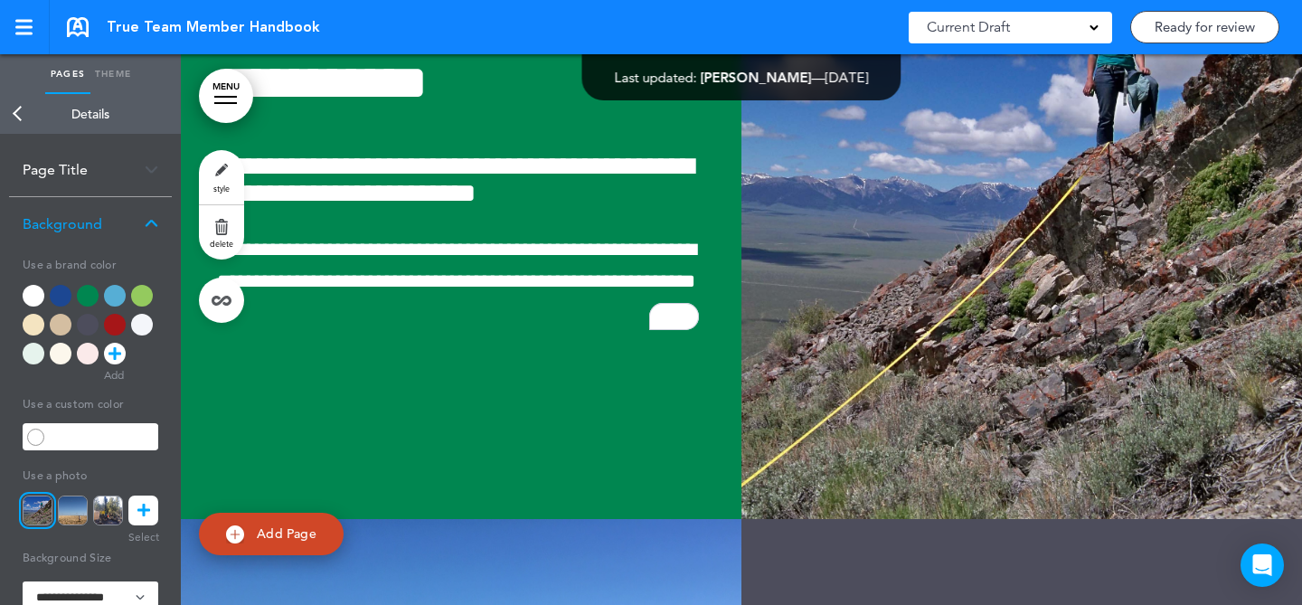
click at [228, 85] on link "MENU" at bounding box center [226, 96] width 54 height 54
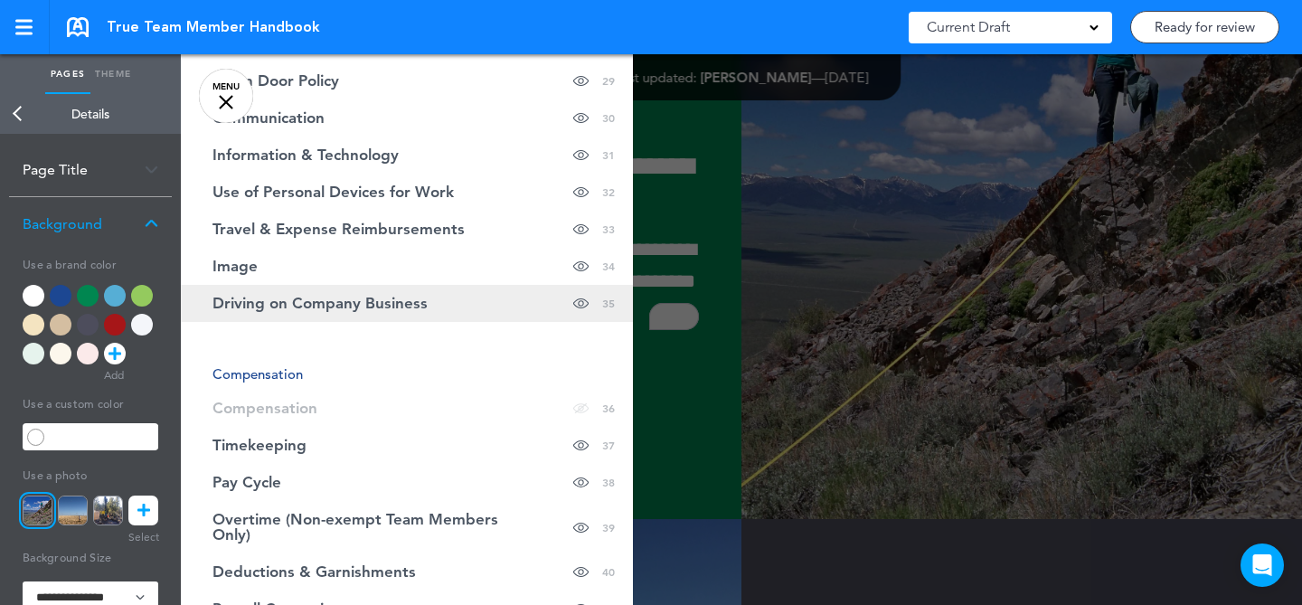
scroll to position [1394, 0]
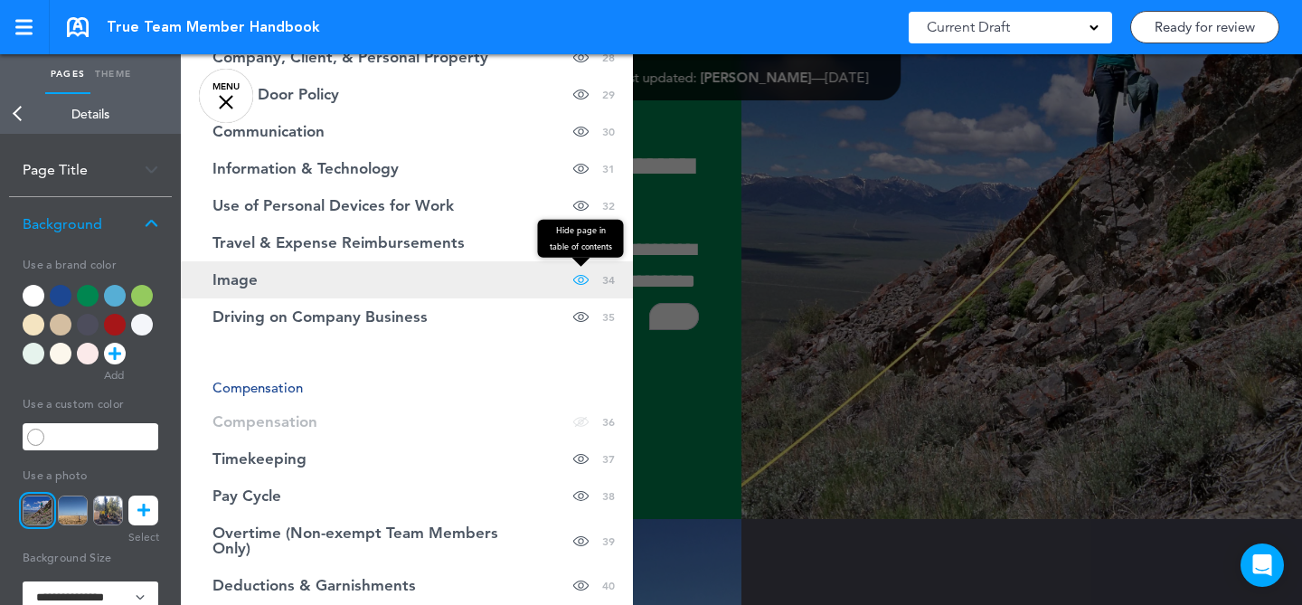
click at [573, 278] on span at bounding box center [580, 279] width 15 height 37
click at [462, 285] on link "Image Hide page in table of contents 34" at bounding box center [407, 279] width 452 height 37
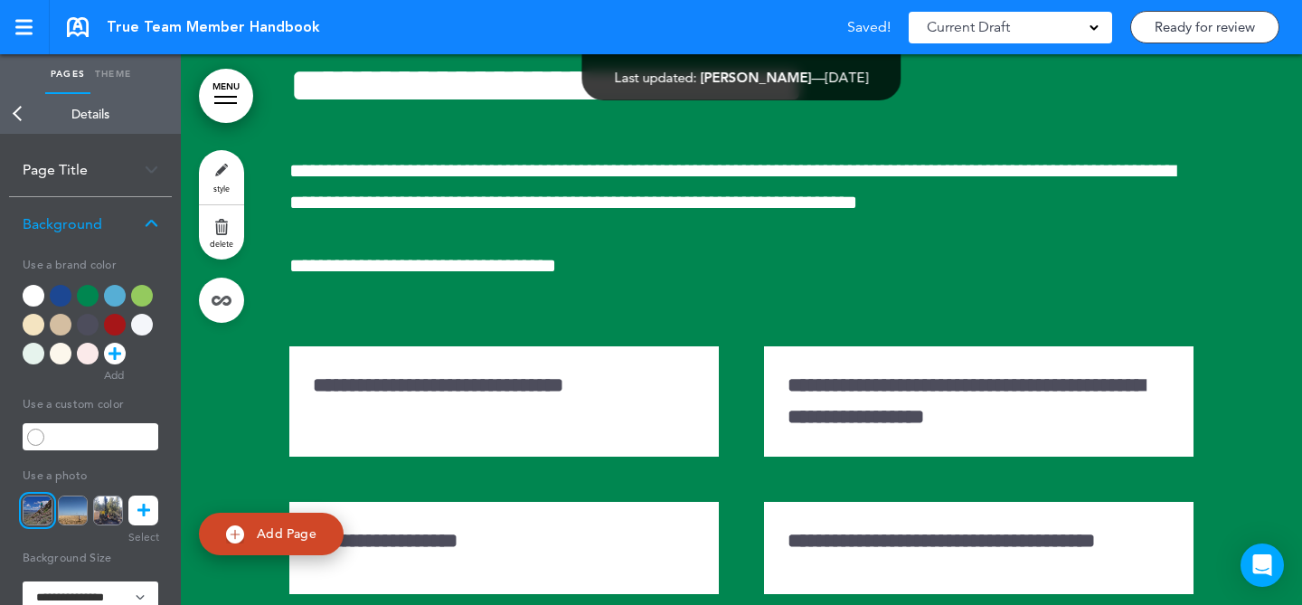
scroll to position [35020, 0]
click at [233, 92] on link "MENU" at bounding box center [226, 96] width 54 height 54
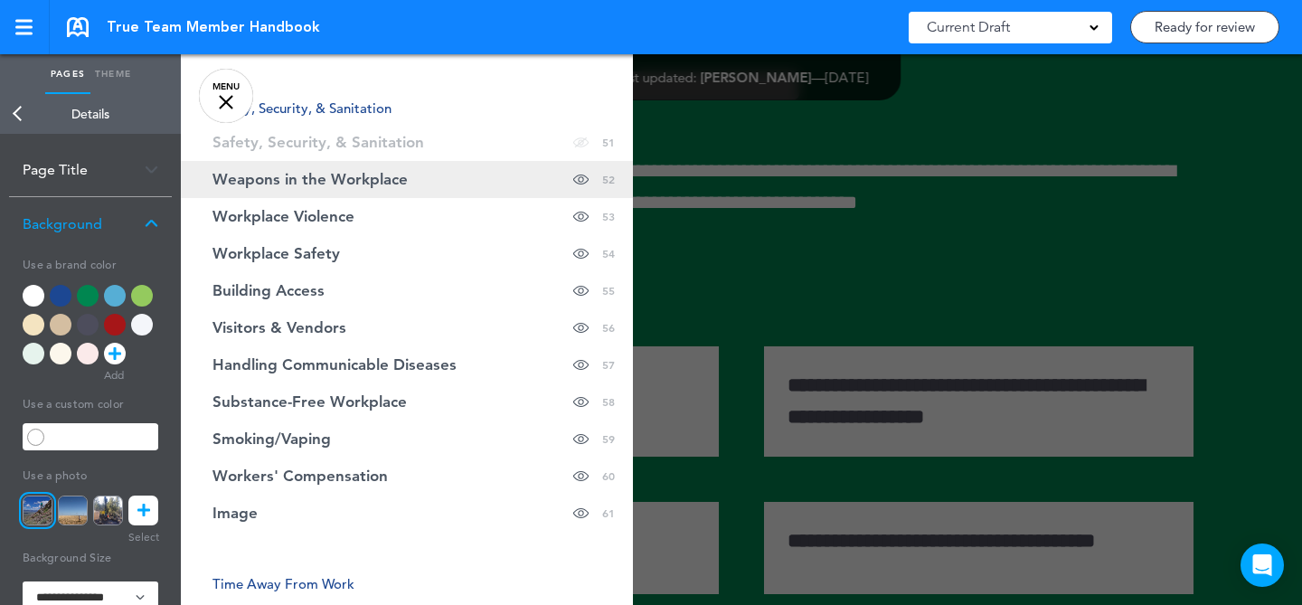
scroll to position [2384, 0]
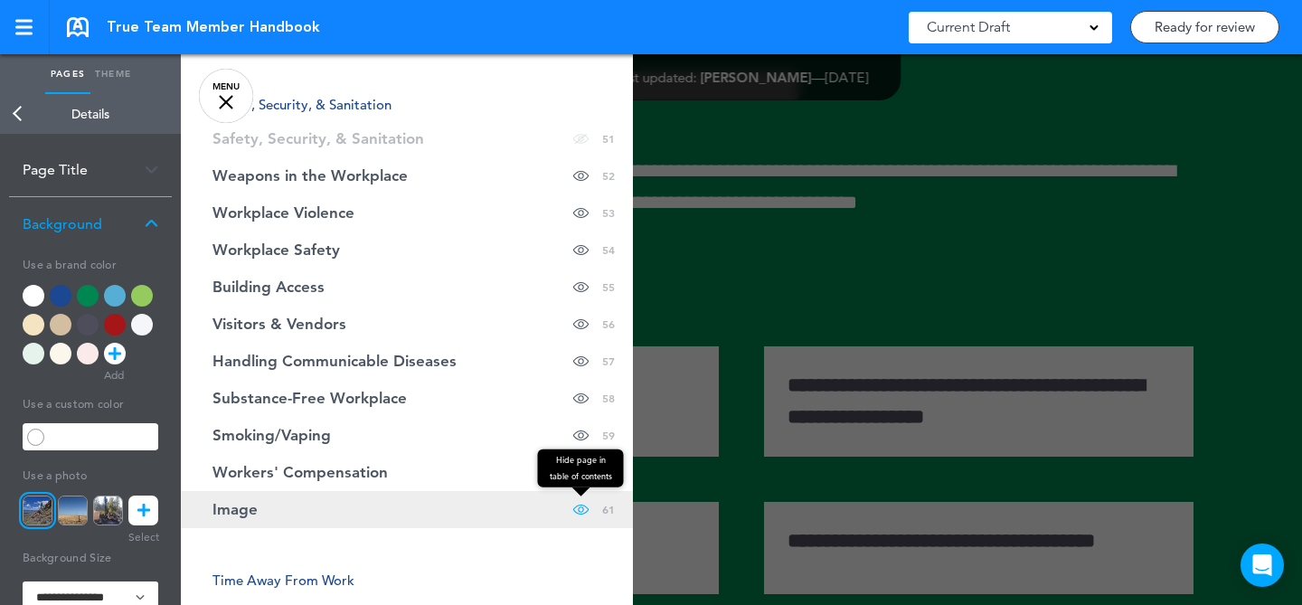
click at [573, 512] on span at bounding box center [580, 509] width 15 height 37
click at [515, 516] on link "Image Hide page in table of contents 61" at bounding box center [407, 509] width 452 height 37
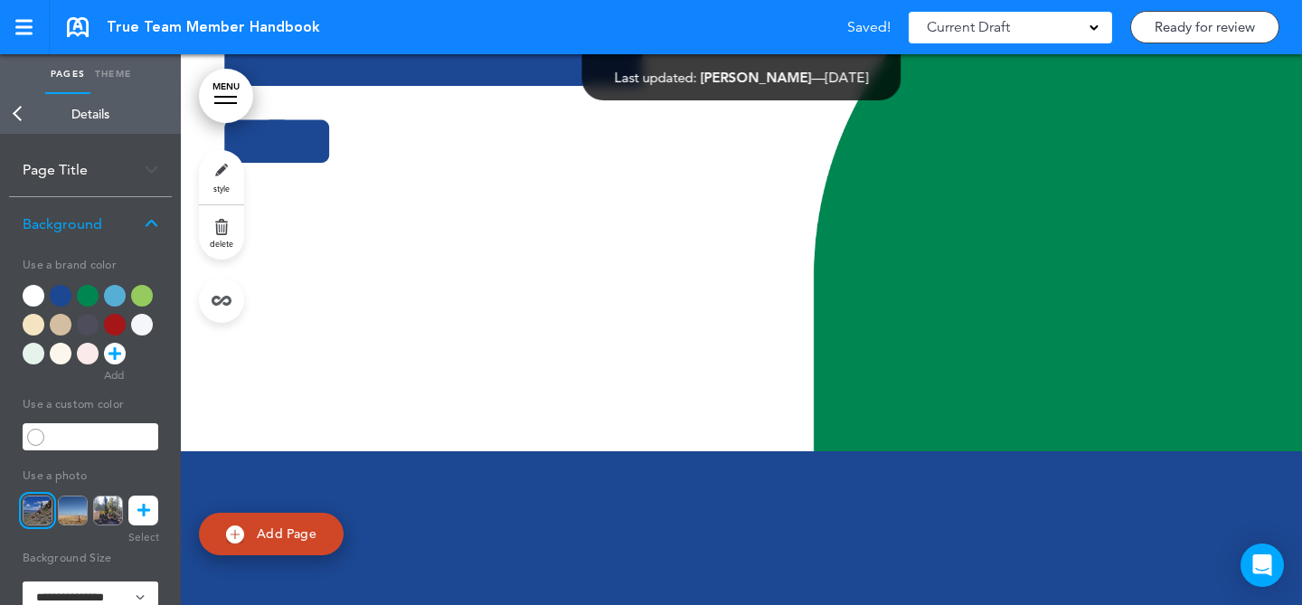
scroll to position [64009, 0]
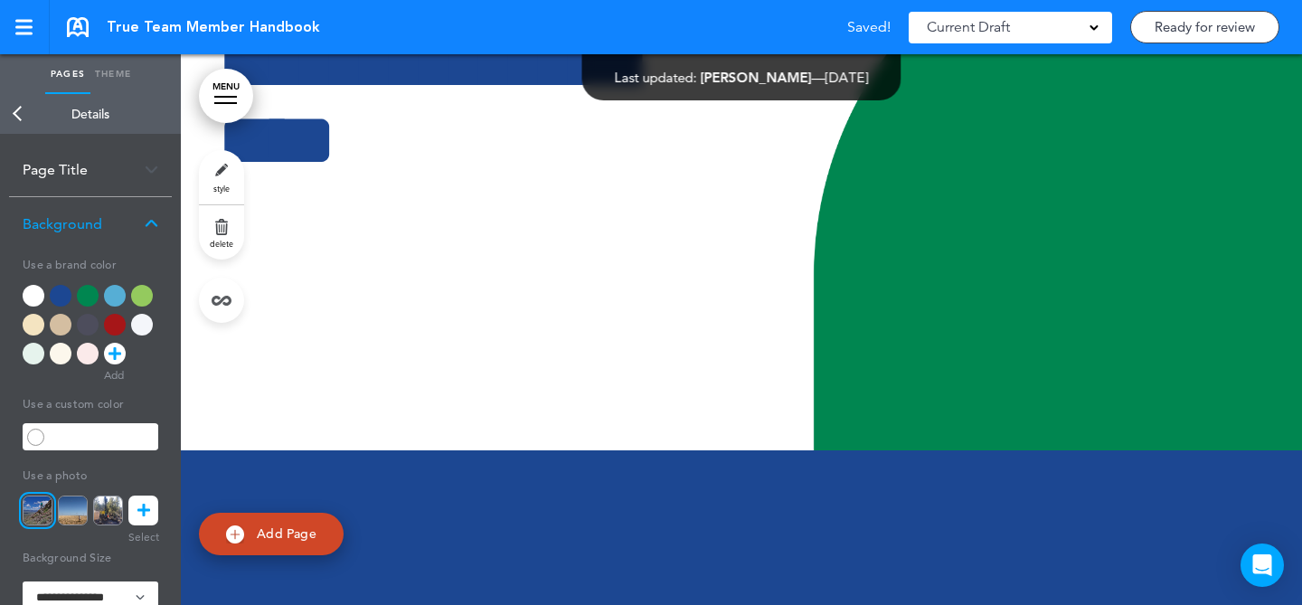
click at [245, 85] on link "MENU" at bounding box center [226, 96] width 54 height 54
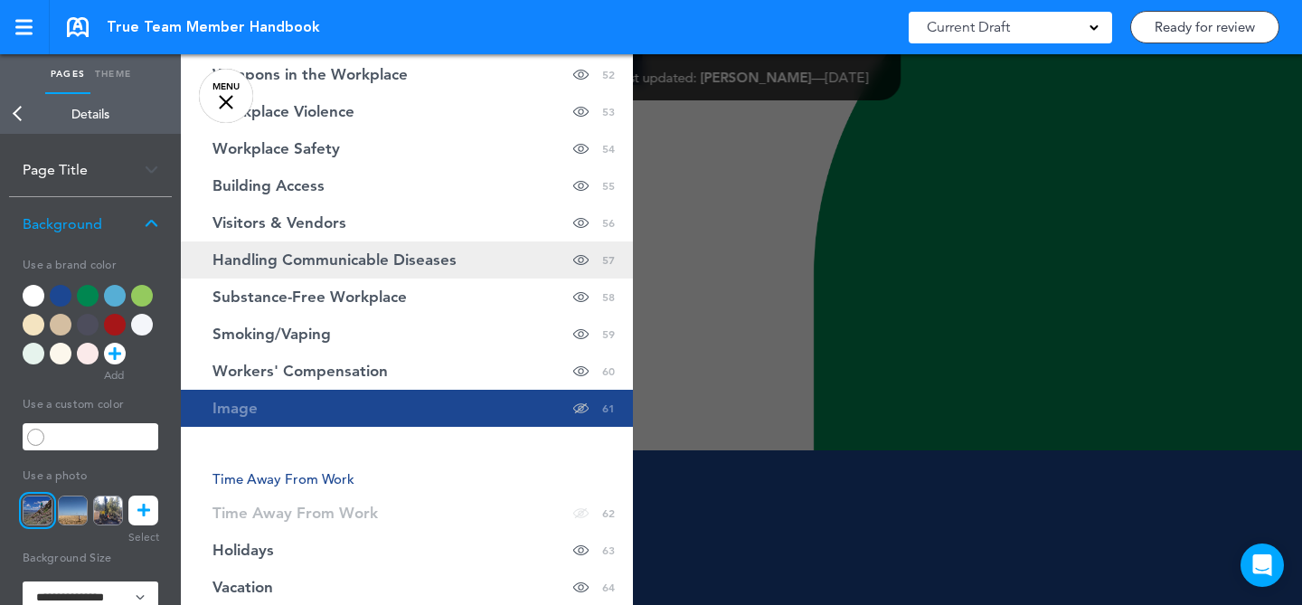
scroll to position [2489, 0]
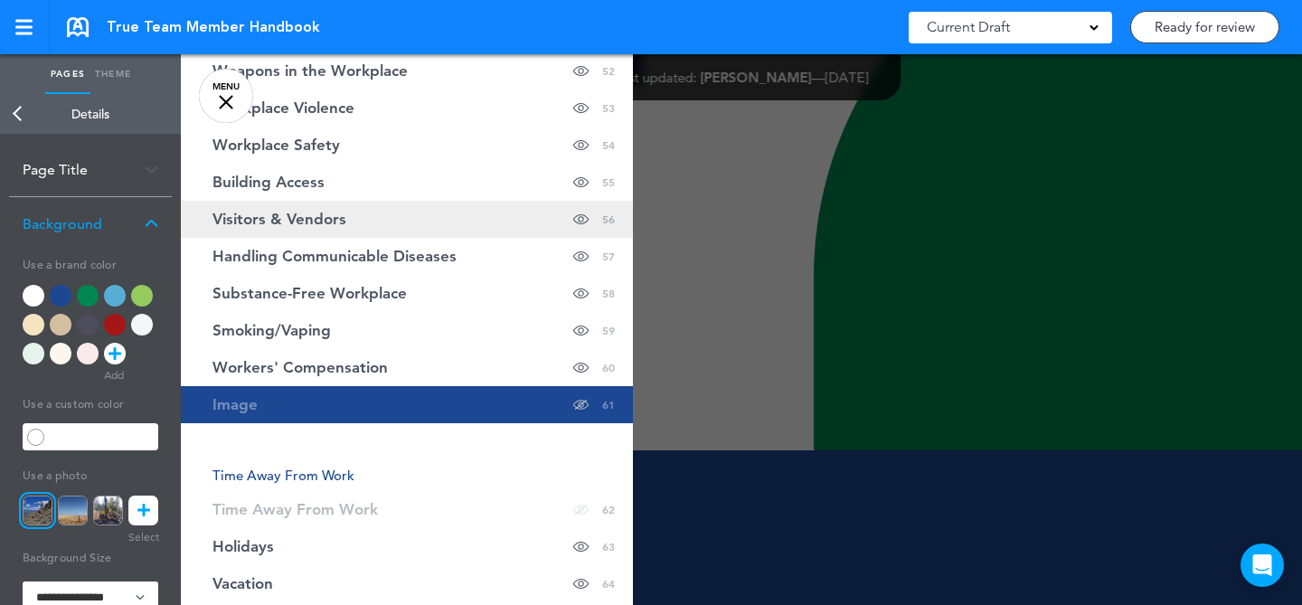
click at [473, 226] on link "Visitors & Vendors Hide page in table of contents 56" at bounding box center [407, 219] width 452 height 37
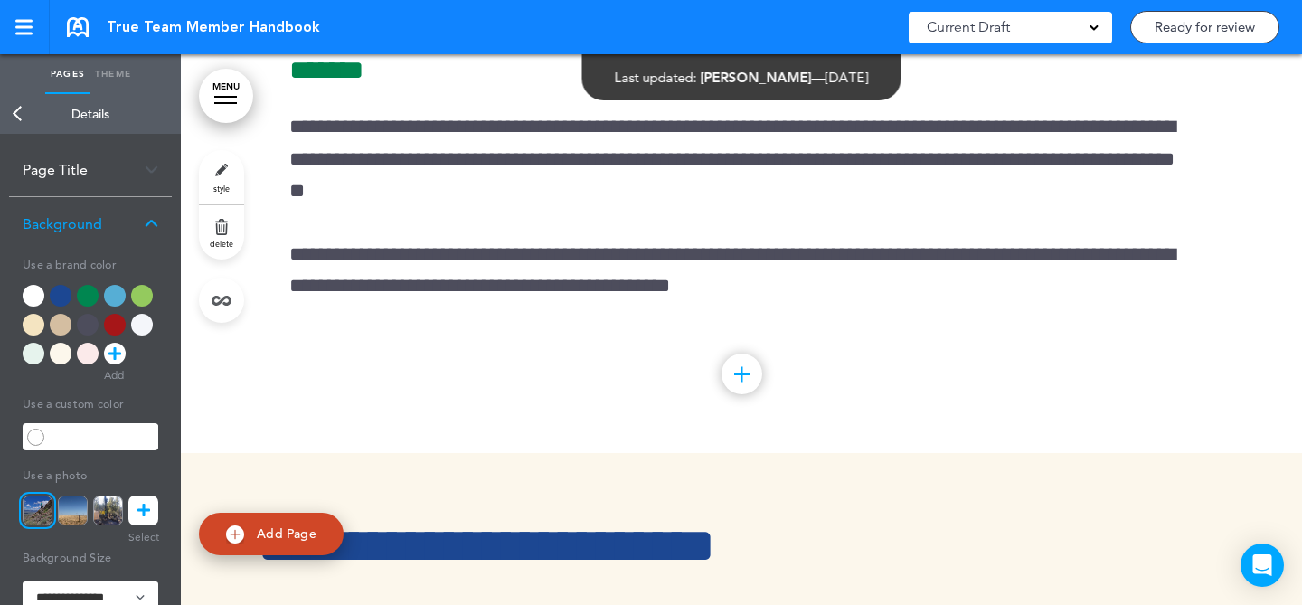
scroll to position [58880, 0]
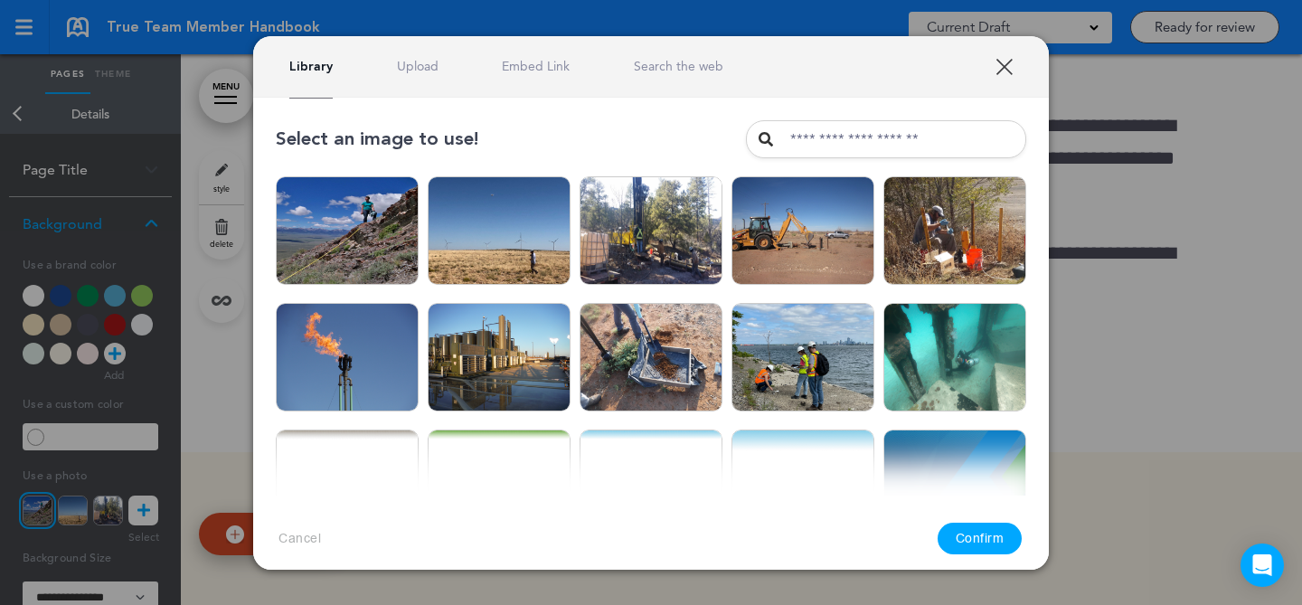
click at [427, 60] on link "Upload" at bounding box center [418, 66] width 42 height 17
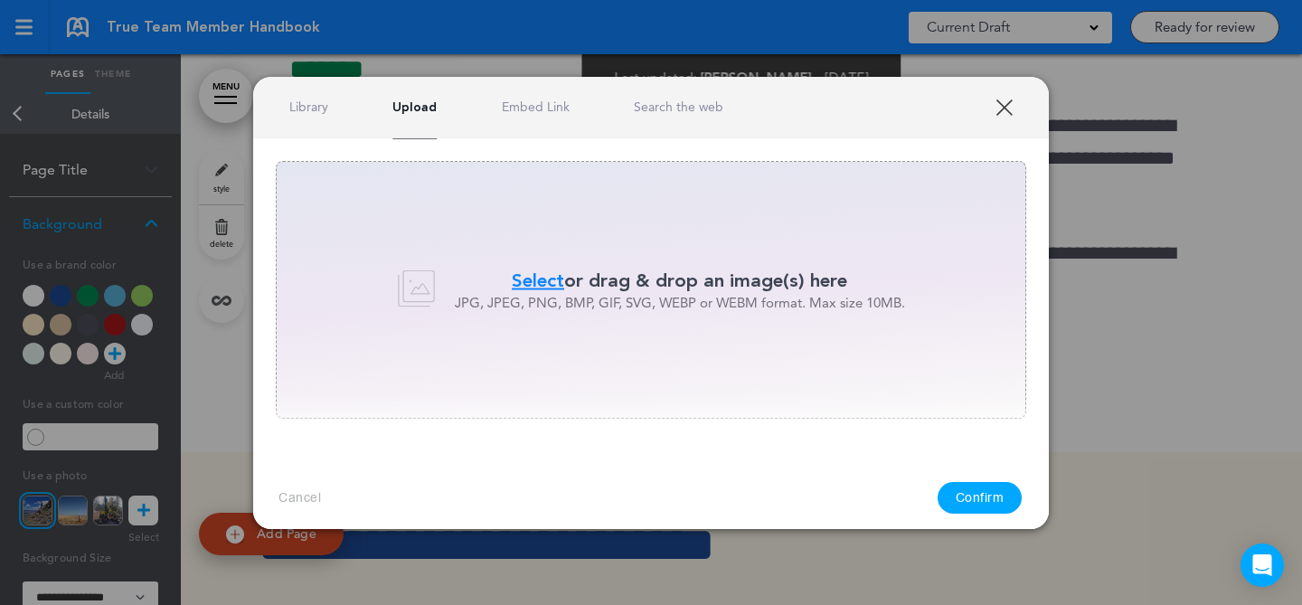
click at [300, 90] on div "Library Upload Embed Link Search the web" at bounding box center [651, 107] width 796 height 61
click at [300, 97] on div "Library Upload Embed Link Search the web" at bounding box center [651, 107] width 796 height 61
click at [301, 99] on link "Library" at bounding box center [308, 107] width 39 height 17
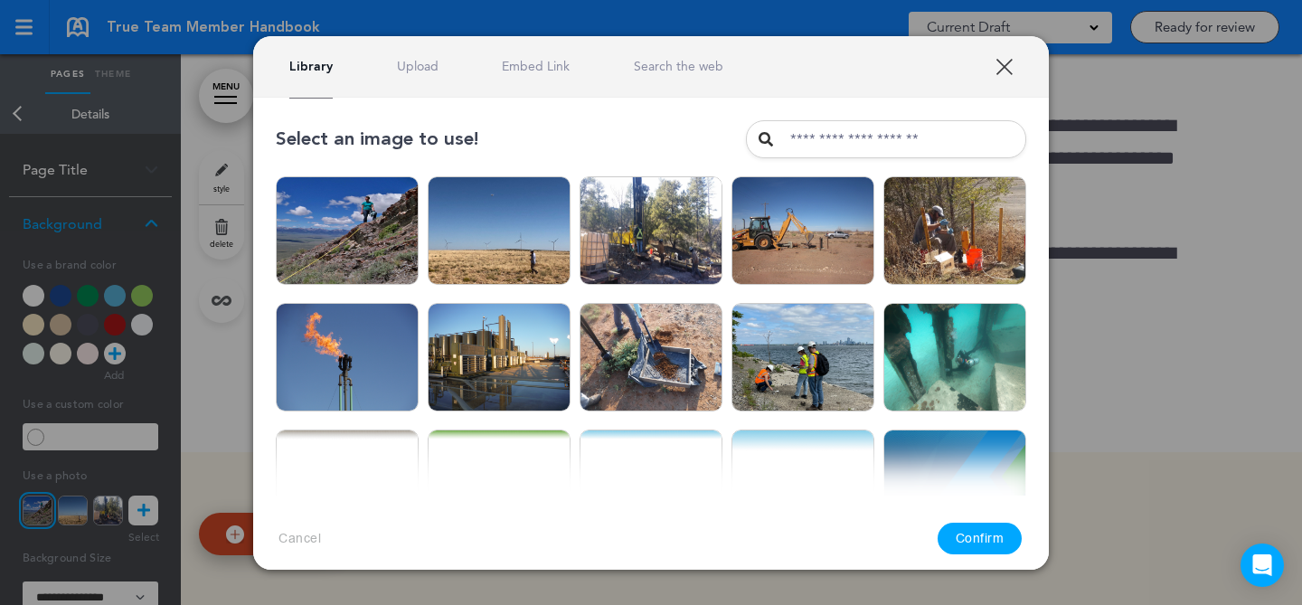
click at [423, 71] on link "Upload" at bounding box center [418, 66] width 42 height 17
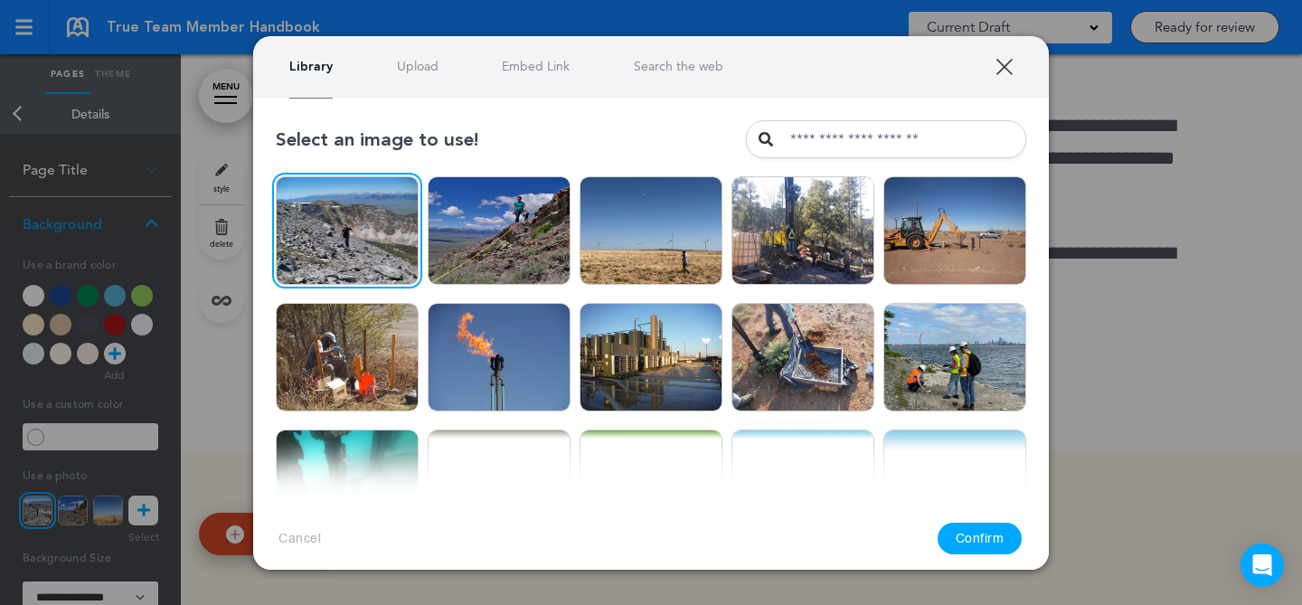
click at [986, 525] on button "Confirm" at bounding box center [980, 539] width 85 height 32
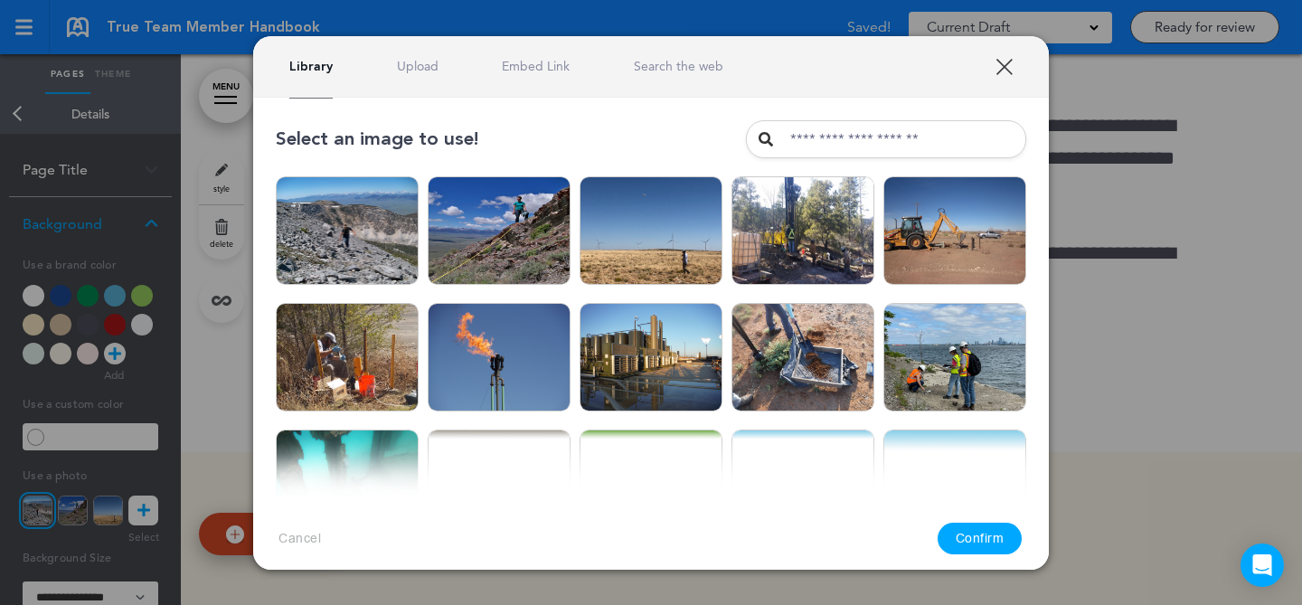
click at [411, 74] on div "Library Upload Embed Link Search the web" at bounding box center [651, 66] width 796 height 61
click at [419, 62] on link "Upload" at bounding box center [418, 66] width 42 height 17
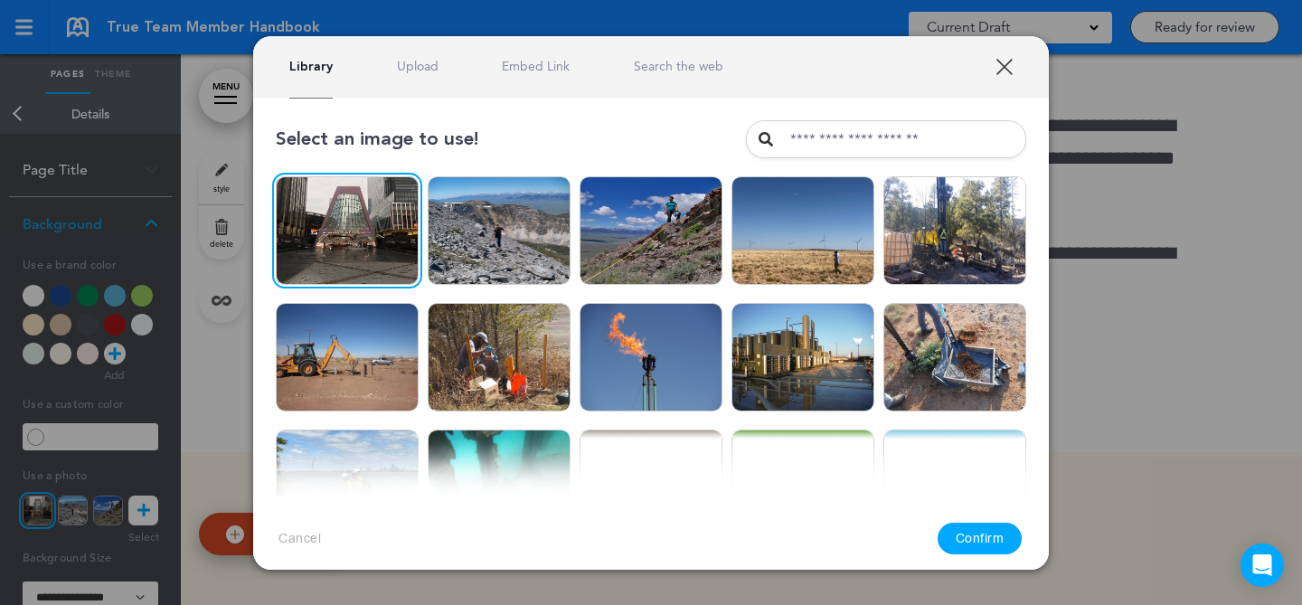
click at [982, 539] on button "Confirm" at bounding box center [980, 539] width 85 height 32
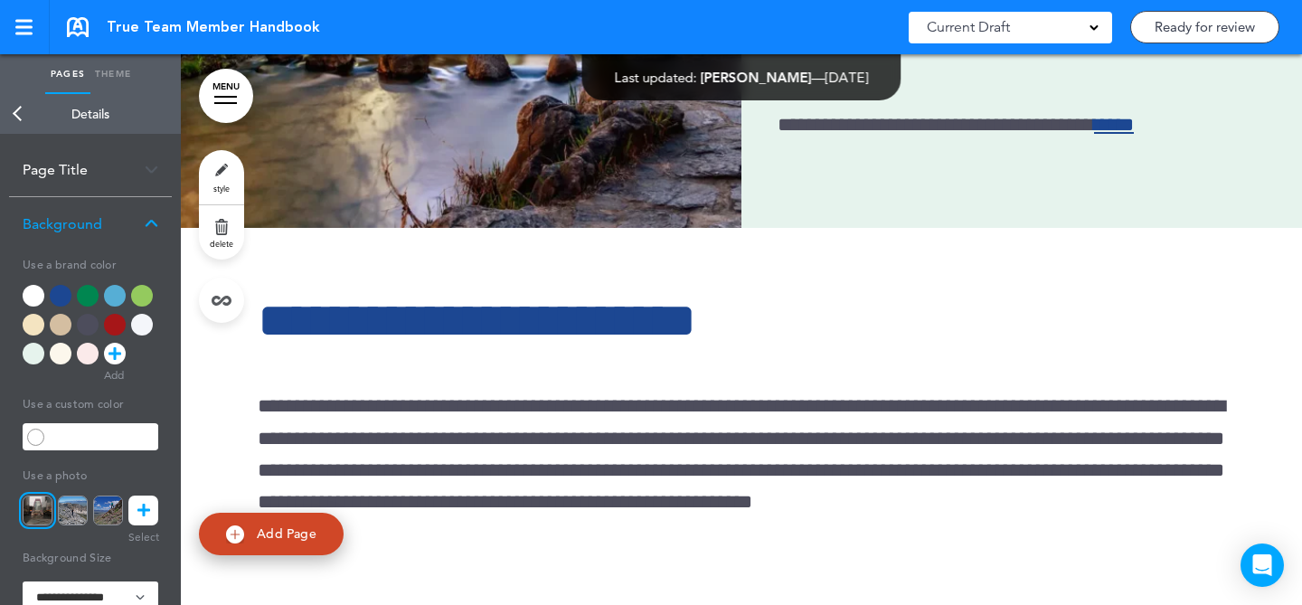
scroll to position [49888, 0]
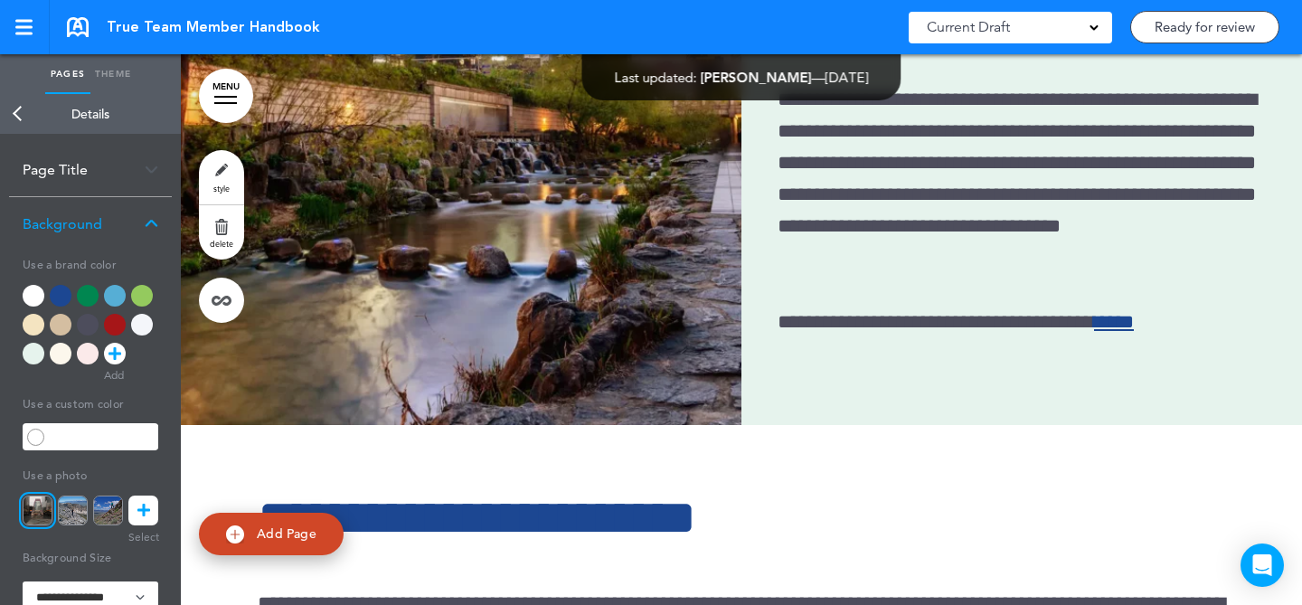
click at [233, 95] on link "MENU" at bounding box center [226, 96] width 54 height 54
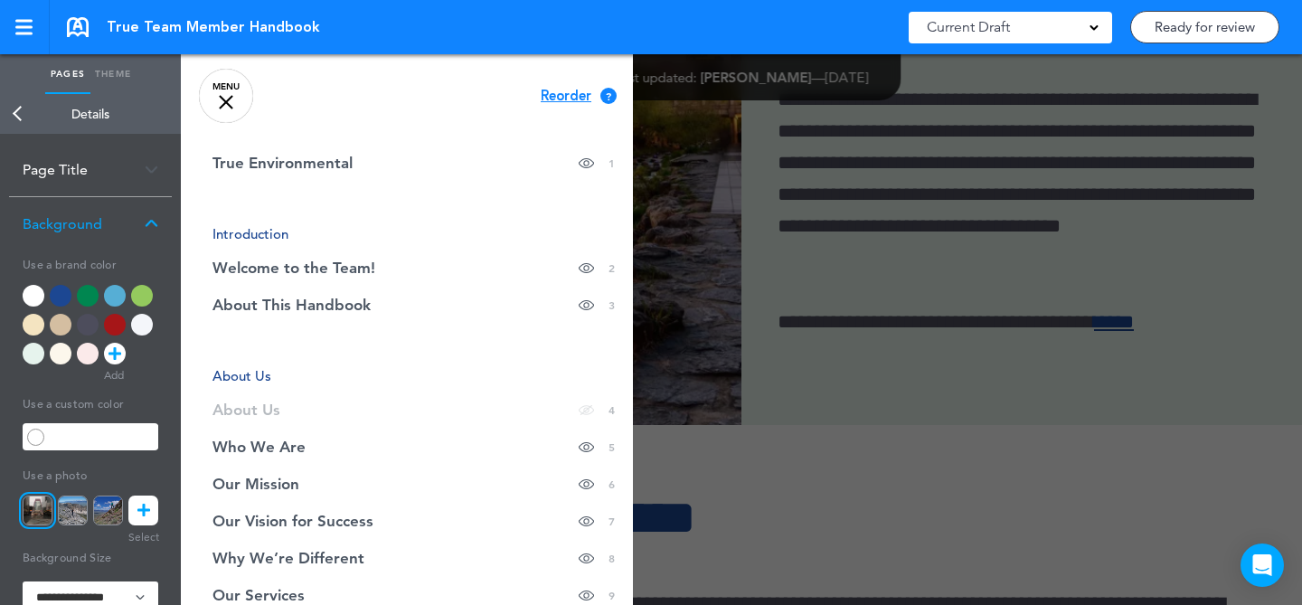
scroll to position [196, 0]
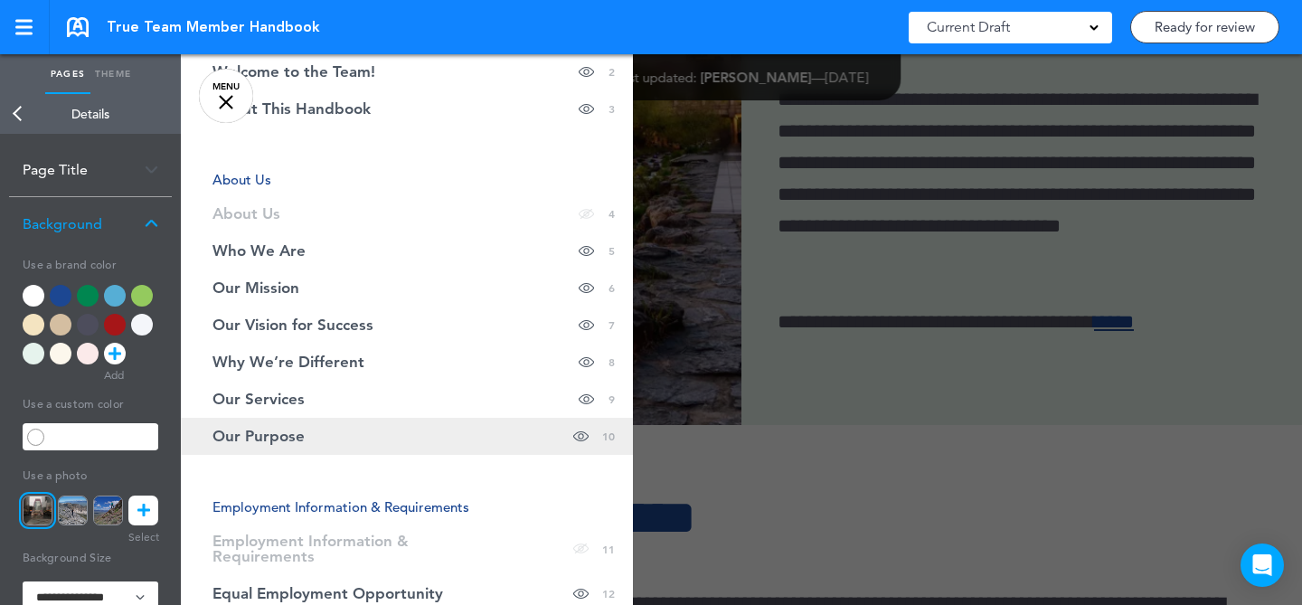
click at [440, 439] on link "Our Purpose Hide page in table of contents 10" at bounding box center [407, 436] width 452 height 37
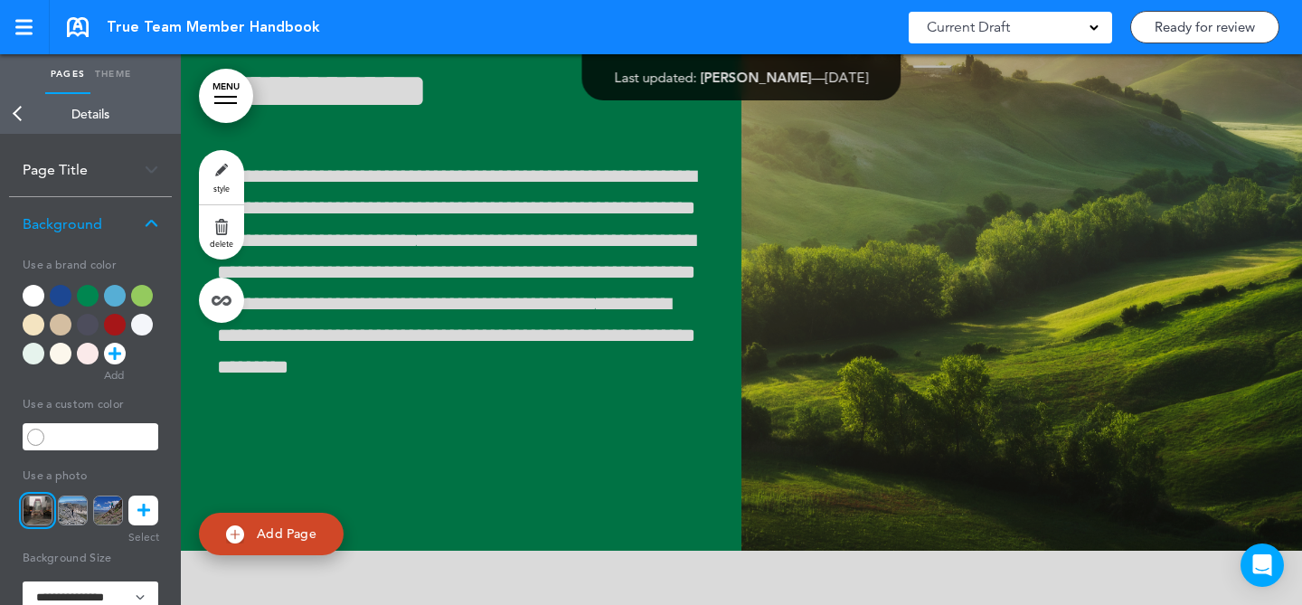
scroll to position [9232, 0]
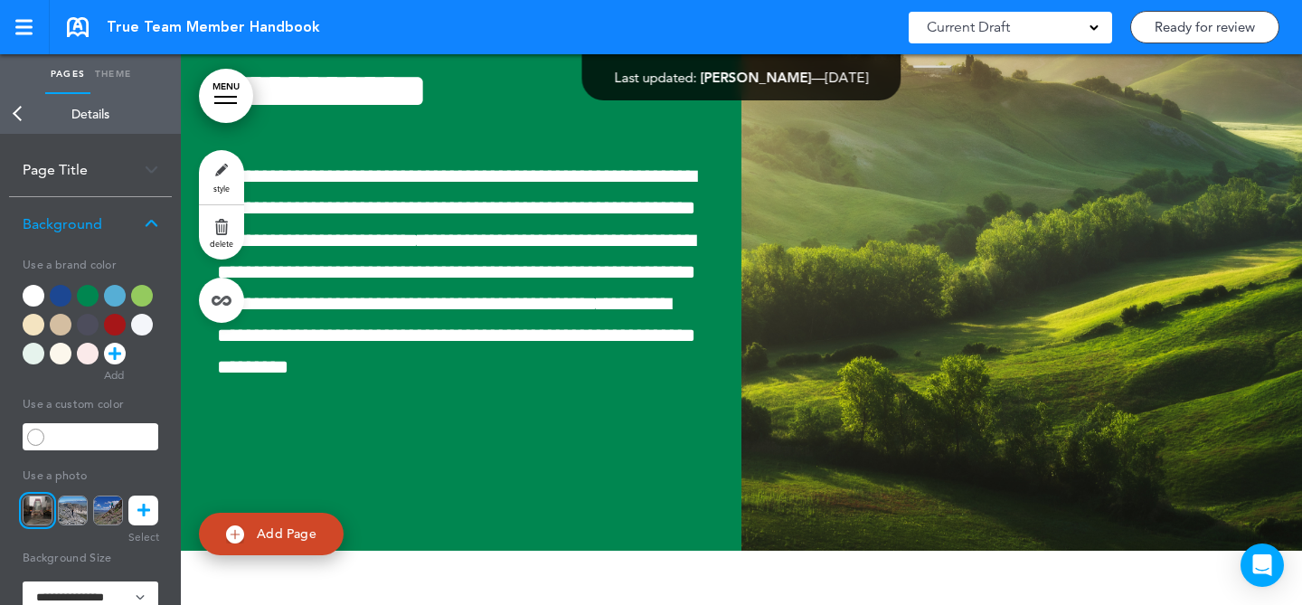
click at [219, 98] on link "MENU" at bounding box center [226, 96] width 54 height 54
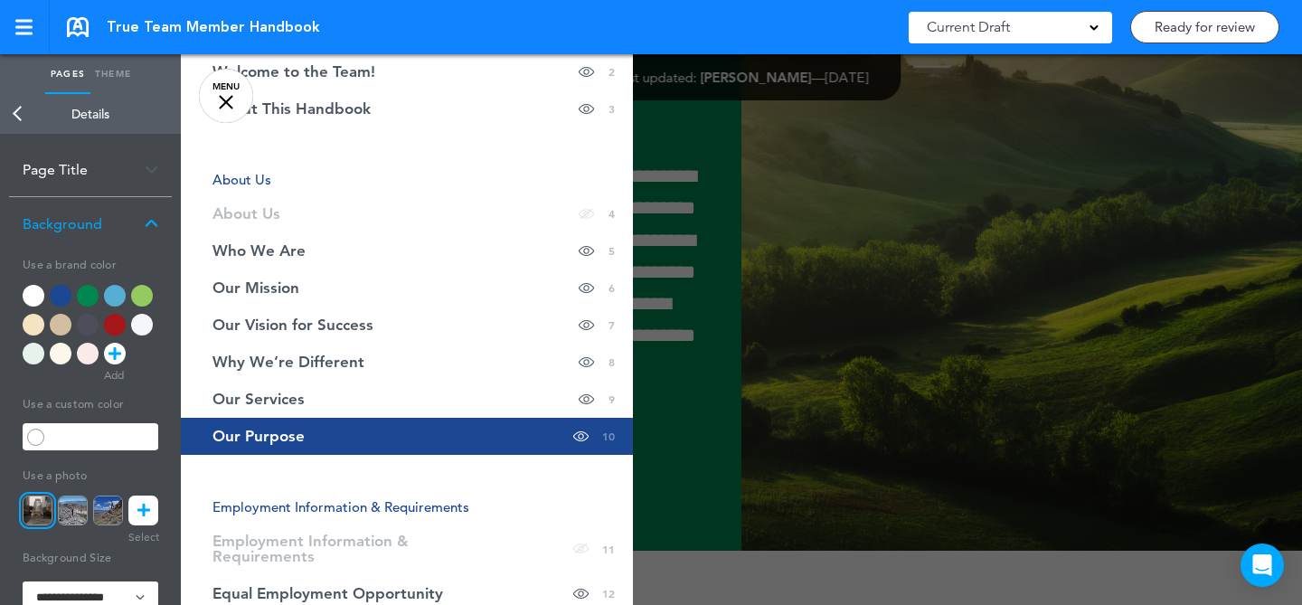
click at [930, 249] on div at bounding box center [832, 302] width 1302 height 605
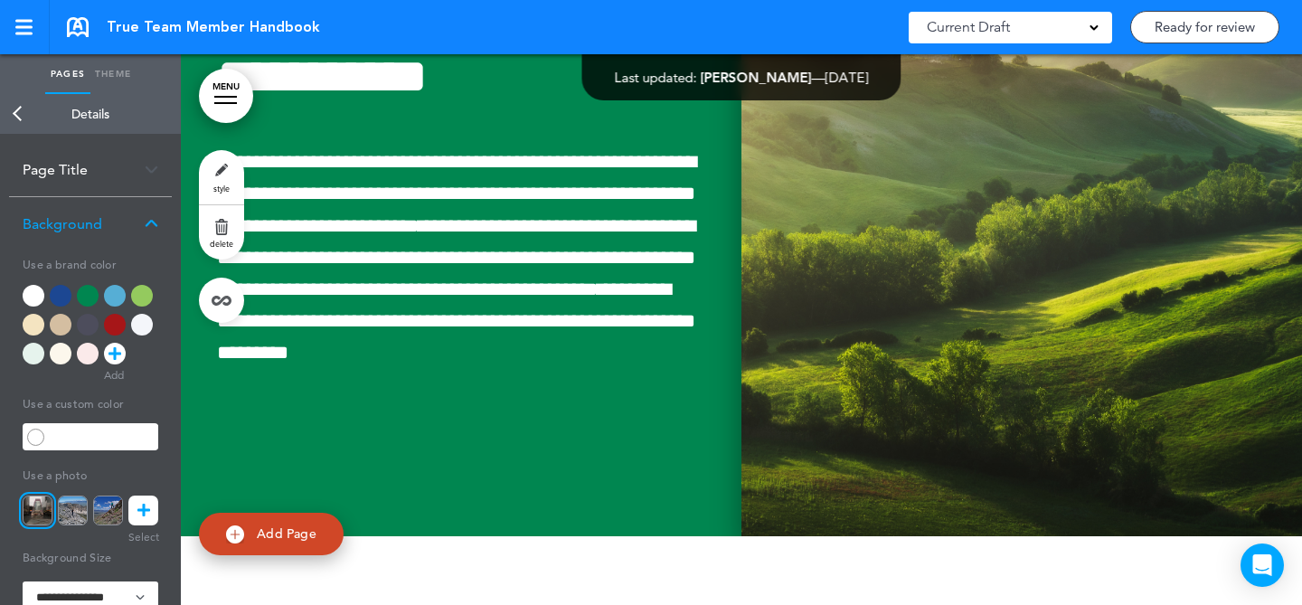
scroll to position [9247, 0]
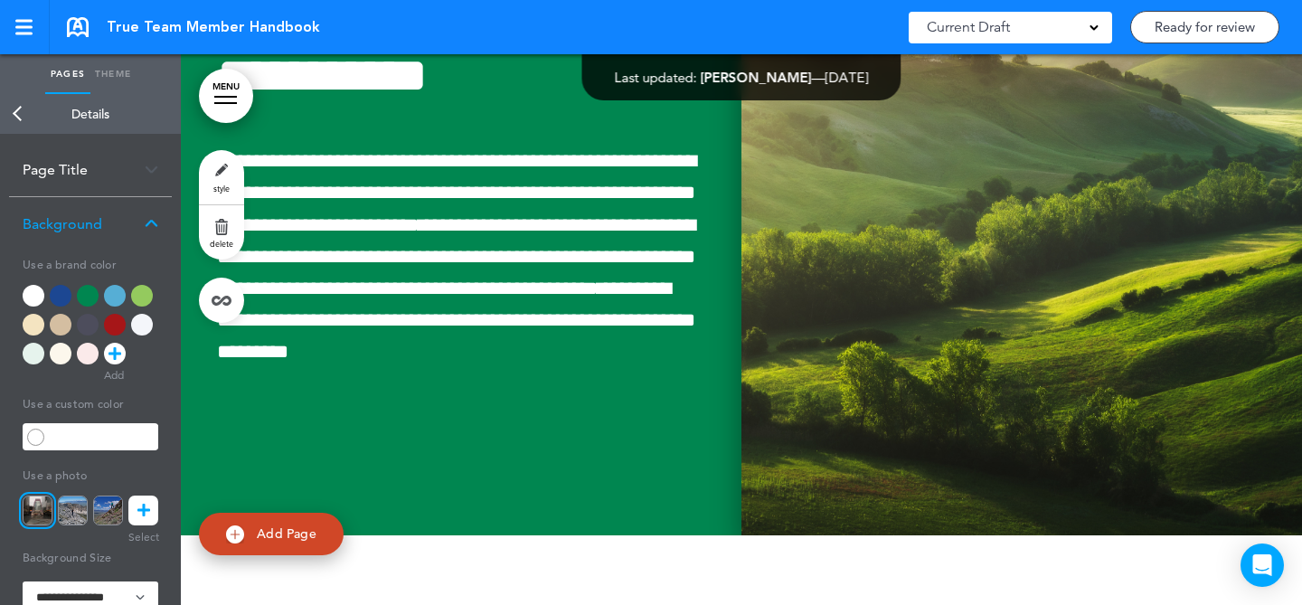
click at [916, 251] on img at bounding box center [1022, 209] width 561 height 651
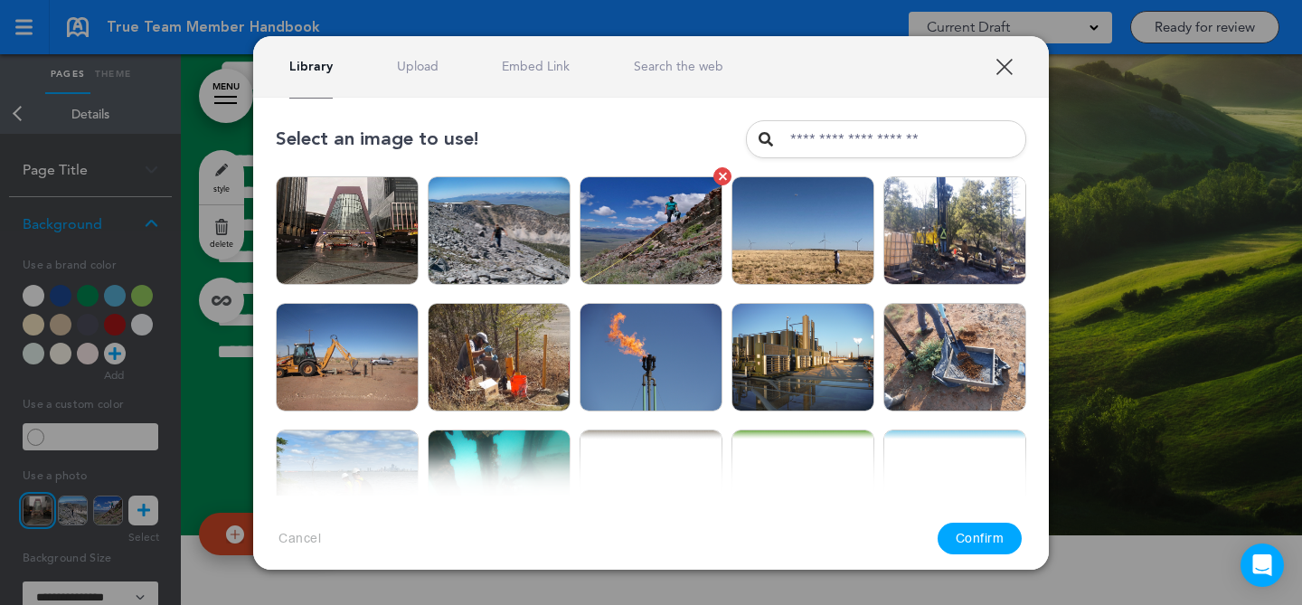
scroll to position [241, 0]
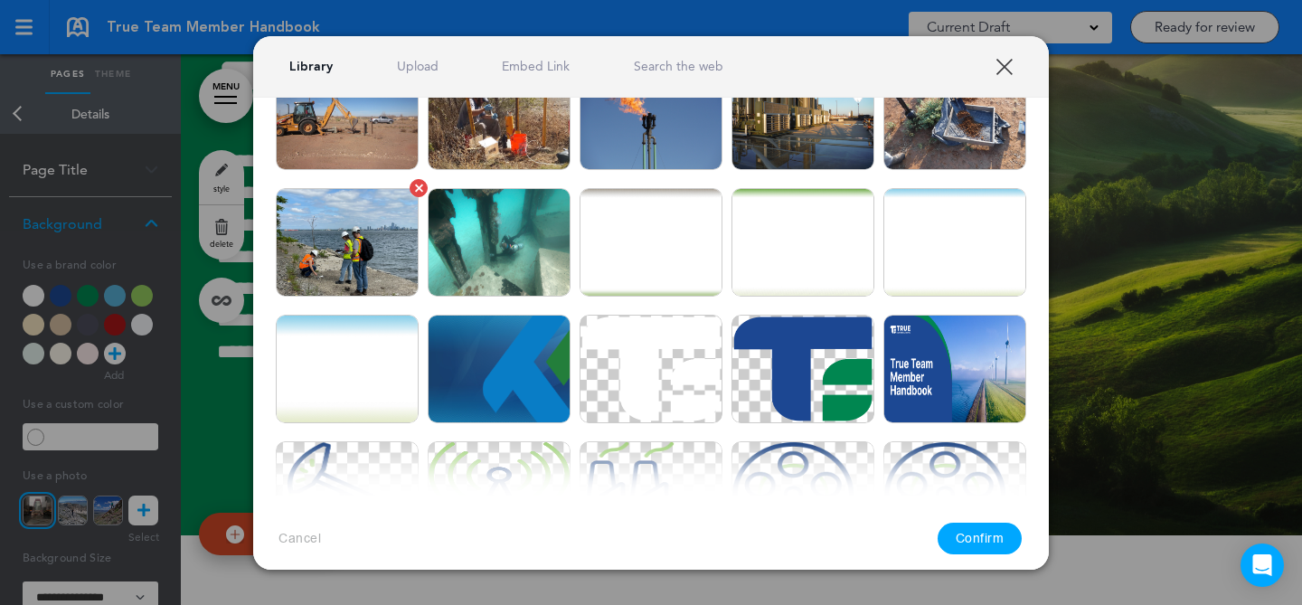
click at [360, 285] on img at bounding box center [347, 242] width 143 height 109
click at [988, 539] on button "Confirm" at bounding box center [980, 539] width 85 height 32
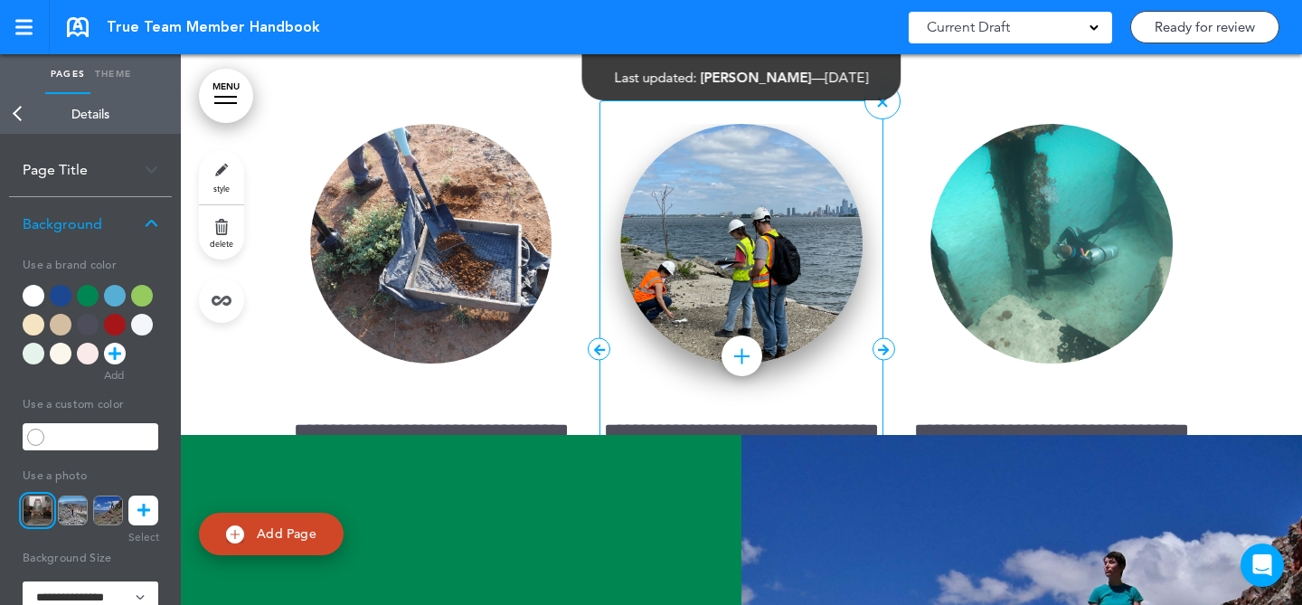
scroll to position [4143, 0]
click at [751, 361] on img at bounding box center [741, 244] width 242 height 240
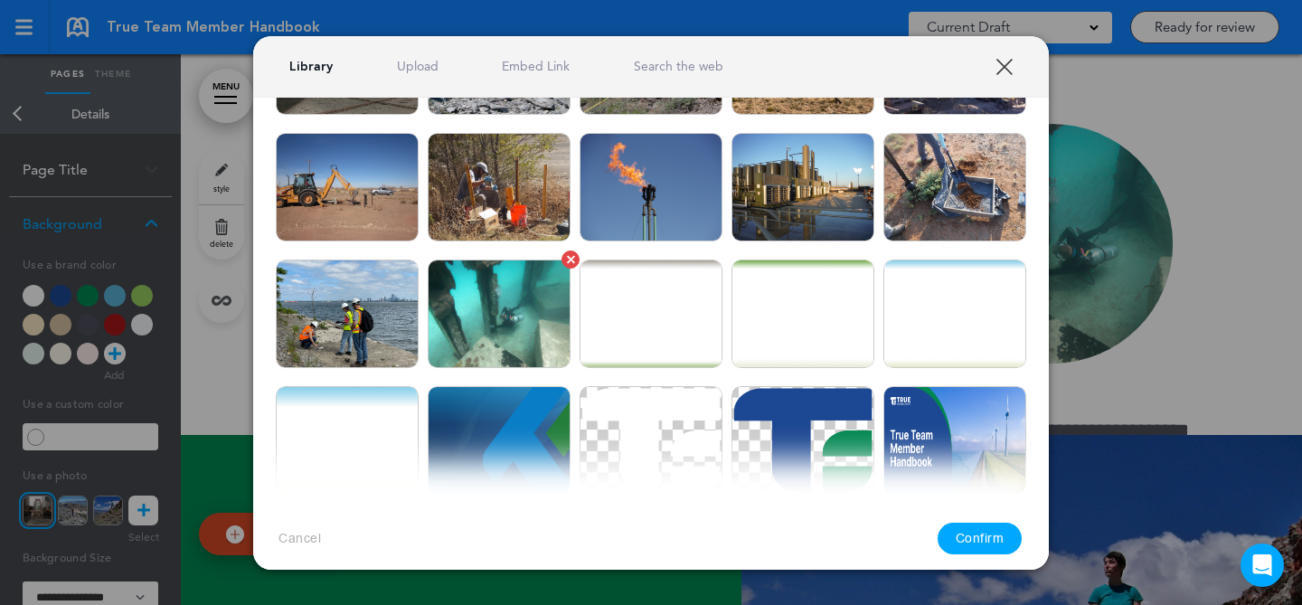
scroll to position [146, 0]
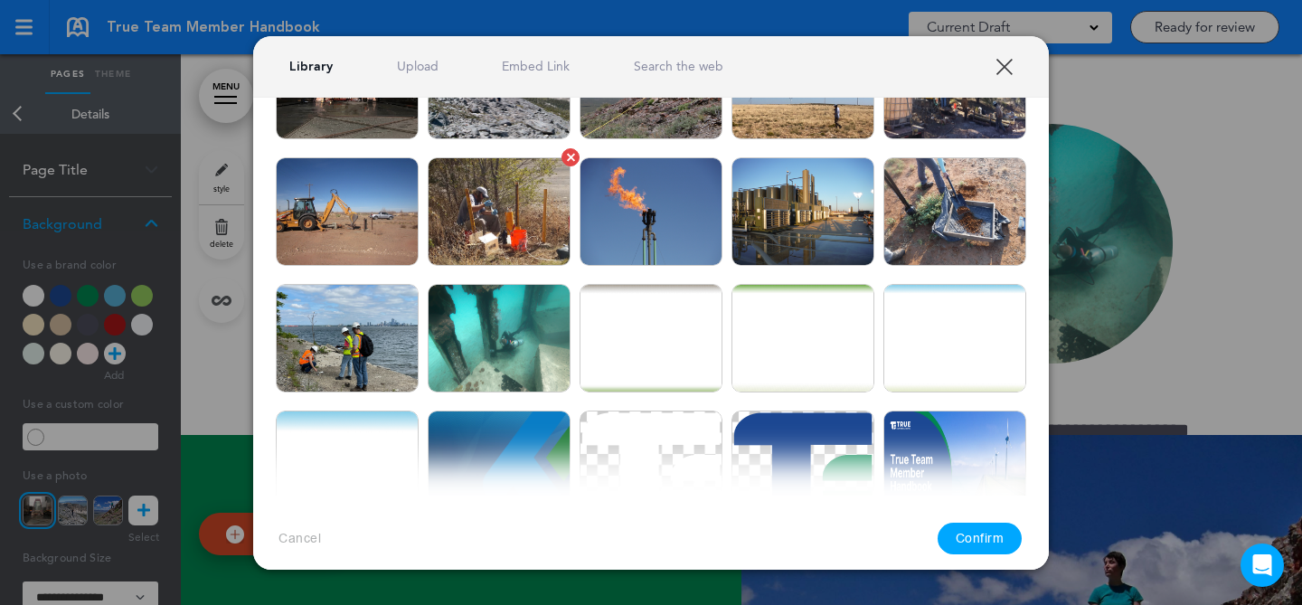
click at [504, 234] on img at bounding box center [499, 211] width 143 height 109
click at [1006, 544] on button "Confirm" at bounding box center [980, 539] width 85 height 32
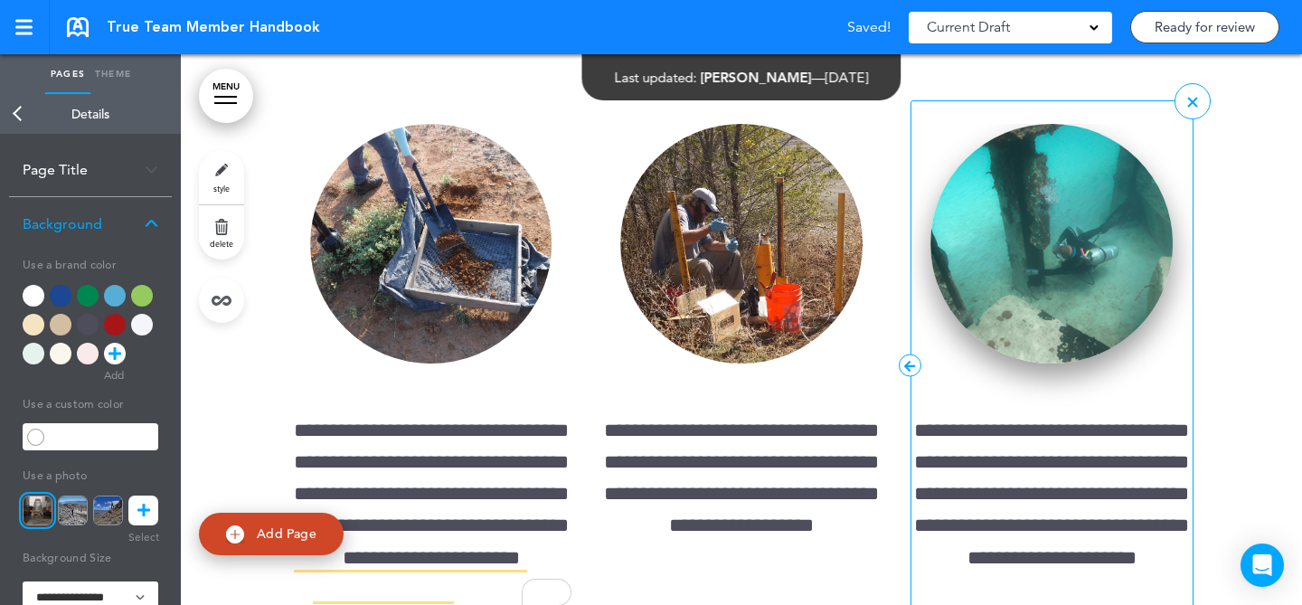
click at [1046, 364] on img at bounding box center [1052, 244] width 242 height 240
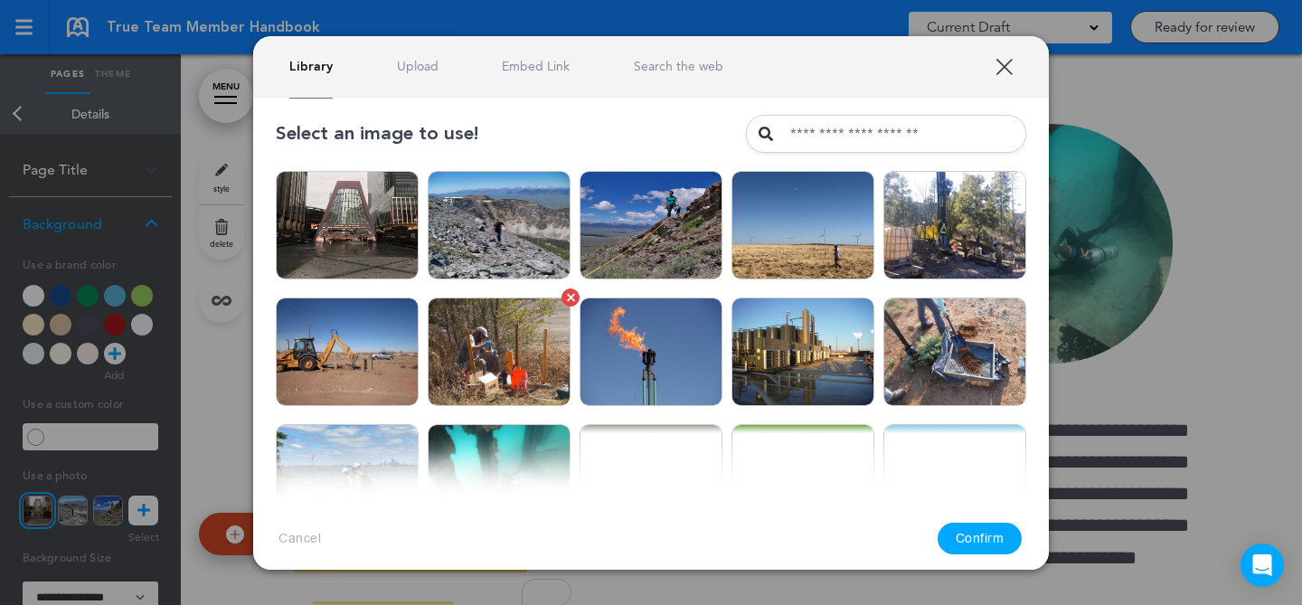
scroll to position [0, 0]
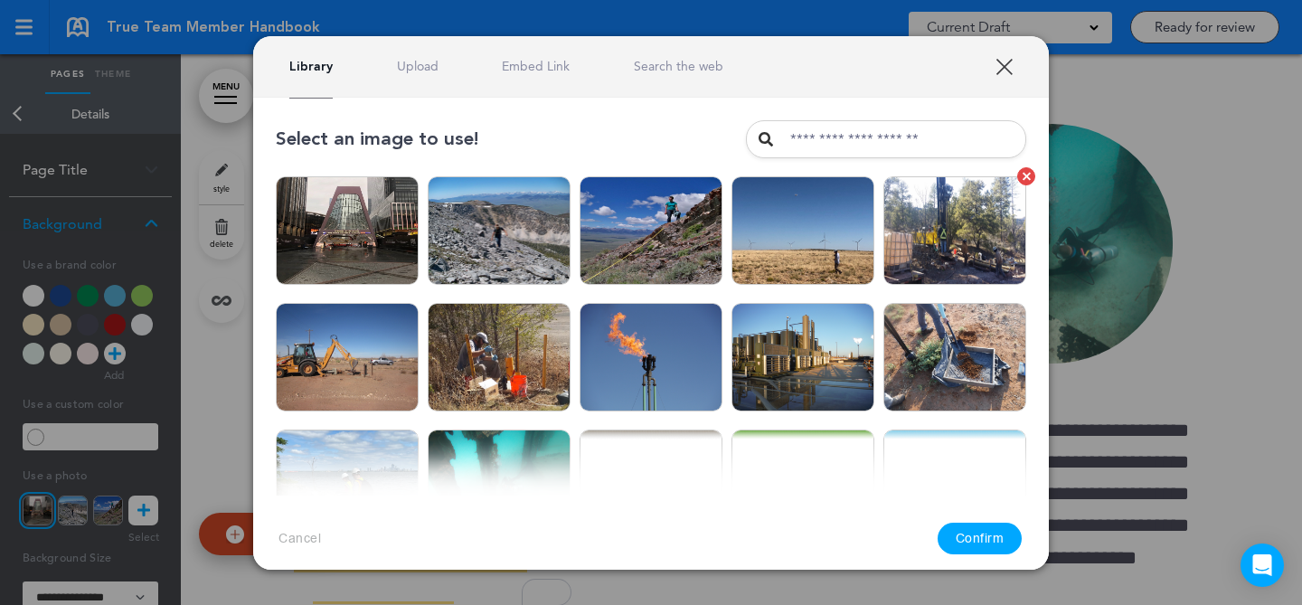
click at [950, 246] on img at bounding box center [955, 230] width 143 height 109
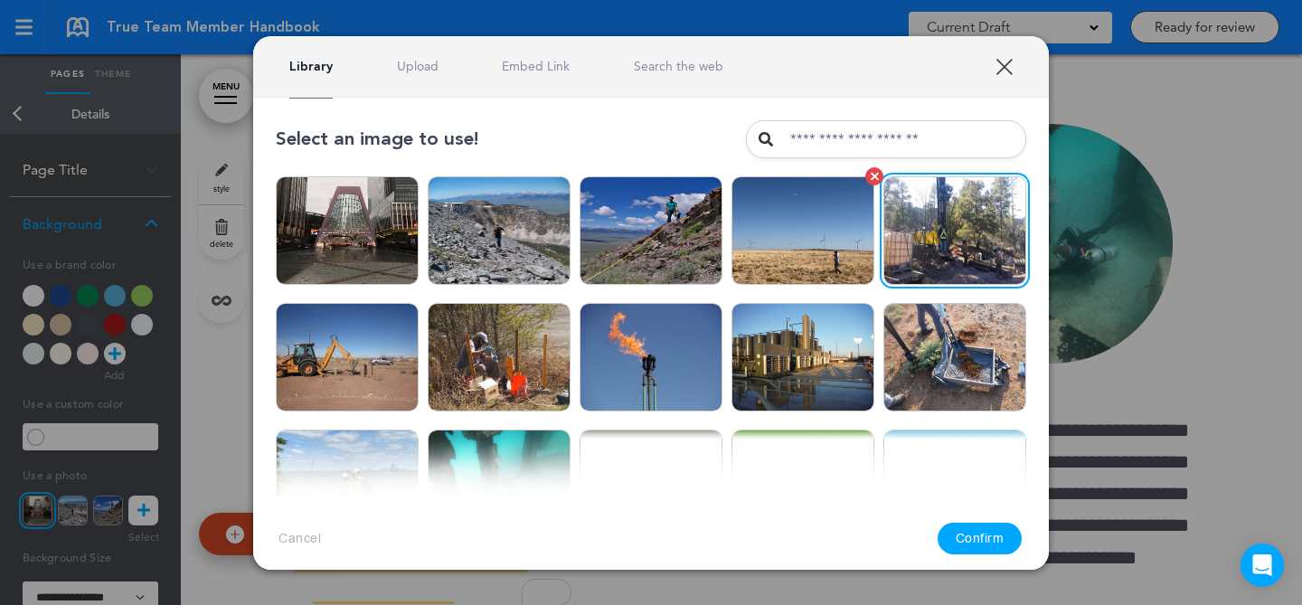
click at [805, 245] on img at bounding box center [803, 230] width 143 height 109
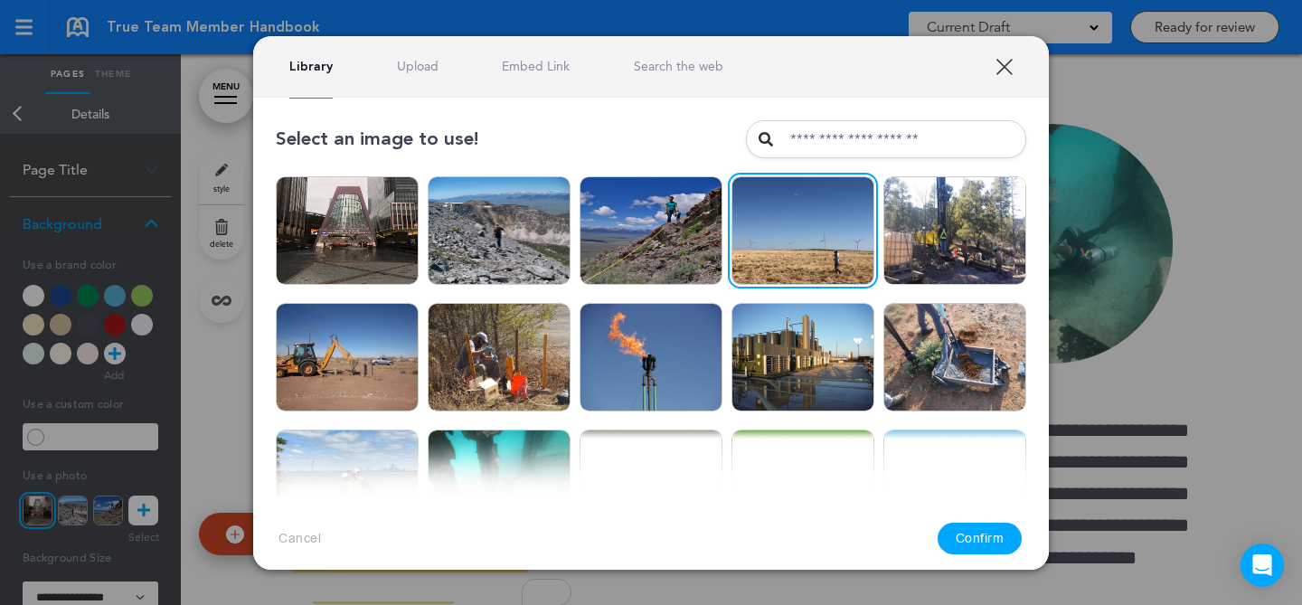
click at [998, 538] on button "Confirm" at bounding box center [980, 539] width 85 height 32
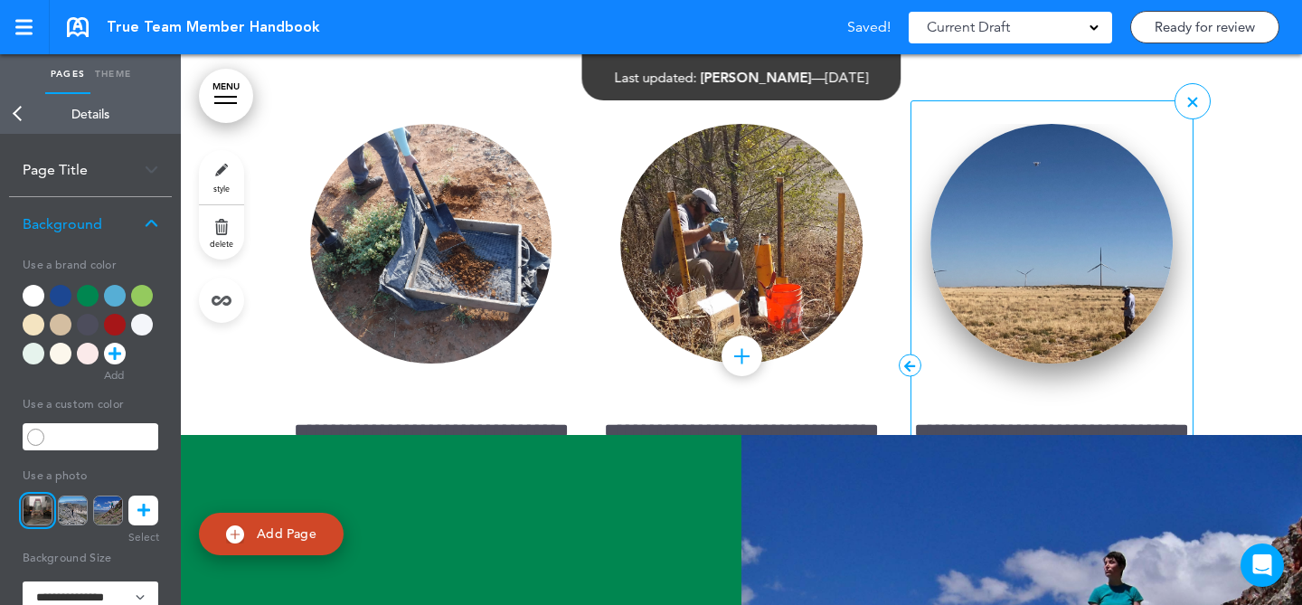
click at [1085, 364] on img at bounding box center [1052, 244] width 242 height 240
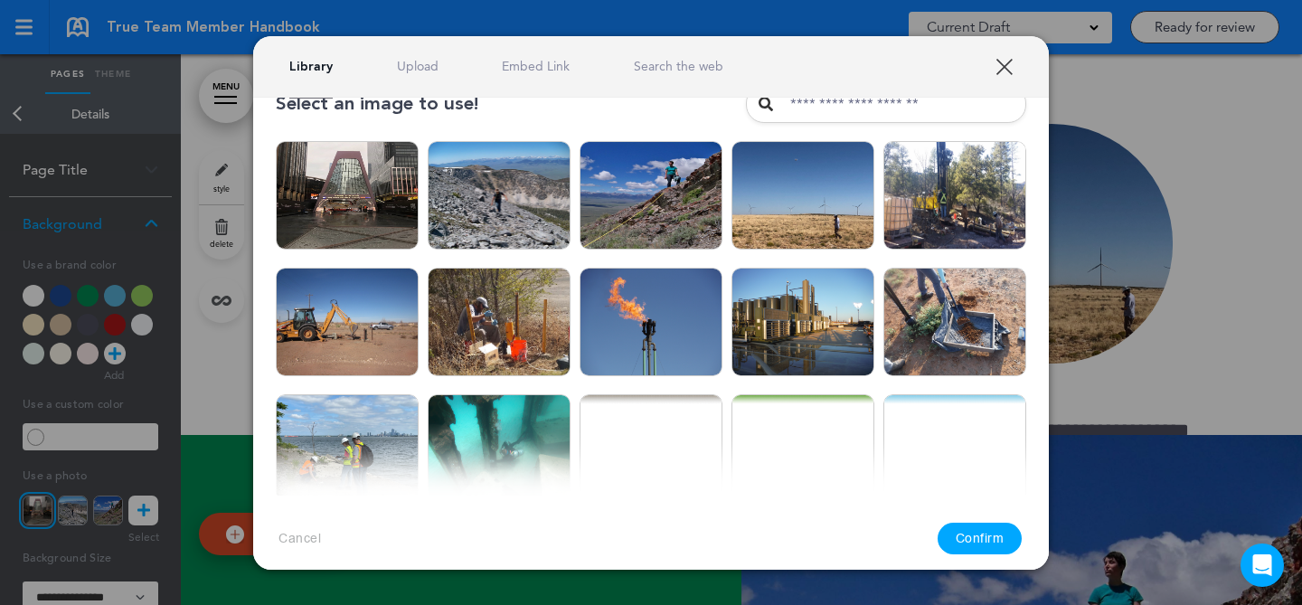
scroll to position [36, 0]
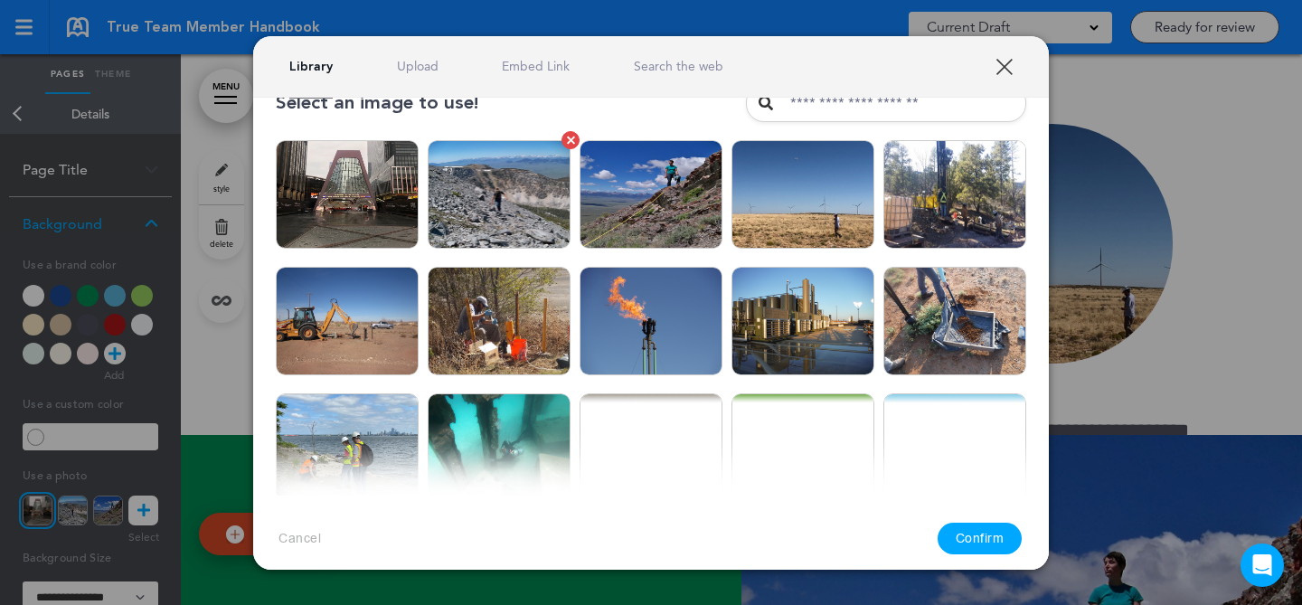
click at [532, 218] on img at bounding box center [499, 194] width 143 height 109
click at [988, 532] on button "Confirm" at bounding box center [980, 539] width 85 height 32
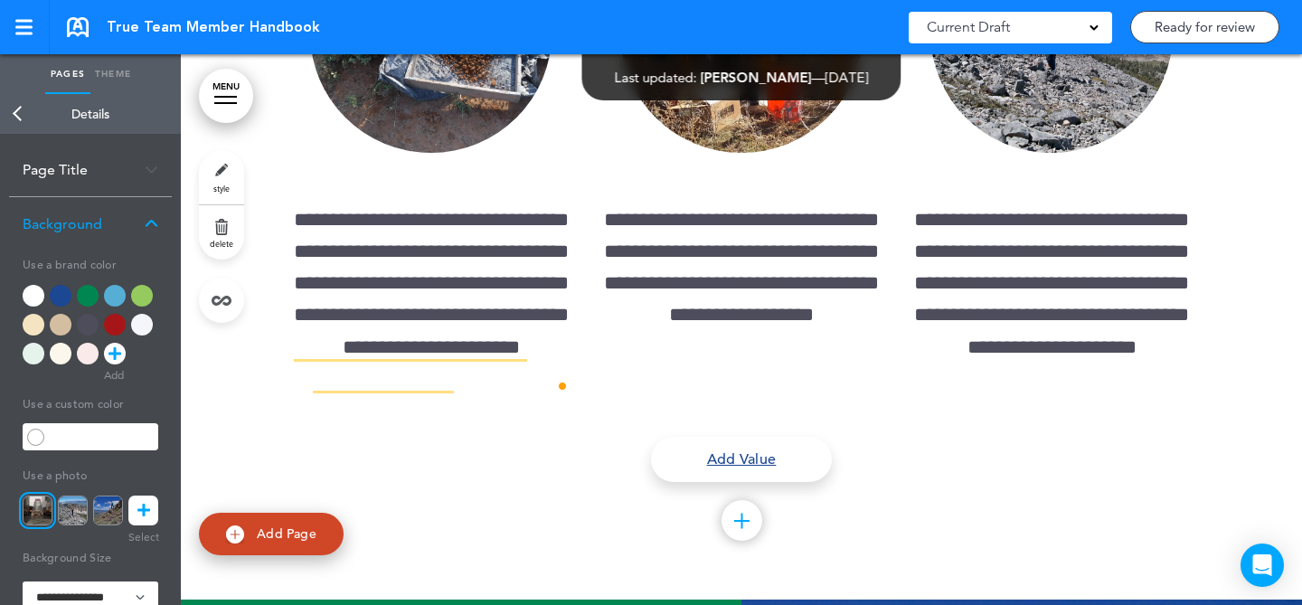
scroll to position [4353, 0]
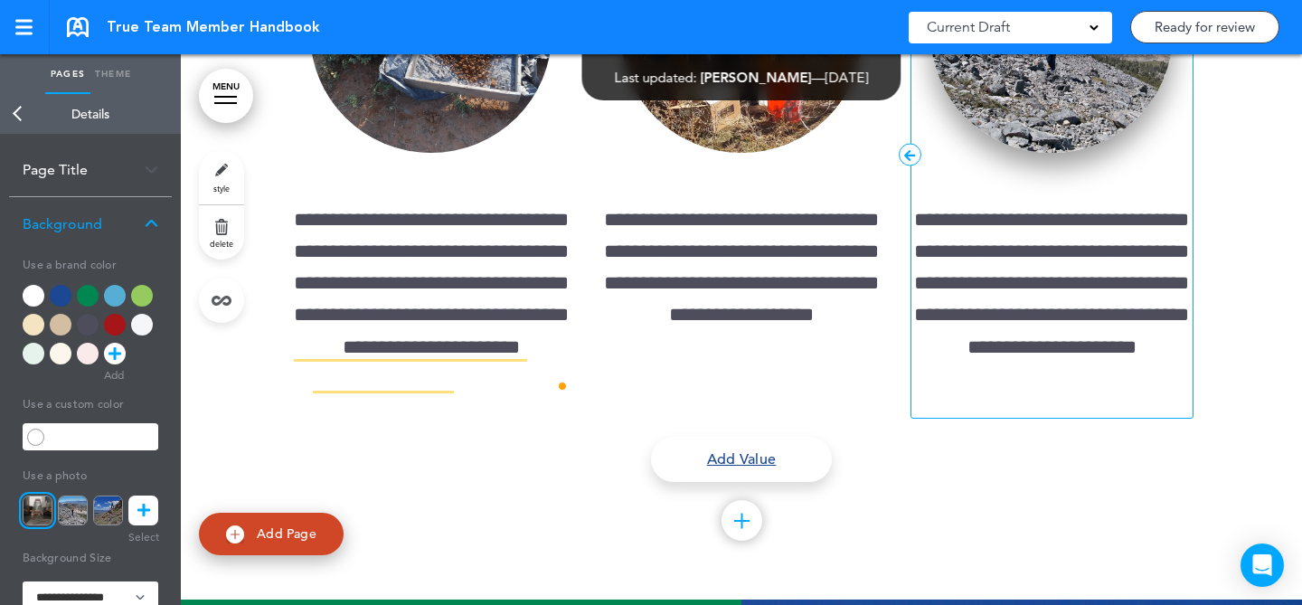
click at [1069, 153] on img at bounding box center [1052, 33] width 242 height 240
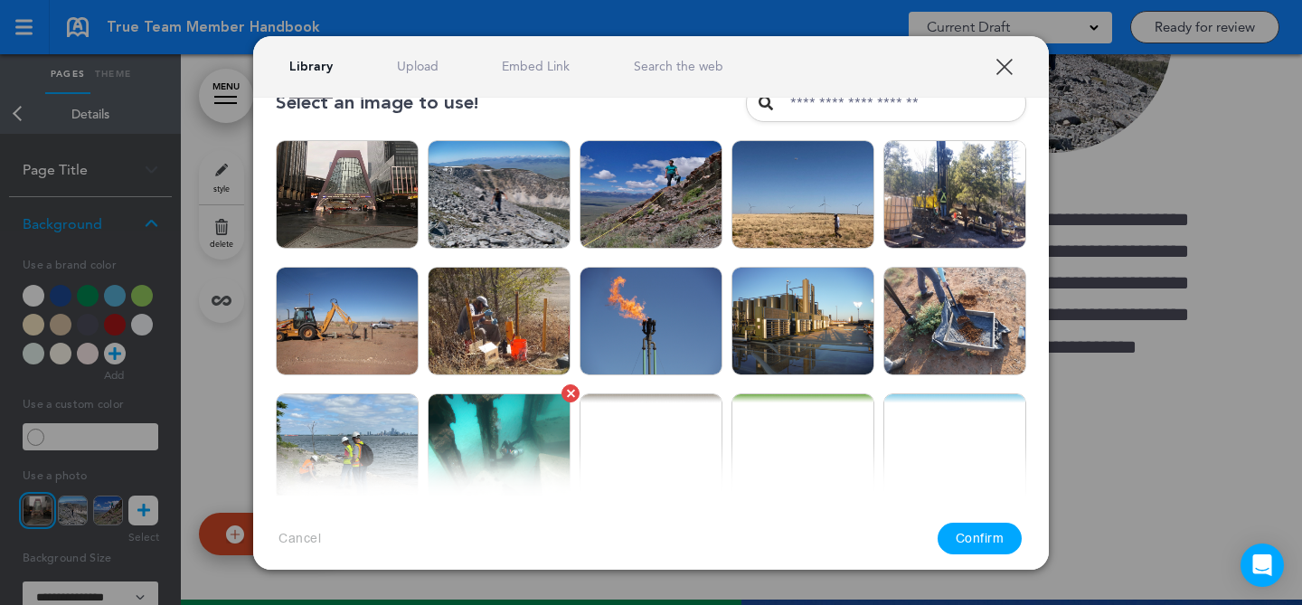
click at [468, 415] on img at bounding box center [499, 447] width 143 height 109
click at [940, 531] on div "Confirm" at bounding box center [980, 539] width 85 height 32
click at [949, 526] on button "Confirm" at bounding box center [980, 539] width 85 height 32
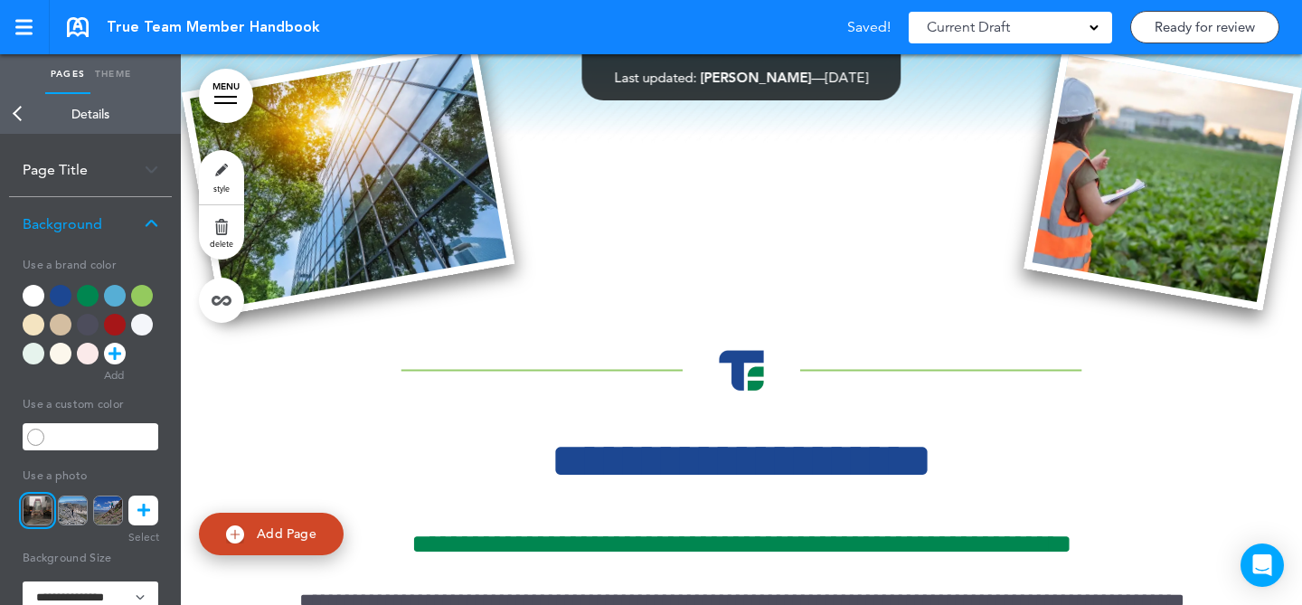
scroll to position [396, 0]
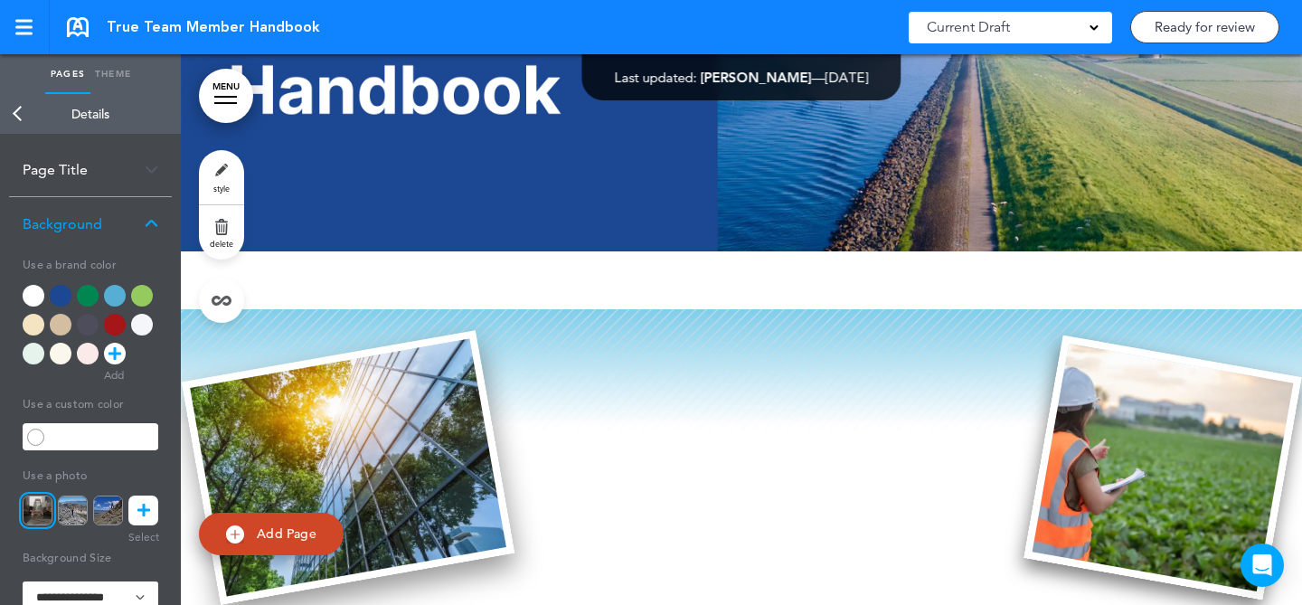
click at [393, 407] on img at bounding box center [348, 467] width 333 height 275
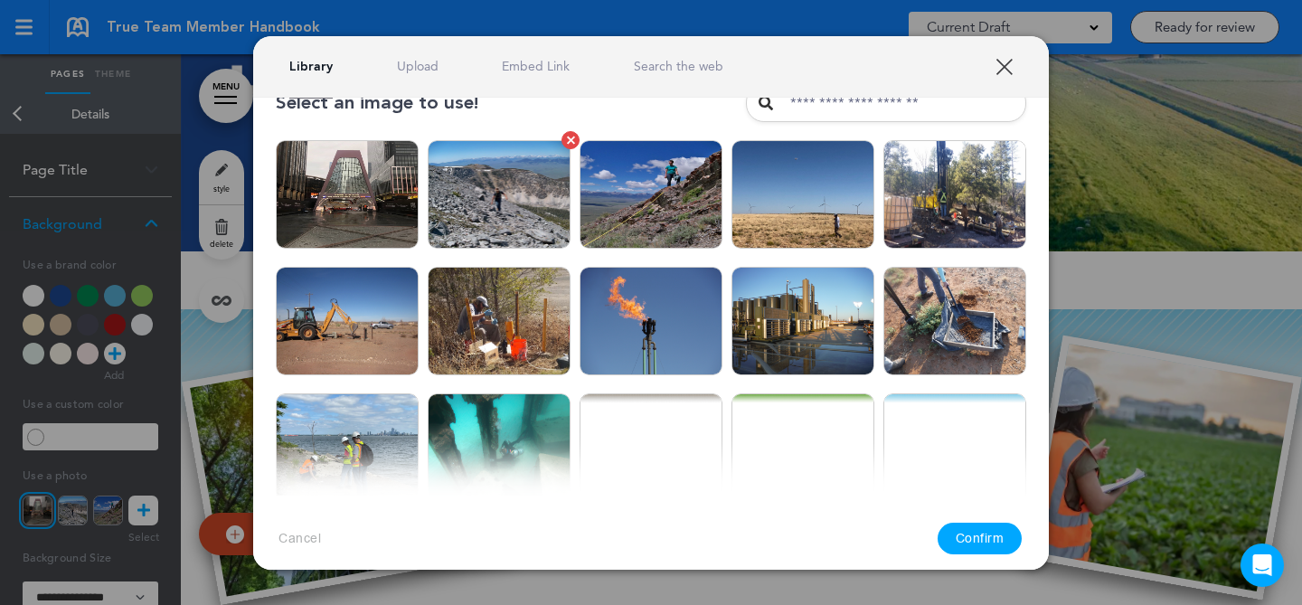
click at [537, 229] on img at bounding box center [499, 194] width 143 height 109
click at [977, 544] on button "Confirm" at bounding box center [980, 539] width 85 height 32
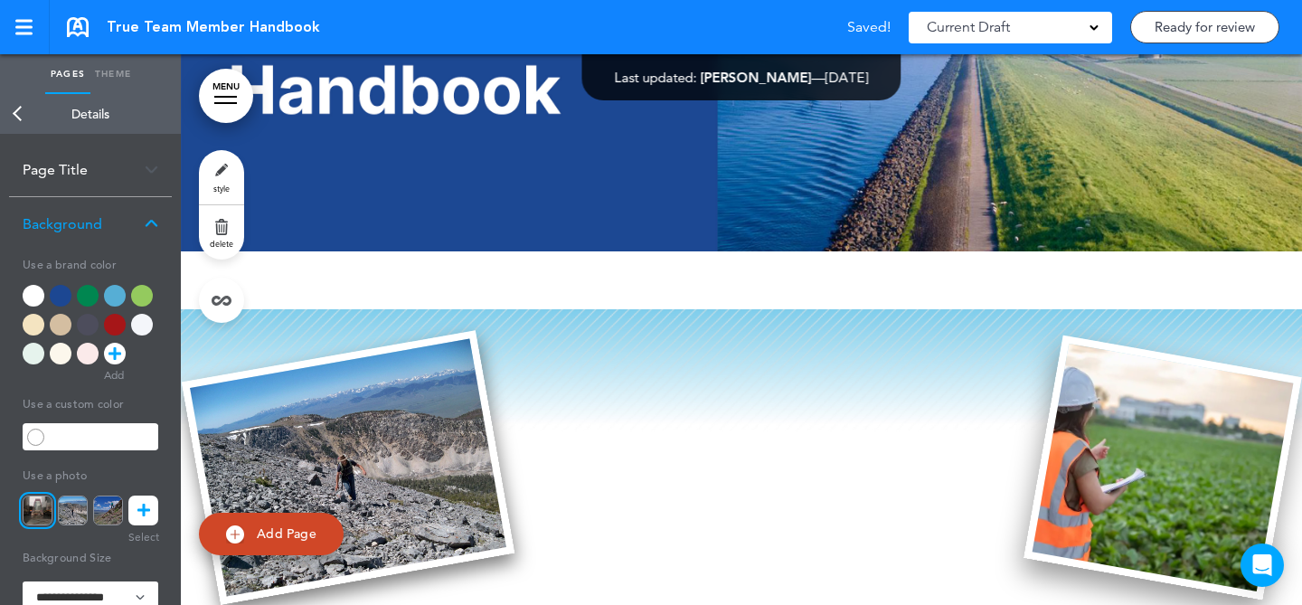
click at [1125, 449] on img at bounding box center [1163, 467] width 278 height 265
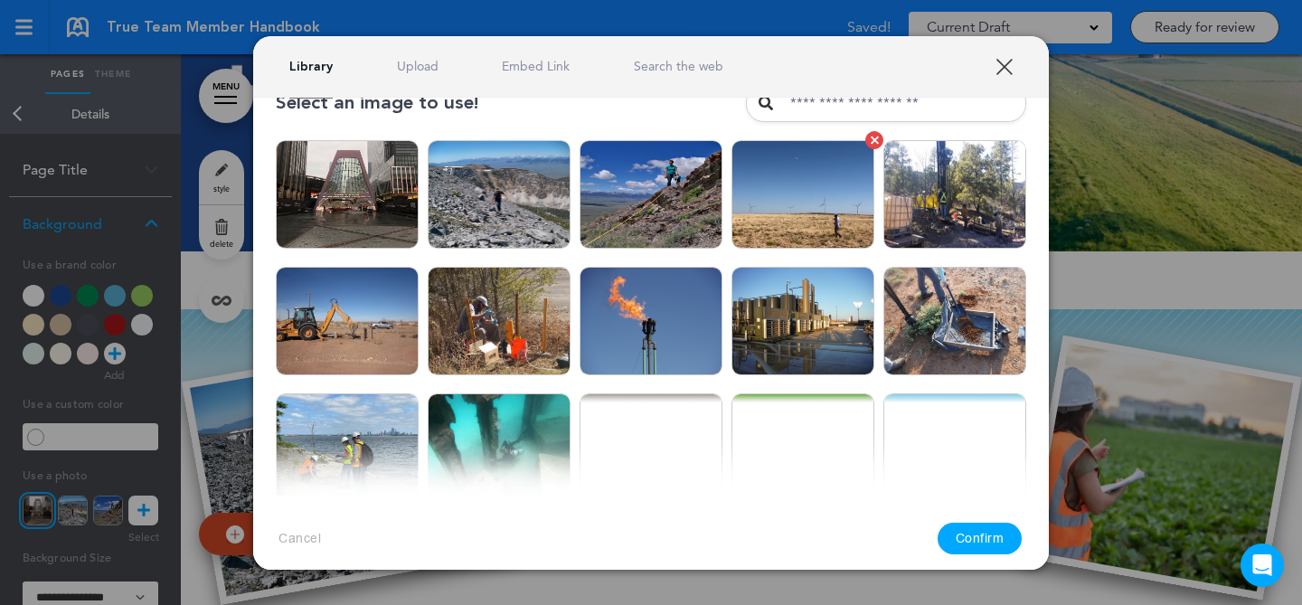
click at [840, 221] on img at bounding box center [803, 194] width 143 height 109
click at [974, 531] on button "Confirm" at bounding box center [980, 539] width 85 height 32
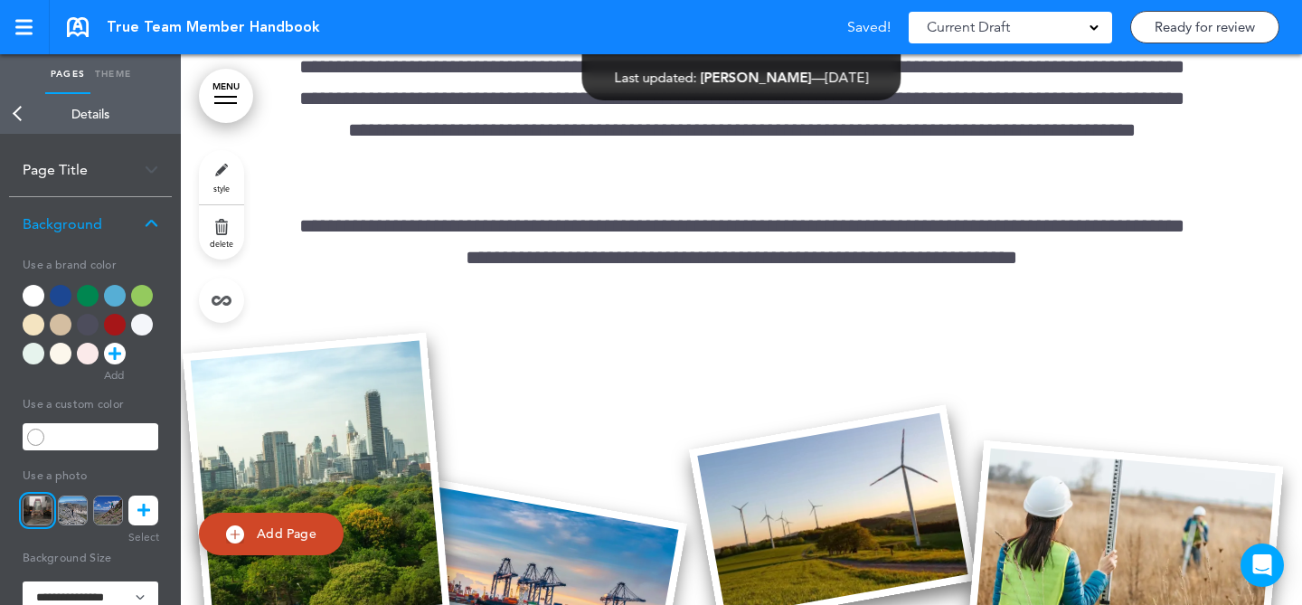
scroll to position [1580, 0]
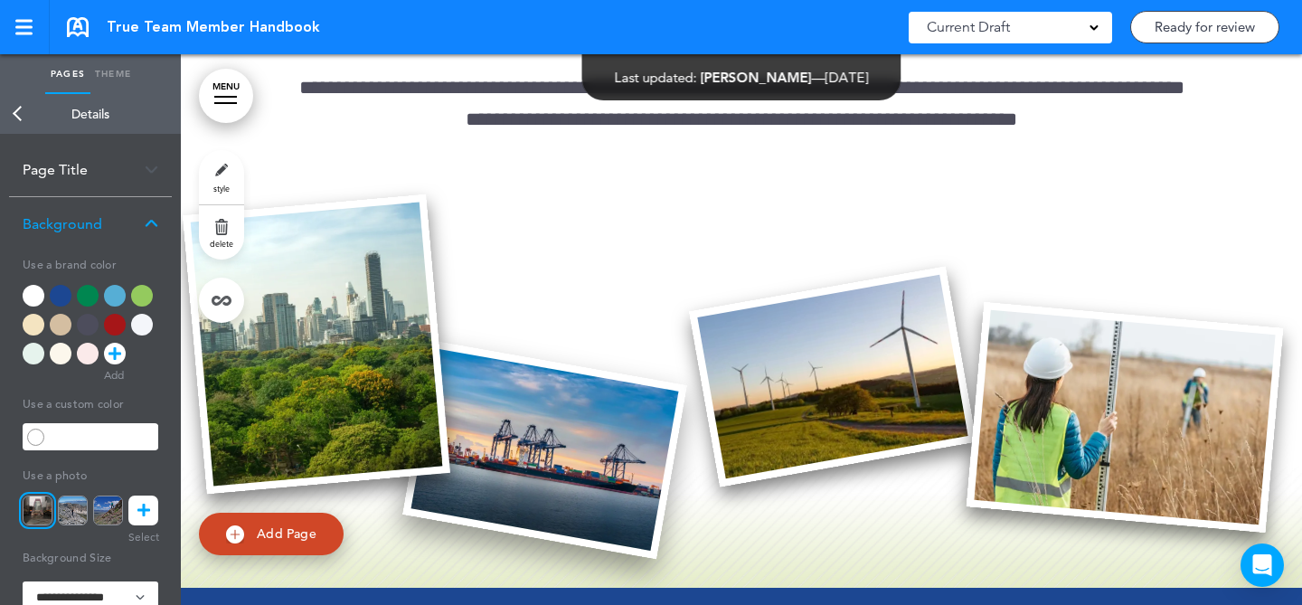
click at [598, 411] on img at bounding box center [544, 449] width 285 height 219
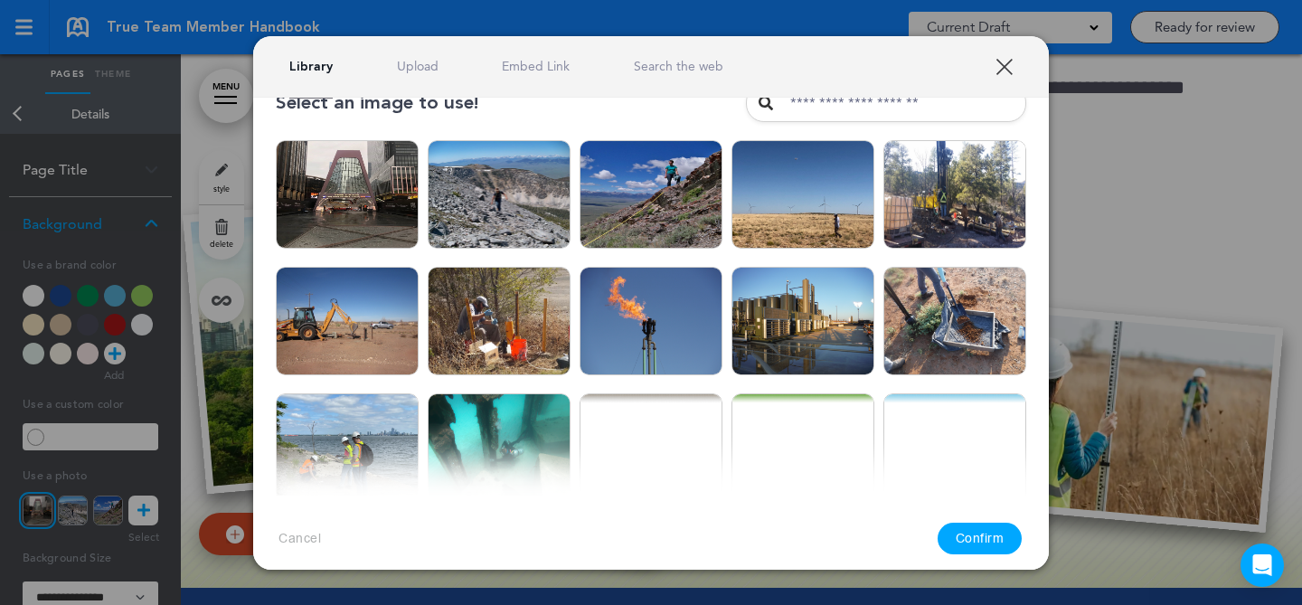
click at [1136, 244] on div at bounding box center [651, 302] width 1302 height 605
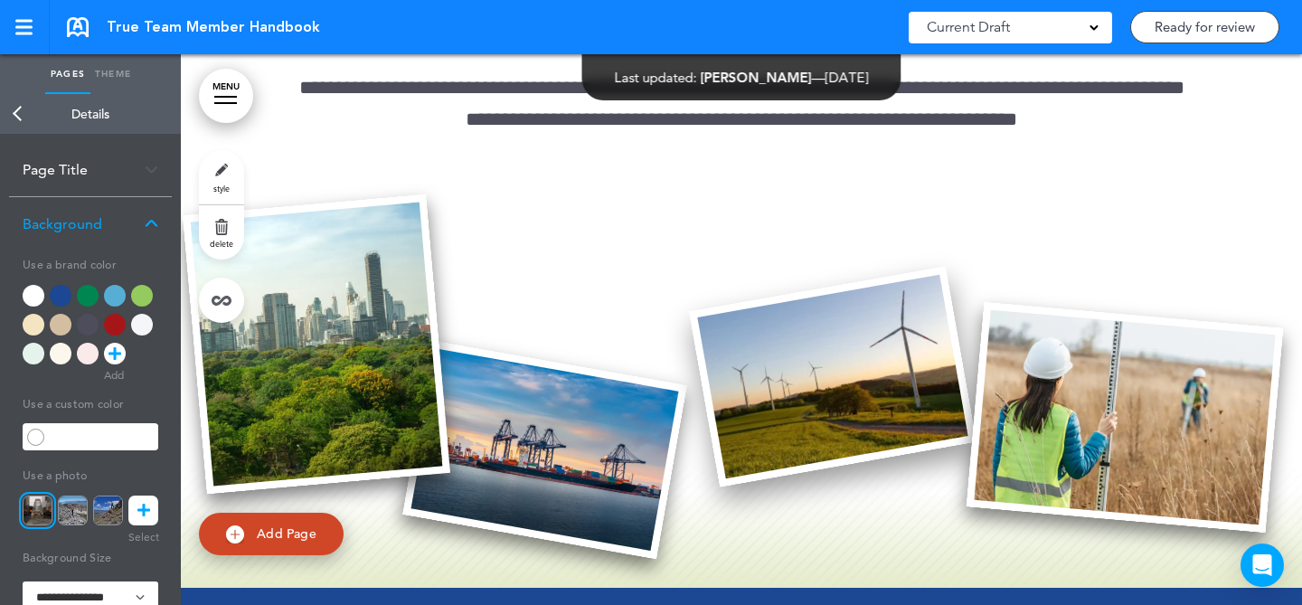
click at [788, 385] on img at bounding box center [833, 376] width 288 height 221
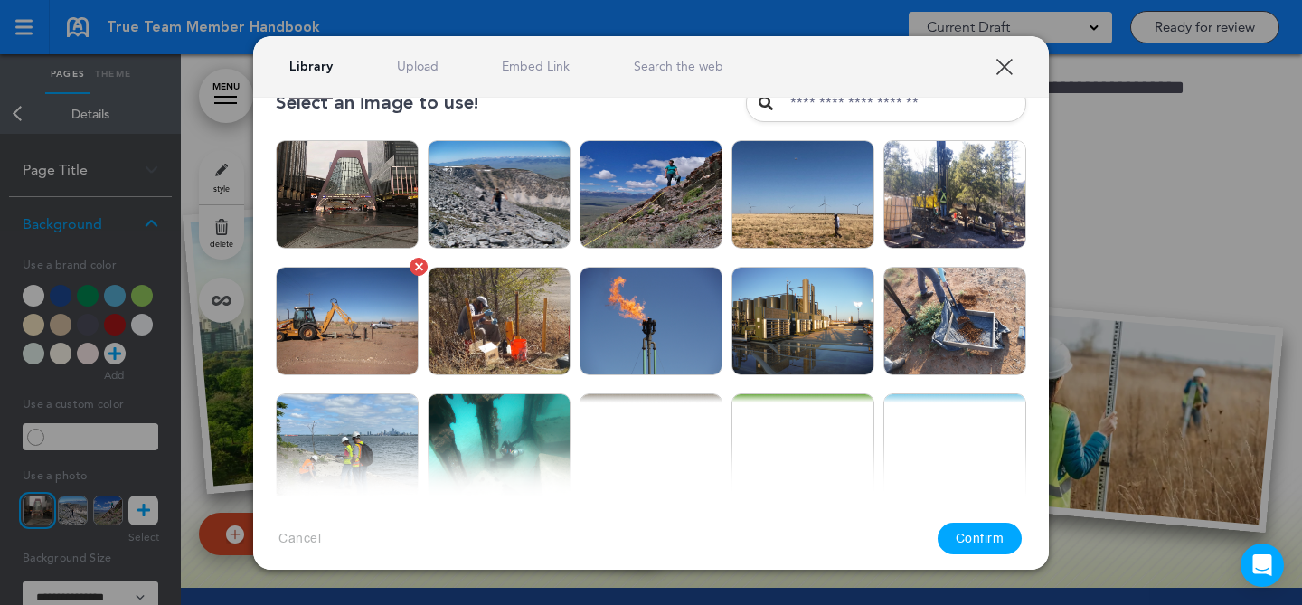
click at [387, 332] on img at bounding box center [347, 321] width 143 height 109
click at [997, 549] on button "Confirm" at bounding box center [980, 539] width 85 height 32
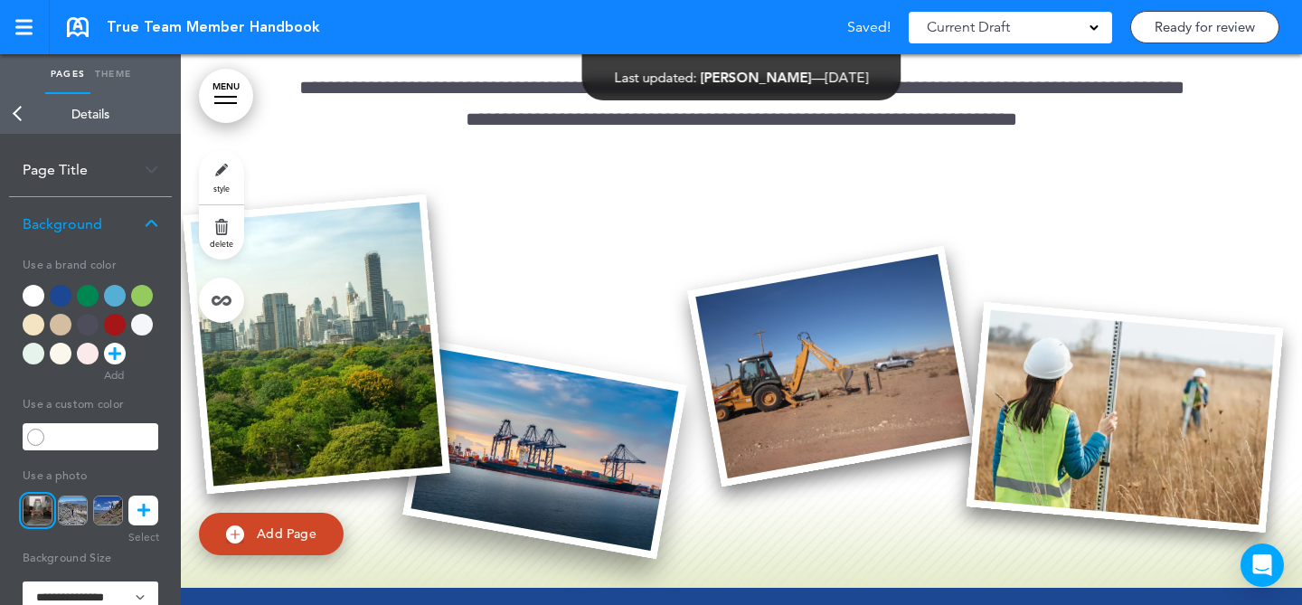
click at [596, 431] on img at bounding box center [544, 449] width 285 height 219
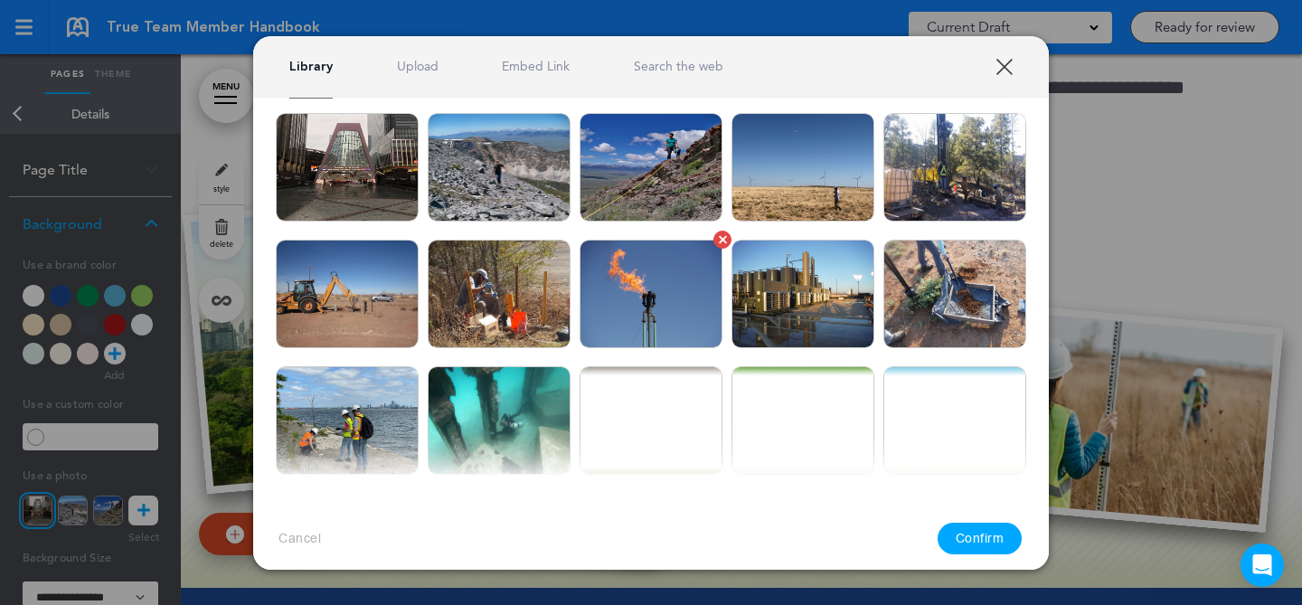
scroll to position [63, 0]
click at [422, 71] on link "Upload" at bounding box center [418, 66] width 42 height 17
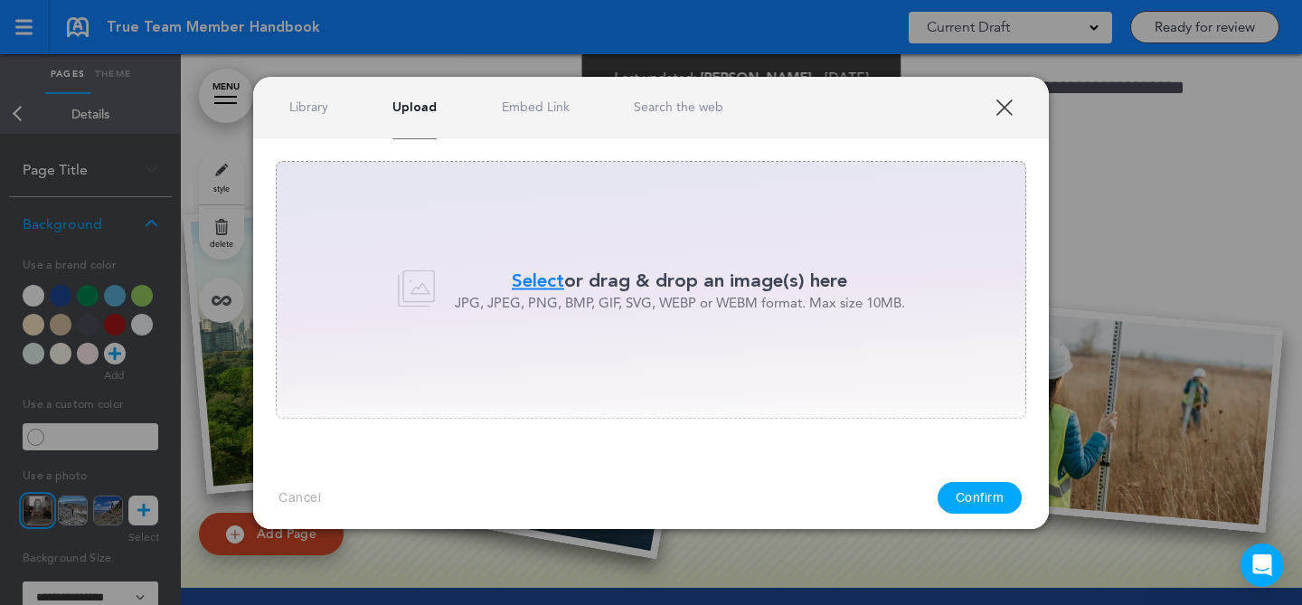
scroll to position [0, 0]
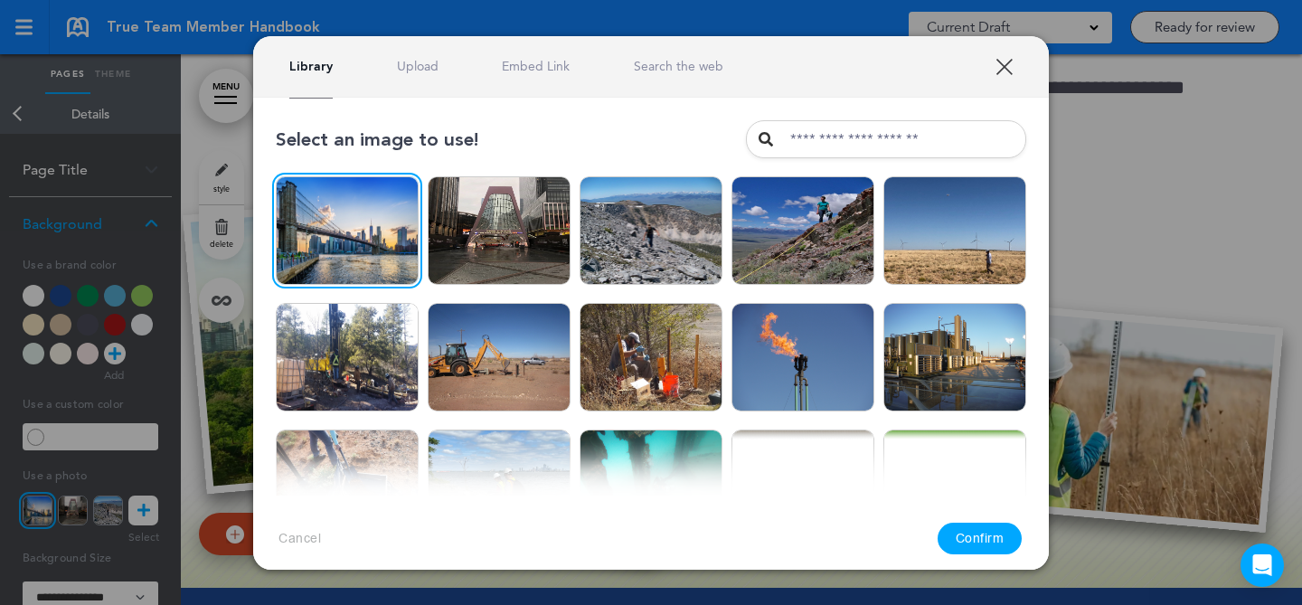
click at [956, 540] on button "Confirm" at bounding box center [980, 539] width 85 height 32
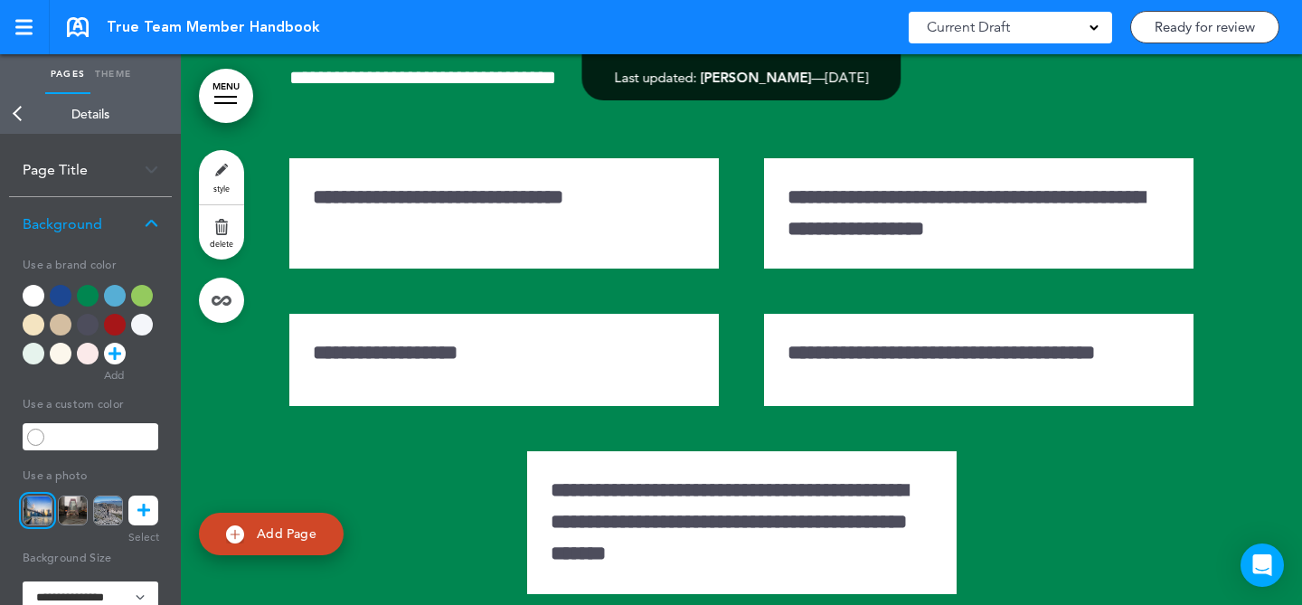
scroll to position [35210, 0]
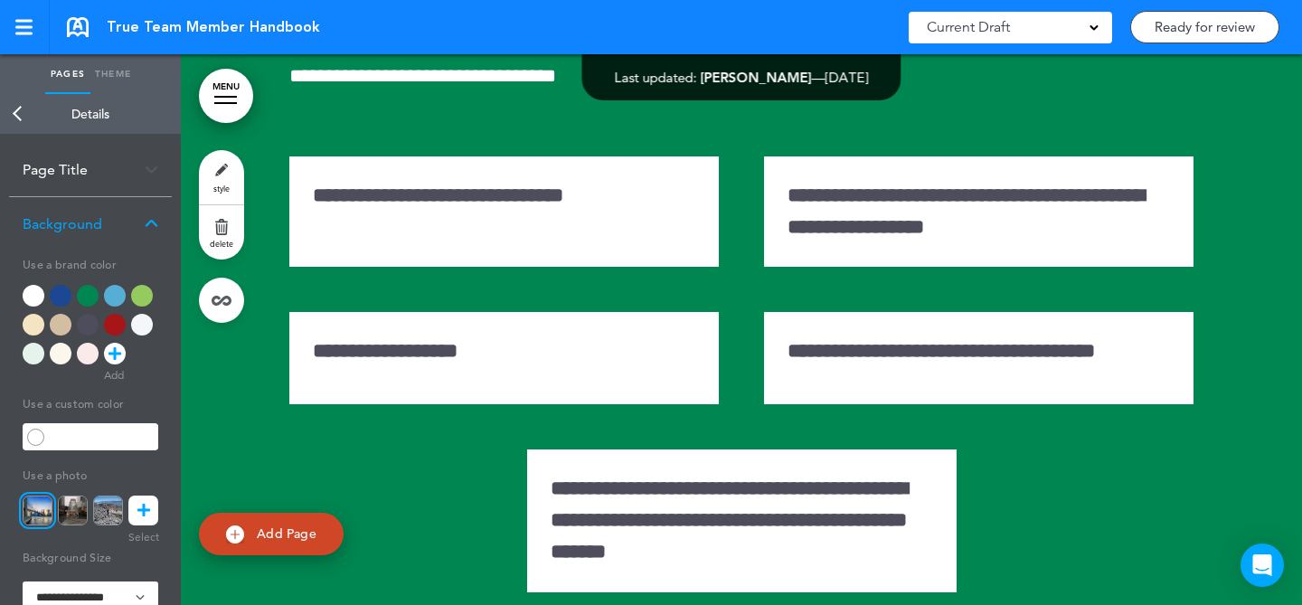
click at [221, 165] on link "style" at bounding box center [221, 177] width 45 height 54
click at [148, 506] on icon at bounding box center [143, 511] width 13 height 30
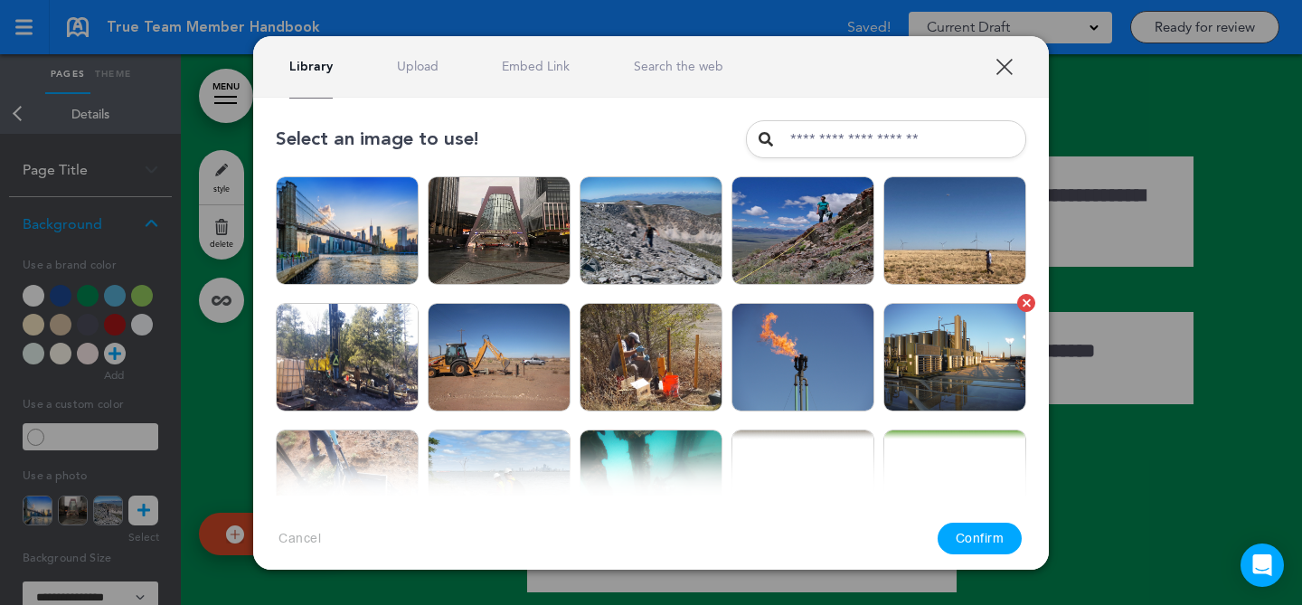
drag, startPoint x: 938, startPoint y: 344, endPoint x: 949, endPoint y: 373, distance: 31.8
click at [938, 344] on img at bounding box center [955, 357] width 143 height 109
click at [974, 536] on button "Confirm" at bounding box center [980, 539] width 85 height 32
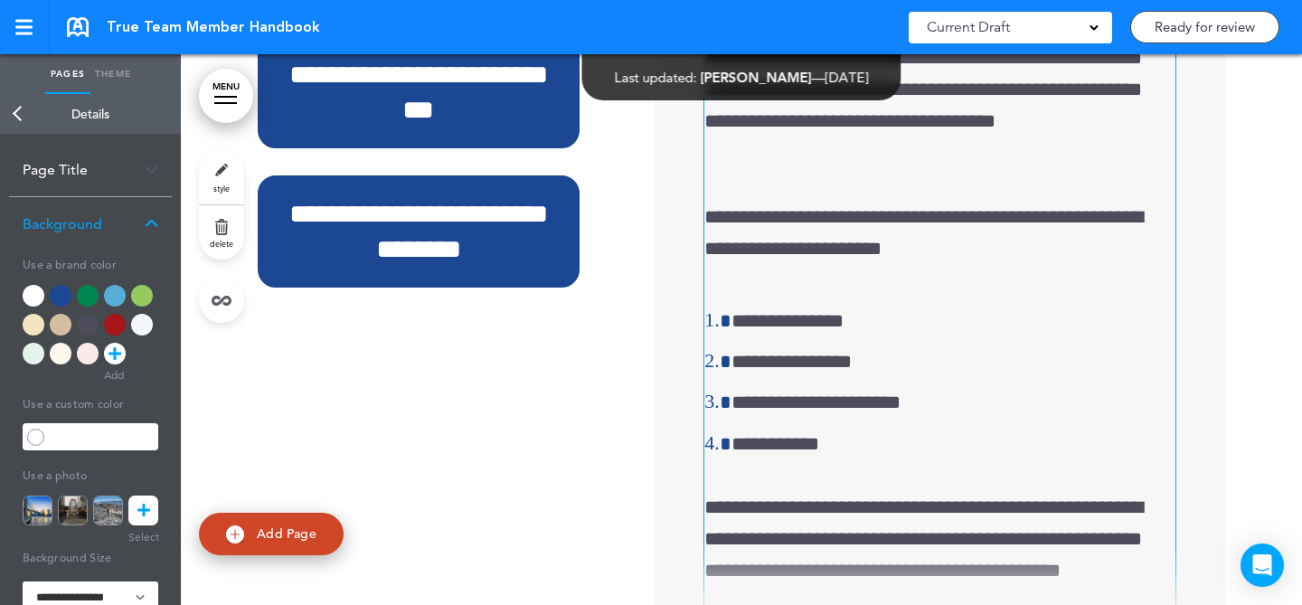
scroll to position [50391, 0]
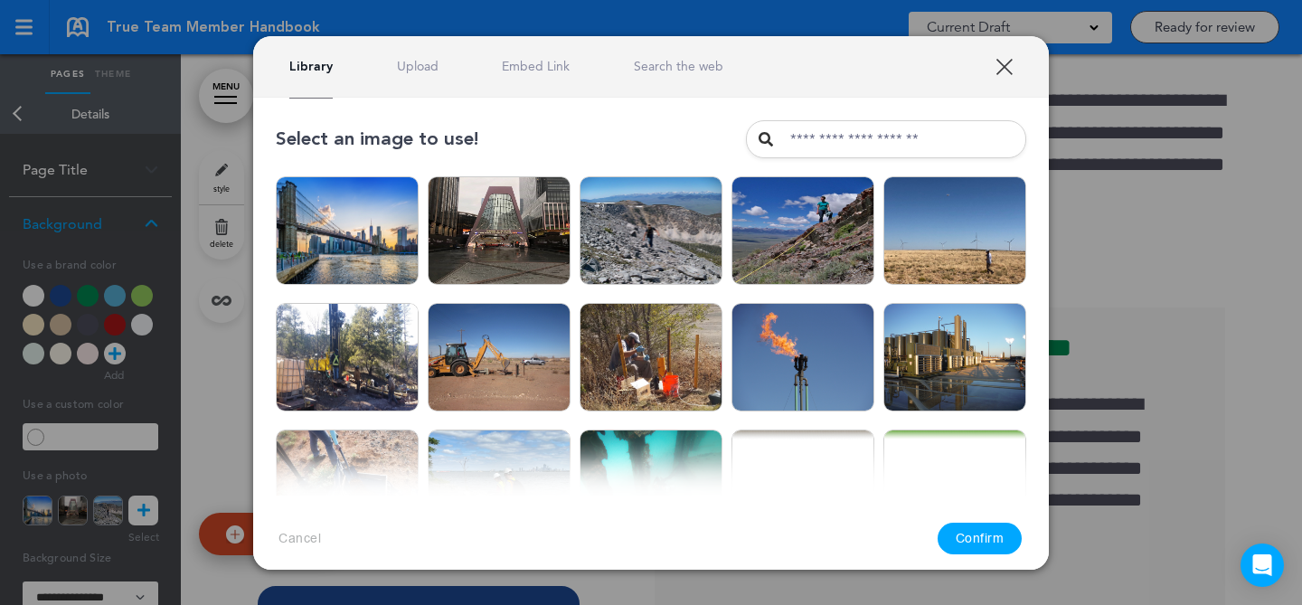
click at [432, 71] on link "Upload" at bounding box center [418, 66] width 42 height 17
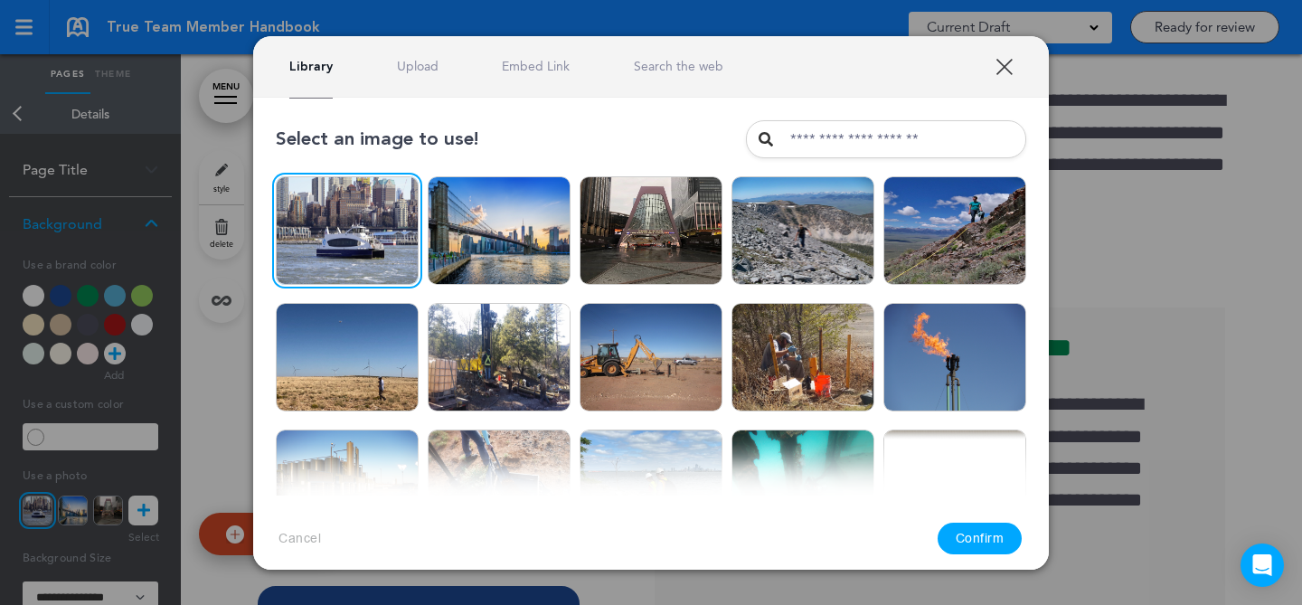
click at [990, 531] on button "Confirm" at bounding box center [980, 539] width 85 height 32
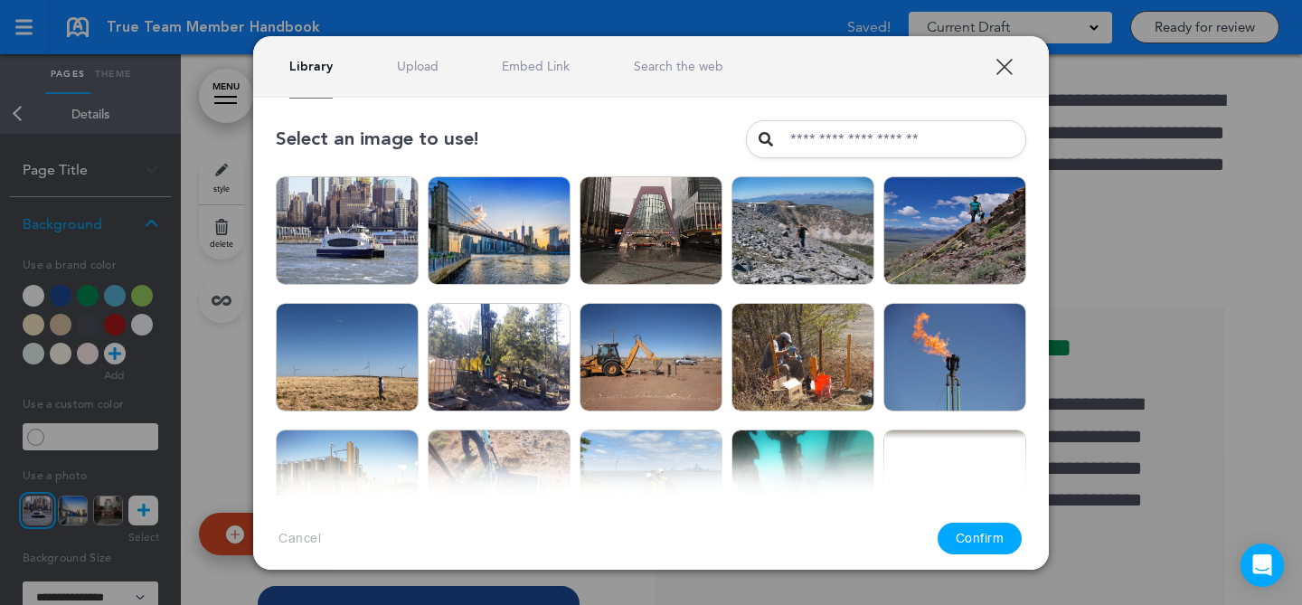
click at [439, 64] on div "Library Upload Embed Link Search the web" at bounding box center [506, 66] width 434 height 17
click at [392, 67] on div "Library Upload Embed Link Search the web" at bounding box center [506, 66] width 434 height 17
click at [395, 67] on div "Library Upload Embed Link Search the web" at bounding box center [506, 66] width 434 height 17
click at [402, 66] on link "Upload" at bounding box center [418, 66] width 42 height 17
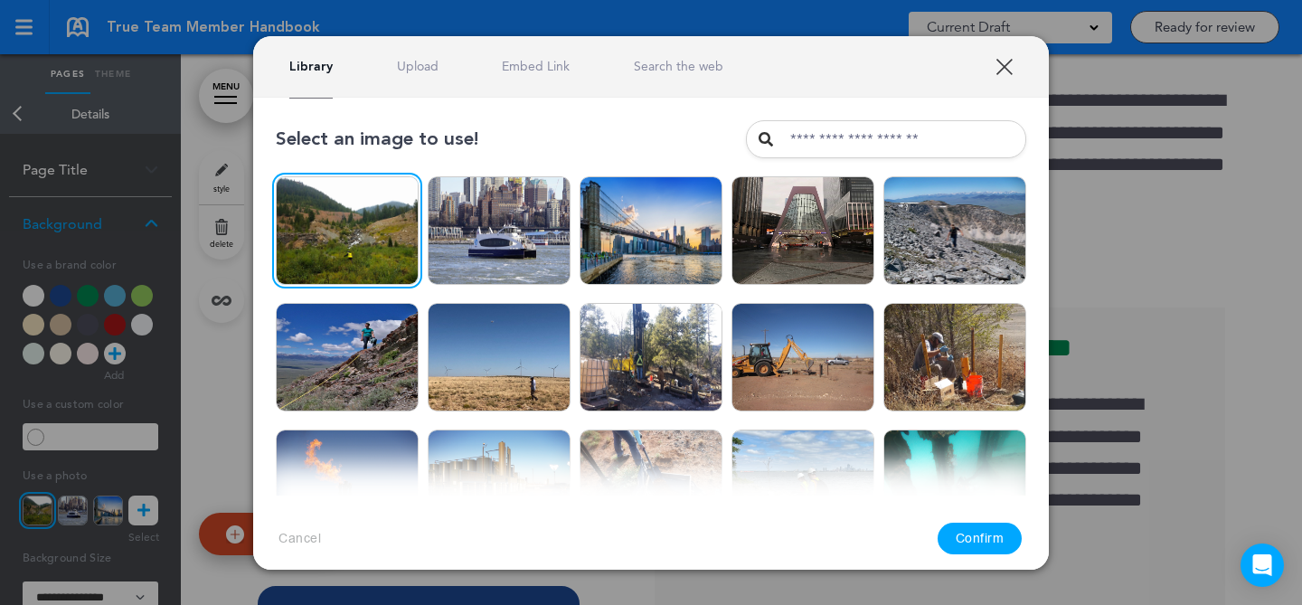
click at [989, 529] on button "Confirm" at bounding box center [980, 539] width 85 height 32
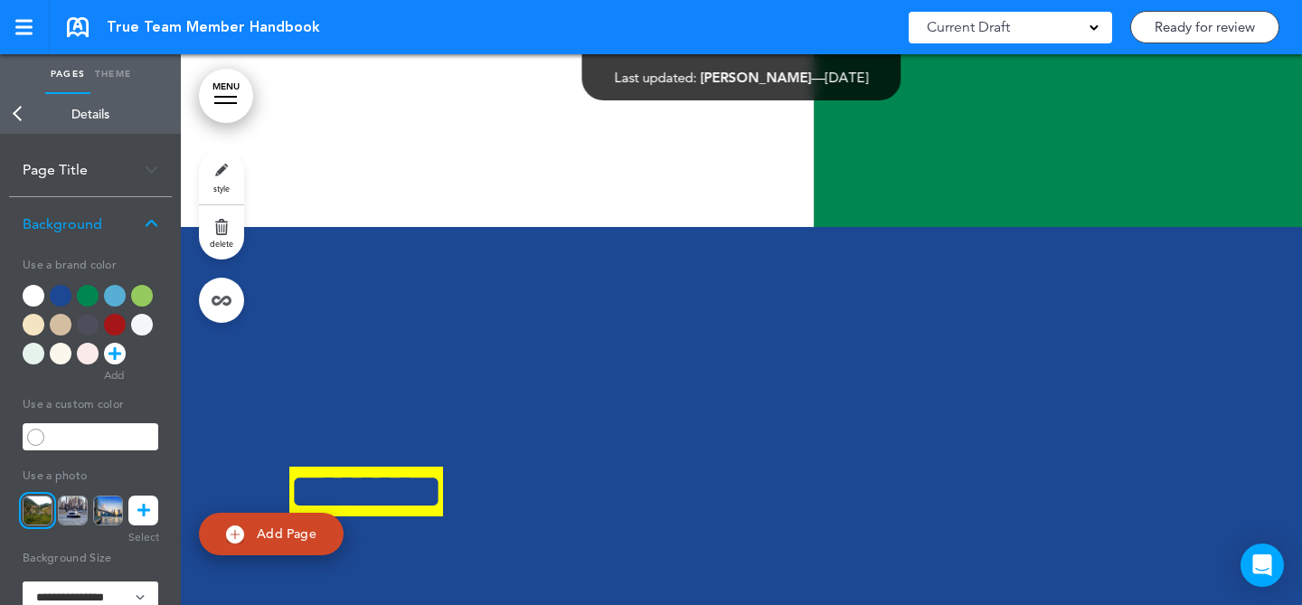
scroll to position [64202, 0]
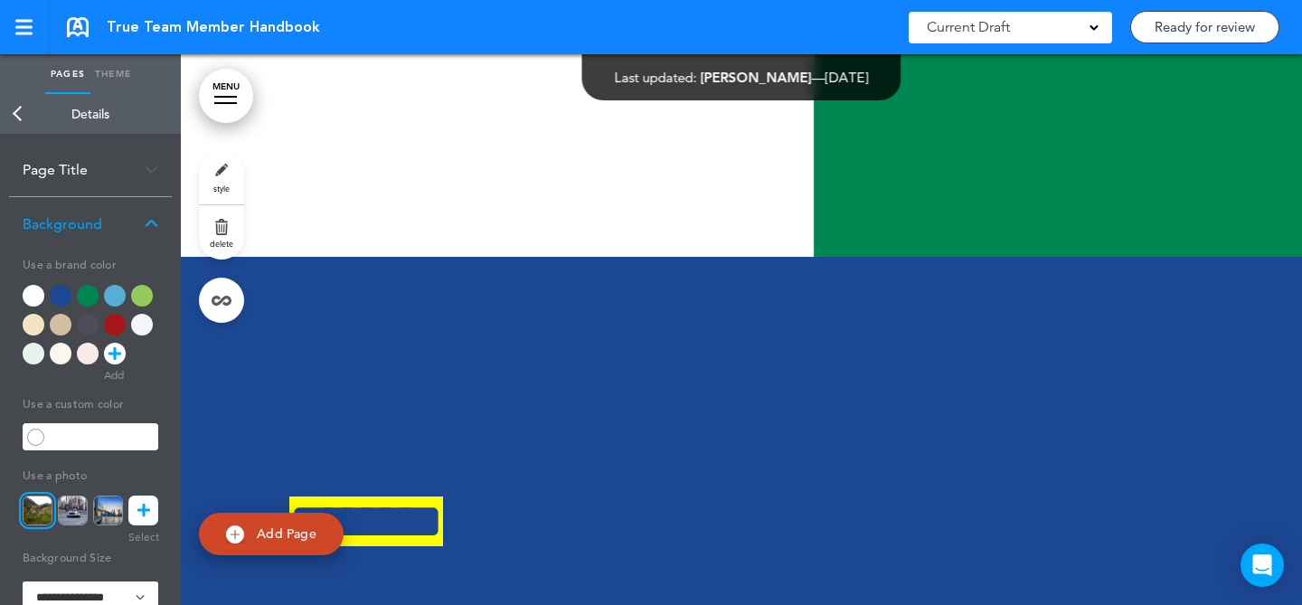
click at [222, 164] on link "style" at bounding box center [221, 177] width 45 height 54
click at [142, 506] on icon at bounding box center [143, 511] width 13 height 30
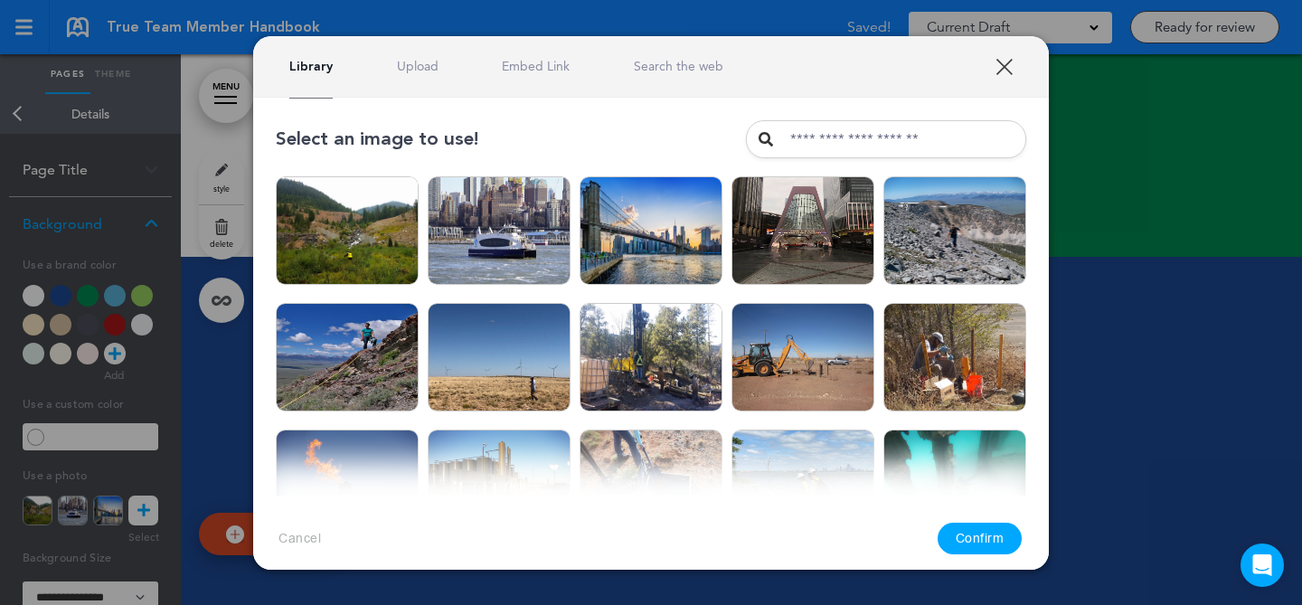
click at [405, 67] on link "Upload" at bounding box center [418, 66] width 42 height 17
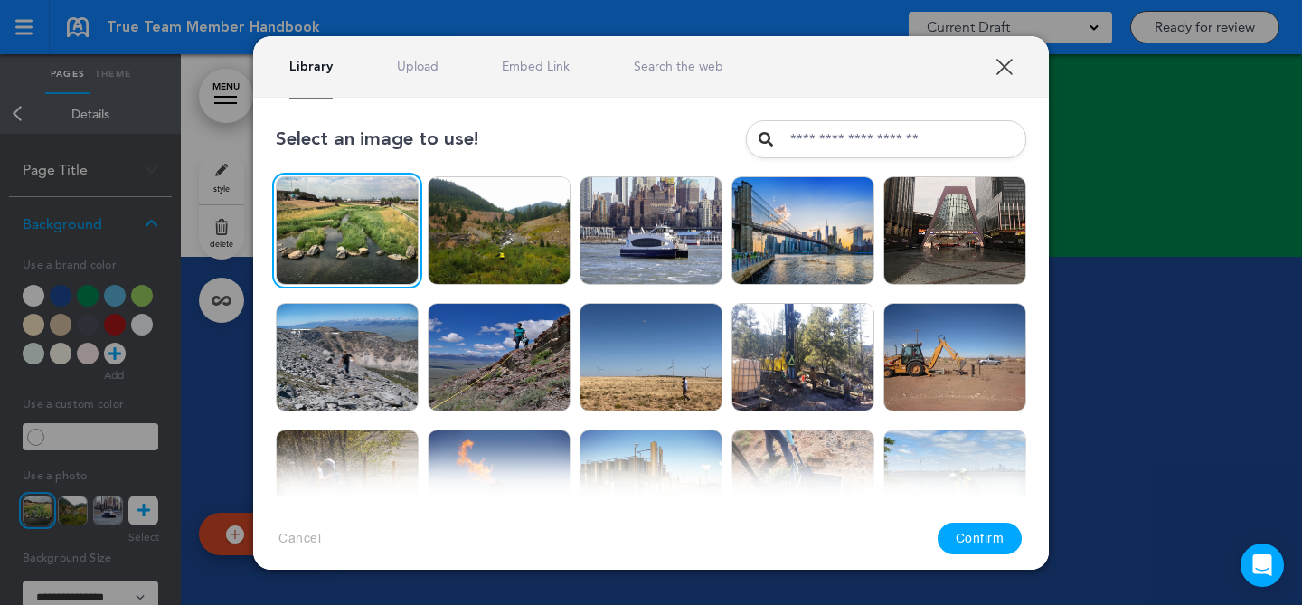
click at [1003, 546] on button "Confirm" at bounding box center [980, 539] width 85 height 32
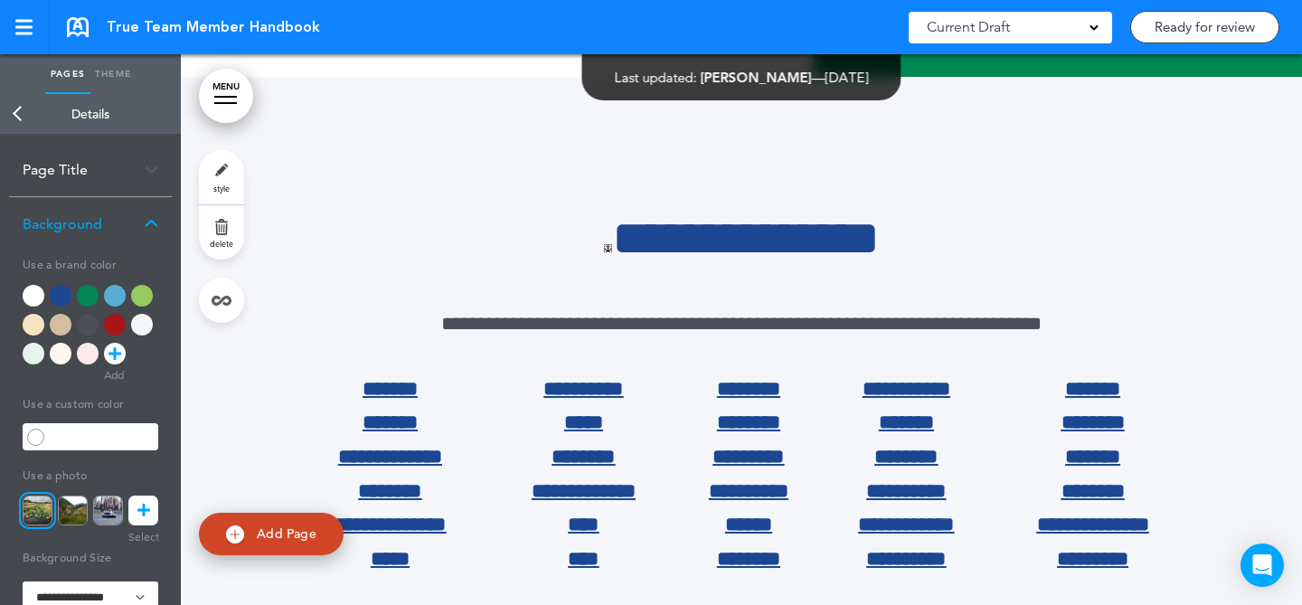
scroll to position [77548, 0]
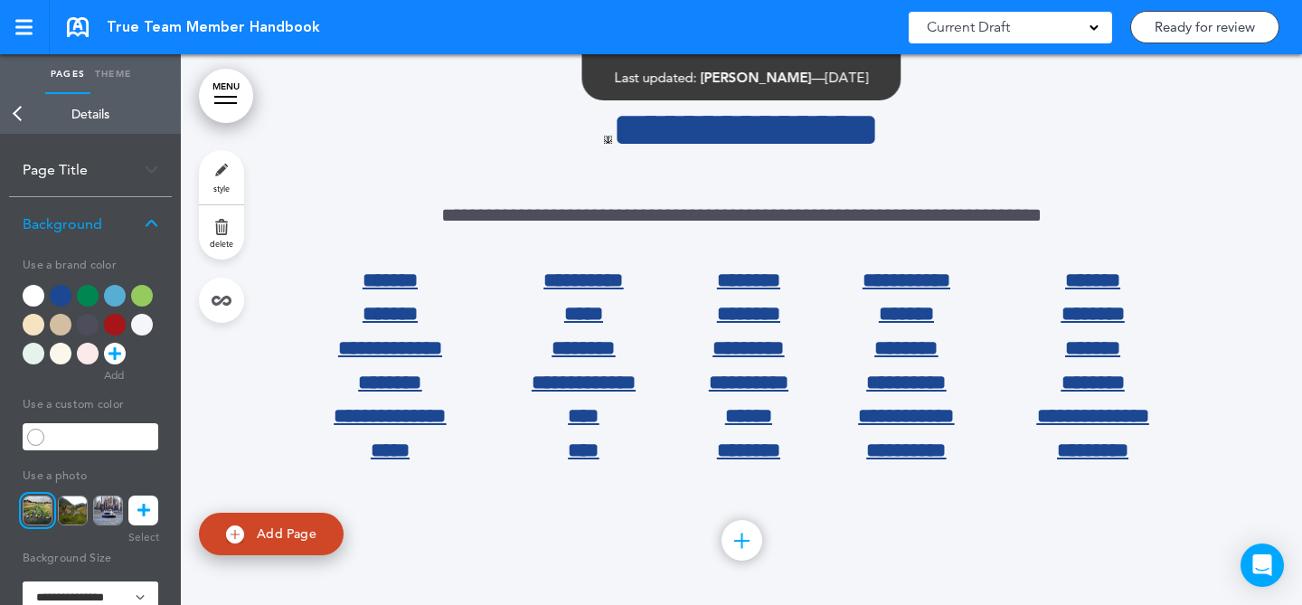
click at [233, 168] on link "style" at bounding box center [221, 177] width 45 height 54
click at [145, 508] on icon at bounding box center [143, 511] width 13 height 30
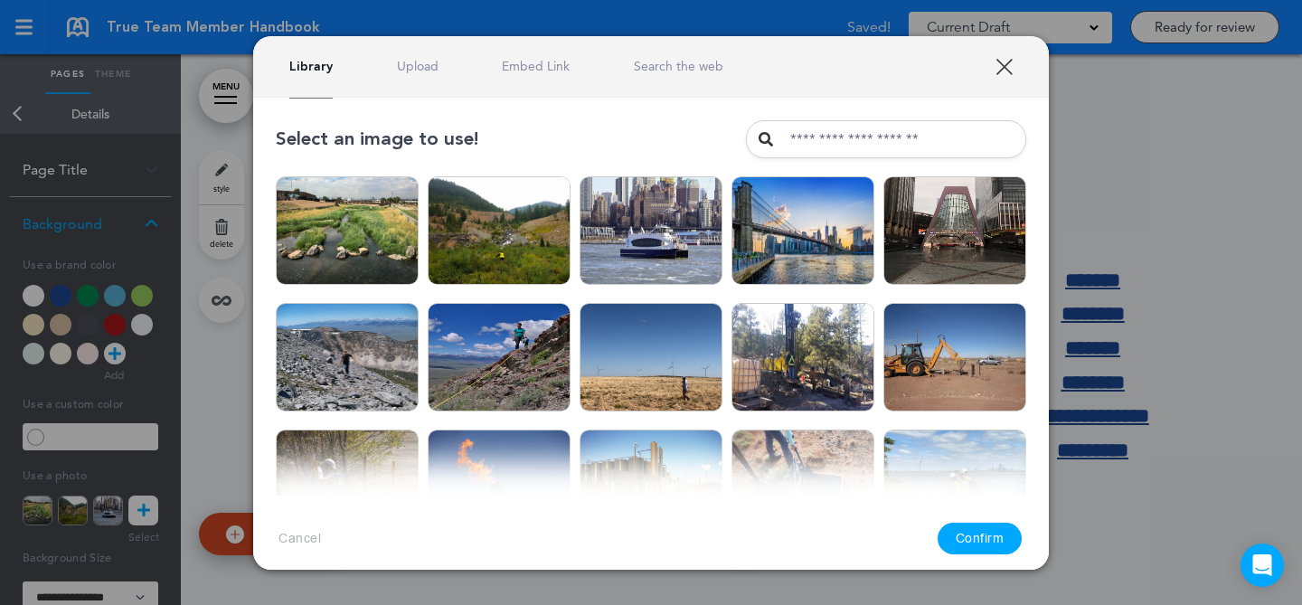
click at [414, 66] on link "Upload" at bounding box center [418, 66] width 42 height 17
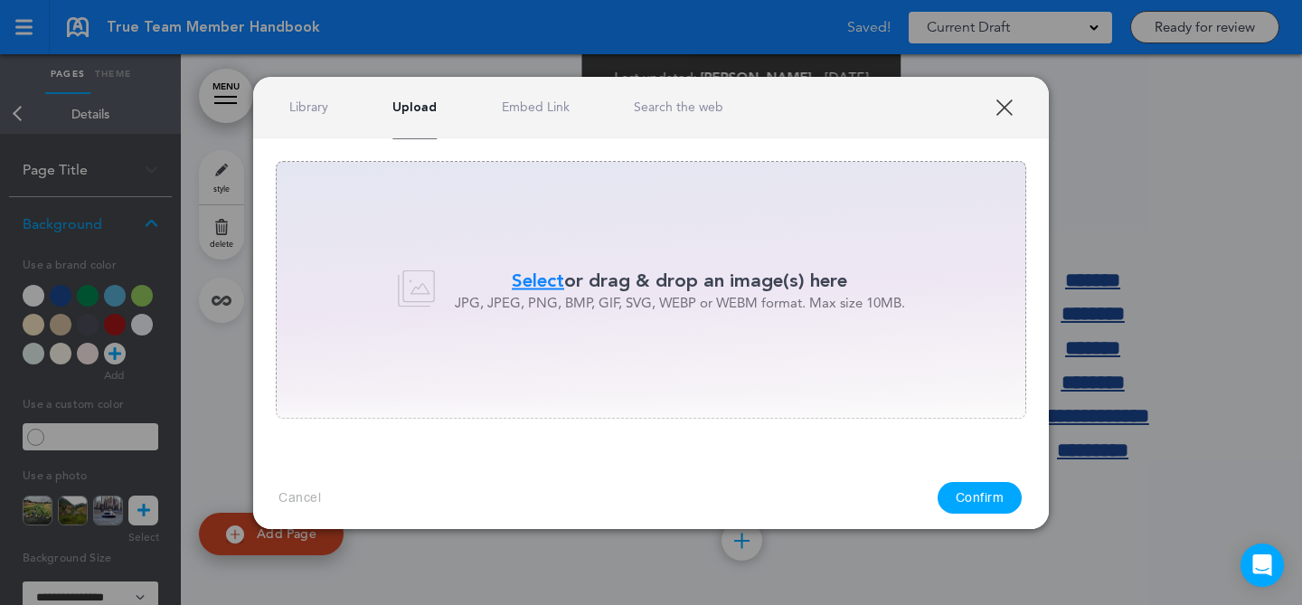
click at [325, 110] on link "Library" at bounding box center [308, 107] width 39 height 17
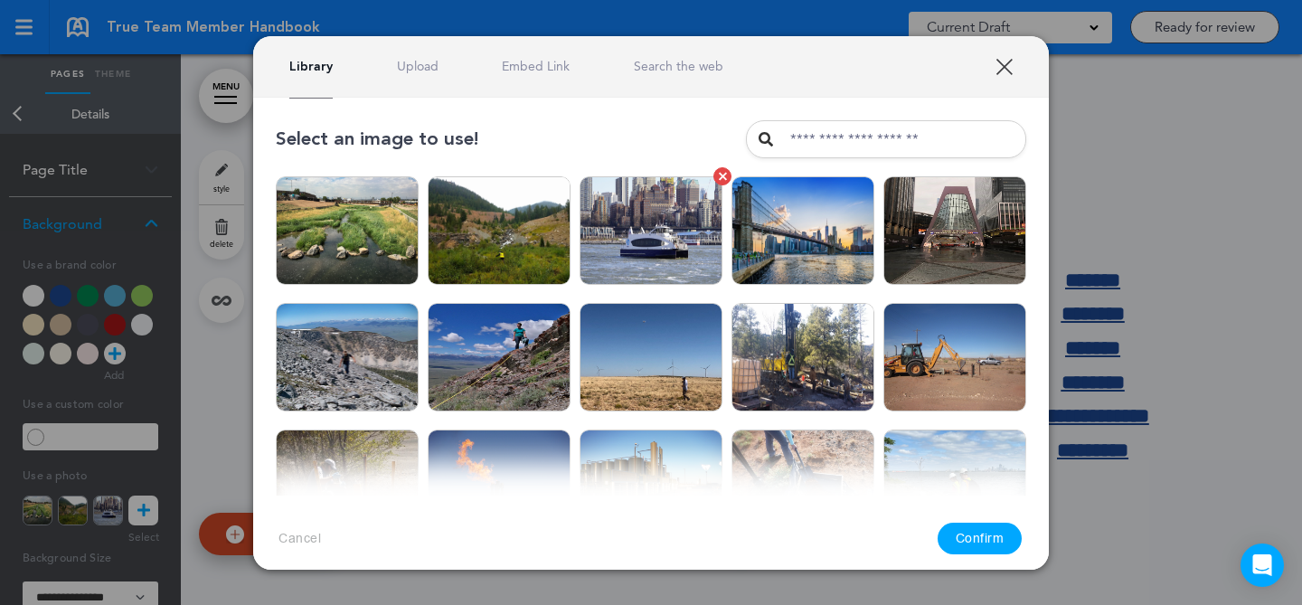
scroll to position [4, 0]
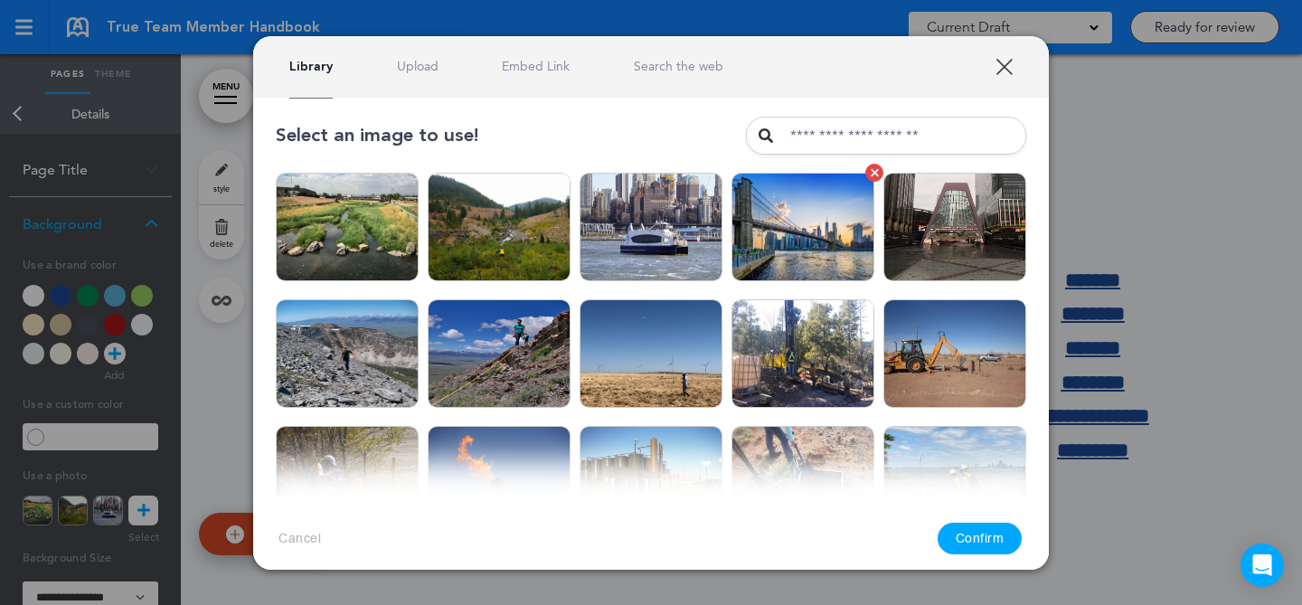
drag, startPoint x: 772, startPoint y: 250, endPoint x: 801, endPoint y: 260, distance: 30.6
click at [772, 250] on img at bounding box center [803, 227] width 143 height 109
click at [992, 544] on button "Confirm" at bounding box center [980, 539] width 85 height 32
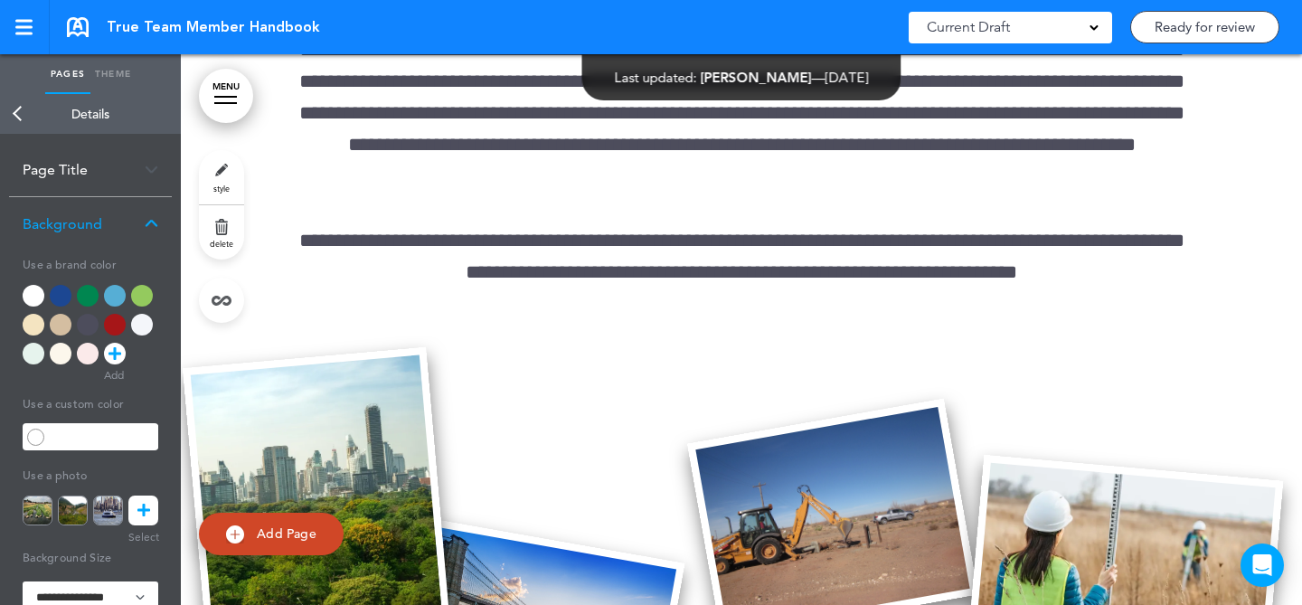
scroll to position [1625, 0]
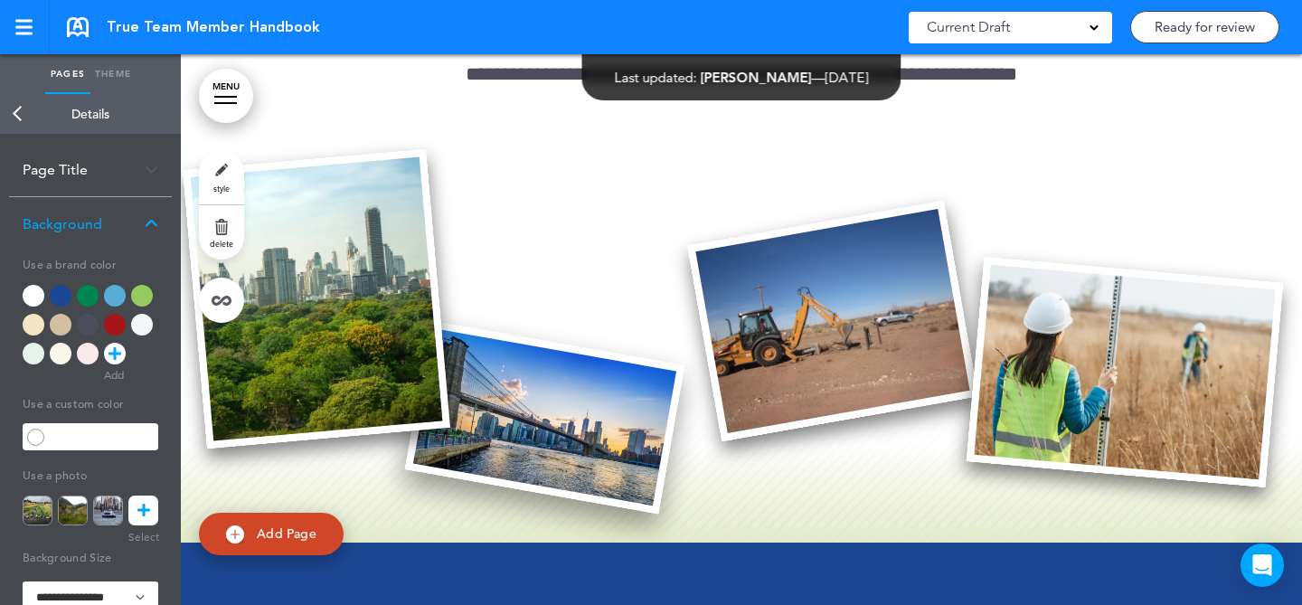
click at [575, 433] on img at bounding box center [545, 418] width 280 height 194
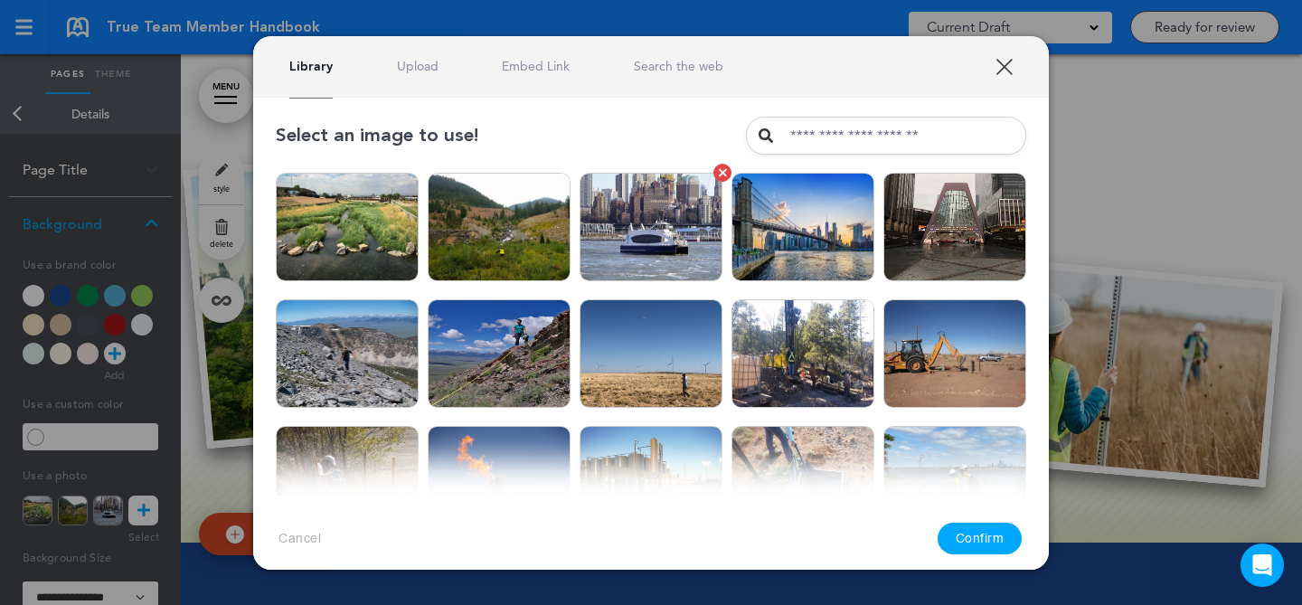
scroll to position [1, 0]
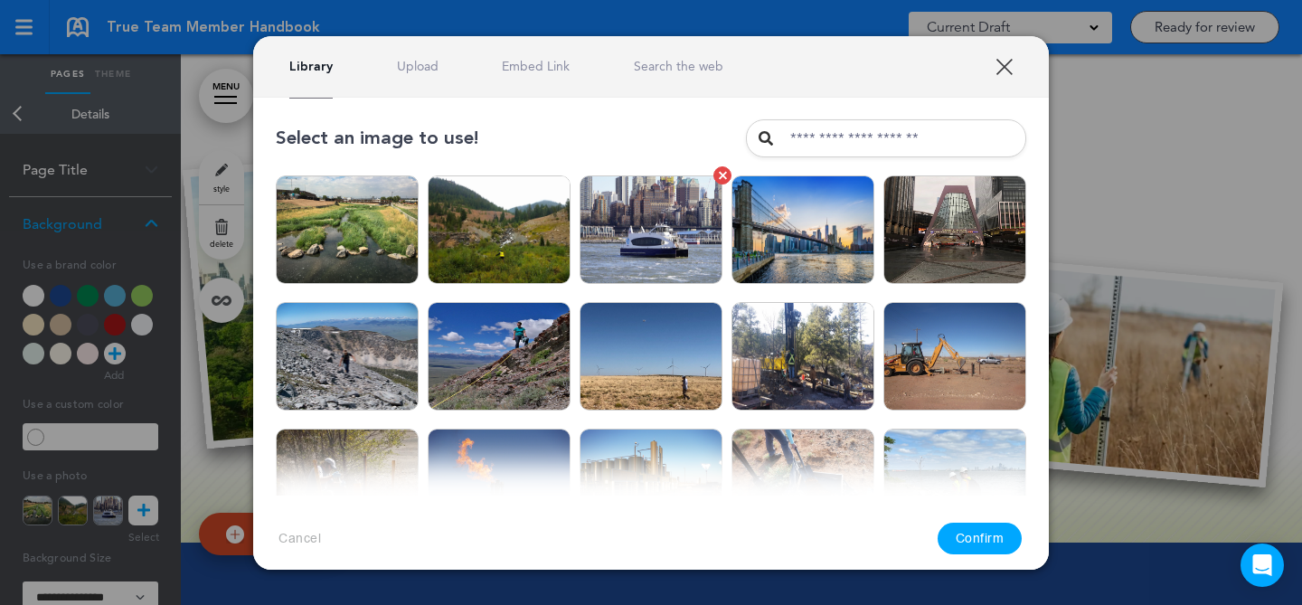
click at [645, 260] on img at bounding box center [651, 229] width 143 height 109
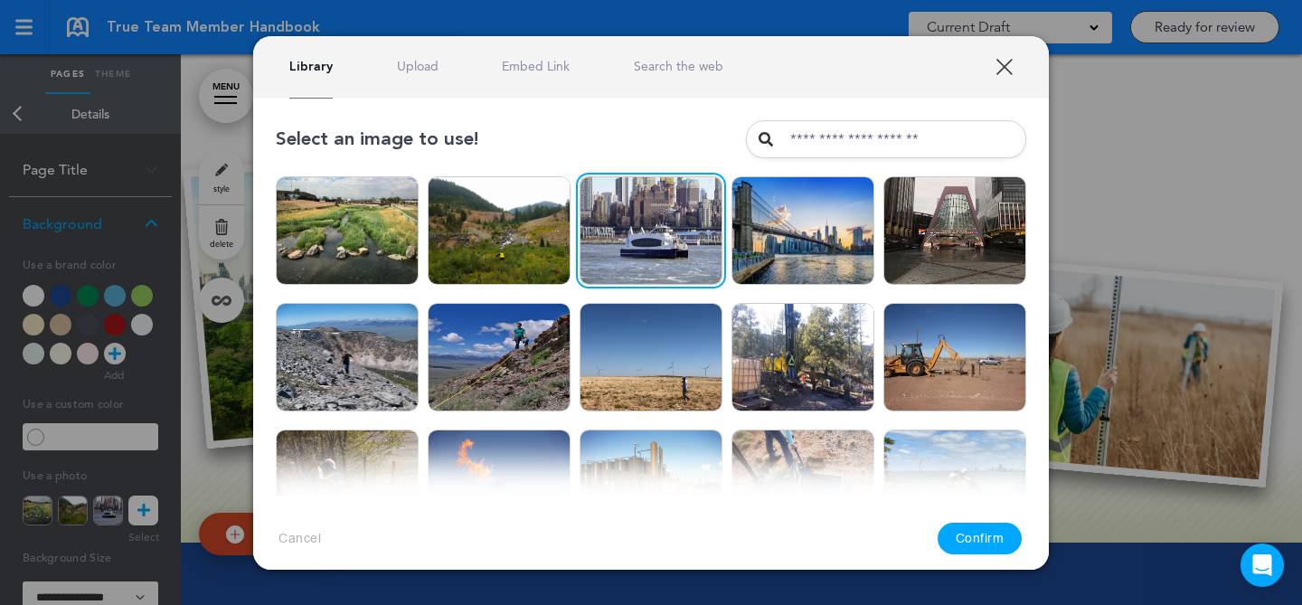
click at [978, 542] on button "Confirm" at bounding box center [980, 539] width 85 height 32
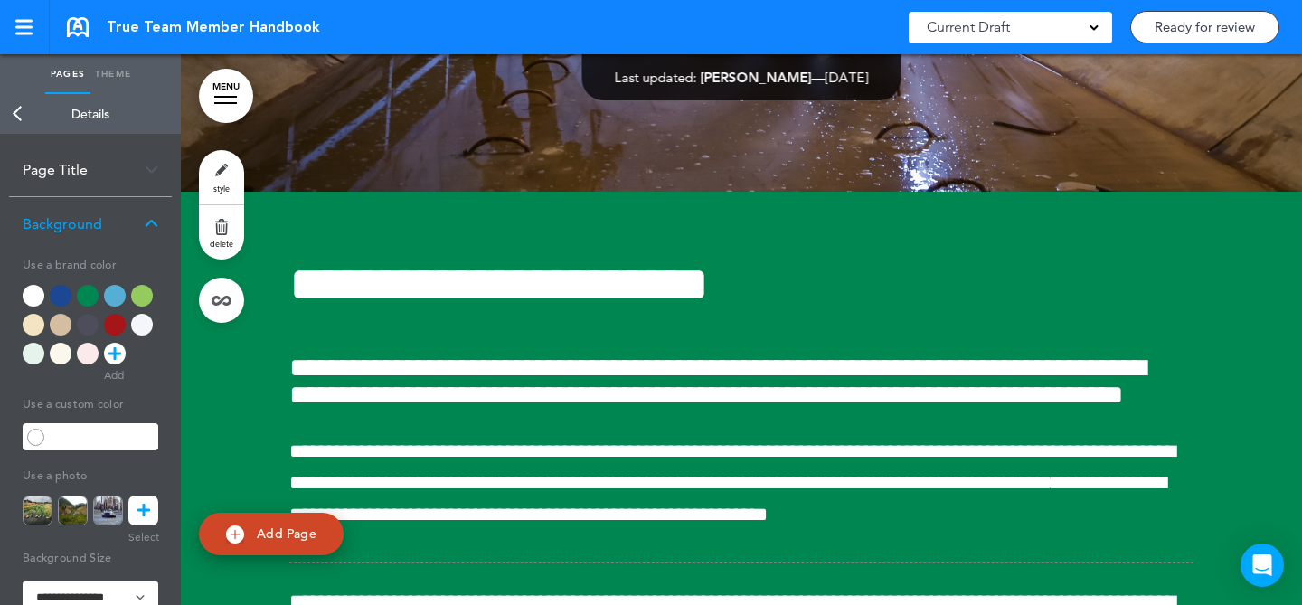
scroll to position [15025, 0]
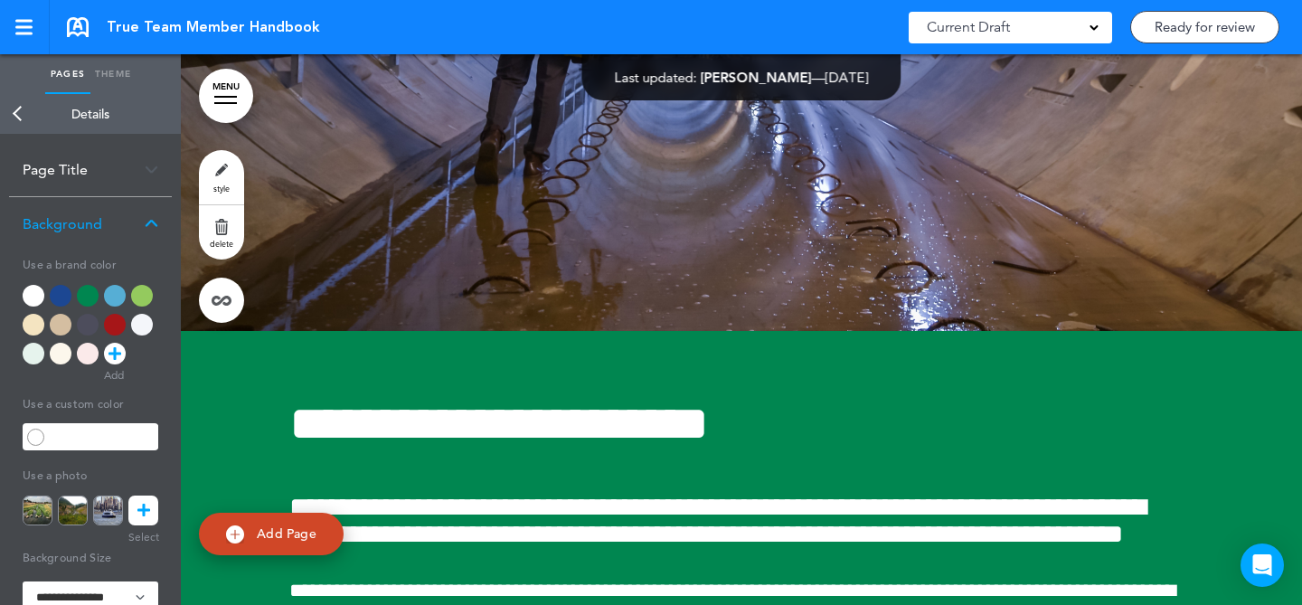
click at [227, 167] on link "style" at bounding box center [221, 177] width 45 height 54
click at [145, 504] on icon at bounding box center [143, 511] width 13 height 30
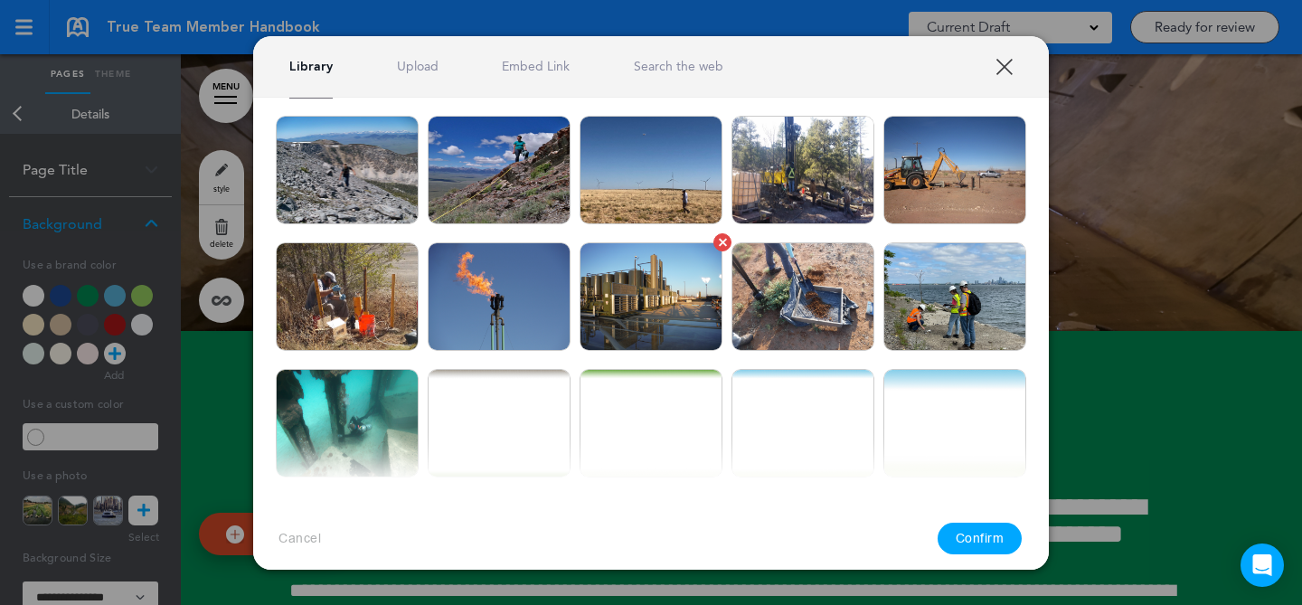
scroll to position [189, 0]
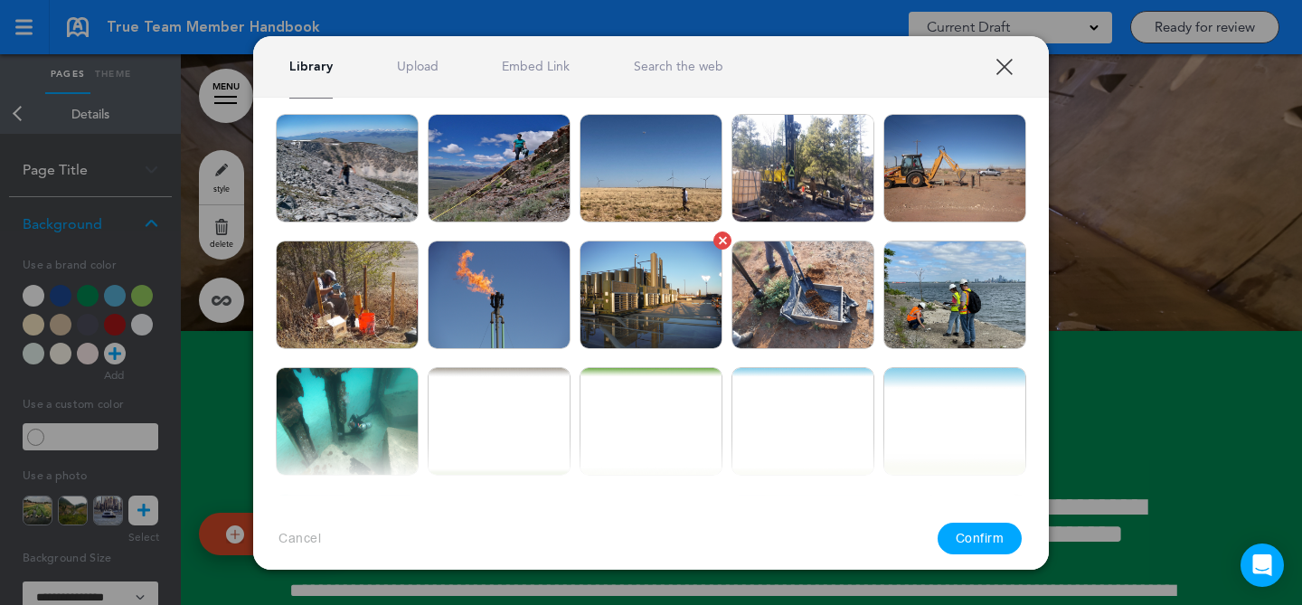
click at [666, 290] on img at bounding box center [651, 295] width 143 height 109
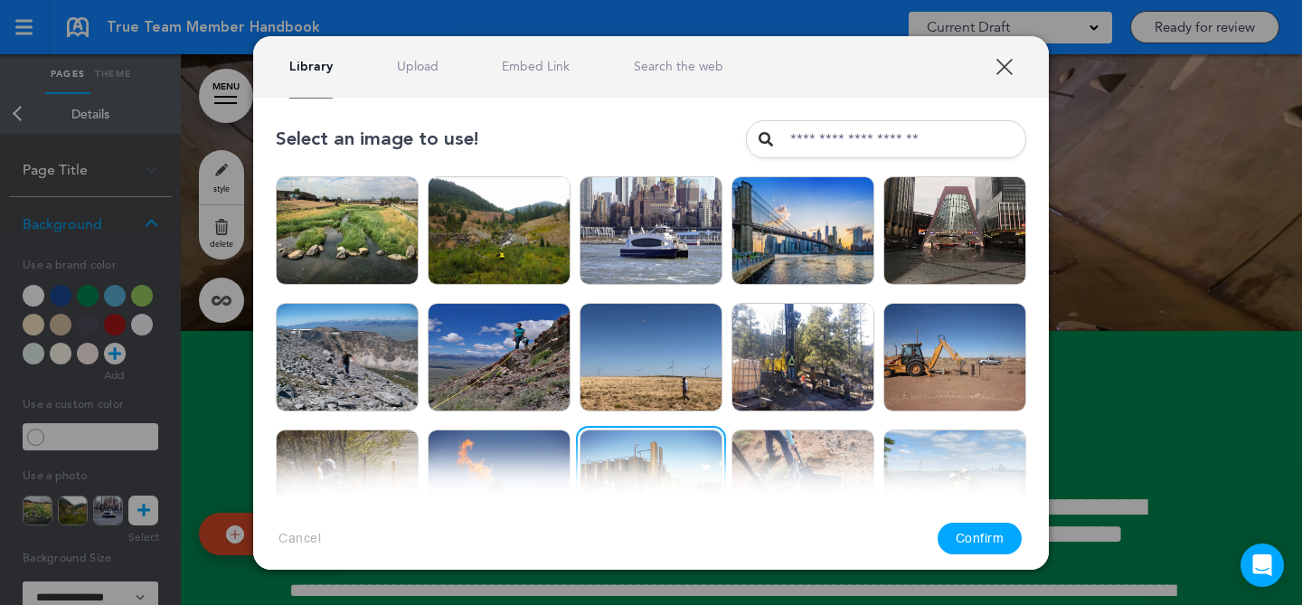
scroll to position [36, 0]
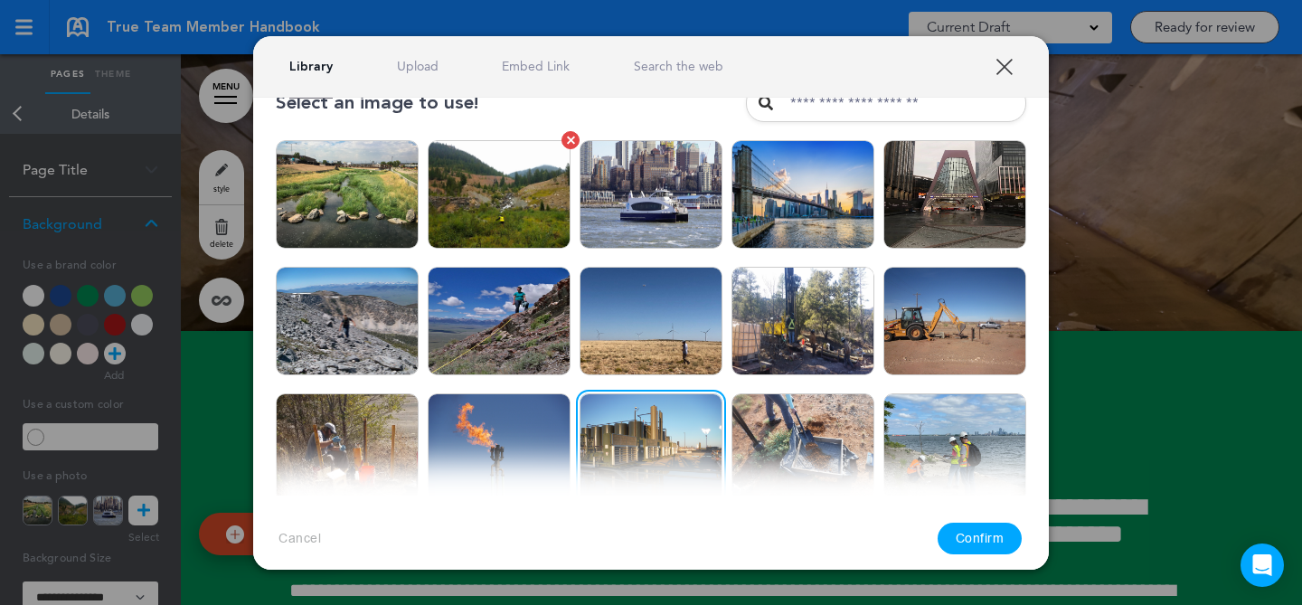
click at [526, 213] on img at bounding box center [499, 194] width 143 height 109
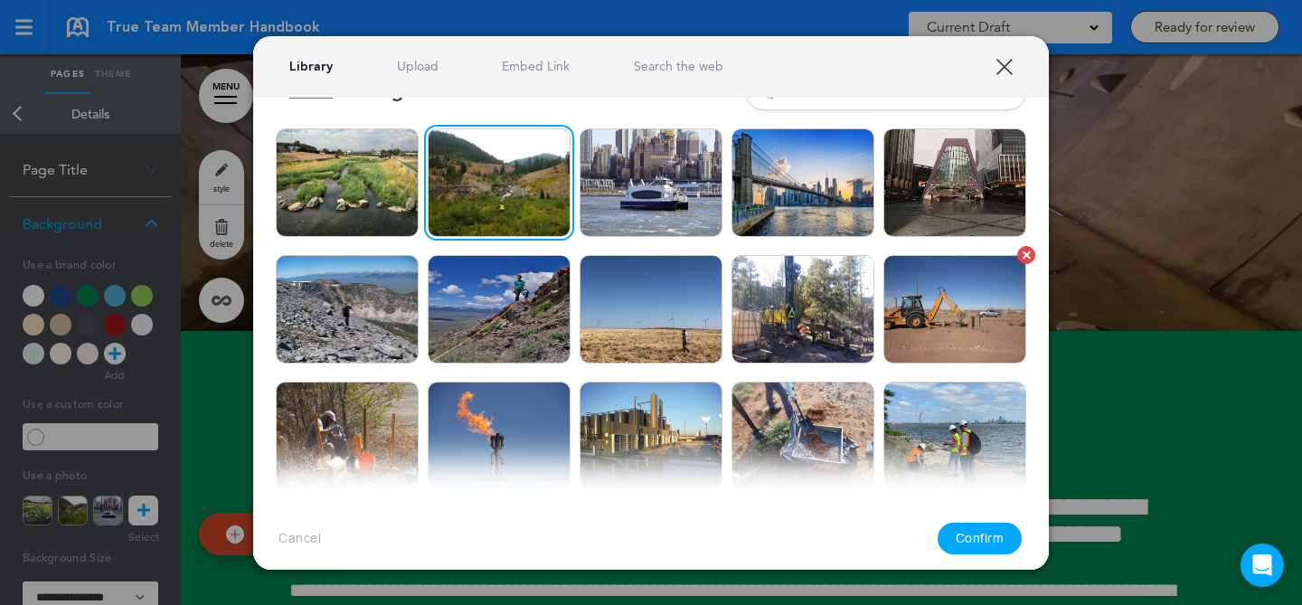
scroll to position [50, 0]
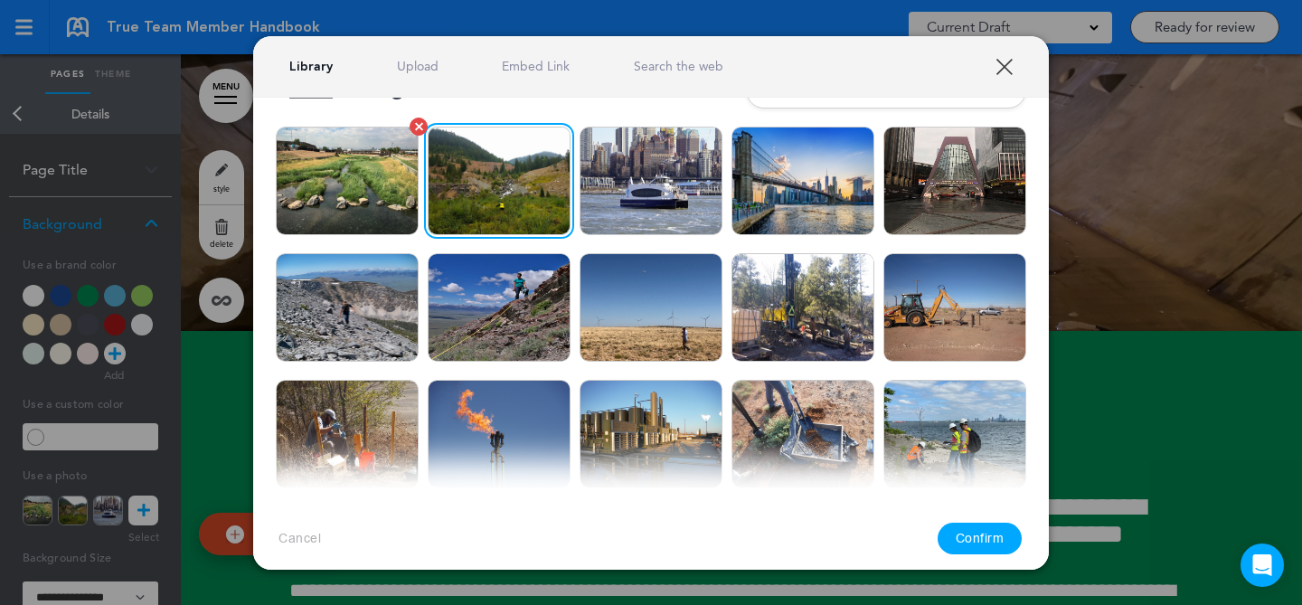
click at [342, 213] on img at bounding box center [347, 181] width 143 height 109
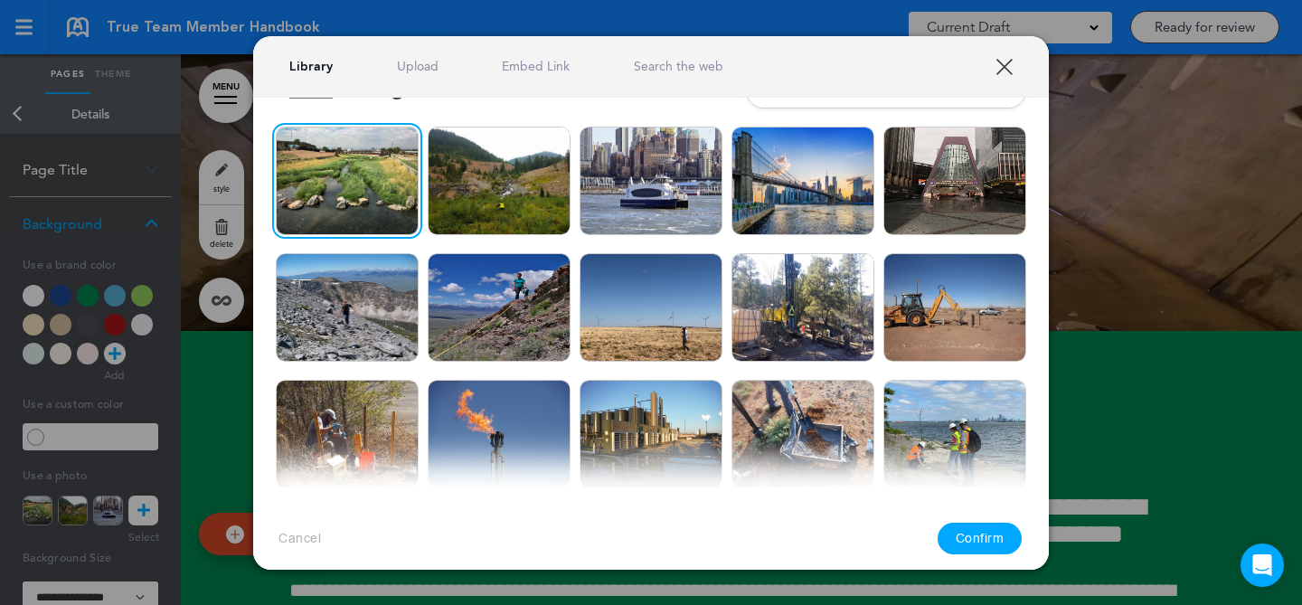
click at [967, 538] on button "Confirm" at bounding box center [980, 539] width 85 height 32
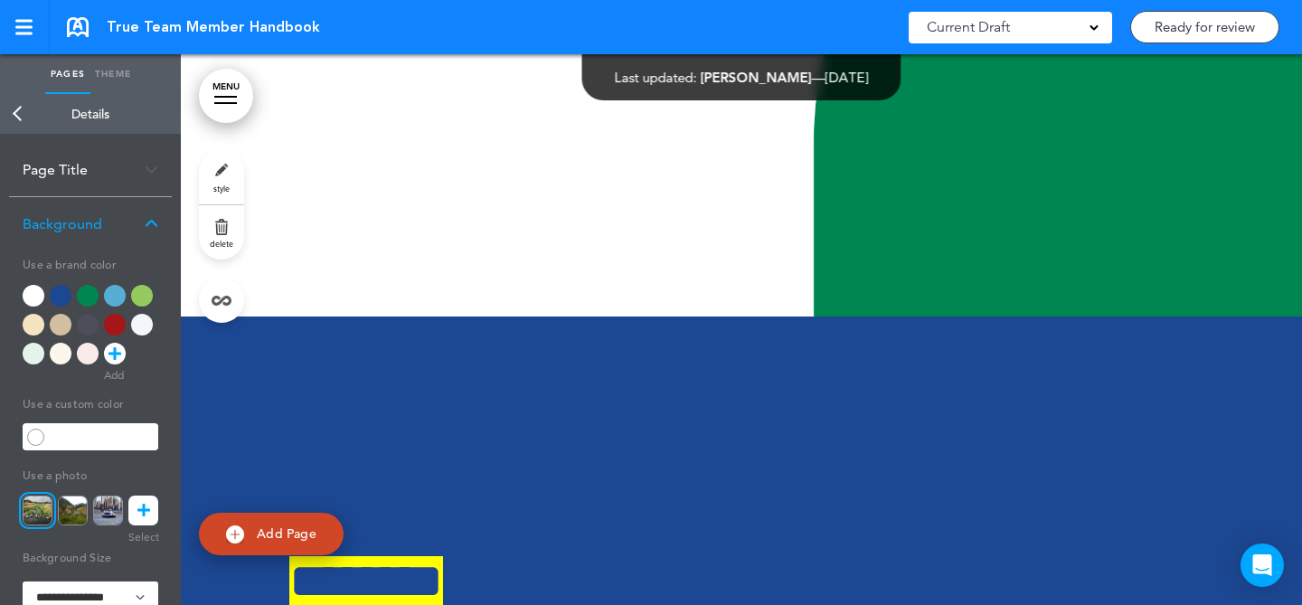
scroll to position [64220, 0]
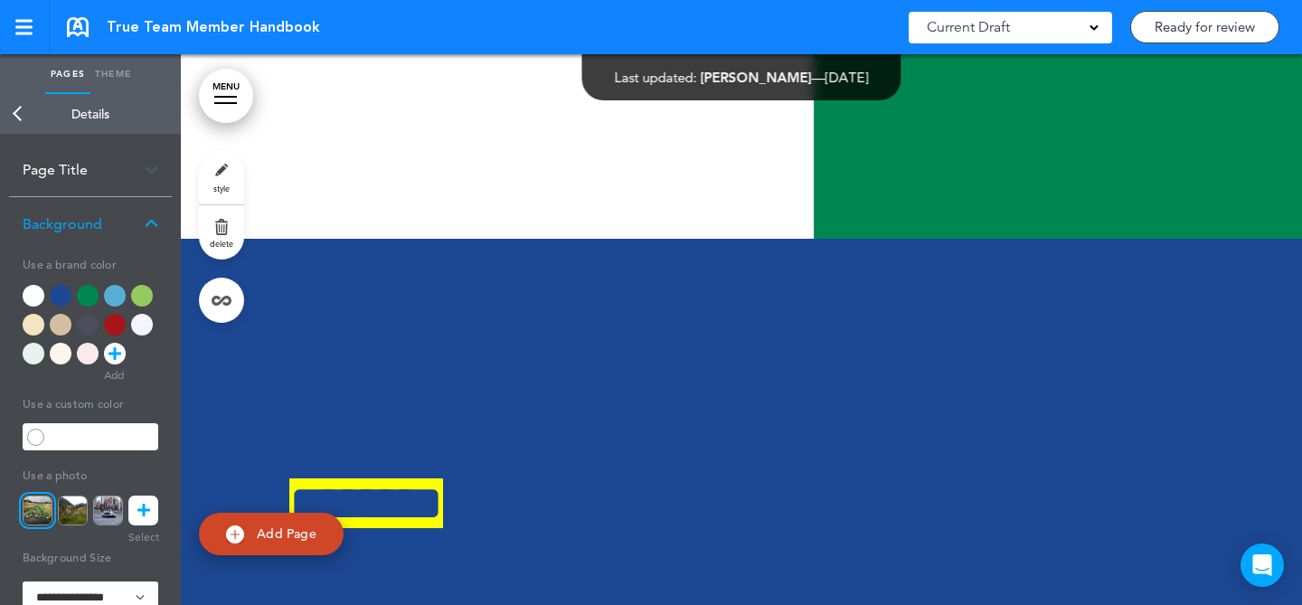
click at [236, 168] on link "style" at bounding box center [221, 177] width 45 height 54
click at [155, 511] on link at bounding box center [143, 511] width 30 height 30
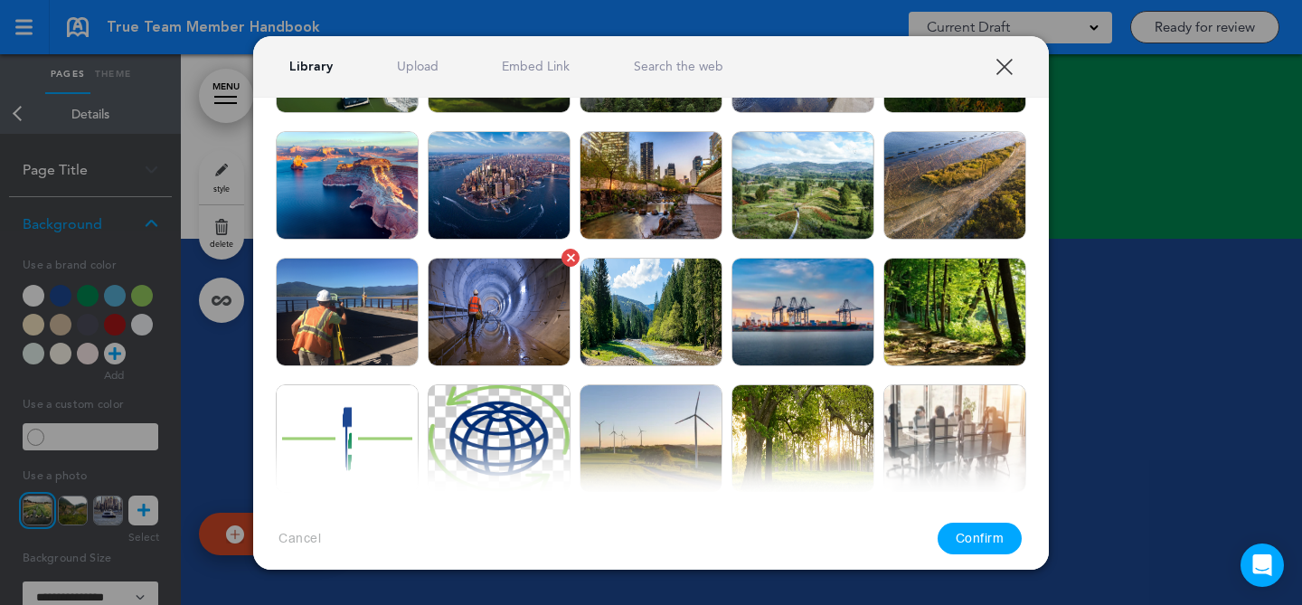
scroll to position [1057, 0]
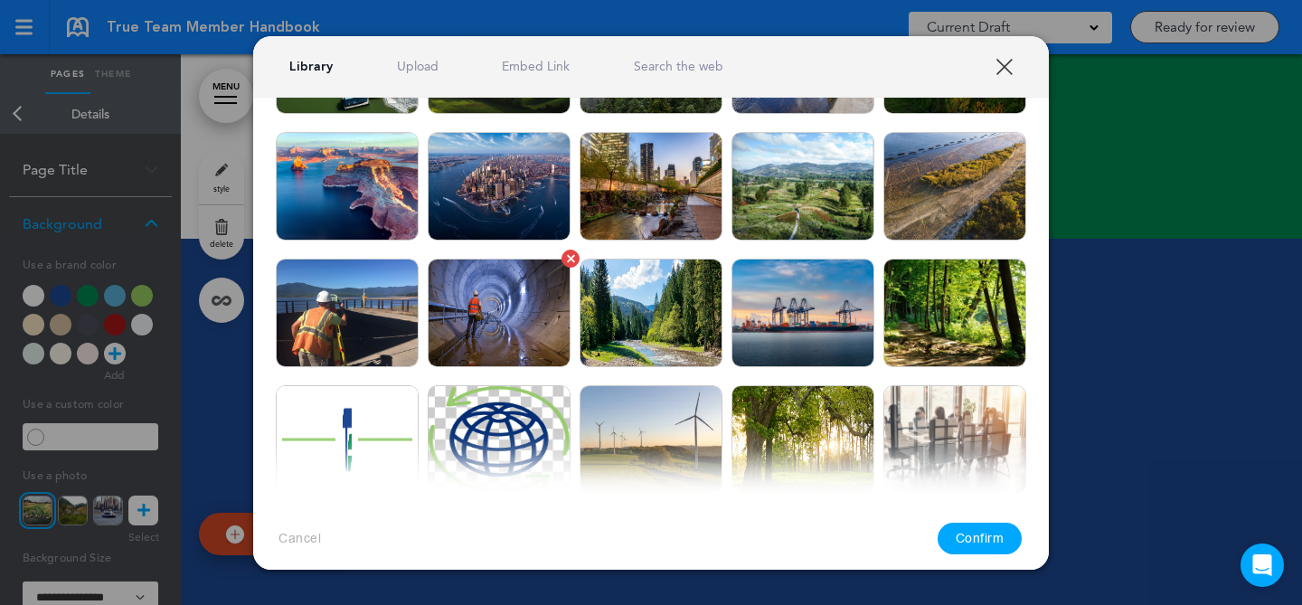
click at [481, 324] on img at bounding box center [499, 313] width 143 height 109
click at [972, 540] on button "Confirm" at bounding box center [980, 539] width 85 height 32
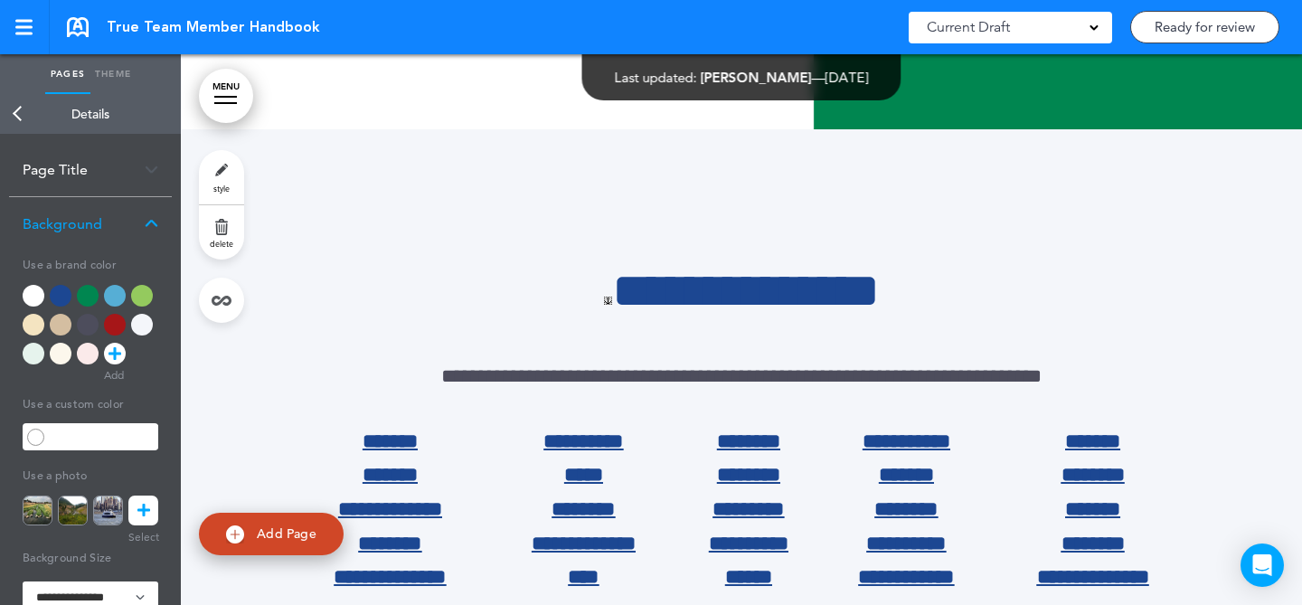
scroll to position [77909, 0]
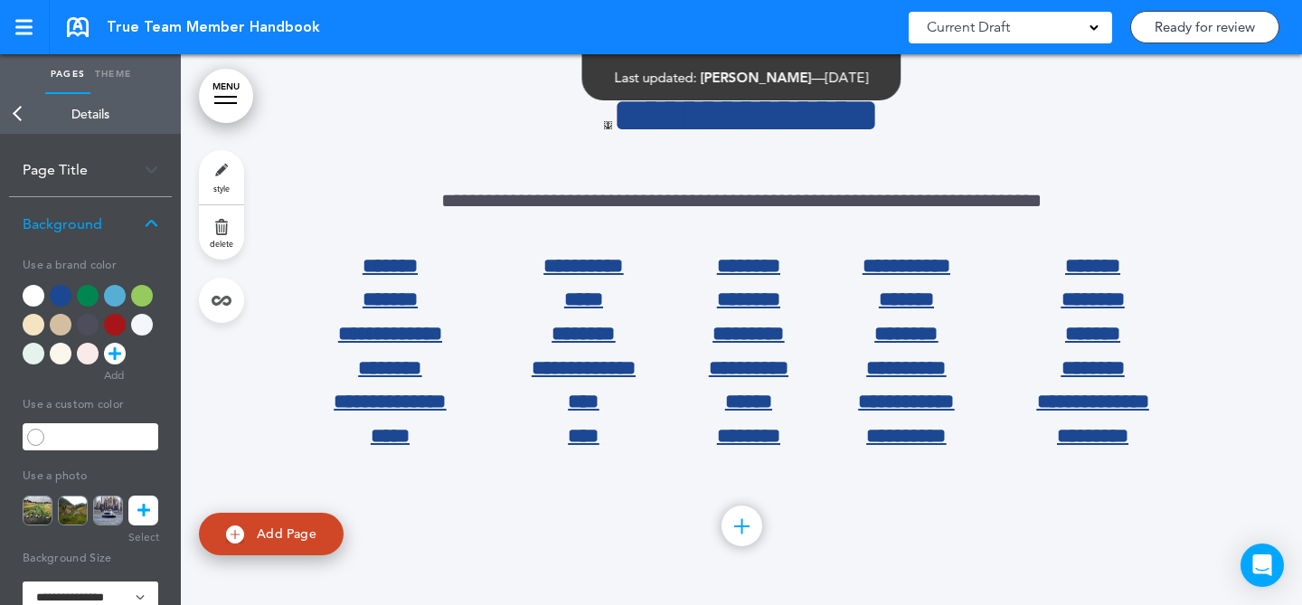
click at [1193, 33] on link "Ready for review" at bounding box center [1204, 27] width 149 height 33
type input "**********"
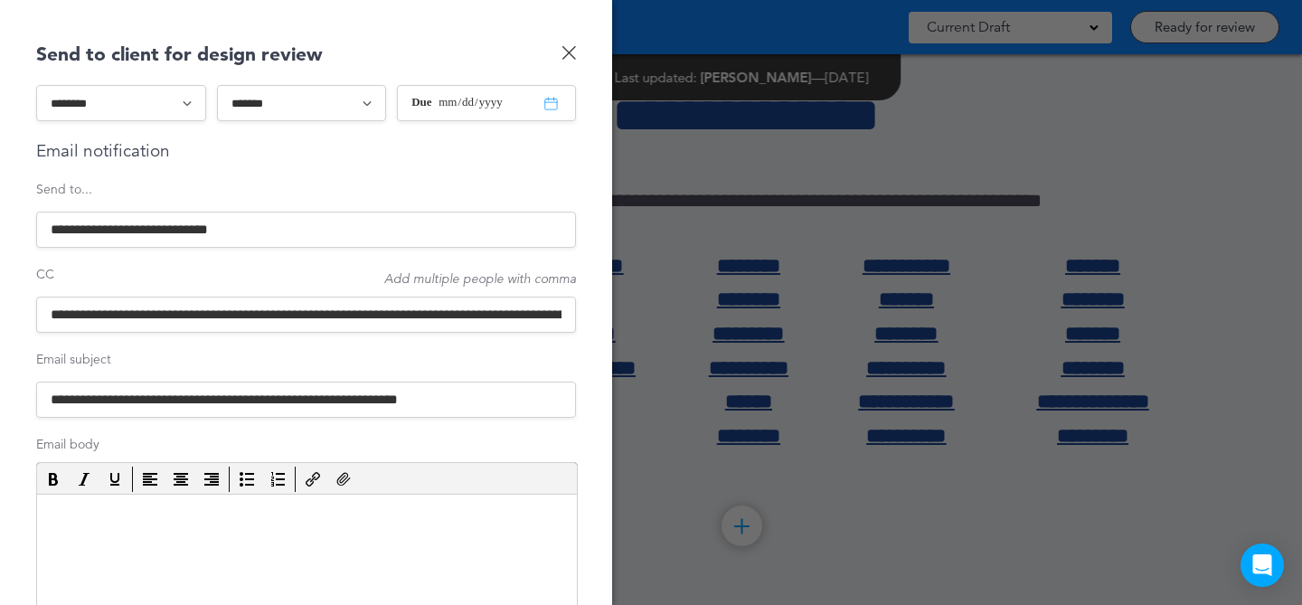
scroll to position [0, 0]
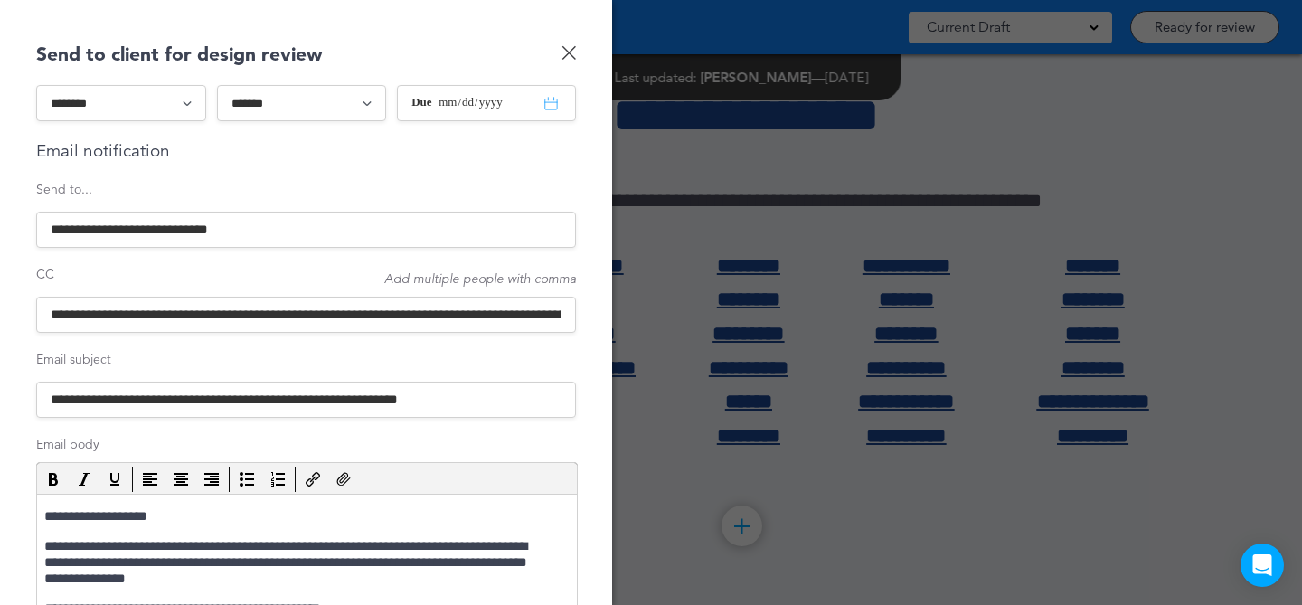
click at [303, 109] on select "******* ******* *******" at bounding box center [302, 103] width 170 height 36
select select "*"
type input "**********"
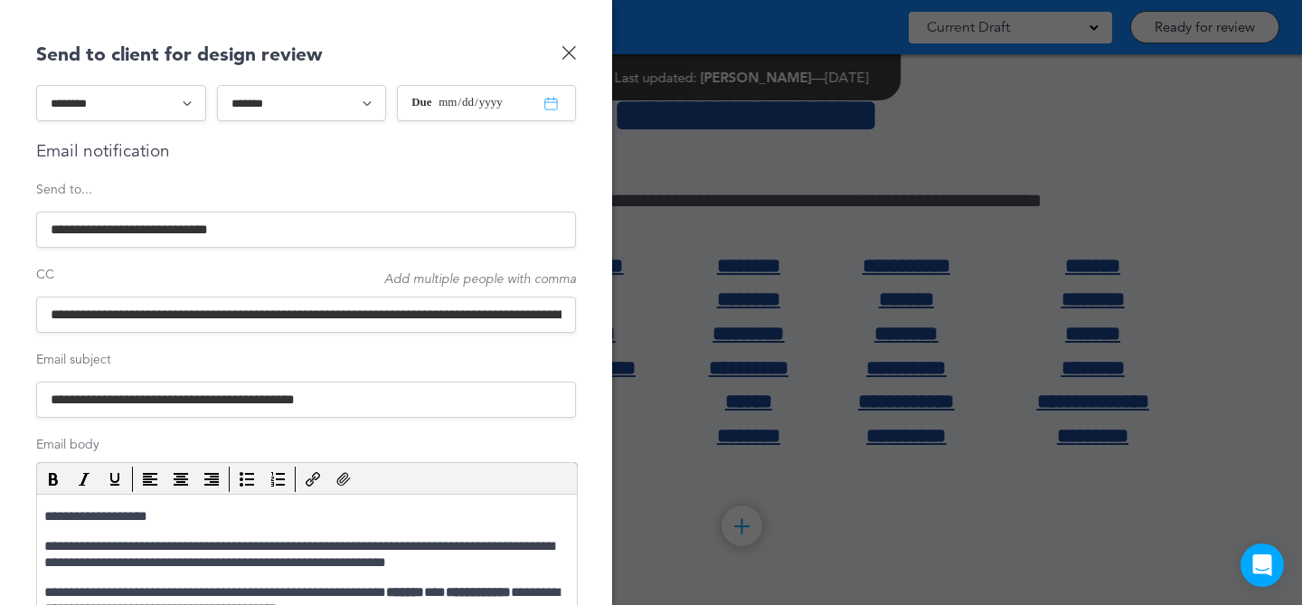
click at [330, 313] on input "**********" at bounding box center [306, 315] width 540 height 36
paste input "**********"
drag, startPoint x: 28, startPoint y: 315, endPoint x: 0, endPoint y: 307, distance: 29.0
click at [0, 307] on div "**********" at bounding box center [306, 302] width 612 height 605
click at [404, 316] on input "**********" at bounding box center [303, 315] width 535 height 36
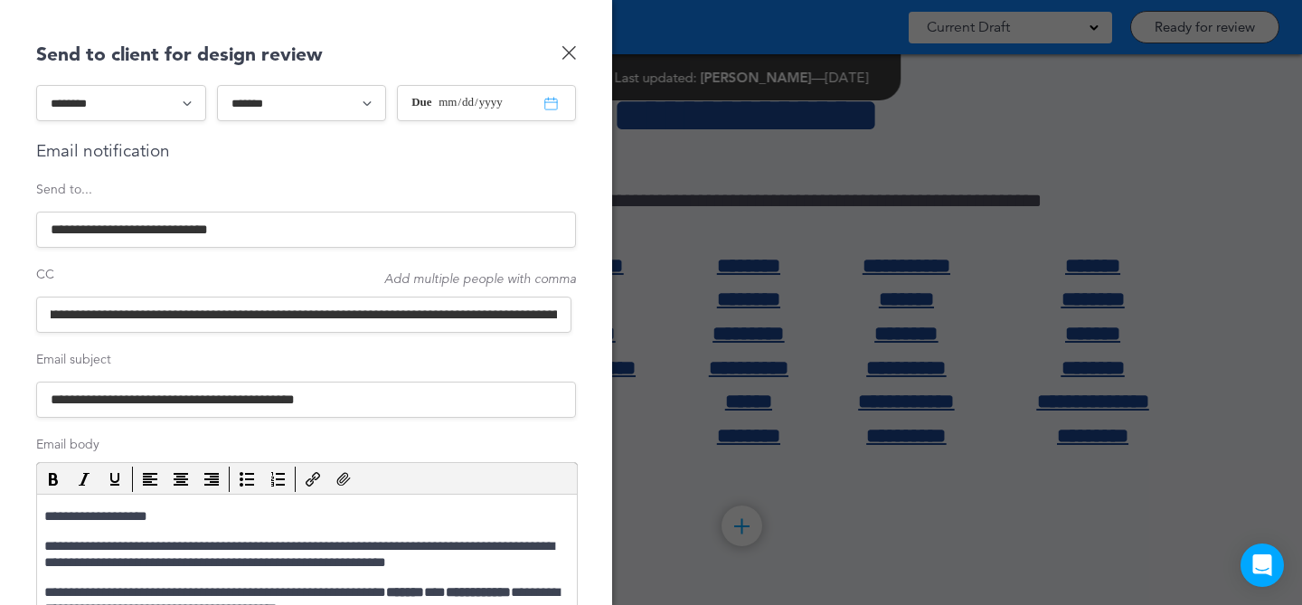
scroll to position [0, 333]
drag, startPoint x: 492, startPoint y: 312, endPoint x: 476, endPoint y: 312, distance: 16.3
click at [476, 312] on input "**********" at bounding box center [303, 315] width 535 height 36
click at [392, 321] on input "**********" at bounding box center [303, 315] width 535 height 36
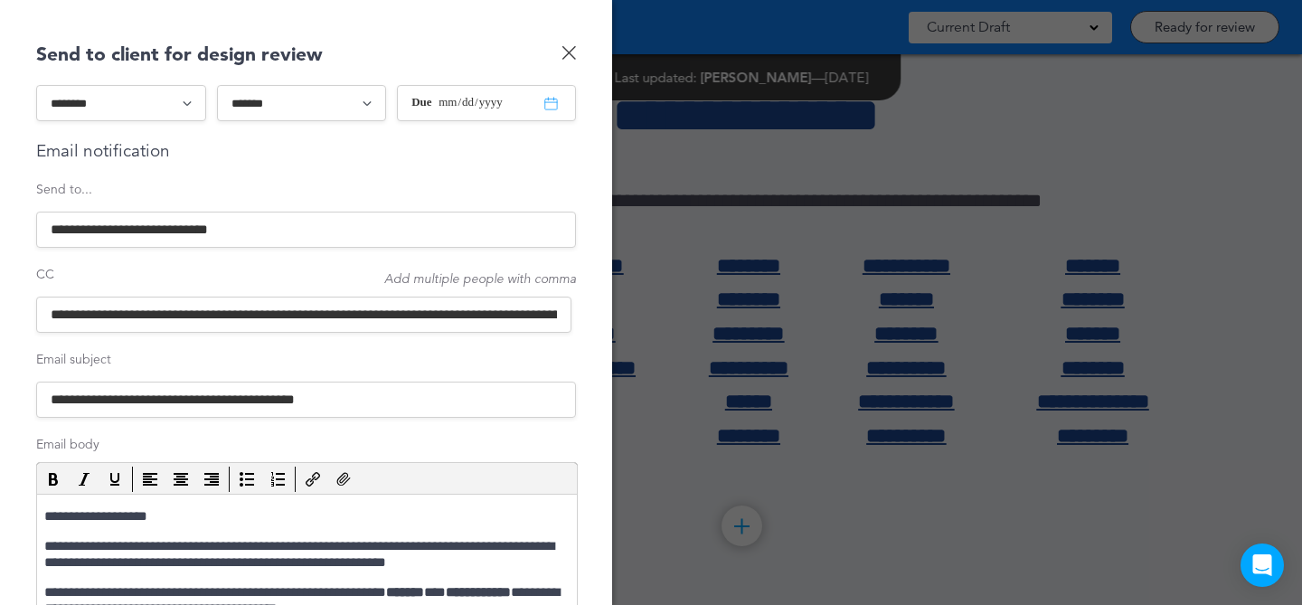
drag, startPoint x: 362, startPoint y: 316, endPoint x: 55, endPoint y: 308, distance: 306.6
click at [0, 307] on div "**********" at bounding box center [306, 302] width 612 height 605
drag, startPoint x: 289, startPoint y: 315, endPoint x: 413, endPoint y: 312, distance: 123.9
click at [413, 312] on input "**********" at bounding box center [303, 315] width 535 height 36
click at [503, 318] on input "**********" at bounding box center [303, 315] width 535 height 36
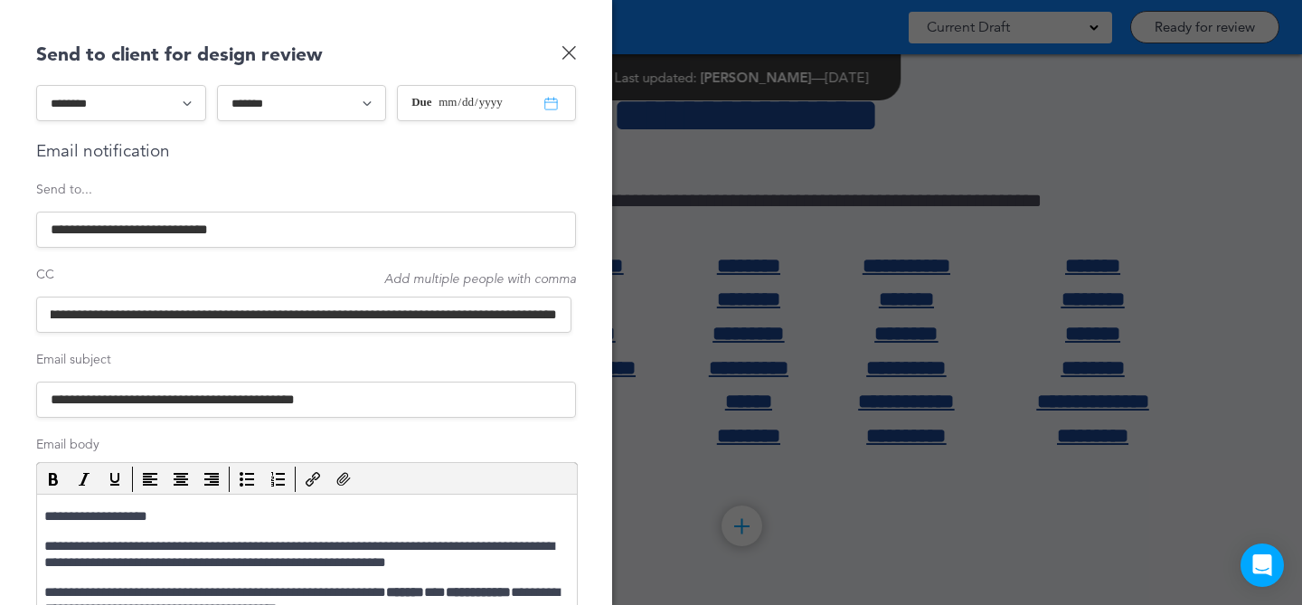
scroll to position [0, 469]
drag, startPoint x: 506, startPoint y: 314, endPoint x: 122, endPoint y: 317, distance: 384.3
click at [122, 317] on input "**********" at bounding box center [303, 315] width 535 height 36
drag, startPoint x: 287, startPoint y: 316, endPoint x: 384, endPoint y: 315, distance: 97.7
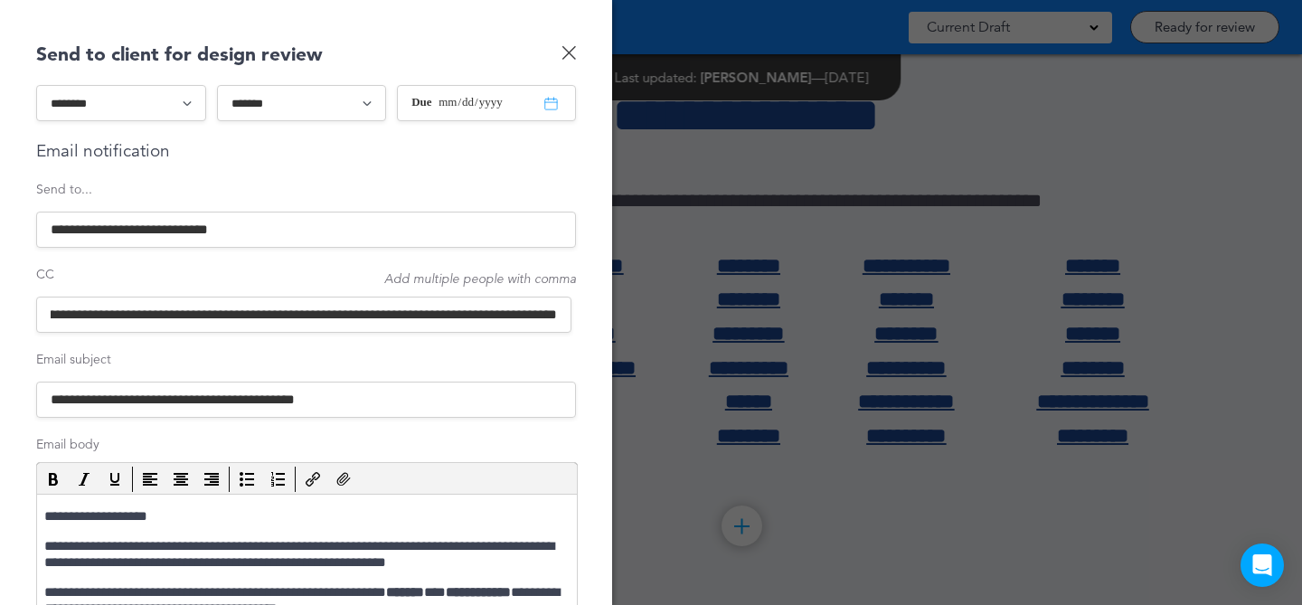
click at [383, 315] on input "**********" at bounding box center [303, 315] width 535 height 36
drag, startPoint x: 528, startPoint y: 312, endPoint x: 599, endPoint y: 312, distance: 70.5
click at [599, 312] on div "**********" at bounding box center [306, 302] width 612 height 605
click at [545, 308] on input "**********" at bounding box center [303, 315] width 535 height 36
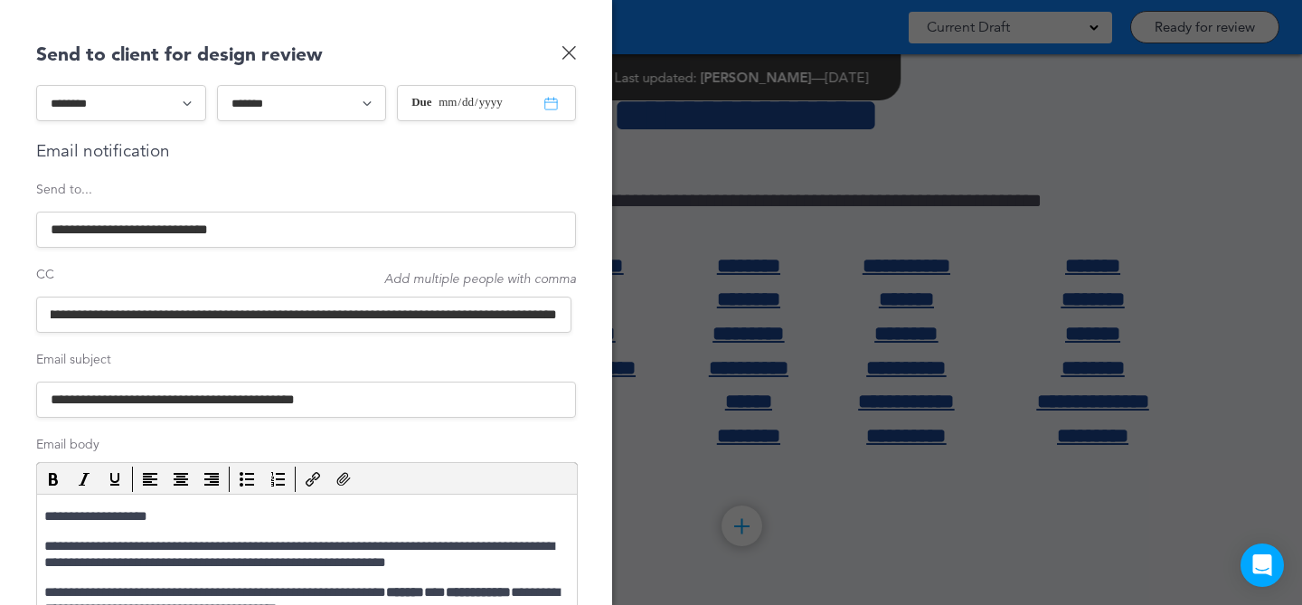
drag, startPoint x: 551, startPoint y: 315, endPoint x: 570, endPoint y: 313, distance: 19.1
click at [567, 313] on input "**********" at bounding box center [303, 315] width 535 height 36
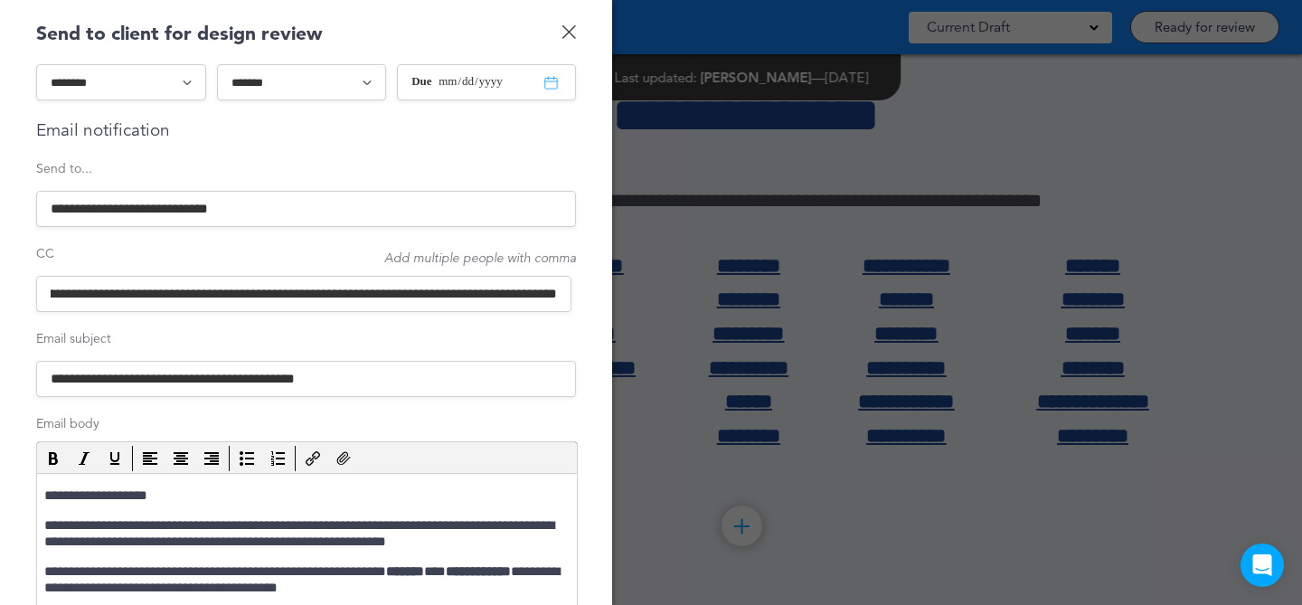
scroll to position [24, 0]
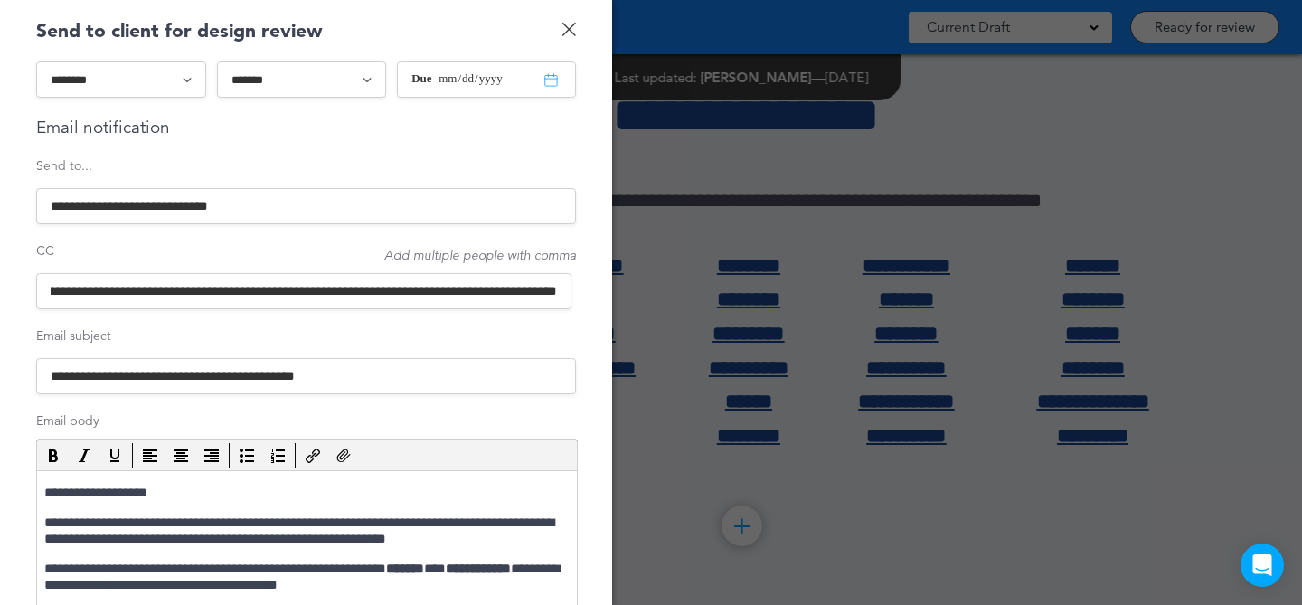
type input "**********"
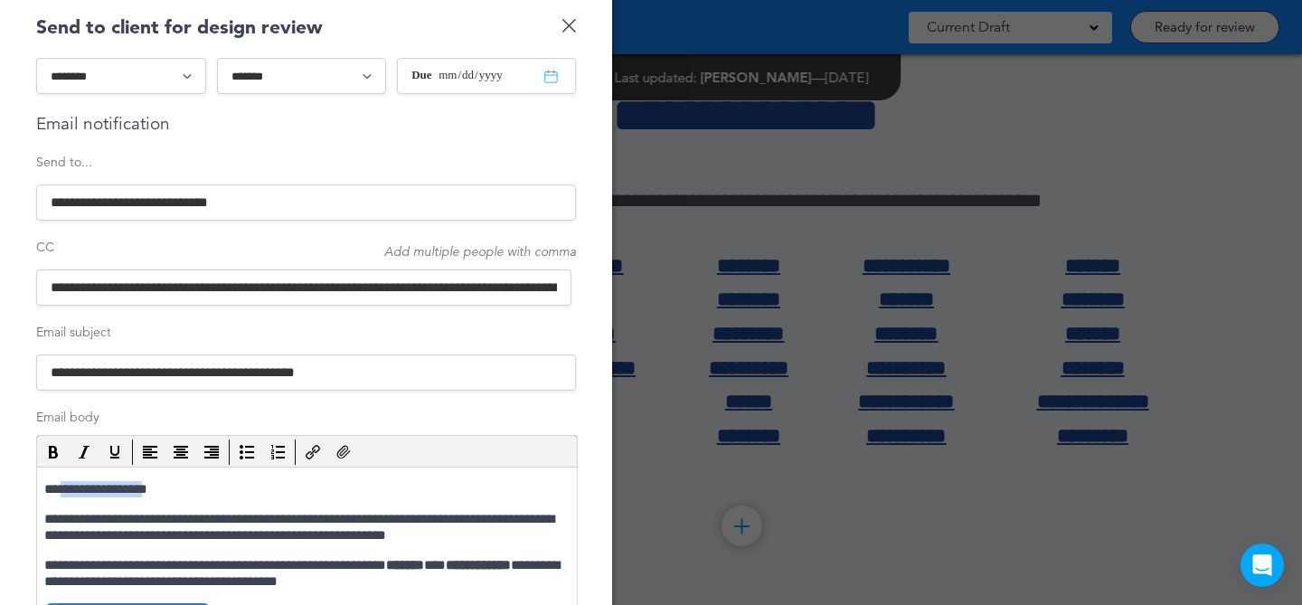
drag, startPoint x: 165, startPoint y: 489, endPoint x: 67, endPoint y: 487, distance: 97.7
click at [66, 489] on p "**********" at bounding box center [304, 489] width 521 height 16
paste body "To enrich screen reader interactions, please activate Accessibility in Grammarl…"
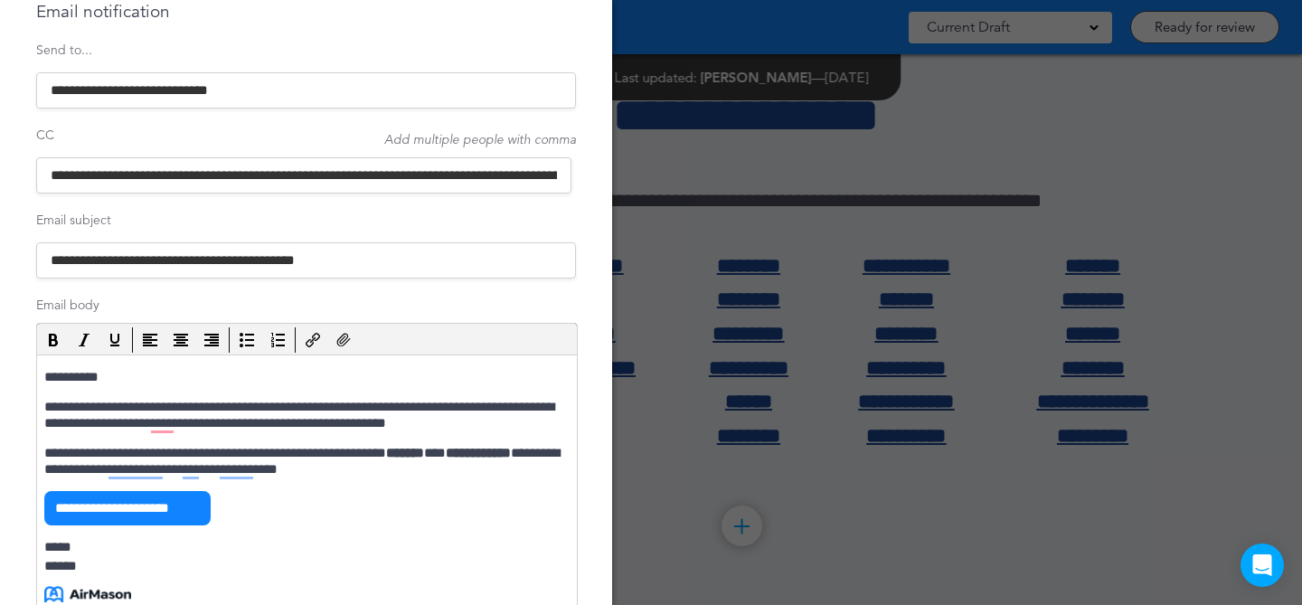
scroll to position [156, 0]
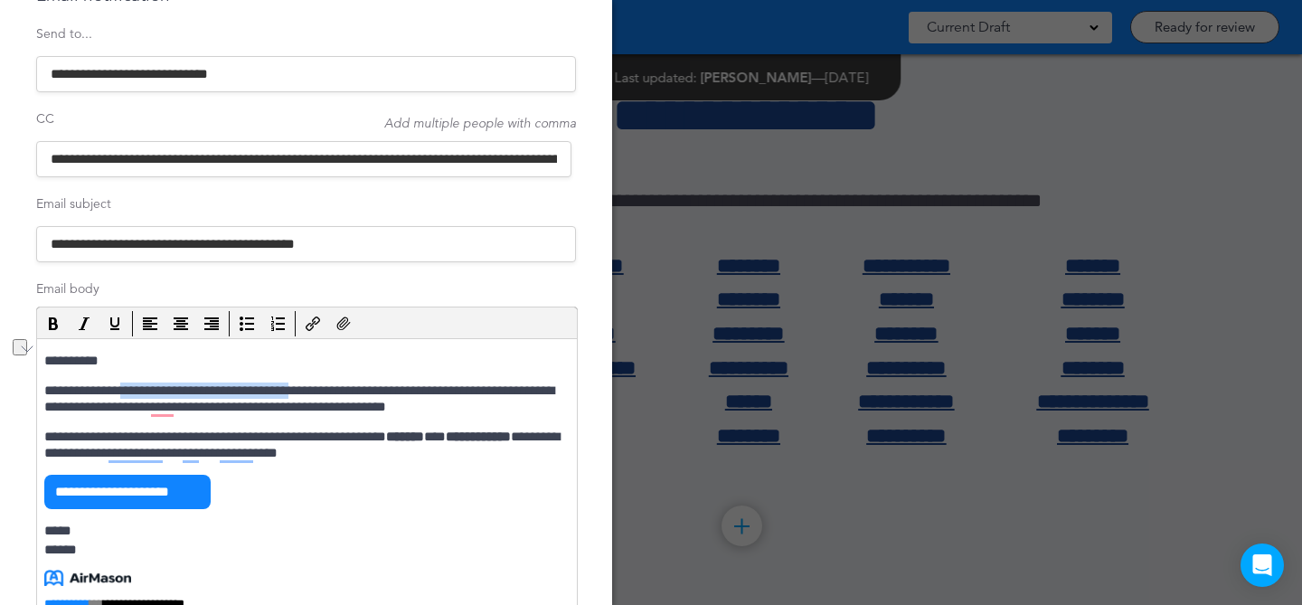
drag, startPoint x: 111, startPoint y: 51, endPoint x: 298, endPoint y: 50, distance: 186.3
click p "**********"
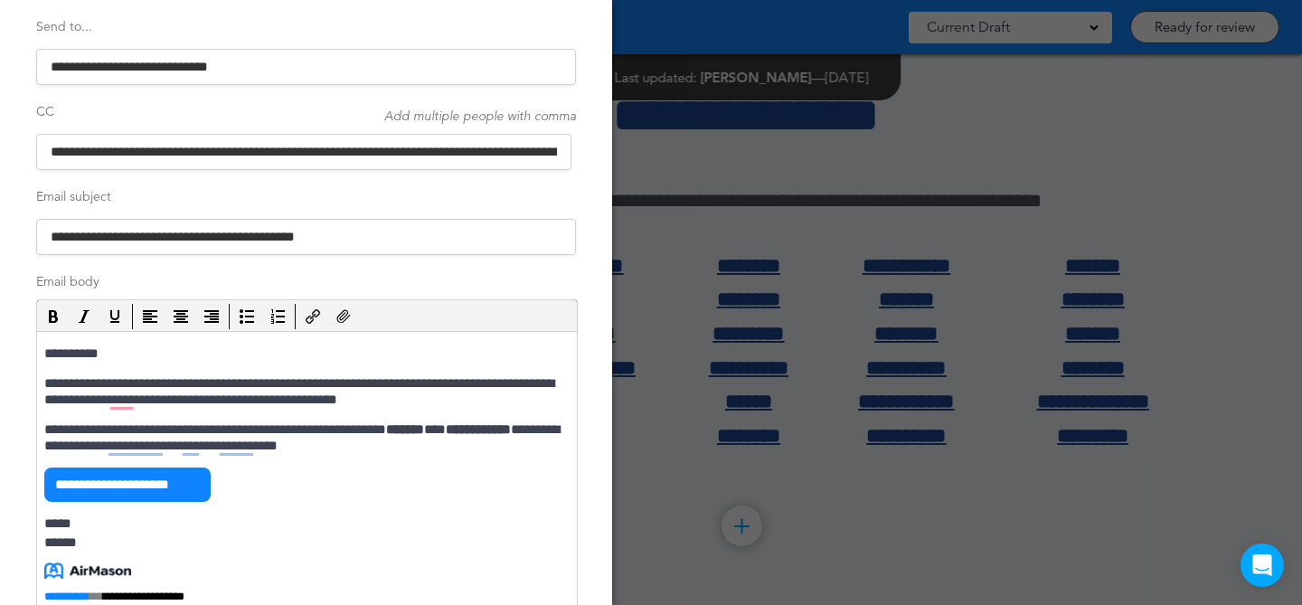
scroll to position [204, 0]
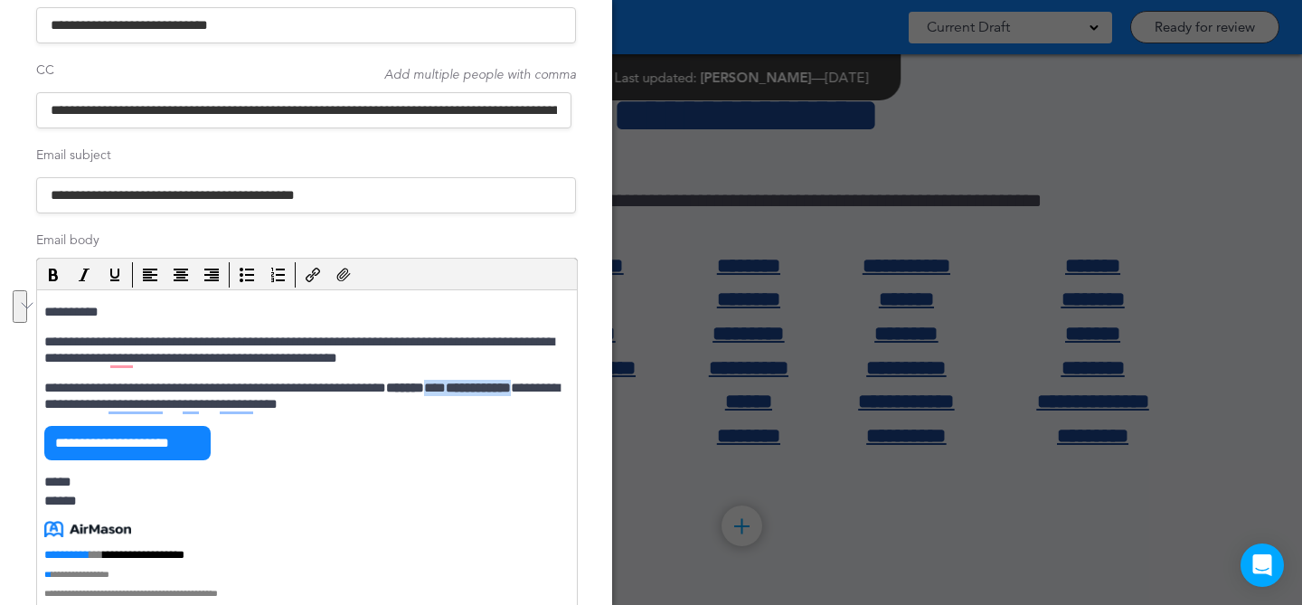
drag, startPoint x: 461, startPoint y: 102, endPoint x: 61, endPoint y: 109, distance: 399.8
click p "**********"
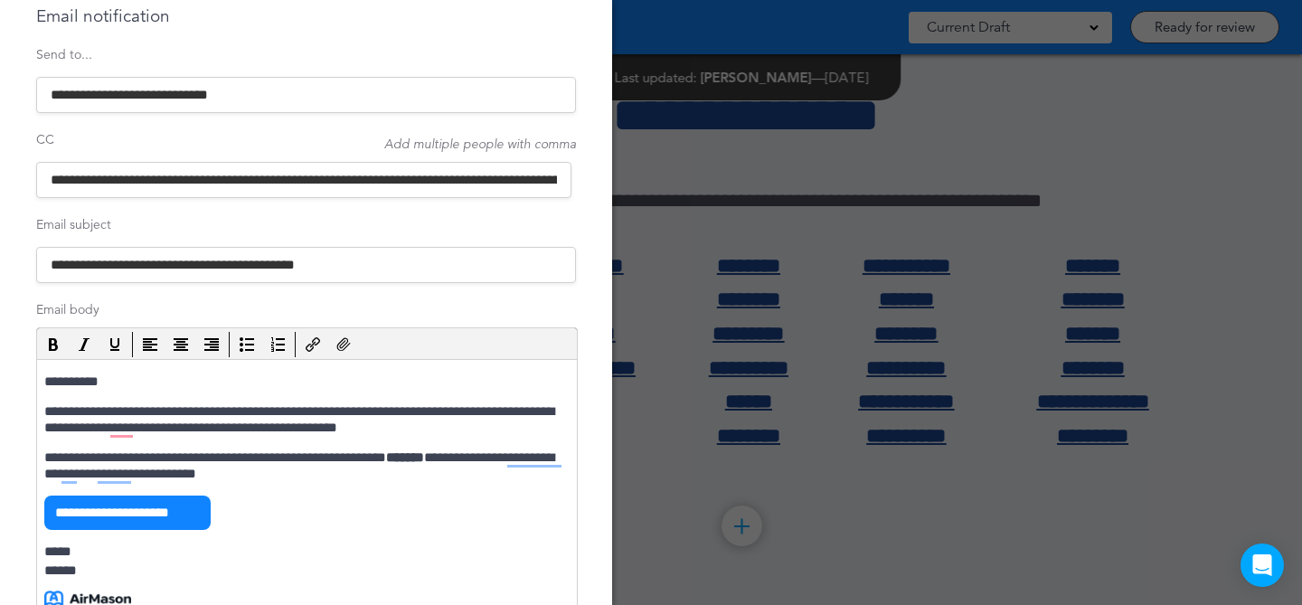
scroll to position [400, 0]
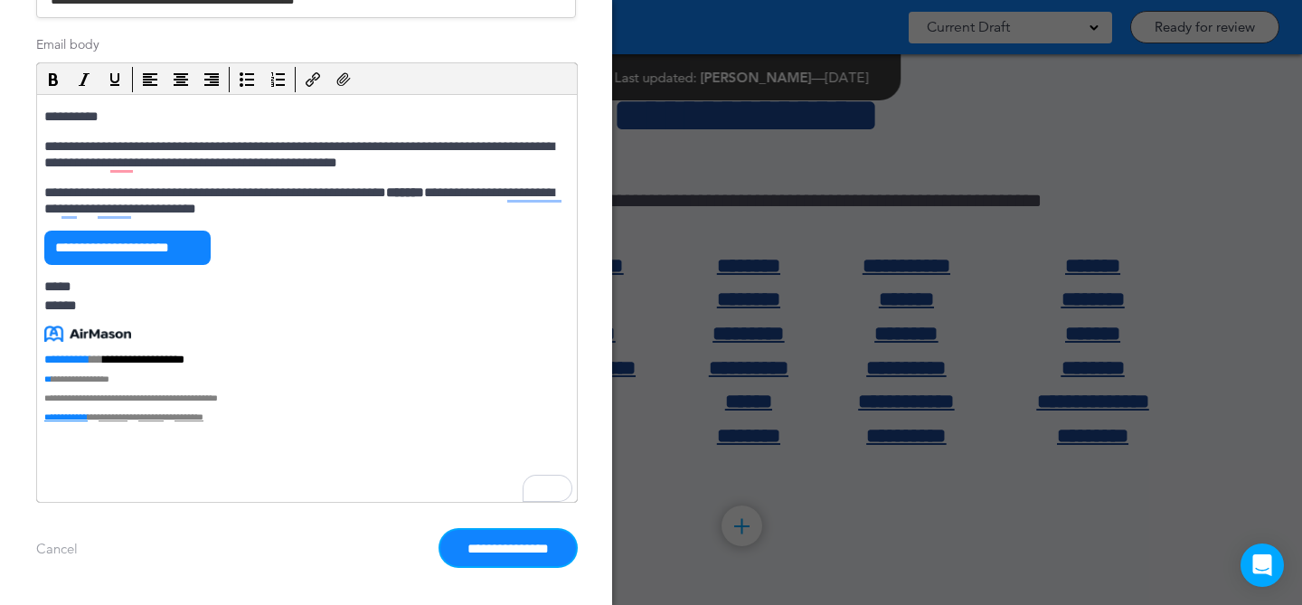
click input "**********"
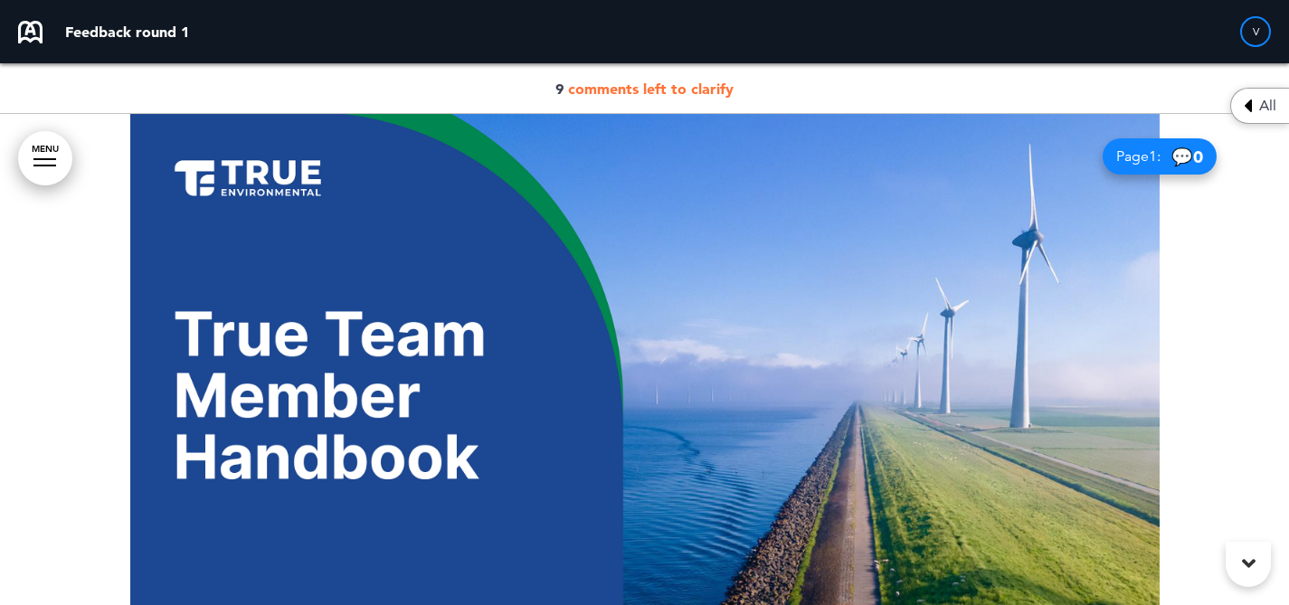
click at [660, 90] on span "comments left to clarify" at bounding box center [650, 89] width 165 height 18
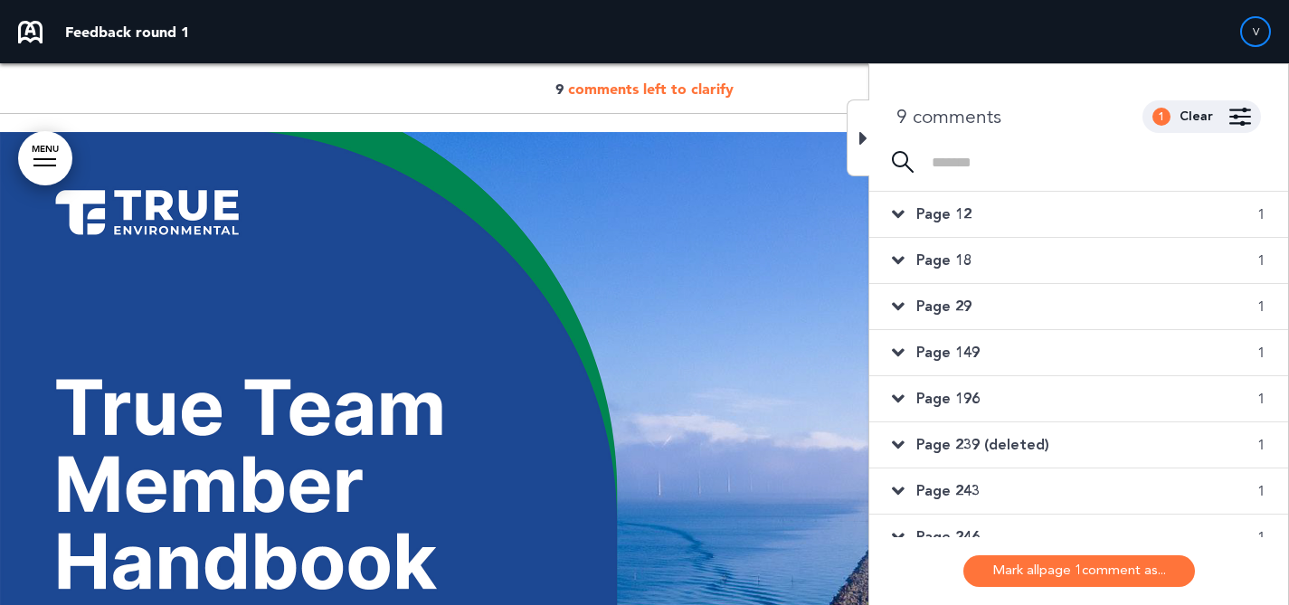
click at [1124, 222] on div "Page 12 1" at bounding box center [1078, 214] width 419 height 45
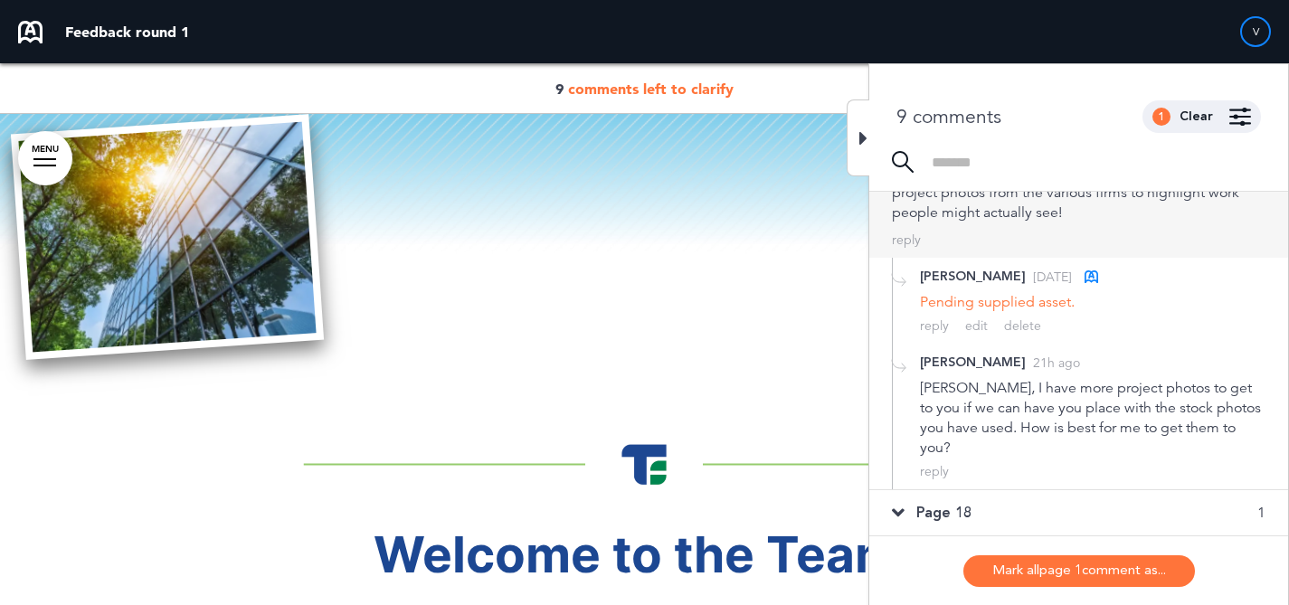
scroll to position [123, 0]
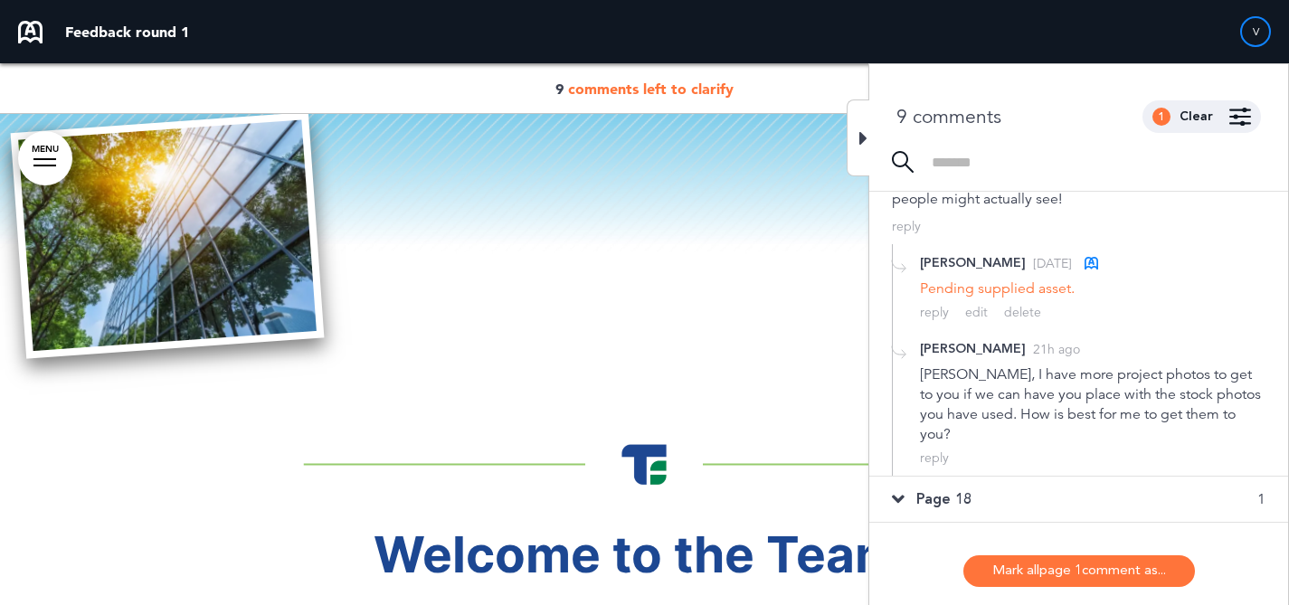
click at [1039, 478] on div "Page 18 1" at bounding box center [1078, 499] width 419 height 45
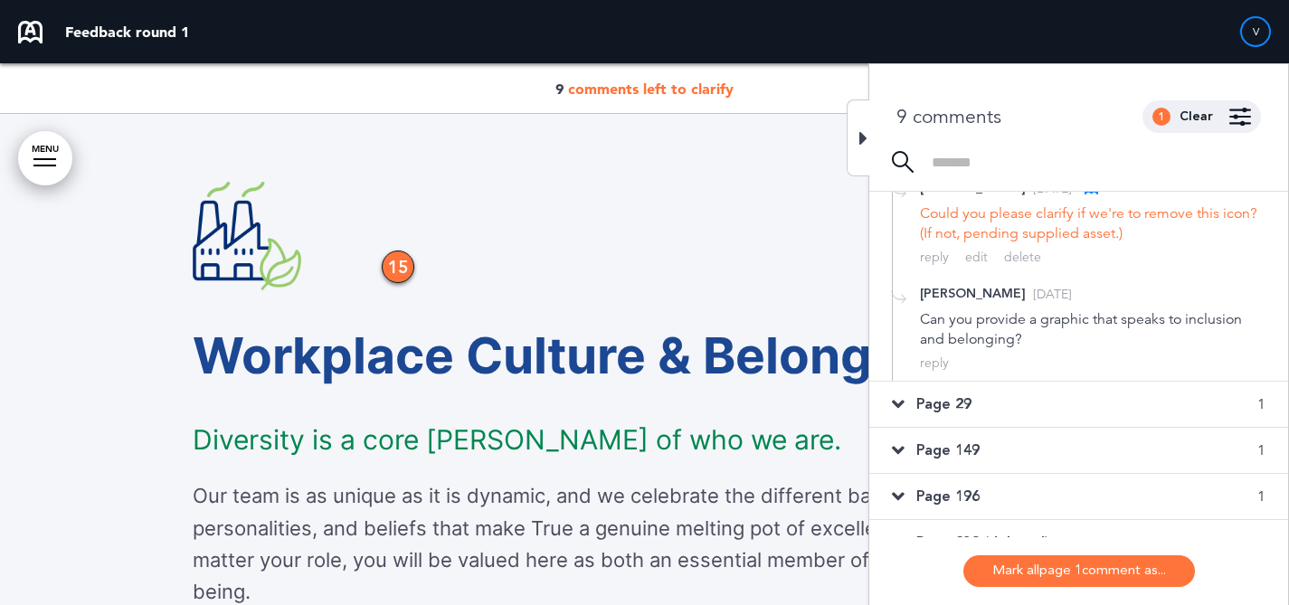
scroll to position [431, 0]
click at [1040, 403] on div "Page 29 1" at bounding box center [1078, 402] width 419 height 45
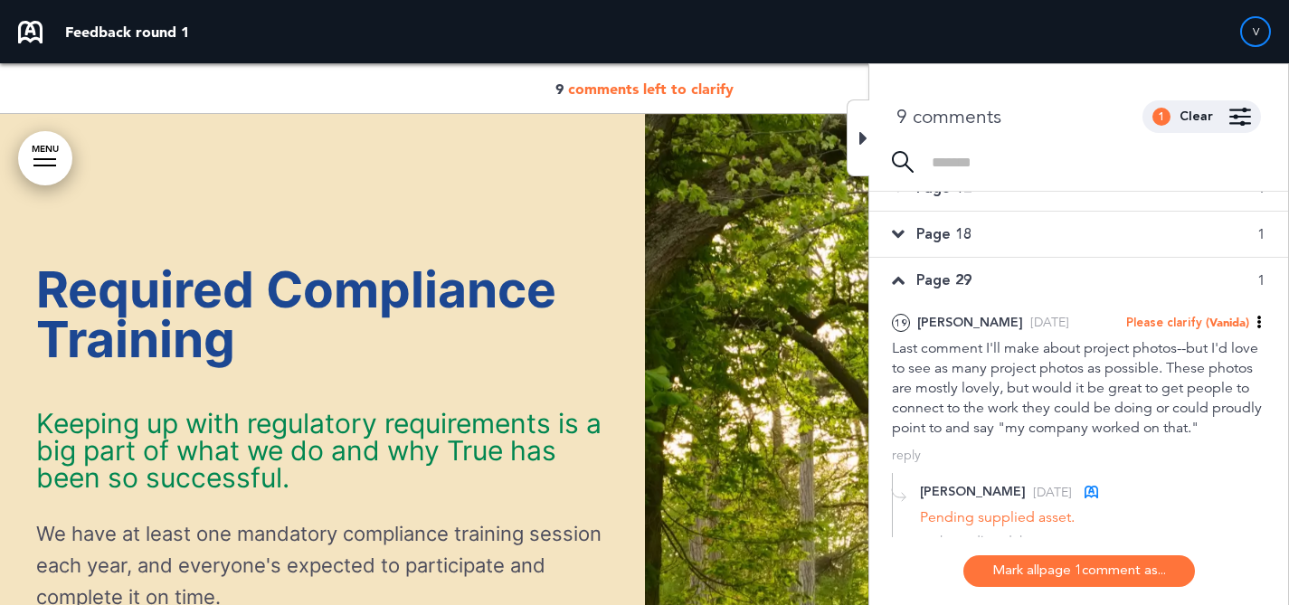
scroll to position [16, 0]
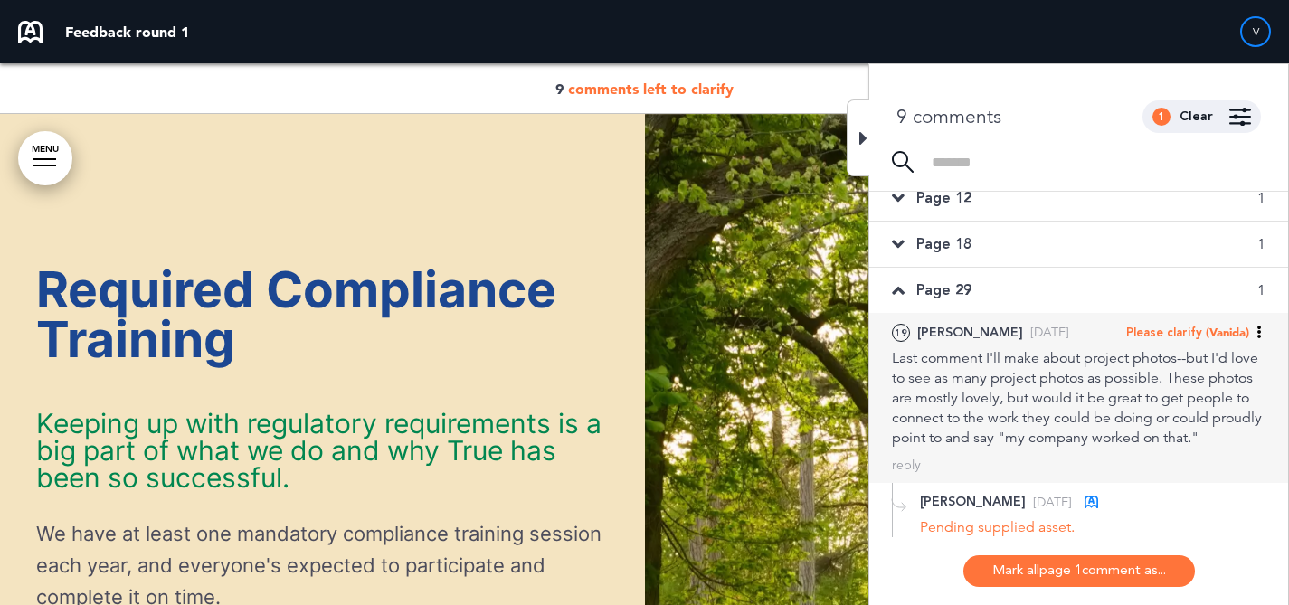
click at [1200, 317] on div "19 Liz [DATE] Please clarify (Vanida) [PERSON_NAME] as Open Mark as Completed M…" at bounding box center [1078, 398] width 419 height 170
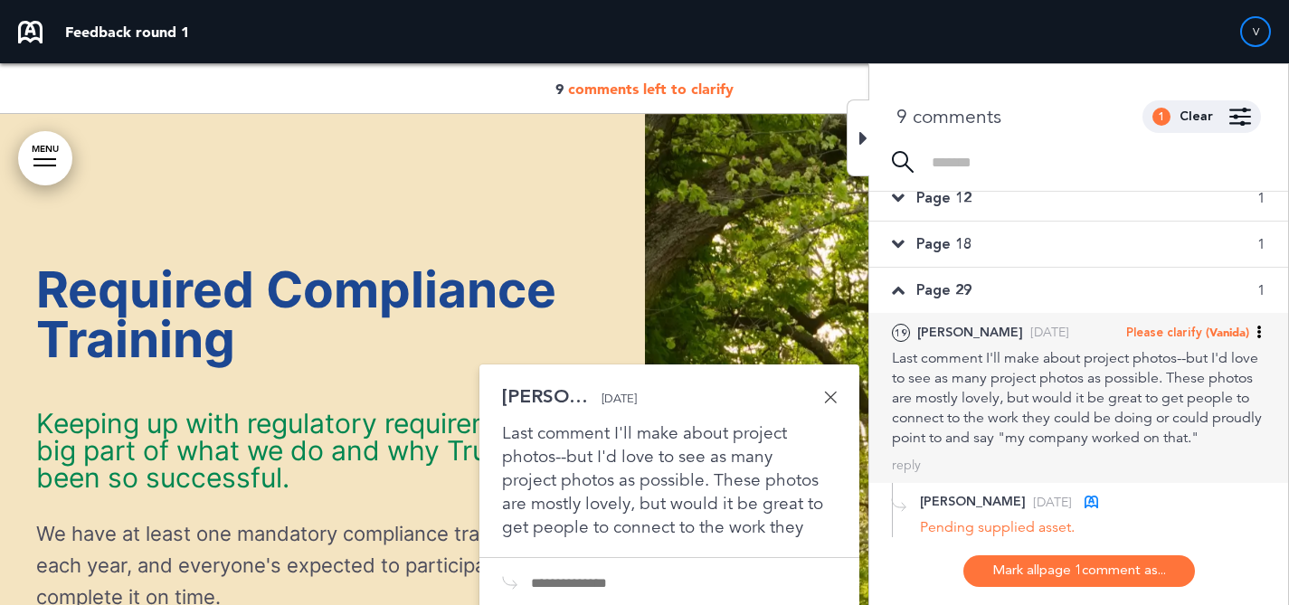
scroll to position [16886, 0]
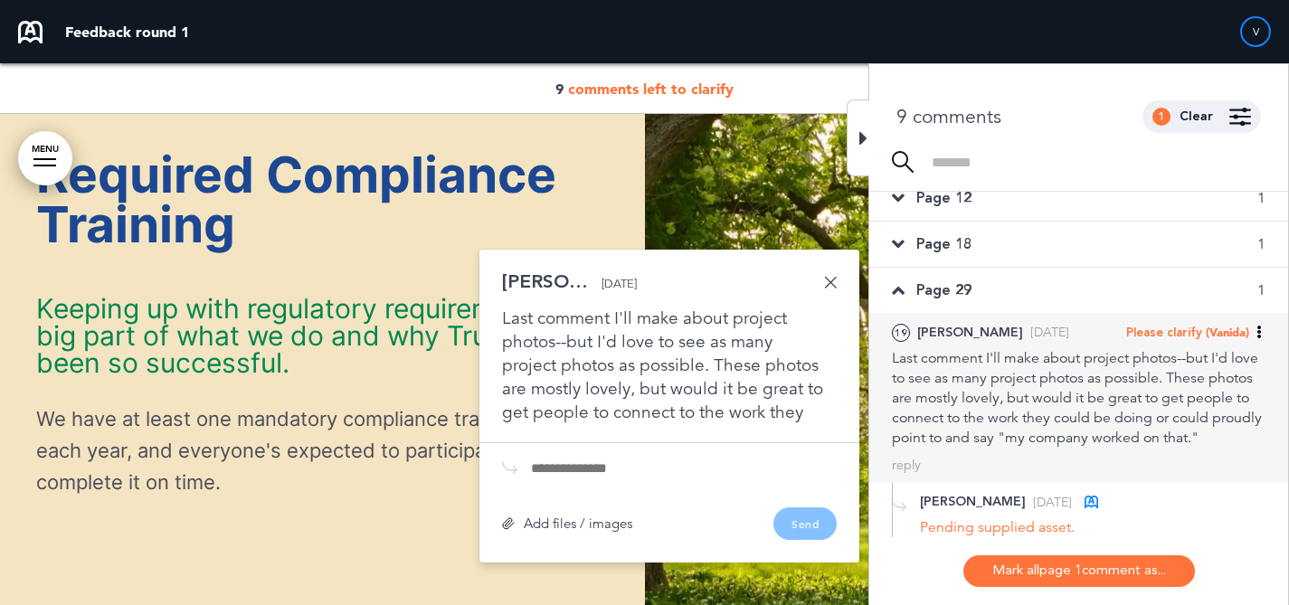
click at [1197, 327] on span "Please clarify" at bounding box center [1164, 333] width 76 height 16
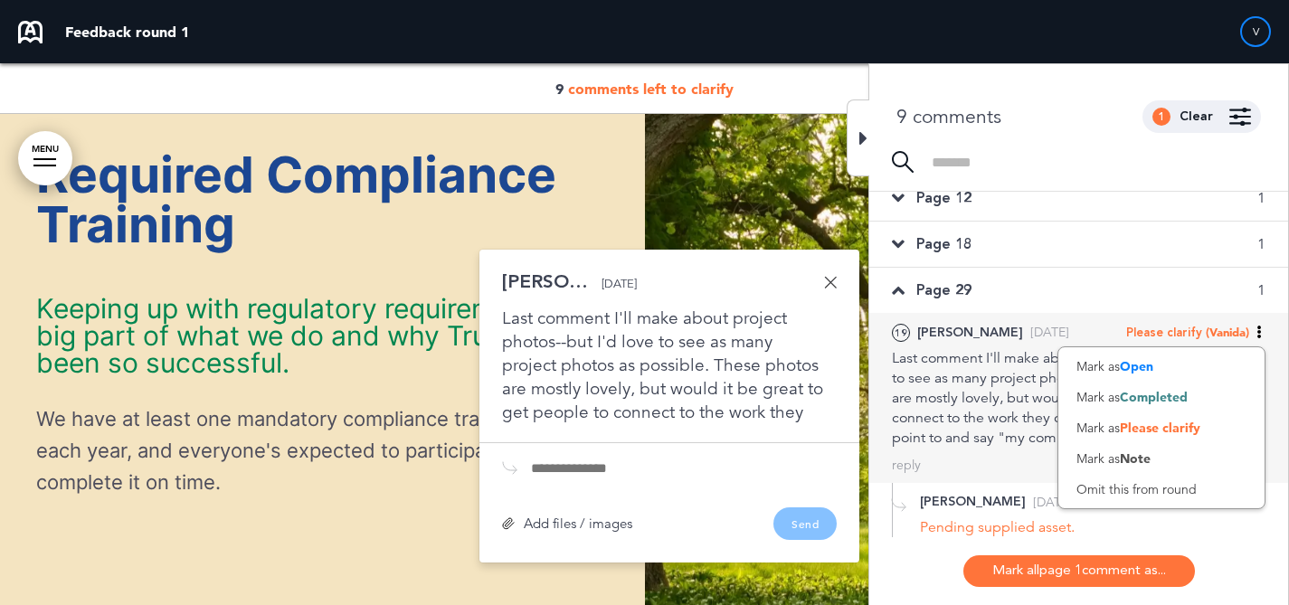
click at [970, 368] on div "Last comment I'll make about project photos--but I'd love to see as many projec…" at bounding box center [1078, 397] width 373 height 99
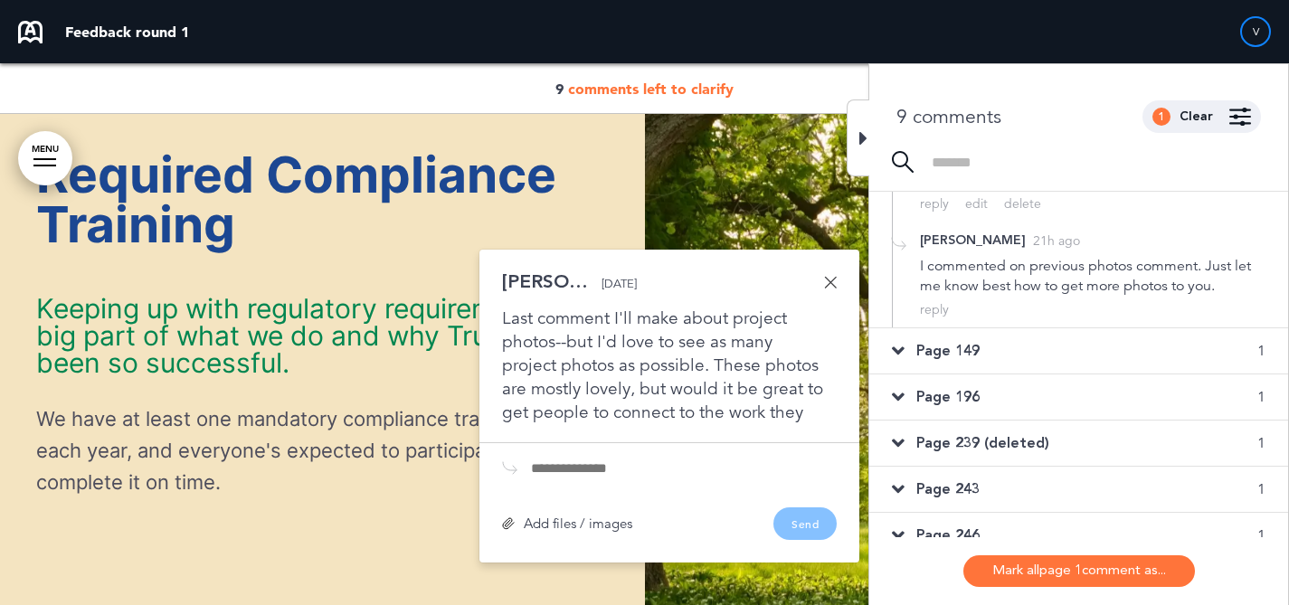
scroll to position [450, 0]
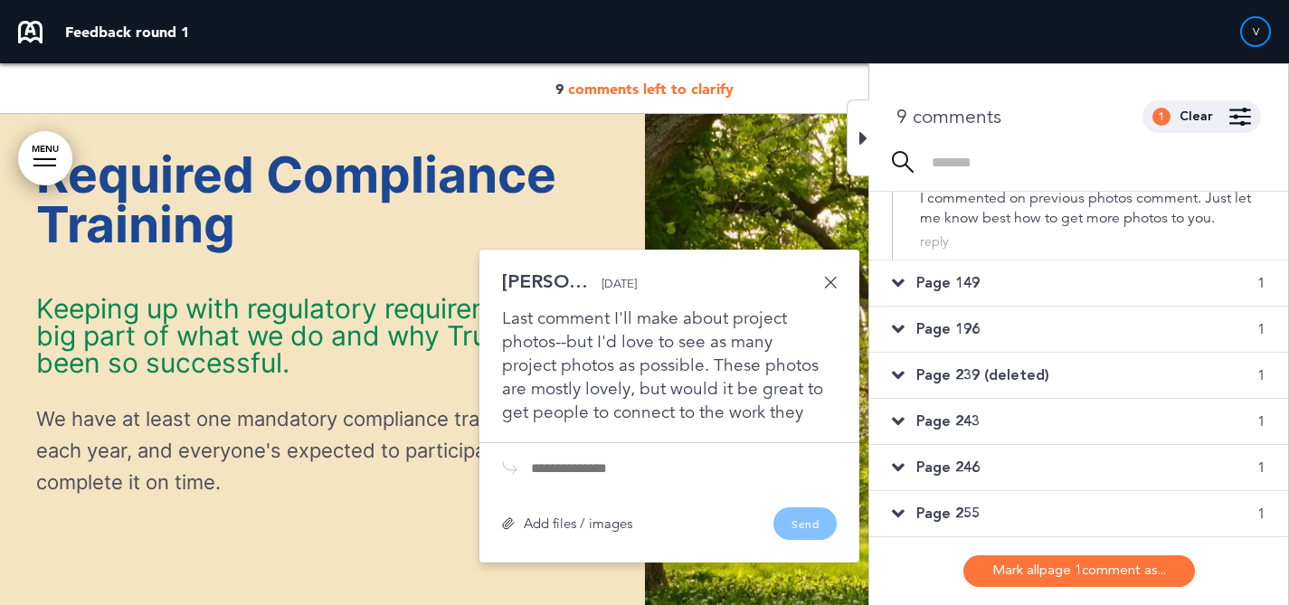
click at [1022, 499] on div "Page 255 1" at bounding box center [1078, 513] width 419 height 45
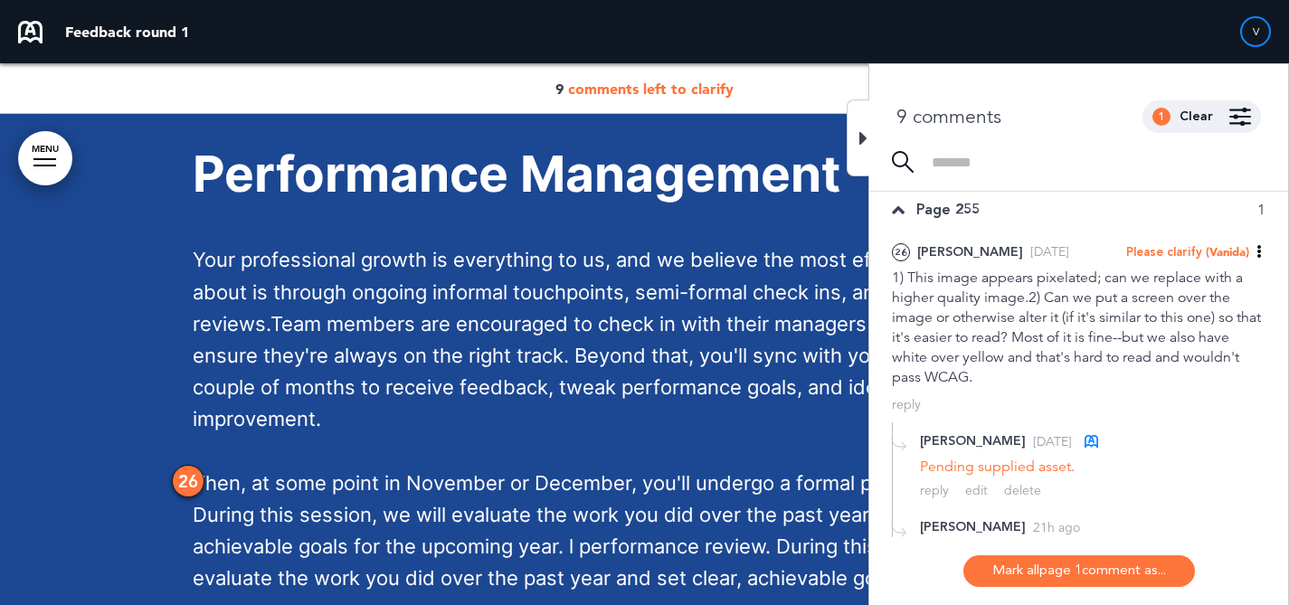
scroll to position [377, 0]
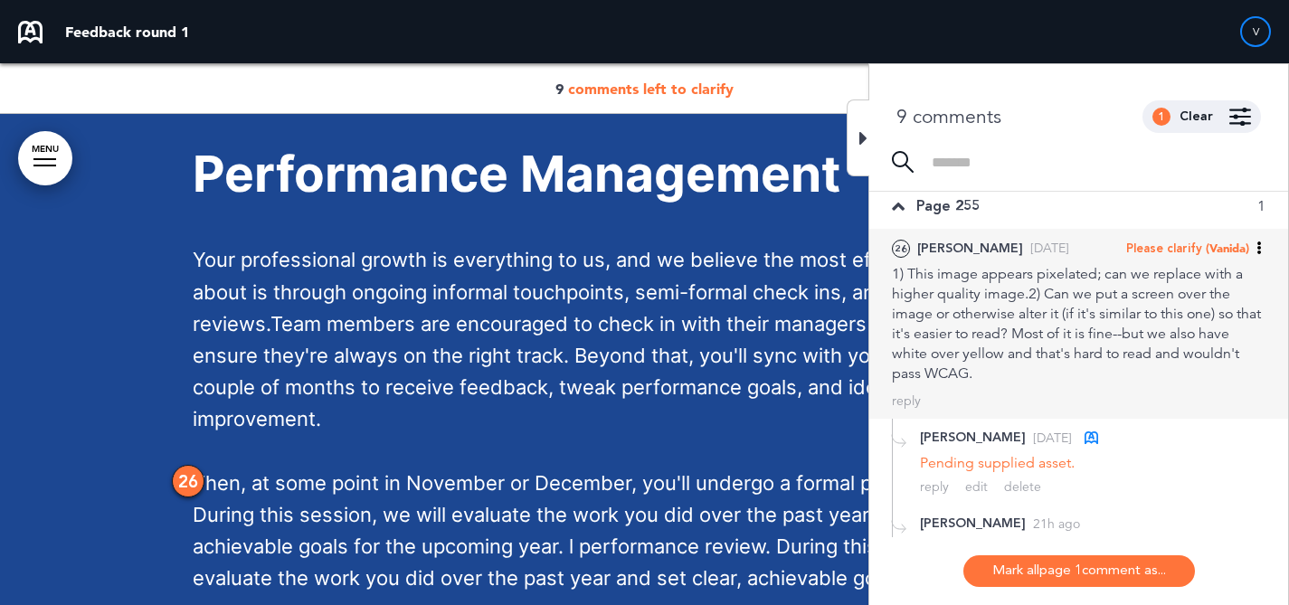
click at [1128, 348] on div "1) This image appears pixelated; can we replace with a higher quality image.2) …" at bounding box center [1078, 323] width 373 height 119
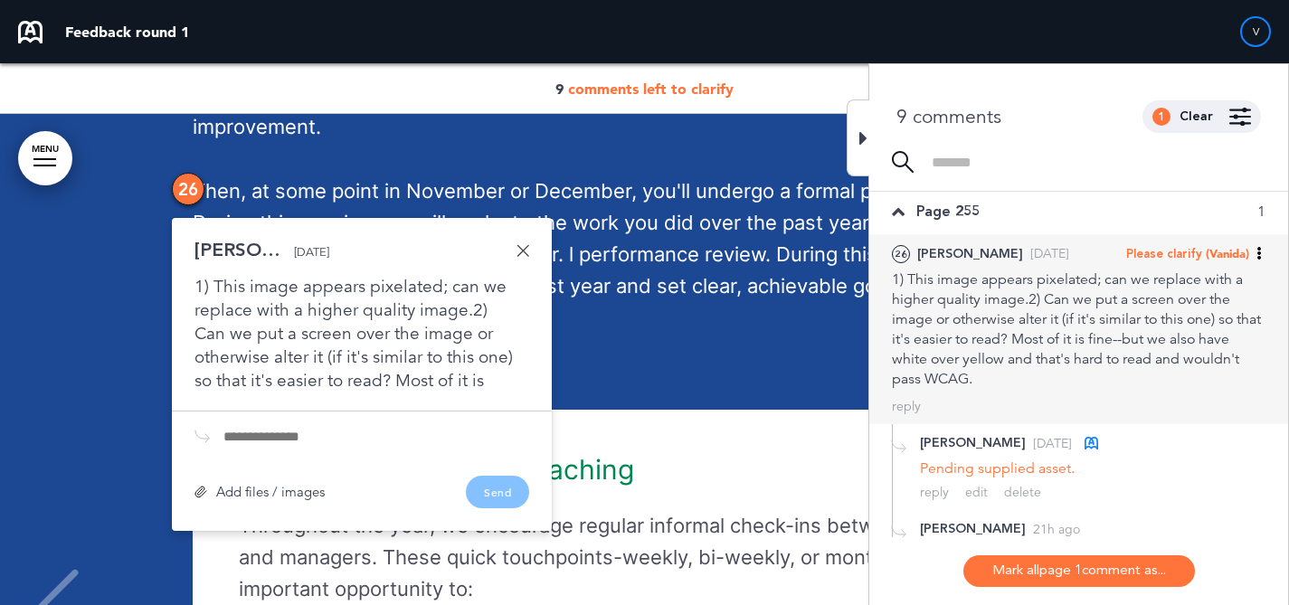
scroll to position [338, 0]
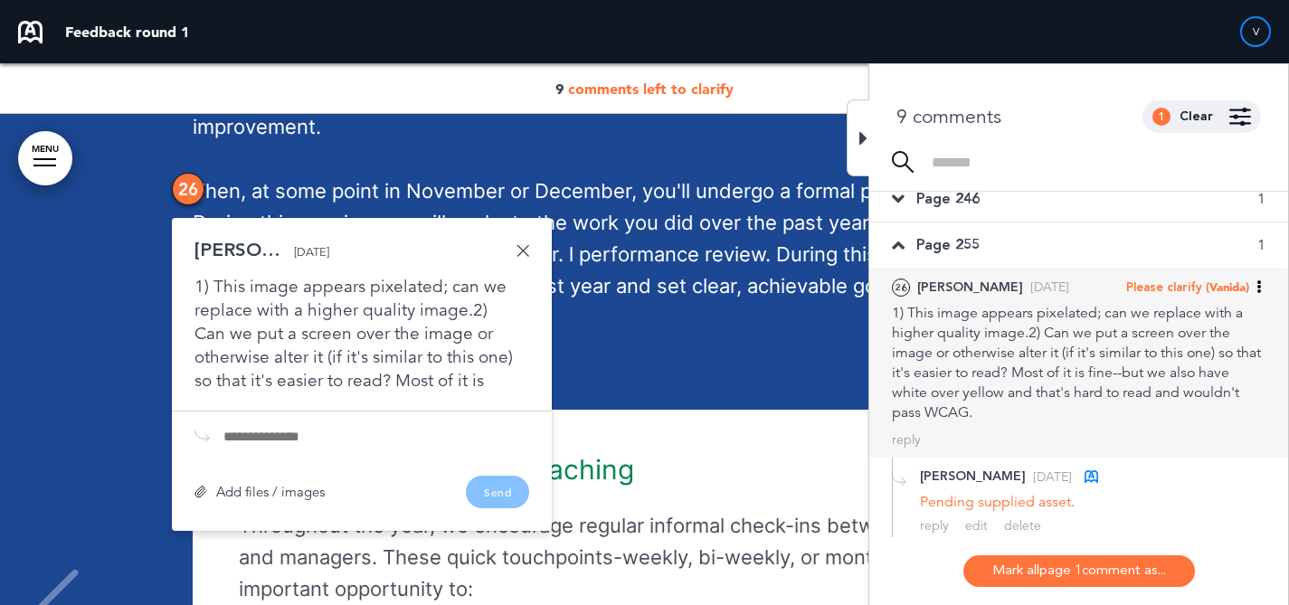
click at [1195, 284] on span "Please clarify" at bounding box center [1164, 287] width 76 height 16
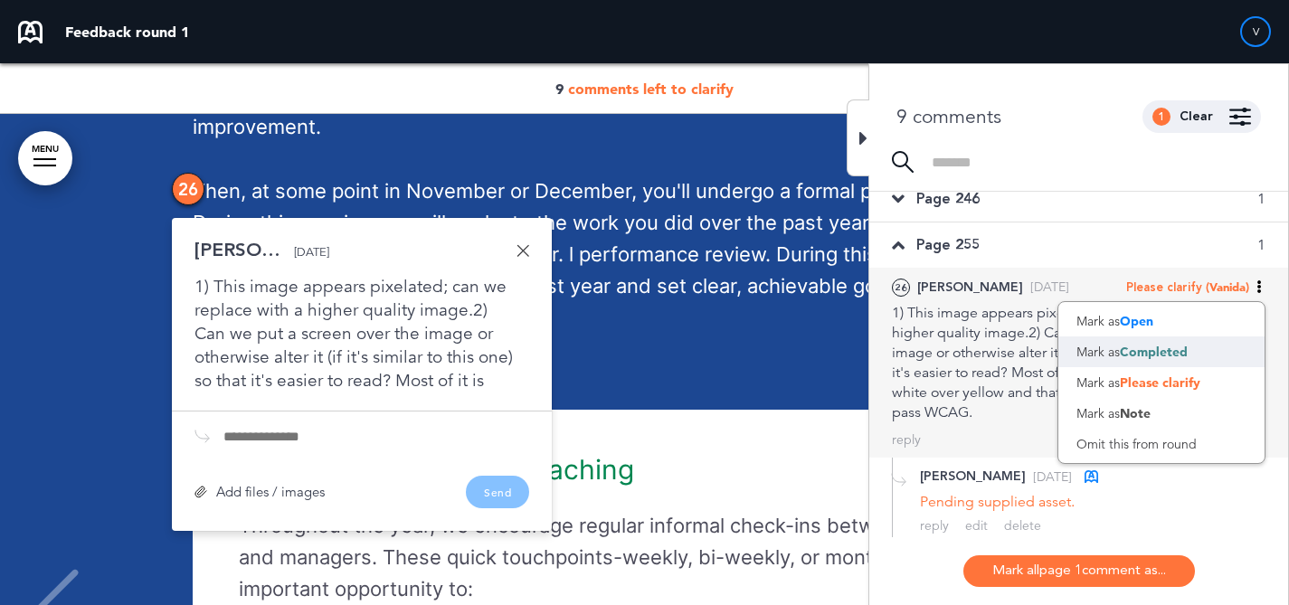
click at [1158, 342] on div "Mark as Completed" at bounding box center [1161, 351] width 206 height 31
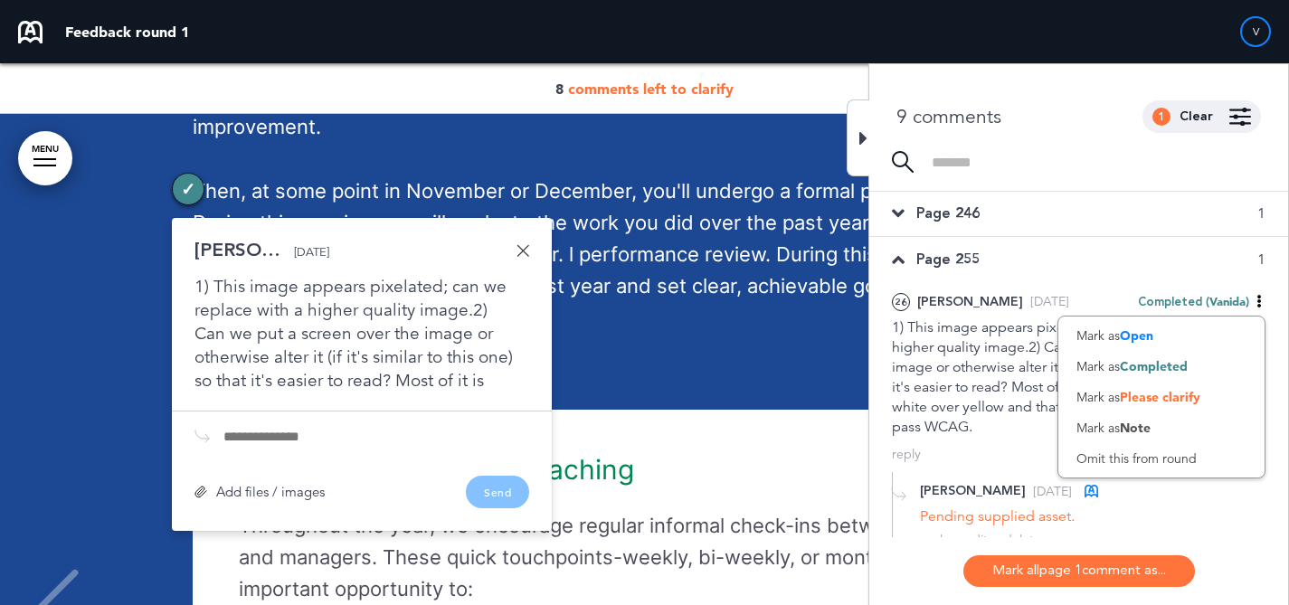
scroll to position [301, 0]
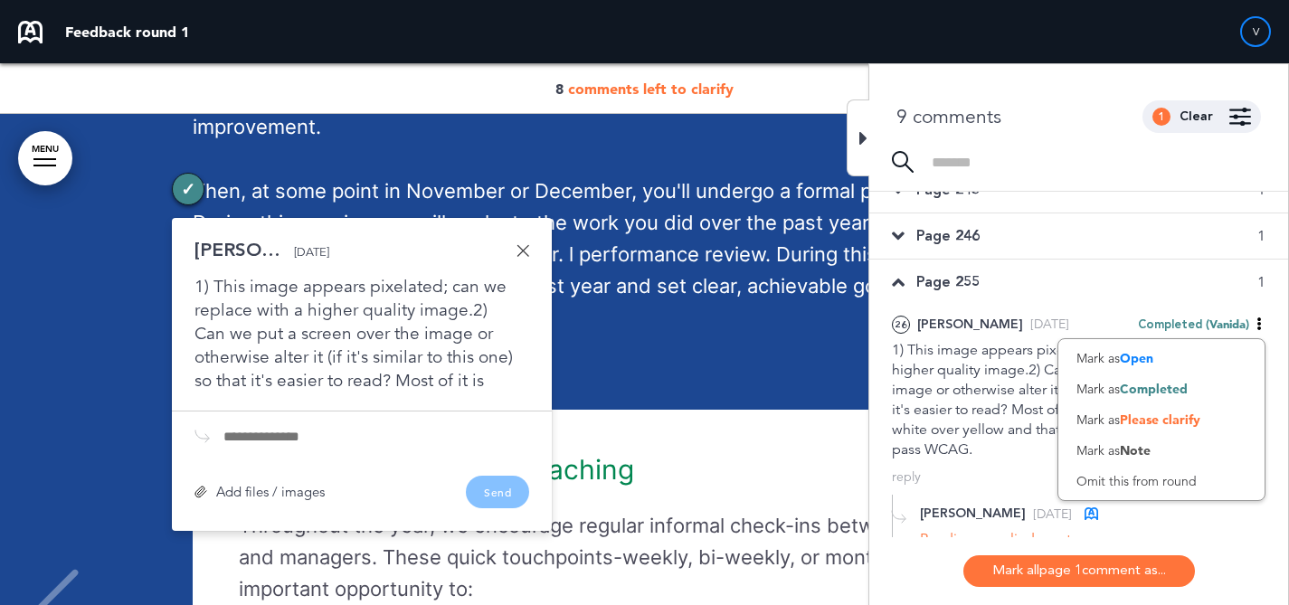
click at [1028, 250] on div "Page 246 1" at bounding box center [1078, 235] width 419 height 45
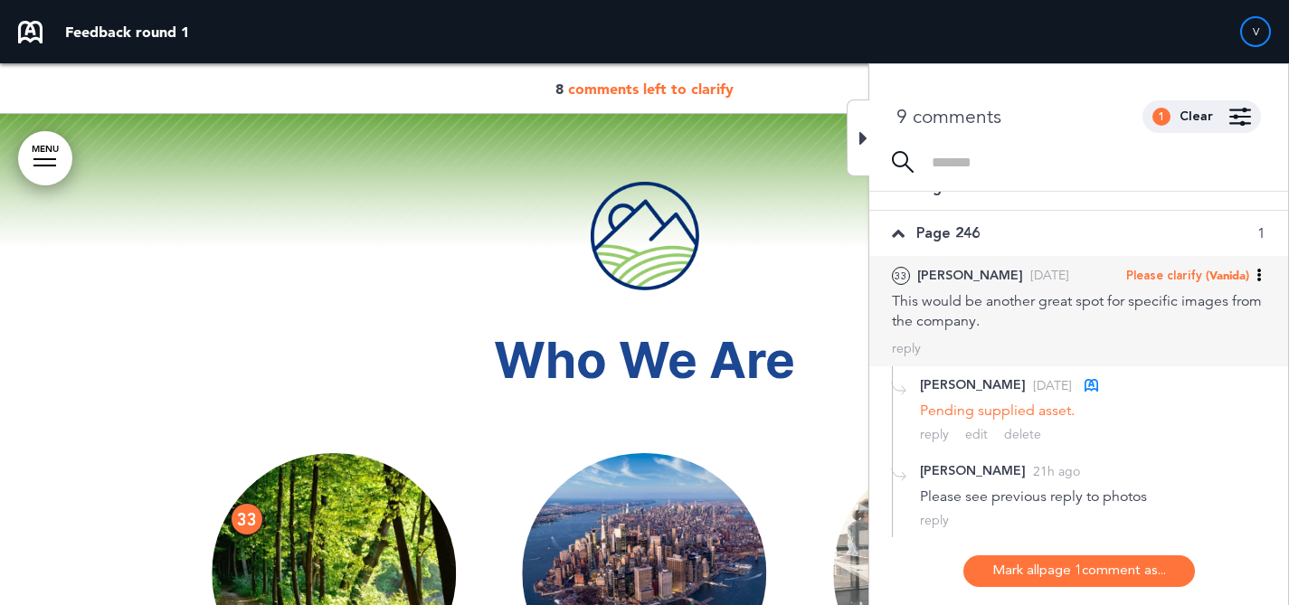
scroll to position [305, 0]
click at [1064, 335] on div "33 Liz Thu, Aug 14 Please clarify (Vanida) Mark as Open Mark as Completed Mark …" at bounding box center [1078, 310] width 419 height 110
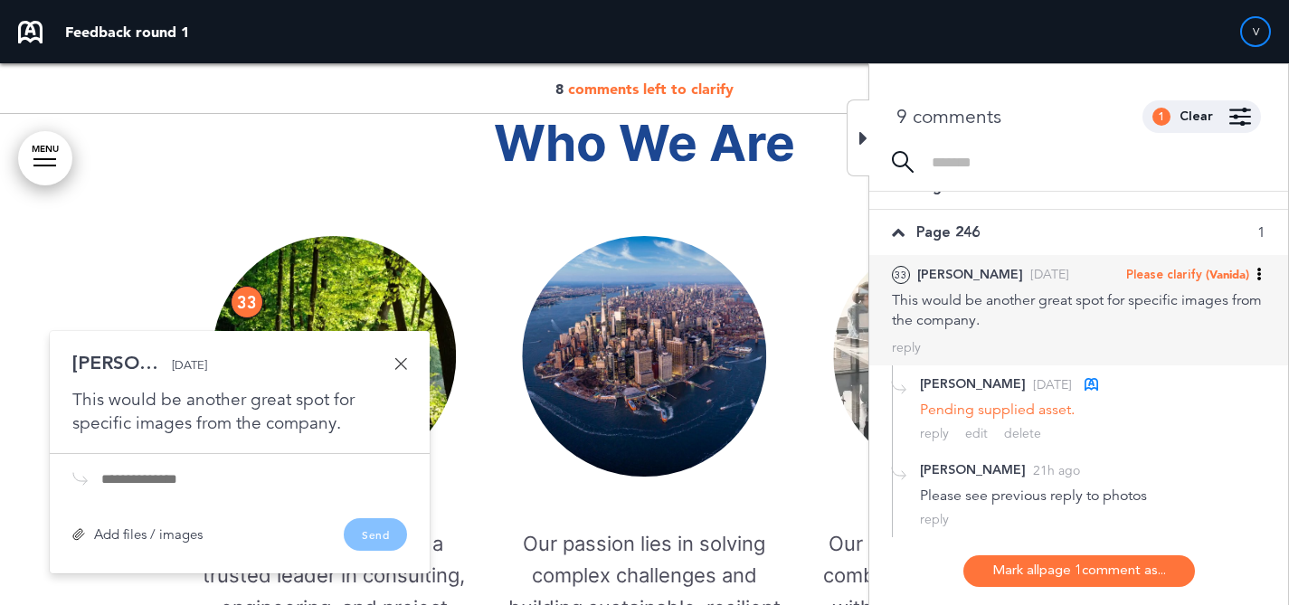
scroll to position [3793, 0]
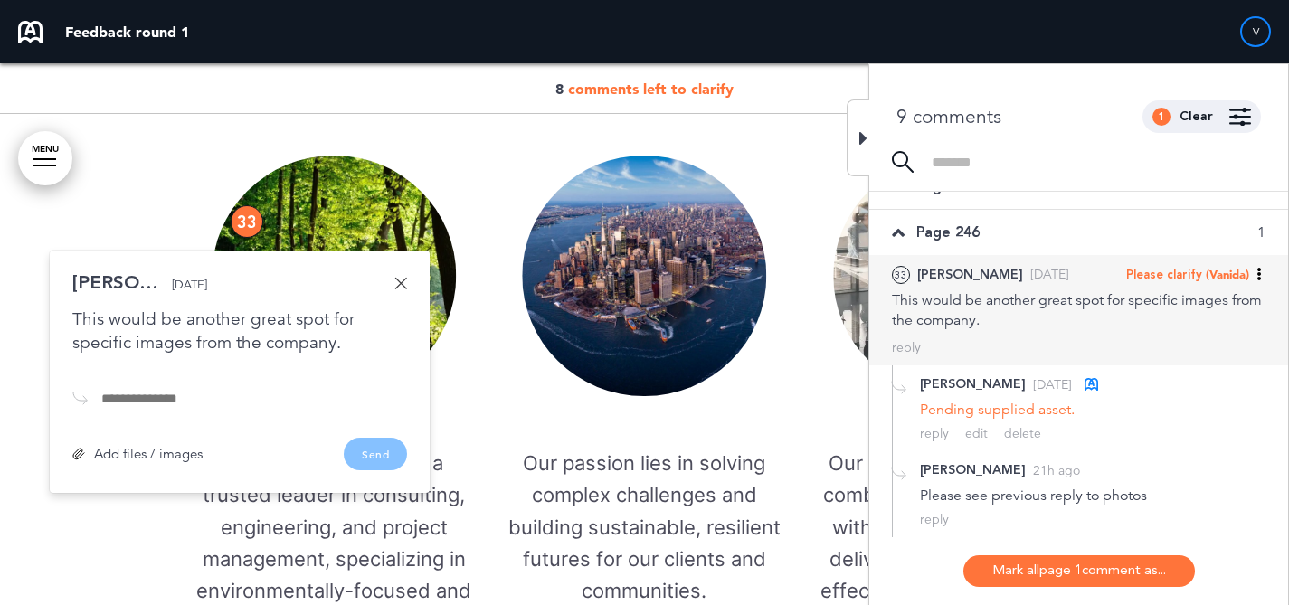
click at [1224, 280] on span "(Vanida)" at bounding box center [1226, 274] width 43 height 14
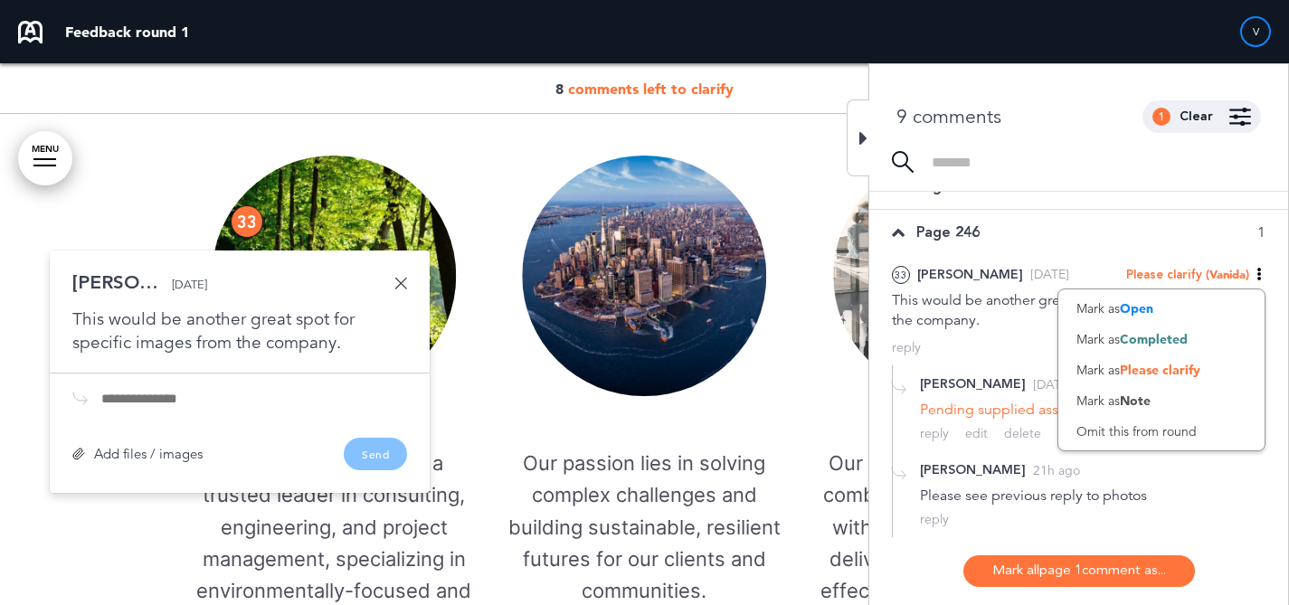
click at [1173, 335] on span "Completed" at bounding box center [1154, 339] width 68 height 16
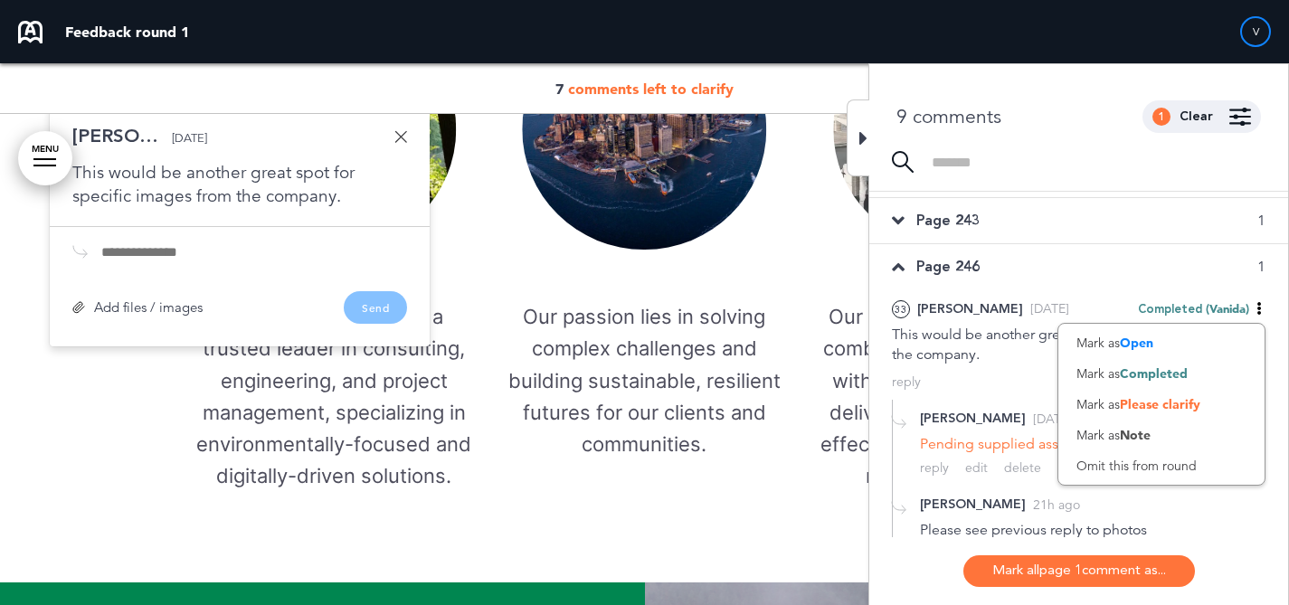
scroll to position [135, 0]
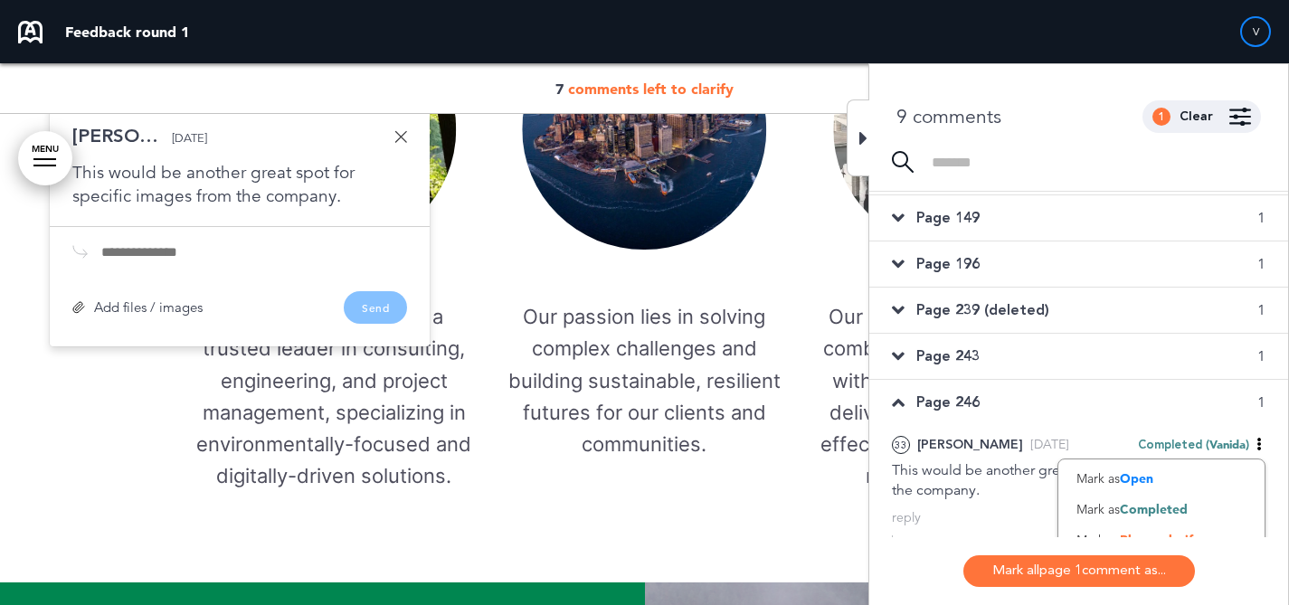
click at [1015, 352] on div "Page 243 1" at bounding box center [1078, 356] width 419 height 45
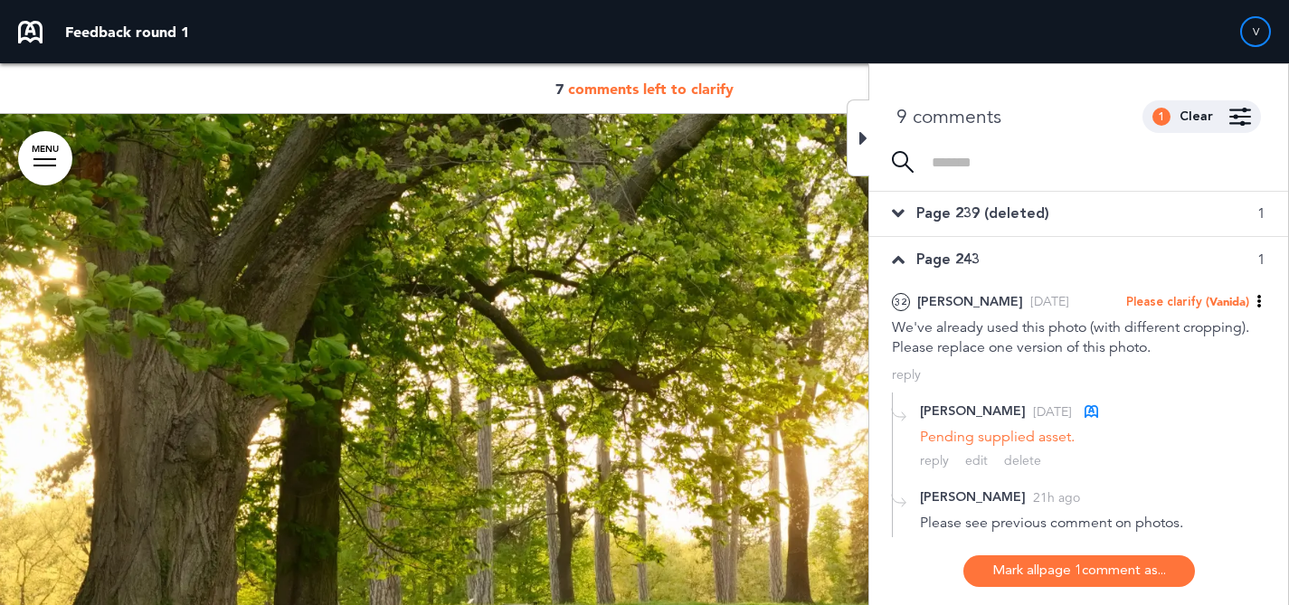
scroll to position [247, 0]
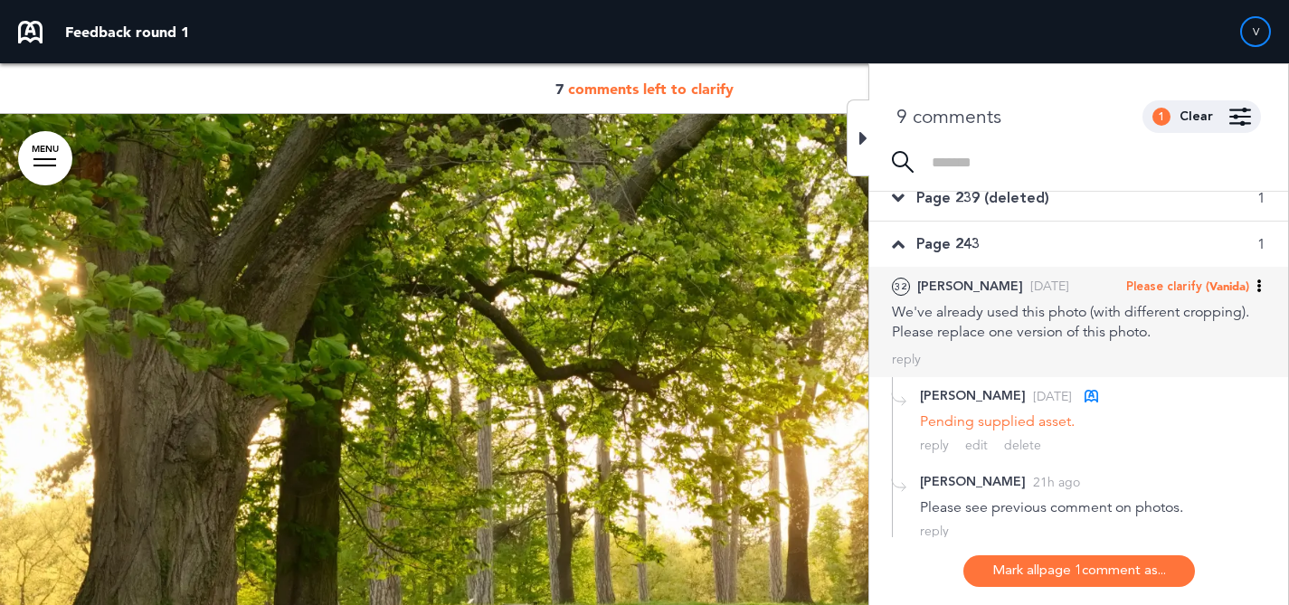
click at [1229, 289] on span "(Vanida)" at bounding box center [1226, 286] width 43 height 14
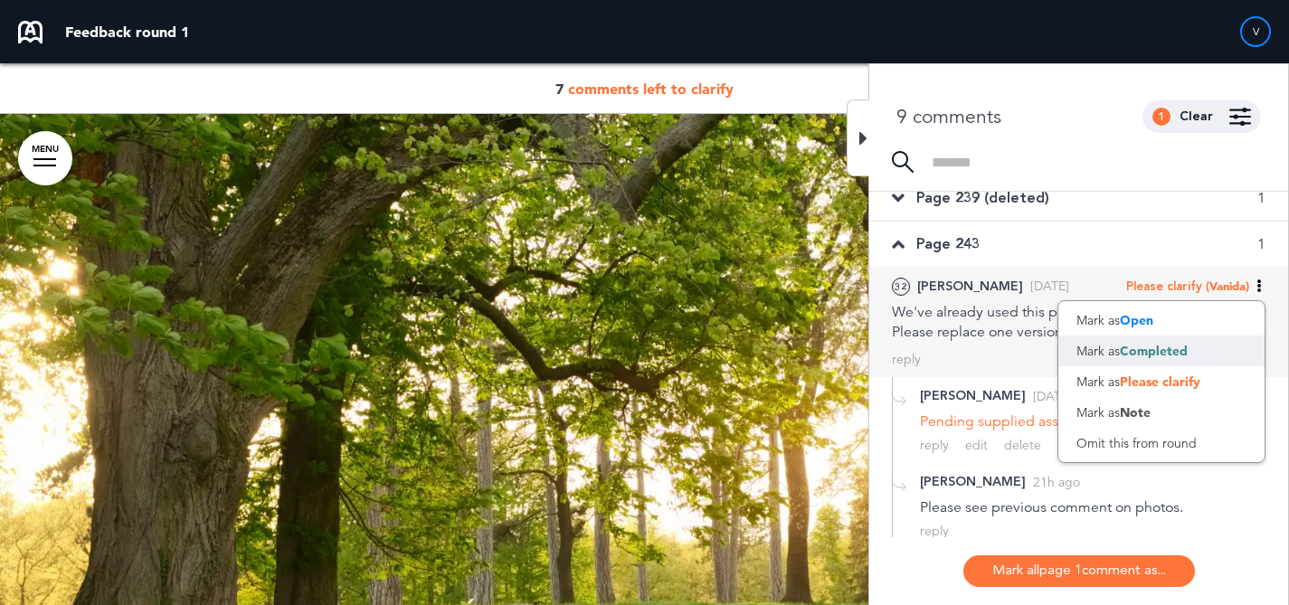
click at [1178, 338] on div "Mark as Completed" at bounding box center [1161, 350] width 206 height 31
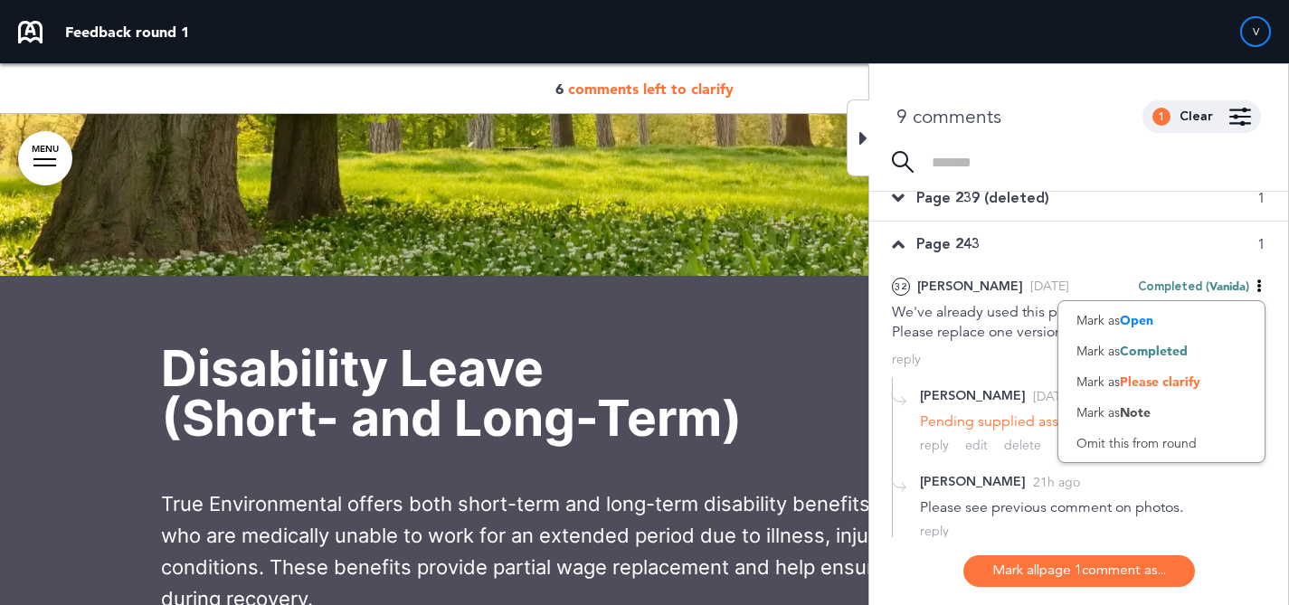
scroll to position [243, 0]
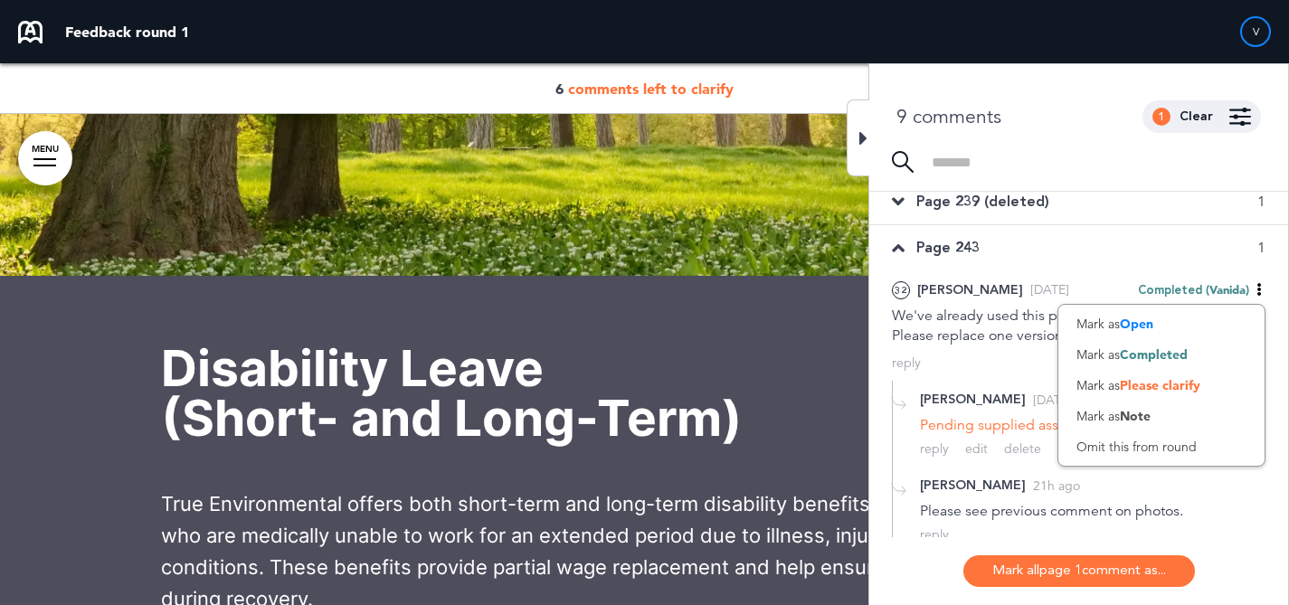
click at [1032, 211] on span "Page 239 (deleted)" at bounding box center [982, 202] width 133 height 20
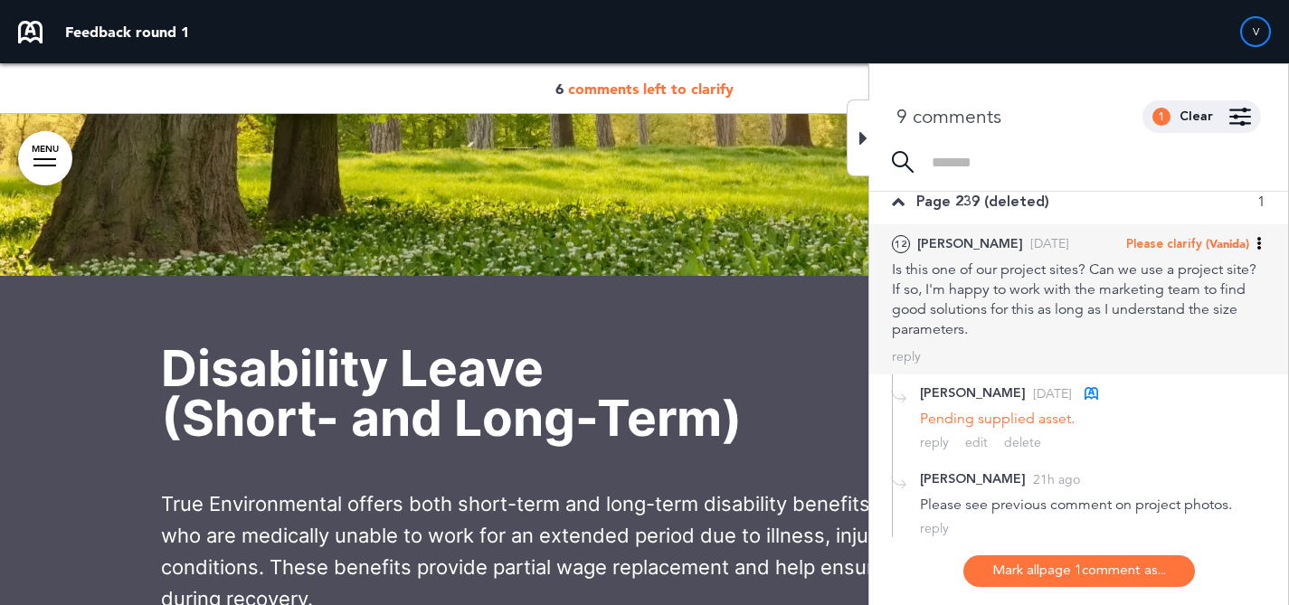
scroll to position [247, 0]
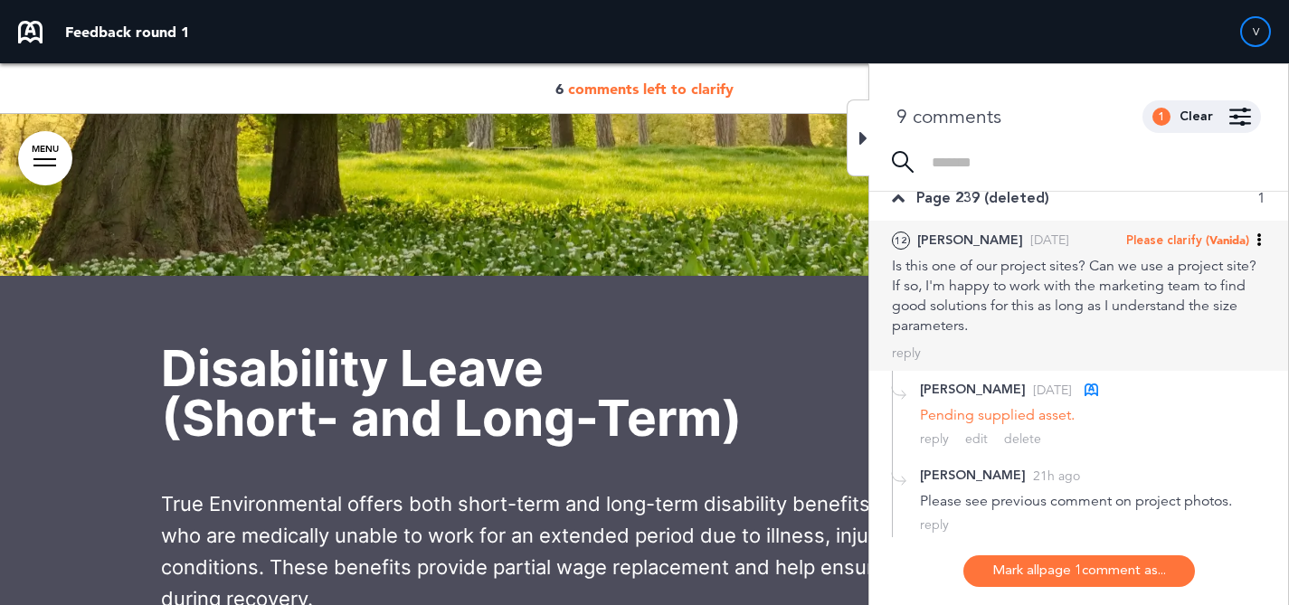
click at [1081, 295] on div "Is this one of our project sites? Can we use a project site? If so, I'm happy t…" at bounding box center [1078, 296] width 373 height 80
click at [1096, 303] on div "Is this one of our project sites? Can we use a project site? If so, I'm happy t…" at bounding box center [1078, 296] width 373 height 80
click at [1205, 240] on span "(Vanida)" at bounding box center [1226, 239] width 43 height 14
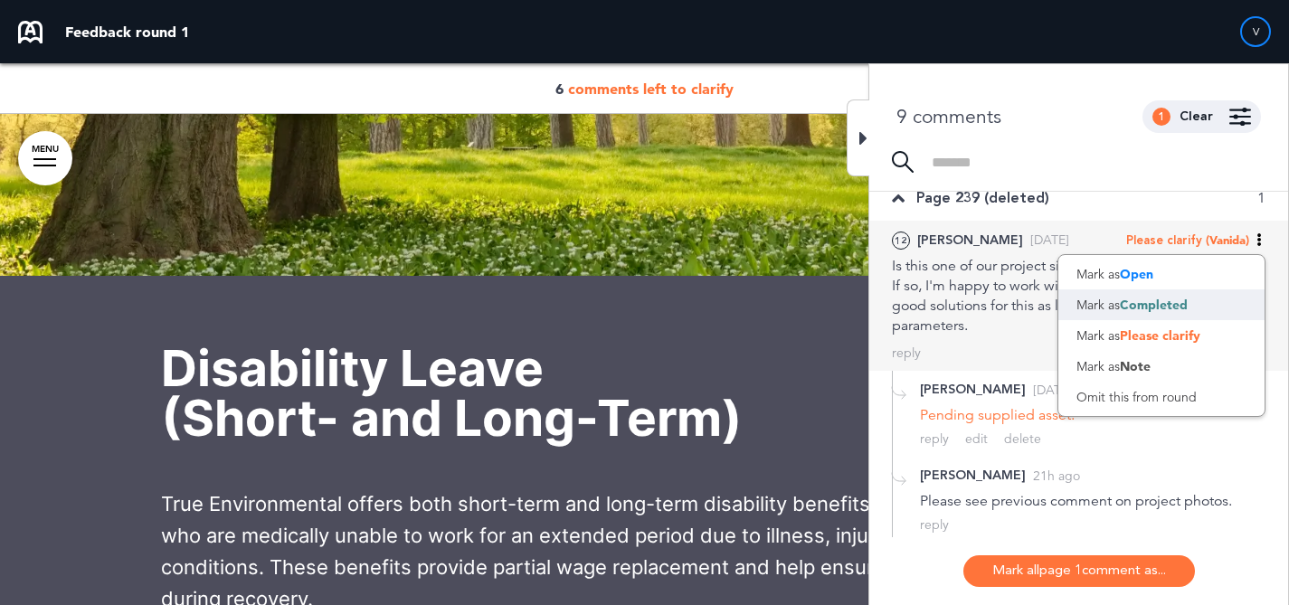
click at [1176, 296] on div "Mark as Completed" at bounding box center [1161, 304] width 206 height 31
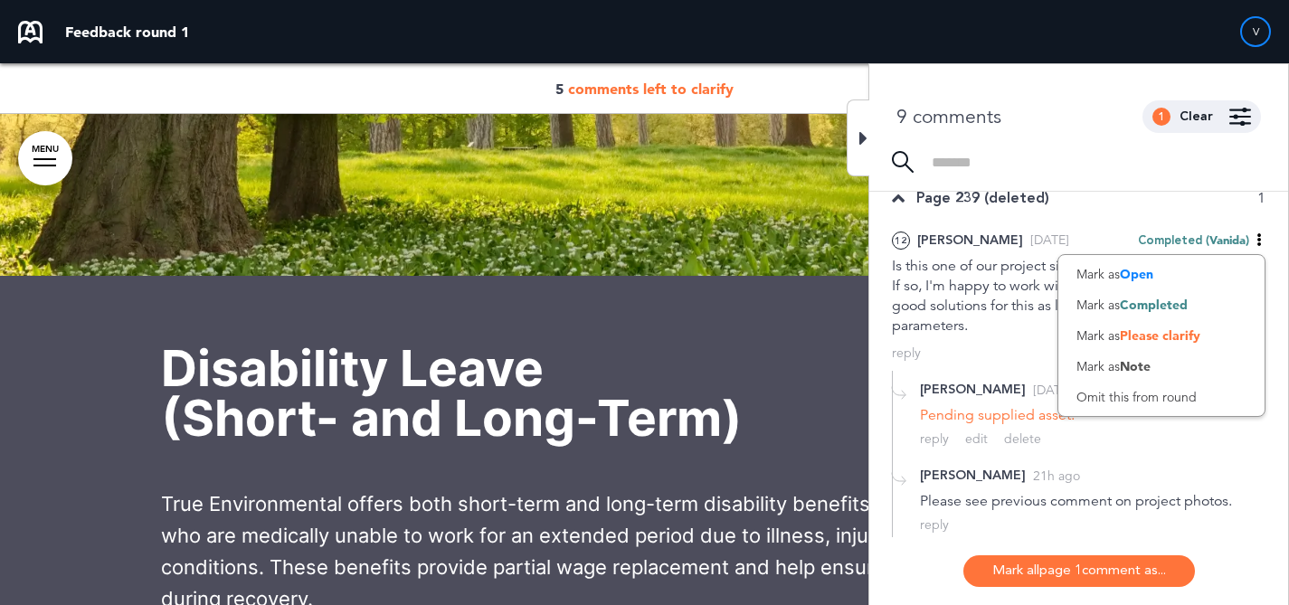
scroll to position [51, 0]
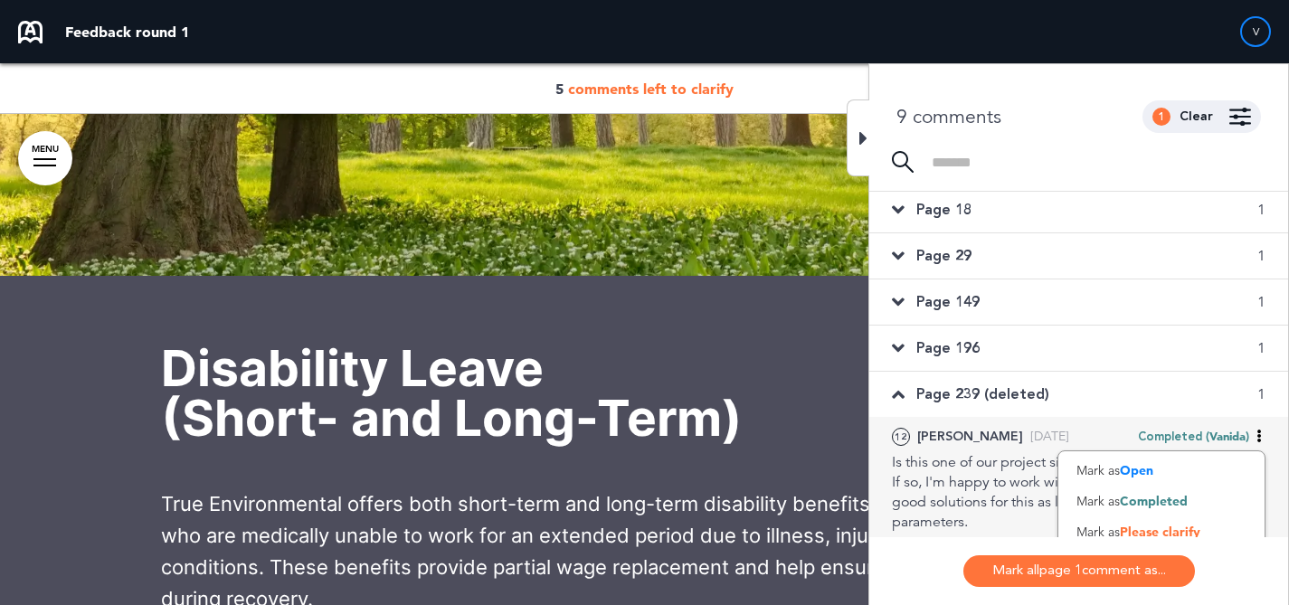
click at [993, 458] on div "Is this one of our project sites? Can we use a project site? If so, I'm happy t…" at bounding box center [1078, 492] width 373 height 80
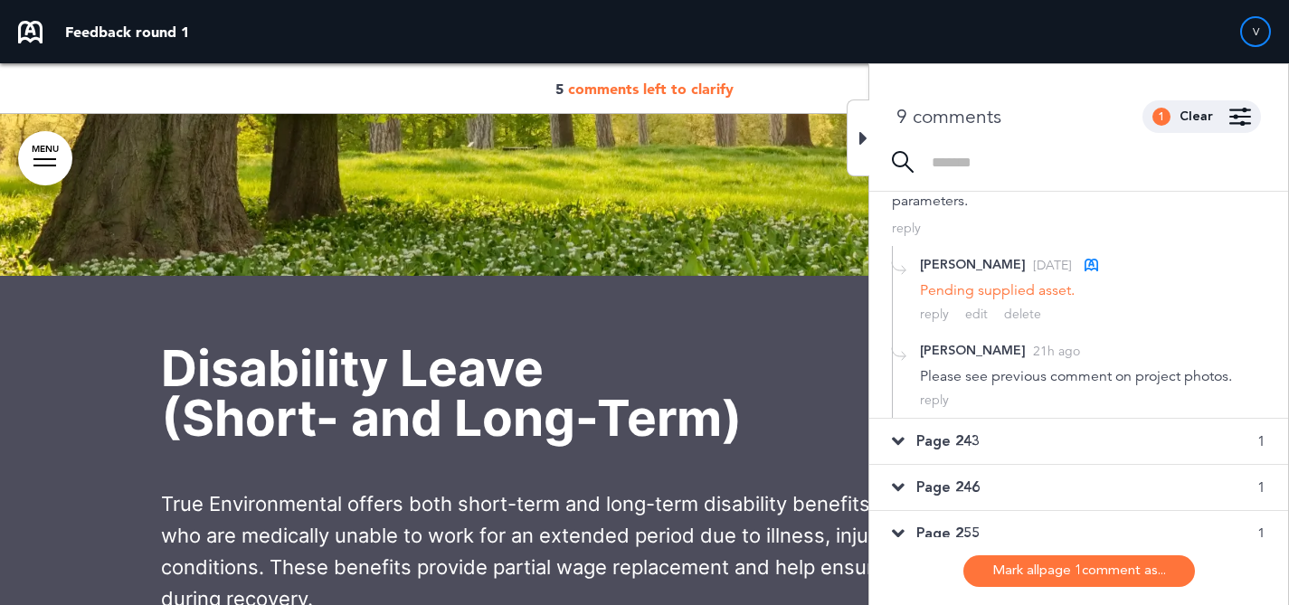
scroll to position [371, 0]
click at [1046, 370] on div "Please see previous comment on project photos." at bounding box center [1092, 377] width 345 height 20
click at [983, 375] on div "Please see previous comment on project photos." at bounding box center [1092, 377] width 345 height 20
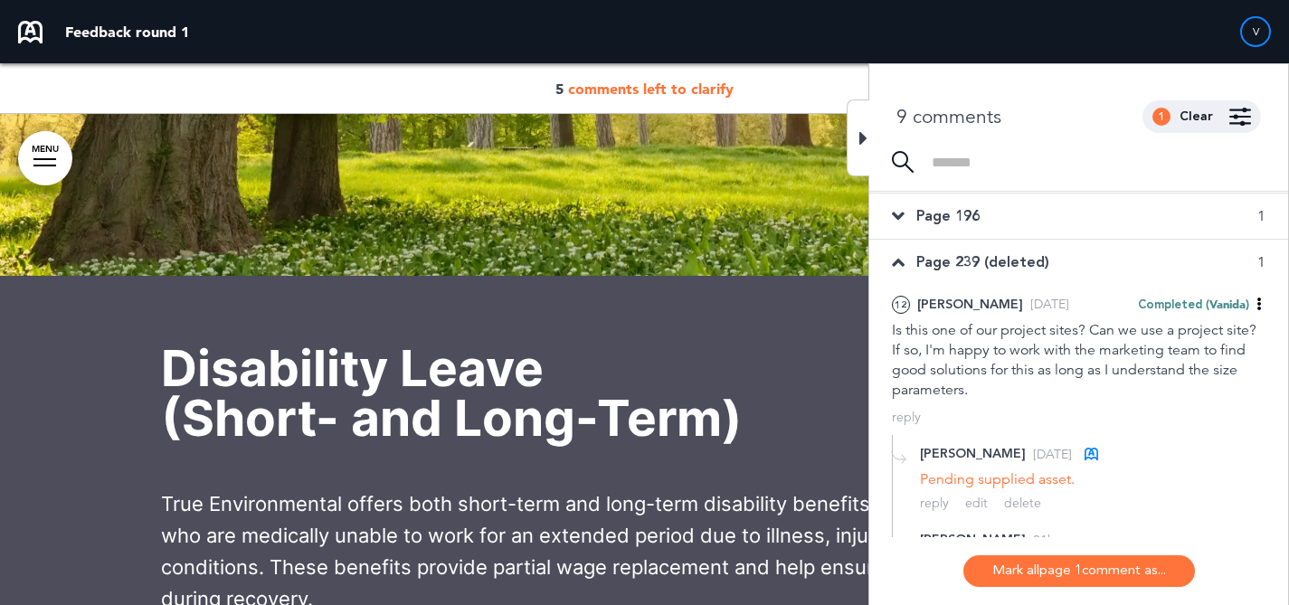
scroll to position [148, 0]
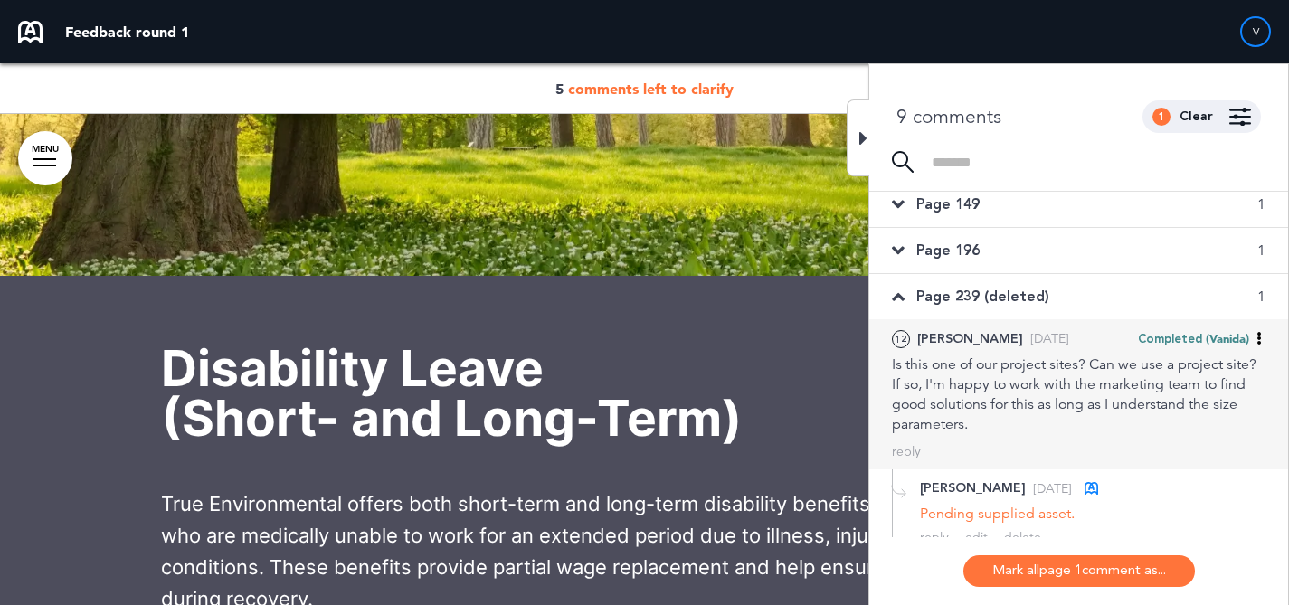
click at [1050, 355] on div "Is this one of our project sites? Can we use a project site? If so, I'm happy t…" at bounding box center [1078, 394] width 373 height 80
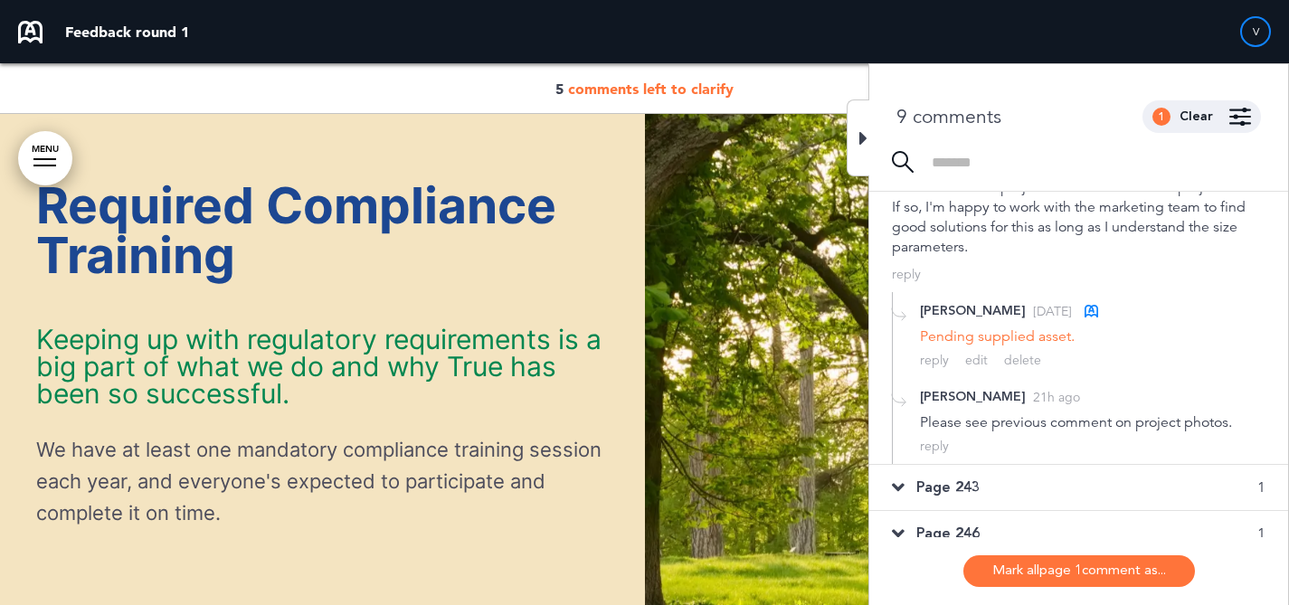
scroll to position [16967, 0]
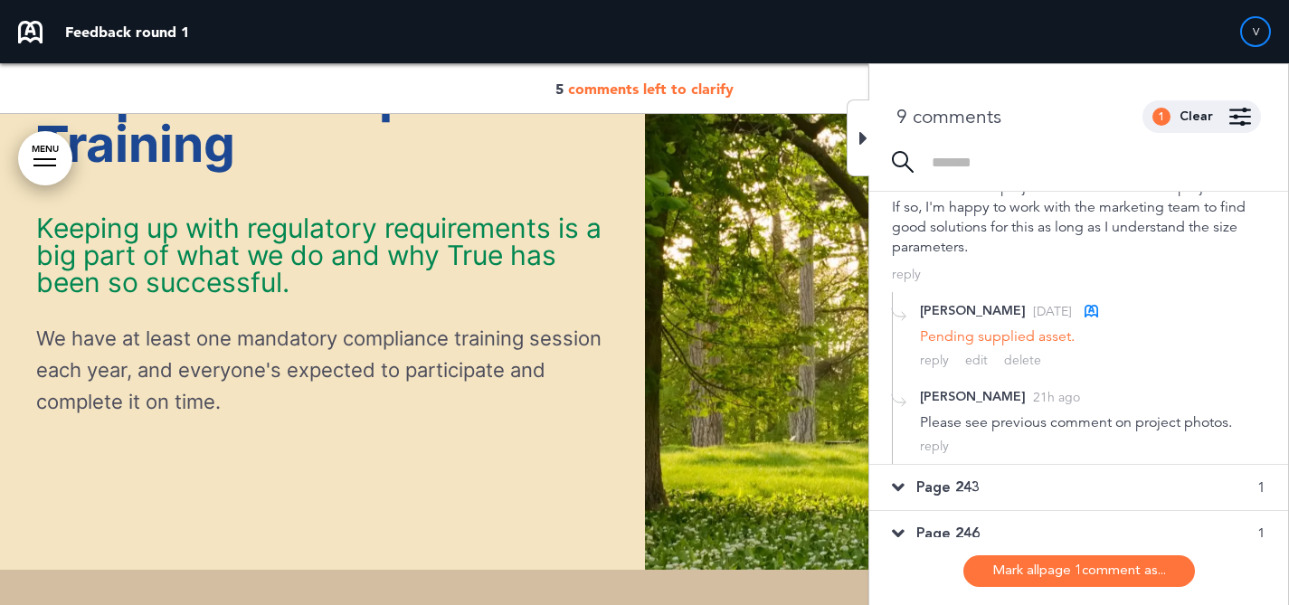
click at [850, 135] on div at bounding box center [857, 137] width 23 height 77
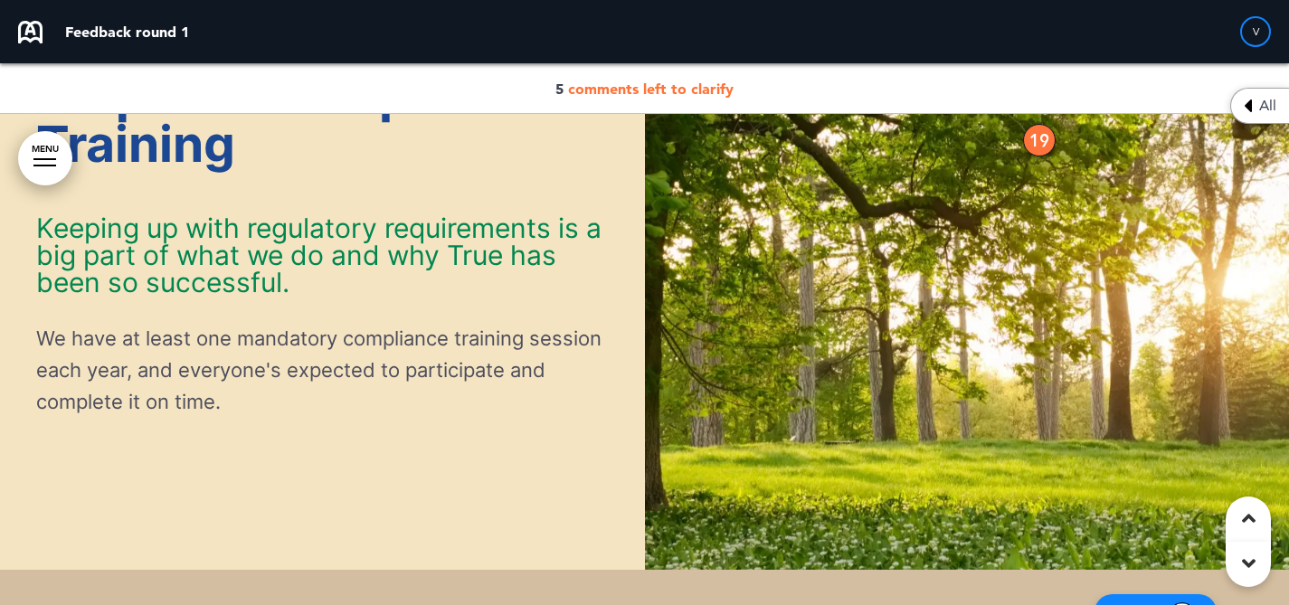
click at [1025, 134] on div "19" at bounding box center [1039, 140] width 33 height 33
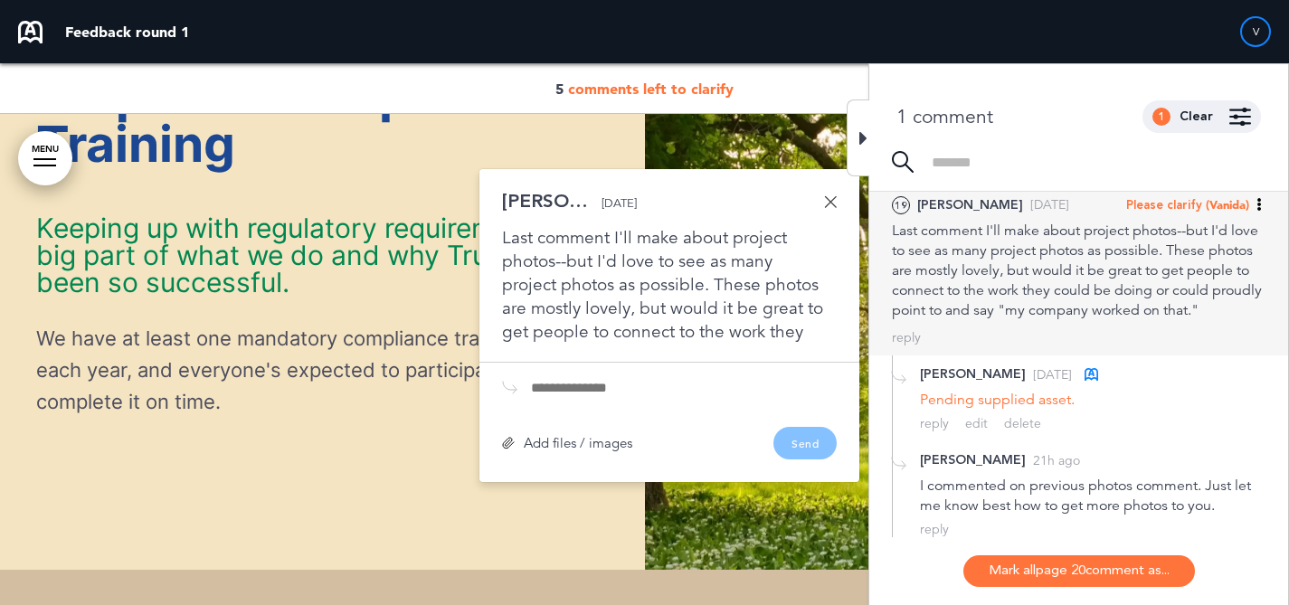
click at [1038, 138] on div "1 comment 1 Clear Made by... Any one All Dan Baptista ( dbaptista@mnwe.com ) Li…" at bounding box center [1078, 107] width 419 height 87
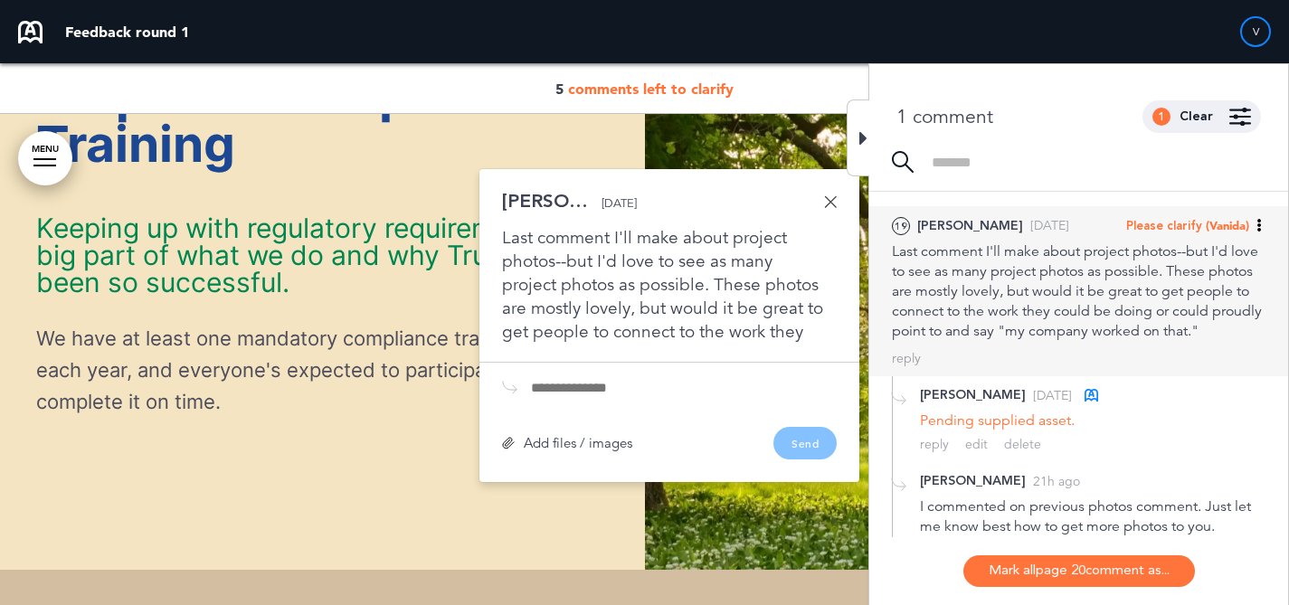
scroll to position [32, 0]
click at [1231, 222] on span "(Vanida)" at bounding box center [1226, 224] width 43 height 14
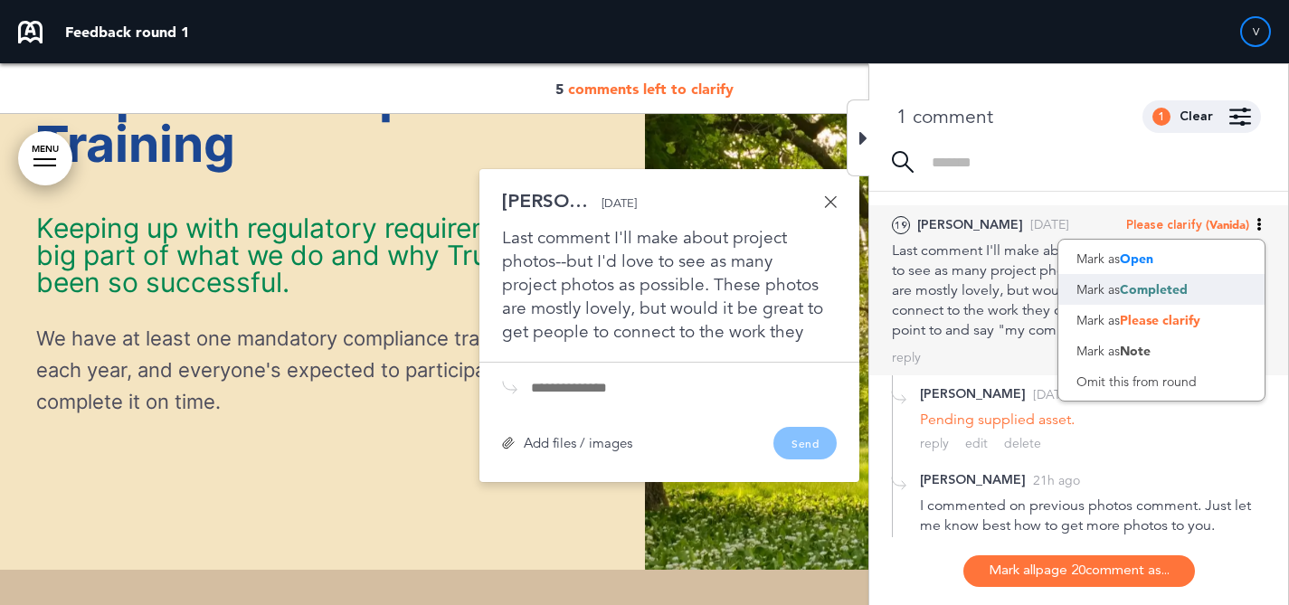
click at [1188, 288] on div "Mark as Completed" at bounding box center [1161, 289] width 206 height 31
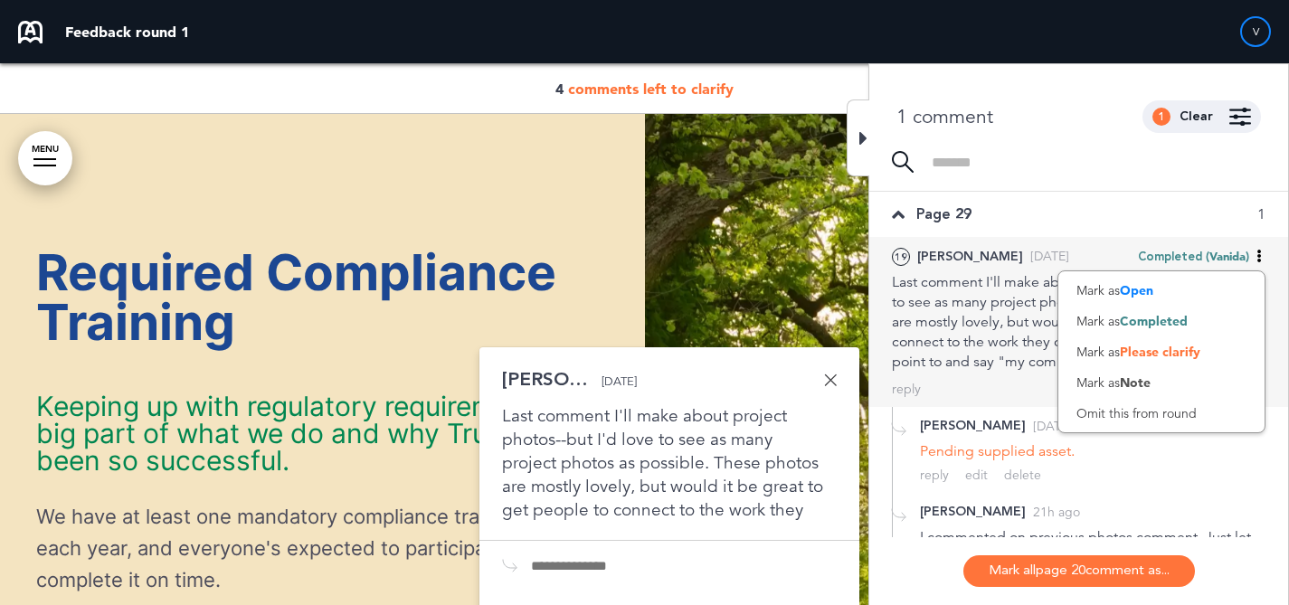
scroll to position [16770, 0]
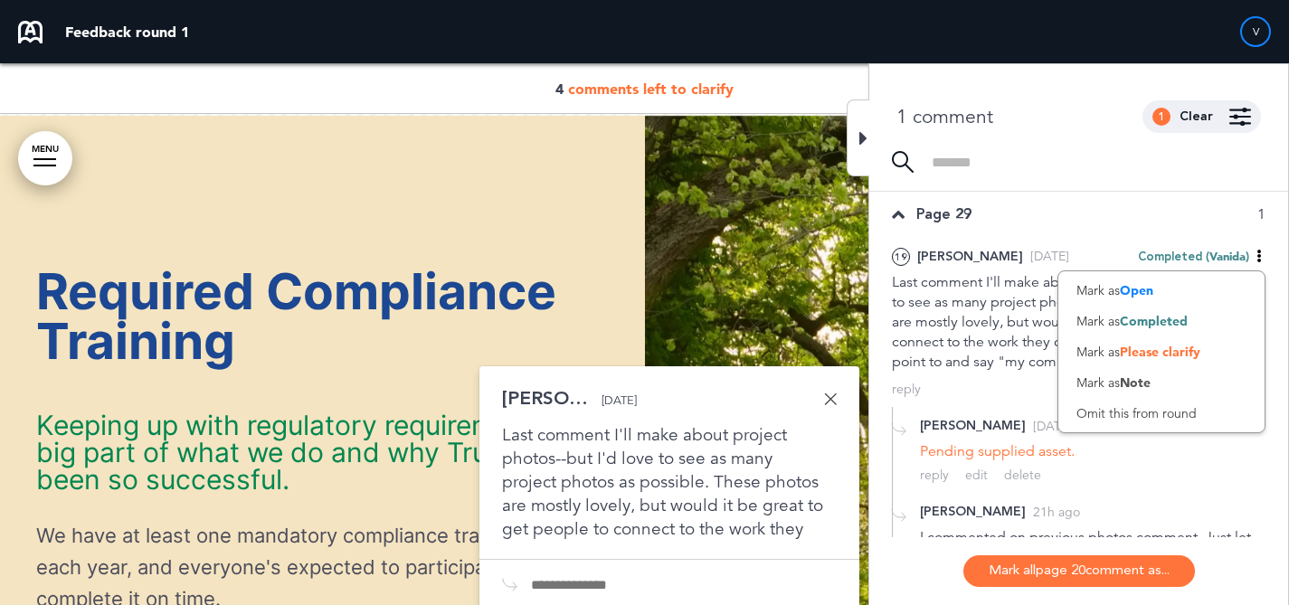
click at [1093, 217] on div "Page 29 1" at bounding box center [1078, 214] width 419 height 45
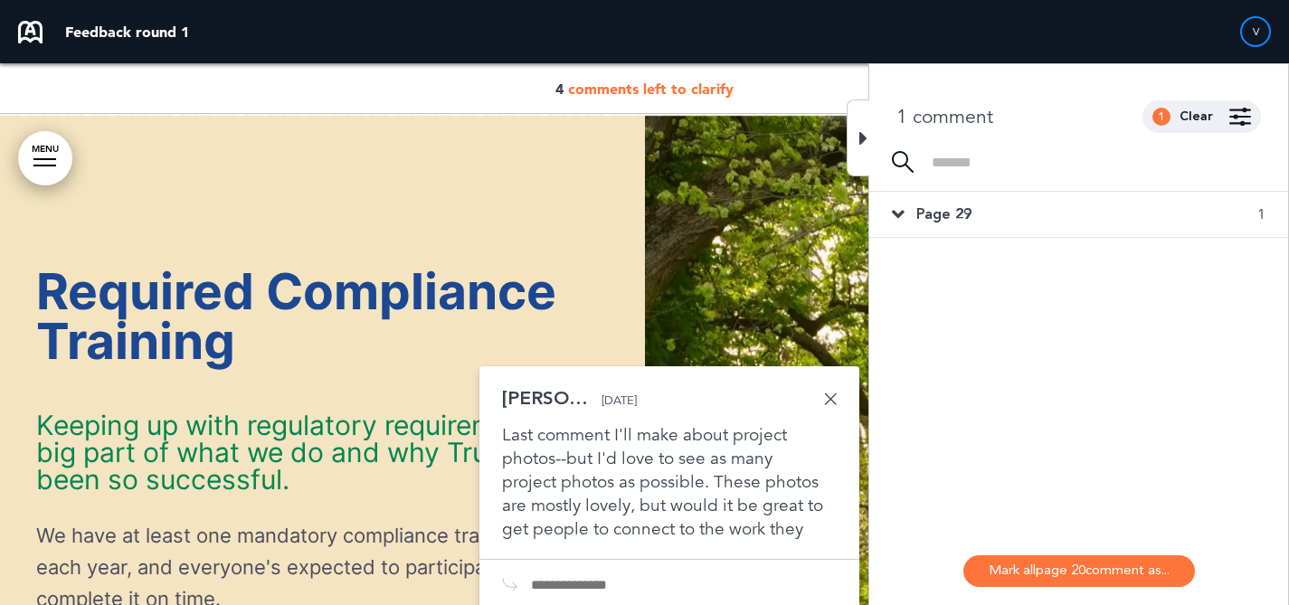
click at [1181, 124] on div "1 Clear" at bounding box center [1201, 116] width 118 height 33
click at [1182, 121] on div "Clear" at bounding box center [1195, 116] width 33 height 13
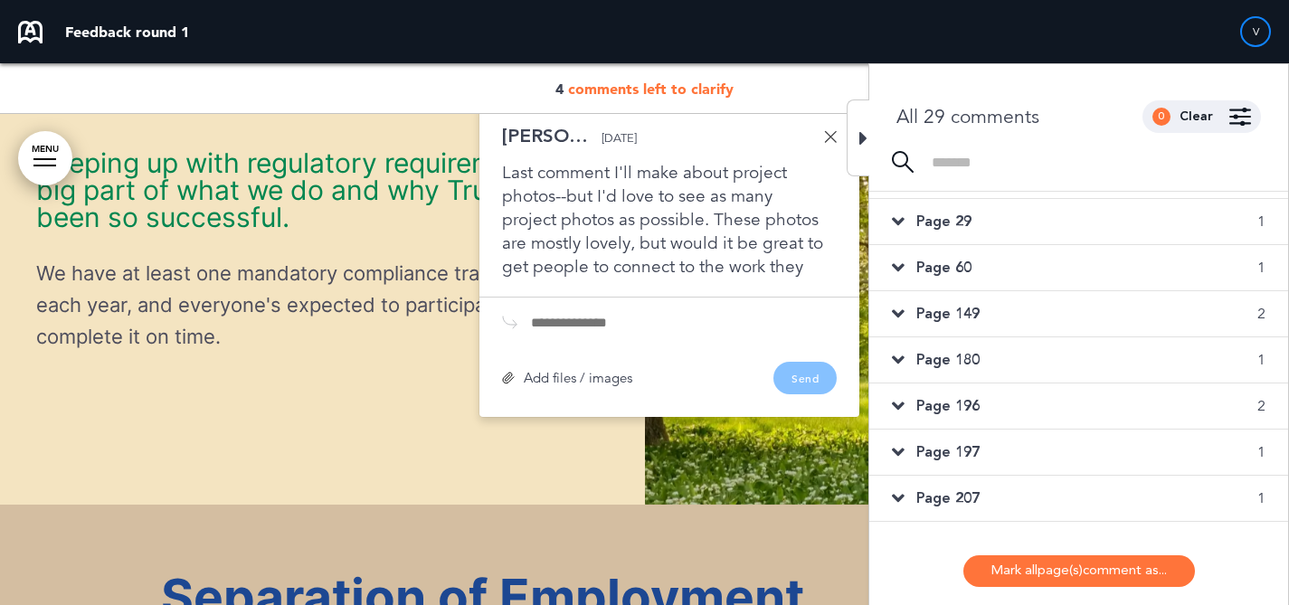
scroll to position [498, 0]
click at [713, 88] on span "comments left to clarify" at bounding box center [650, 89] width 165 height 18
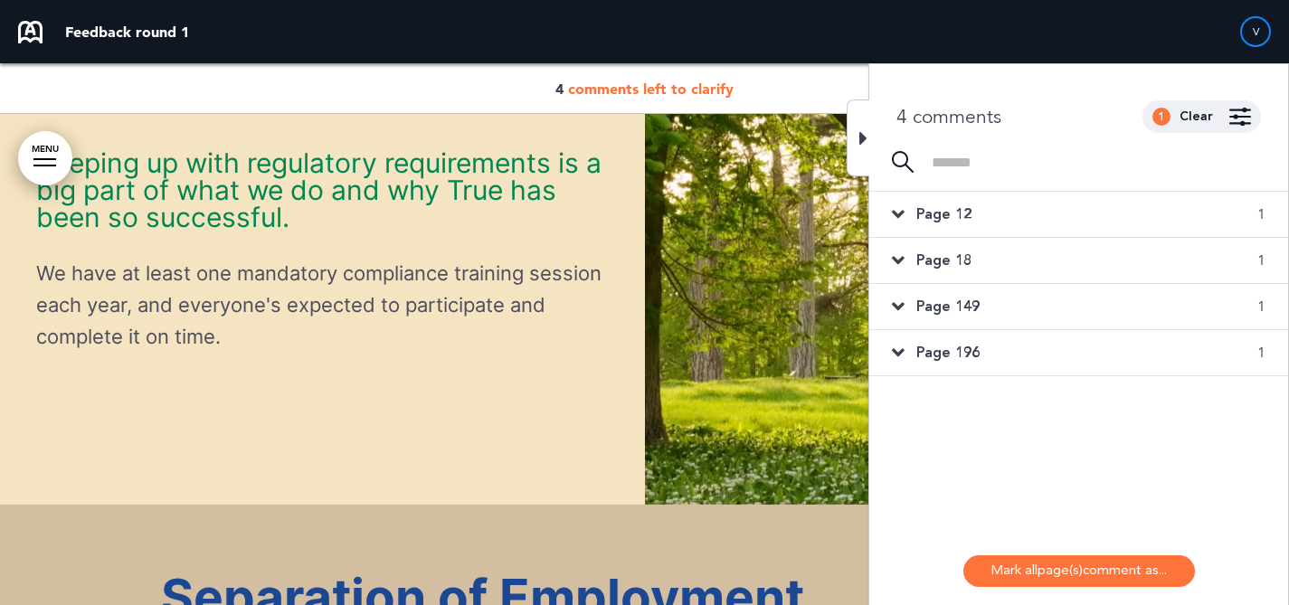
scroll to position [0, 0]
click at [1081, 347] on div "Page 196 1" at bounding box center [1078, 352] width 419 height 45
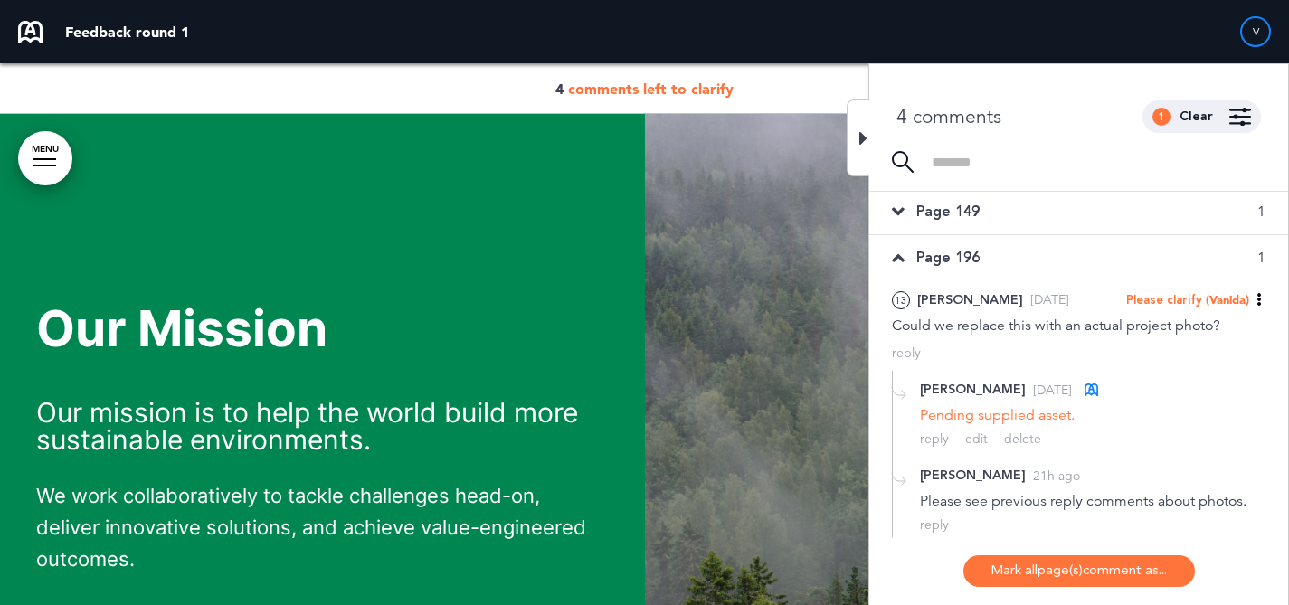
scroll to position [100, 0]
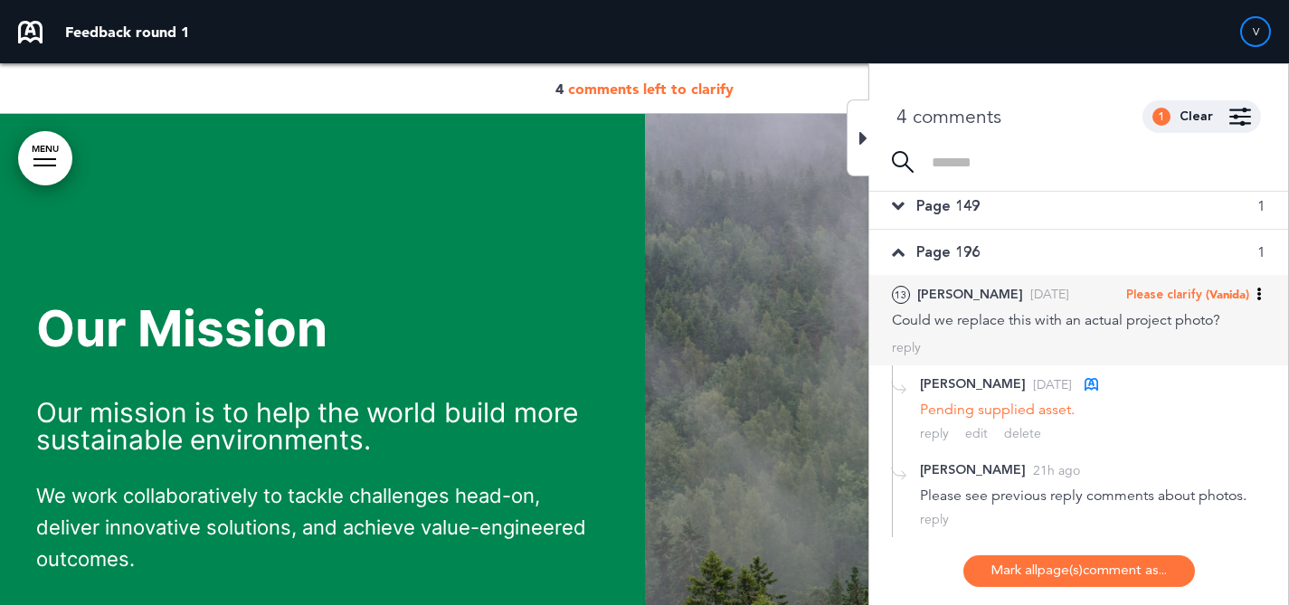
click at [1092, 339] on div "reply" at bounding box center [1078, 347] width 373 height 17
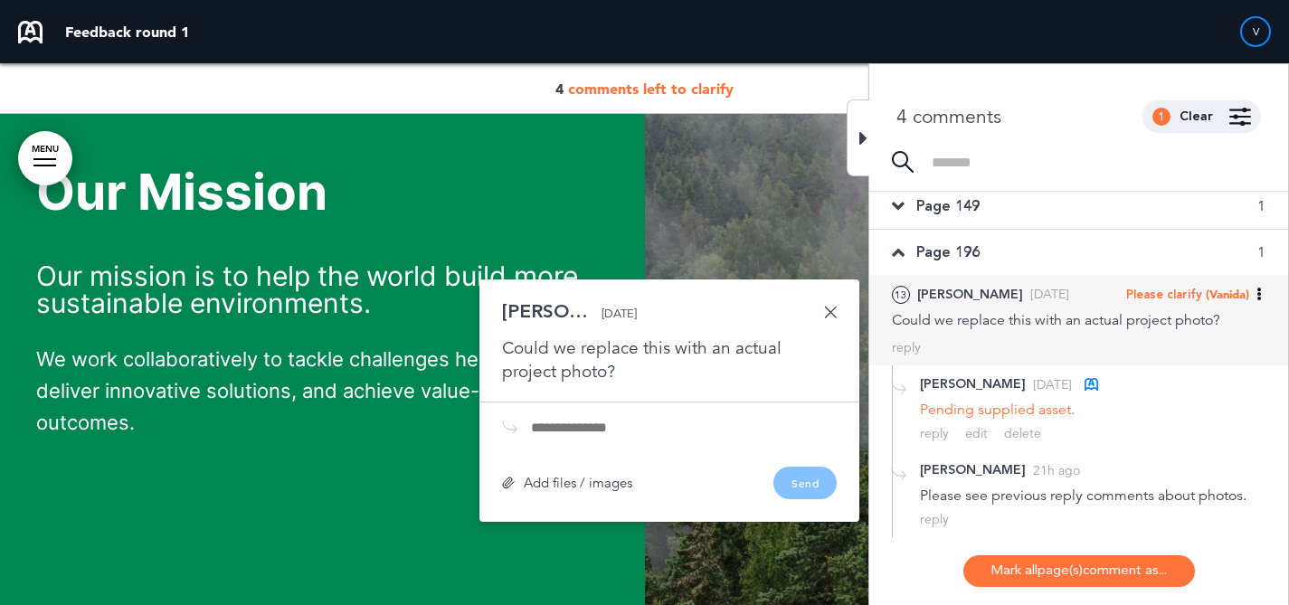
scroll to position [4574, 0]
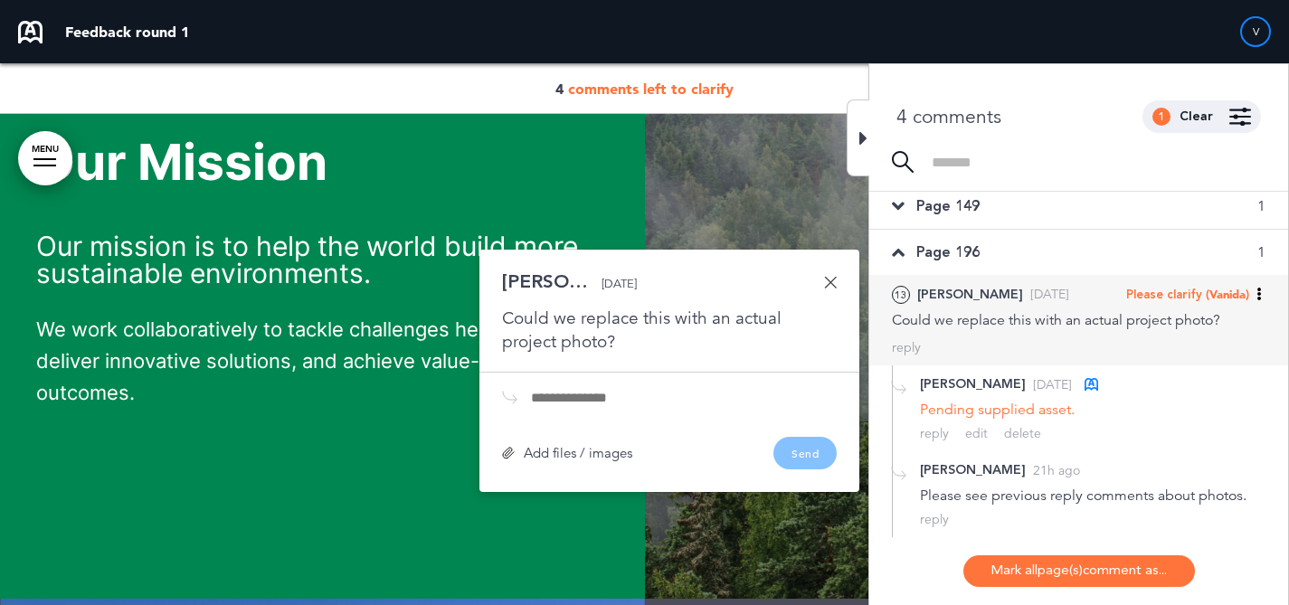
click at [1213, 299] on span "(Vanida)" at bounding box center [1226, 294] width 43 height 14
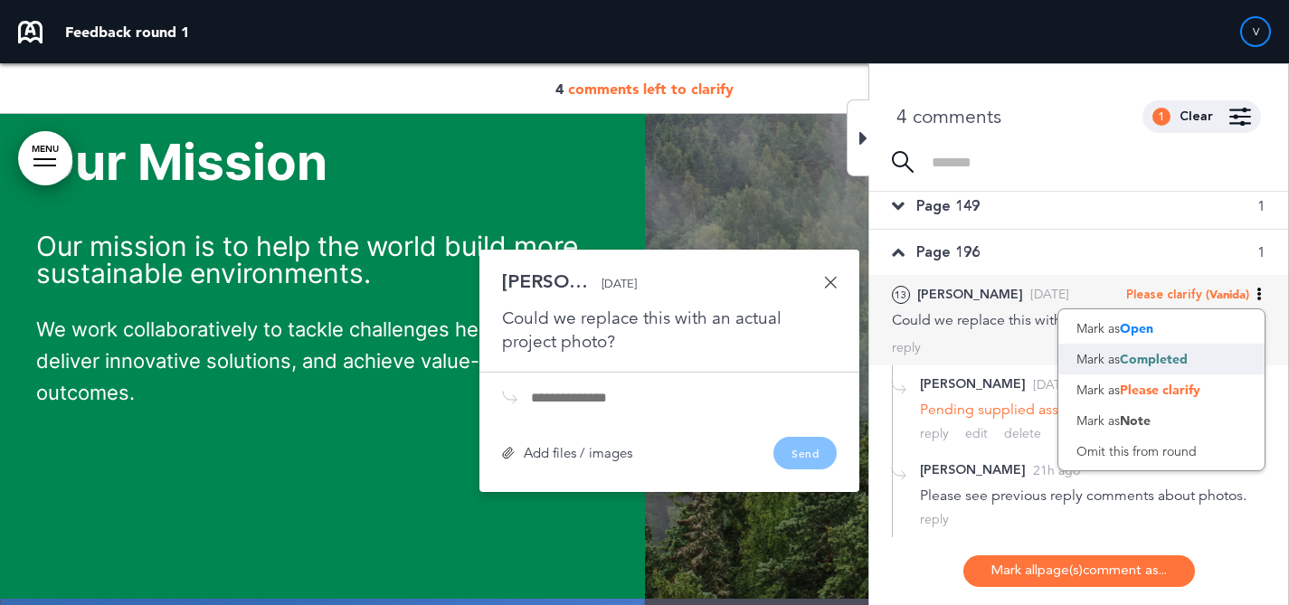
click at [1193, 354] on div "Mark as Completed" at bounding box center [1161, 359] width 206 height 31
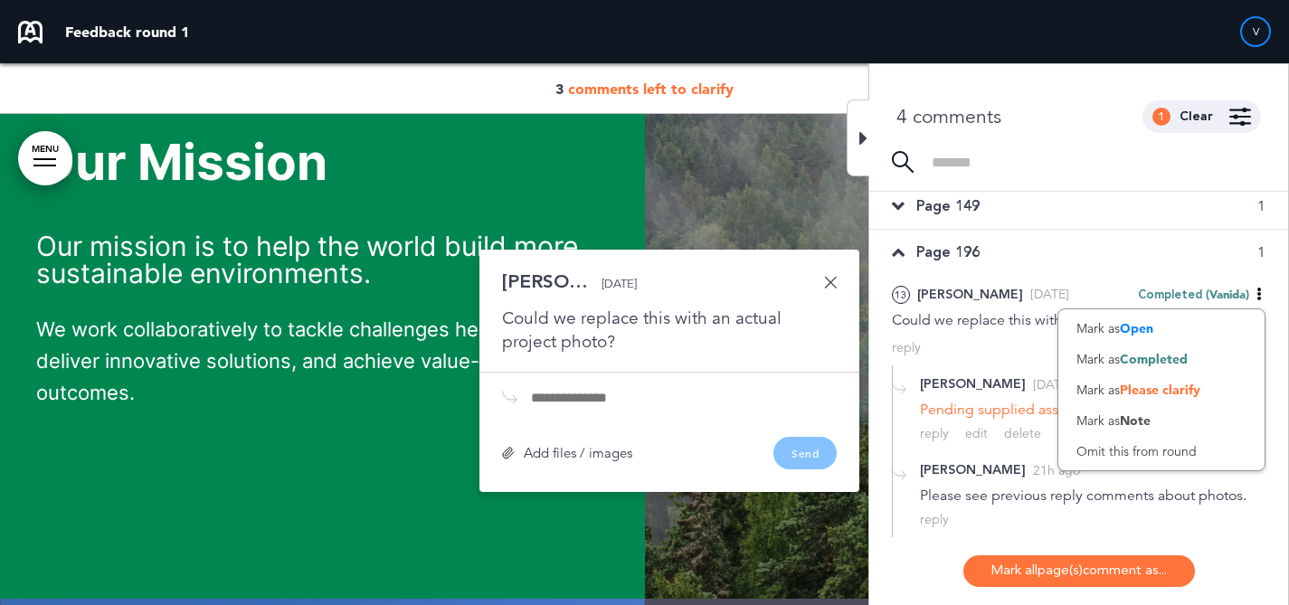
click at [1079, 207] on div "Page 149 1" at bounding box center [1078, 206] width 419 height 45
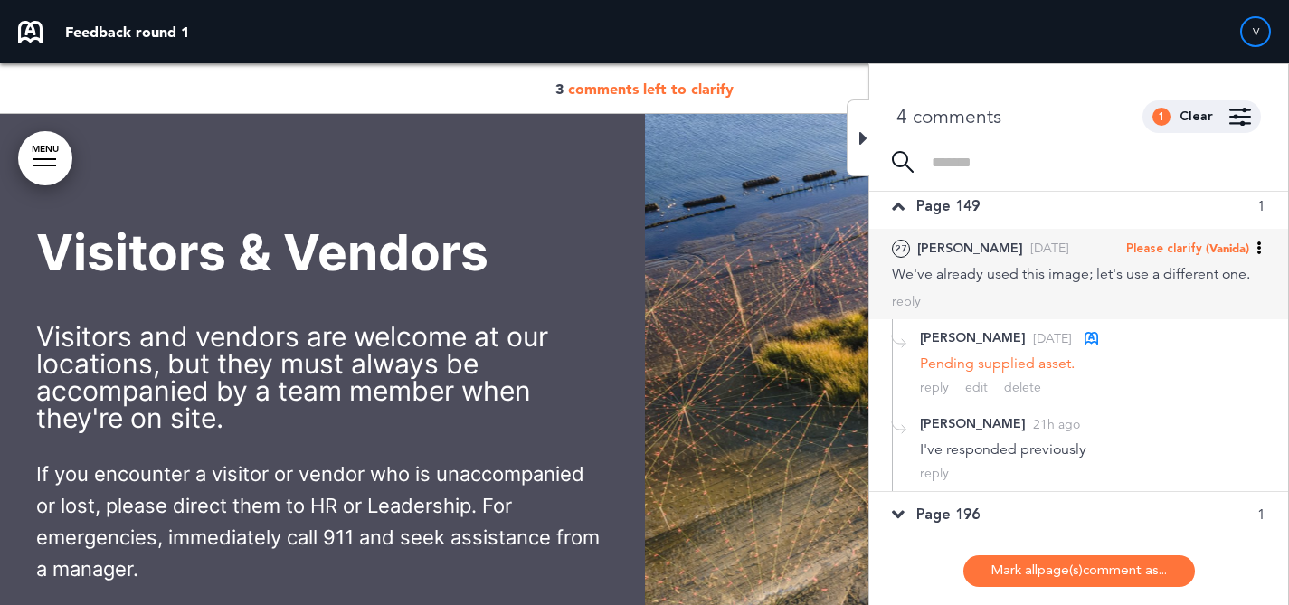
click at [1076, 283] on div "27 Liz Thu, Aug 14 Please clarify (Vanida) Mark as Open Mark as Completed Mark …" at bounding box center [1078, 274] width 419 height 90
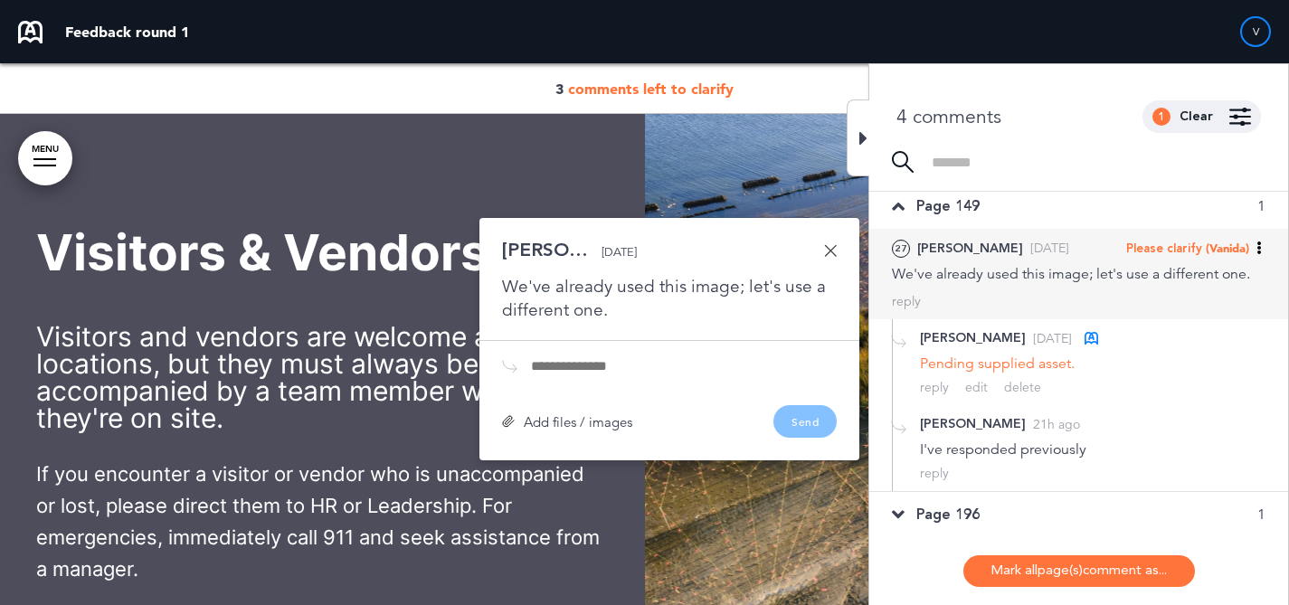
scroll to position [50926, 0]
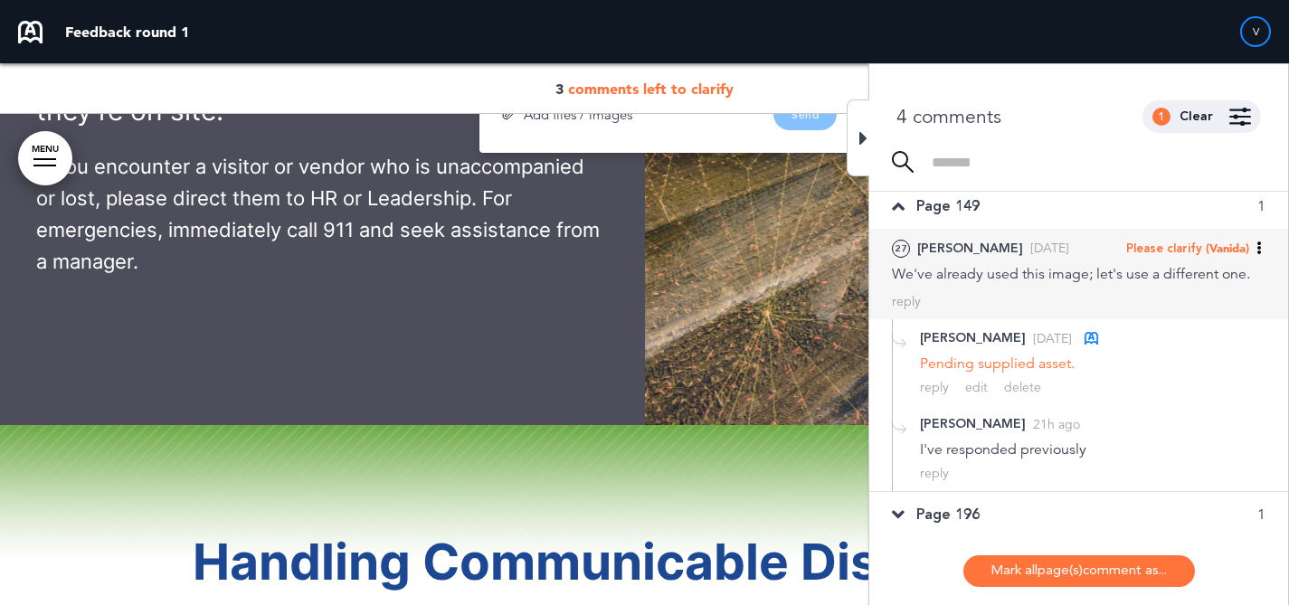
click at [1233, 244] on span "(Vanida)" at bounding box center [1226, 248] width 43 height 14
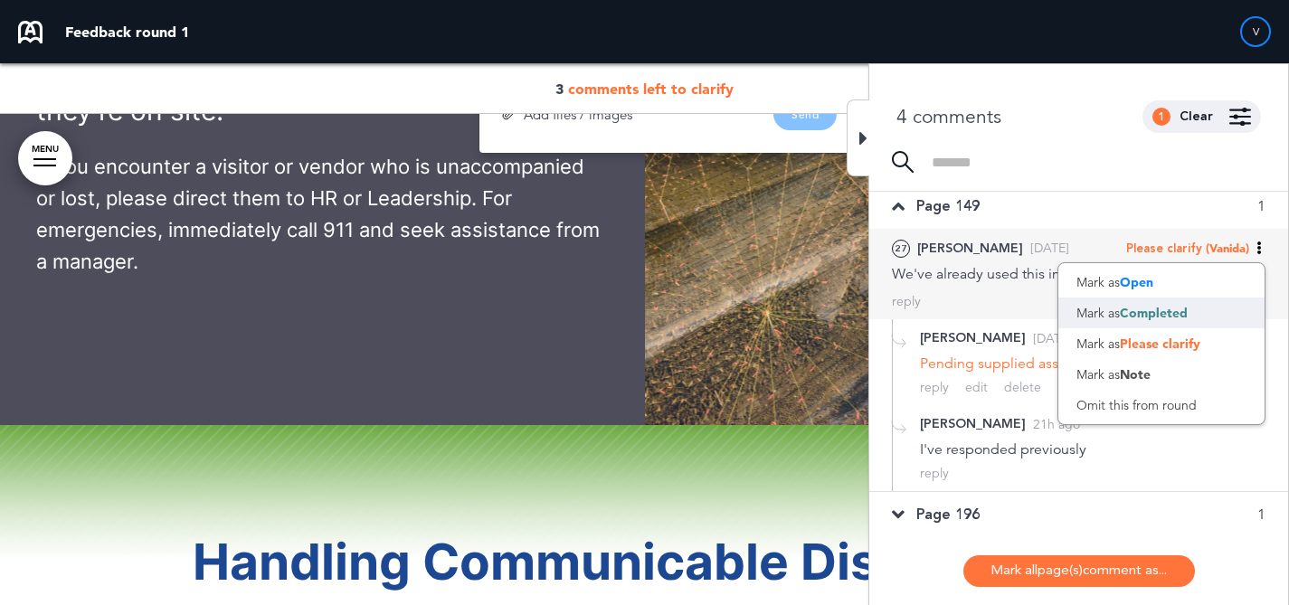
click at [1167, 321] on div "Mark as Completed" at bounding box center [1161, 313] width 206 height 31
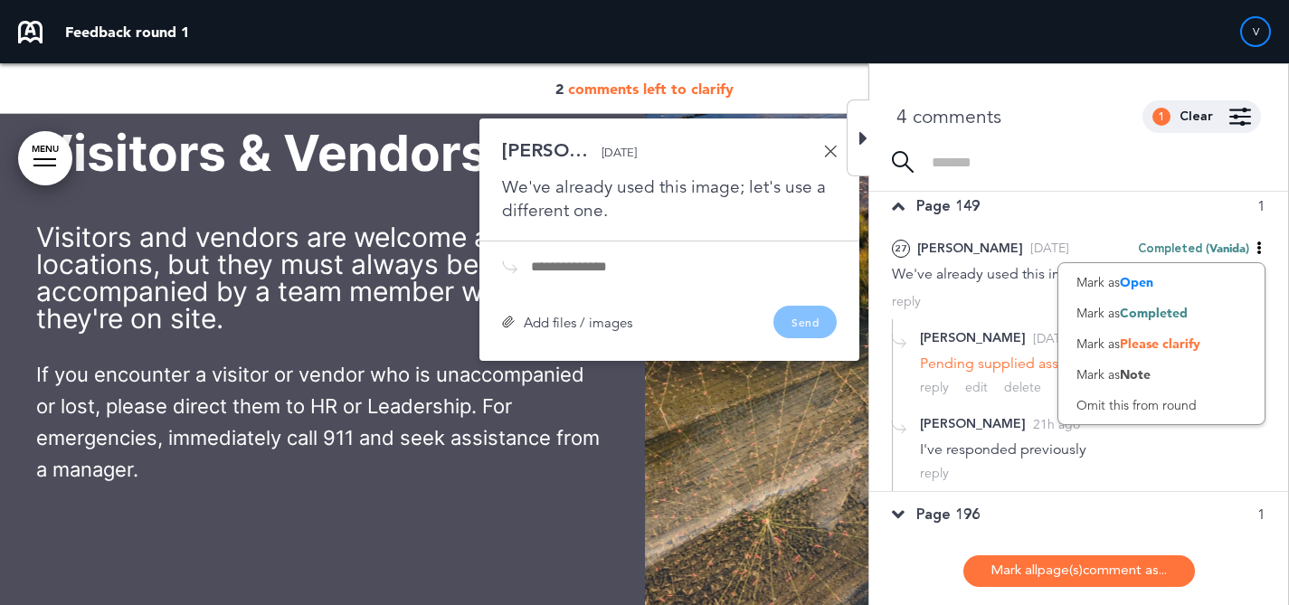
scroll to position [50577, 0]
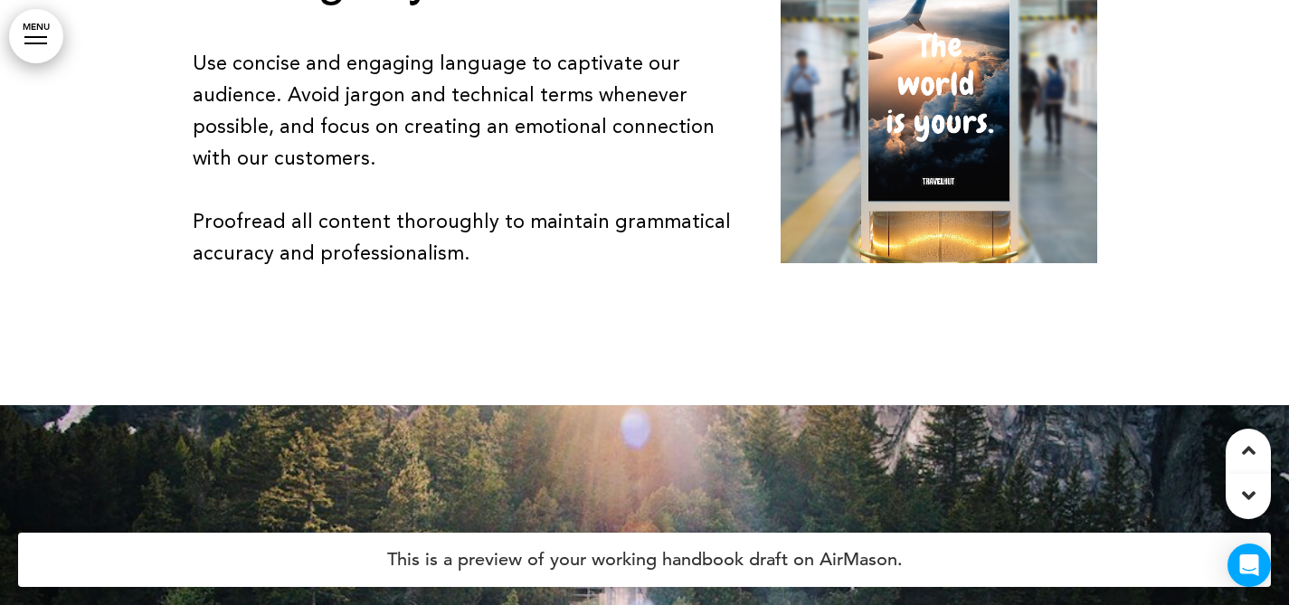
scroll to position [9332, 0]
